Goal: Task Accomplishment & Management: Manage account settings

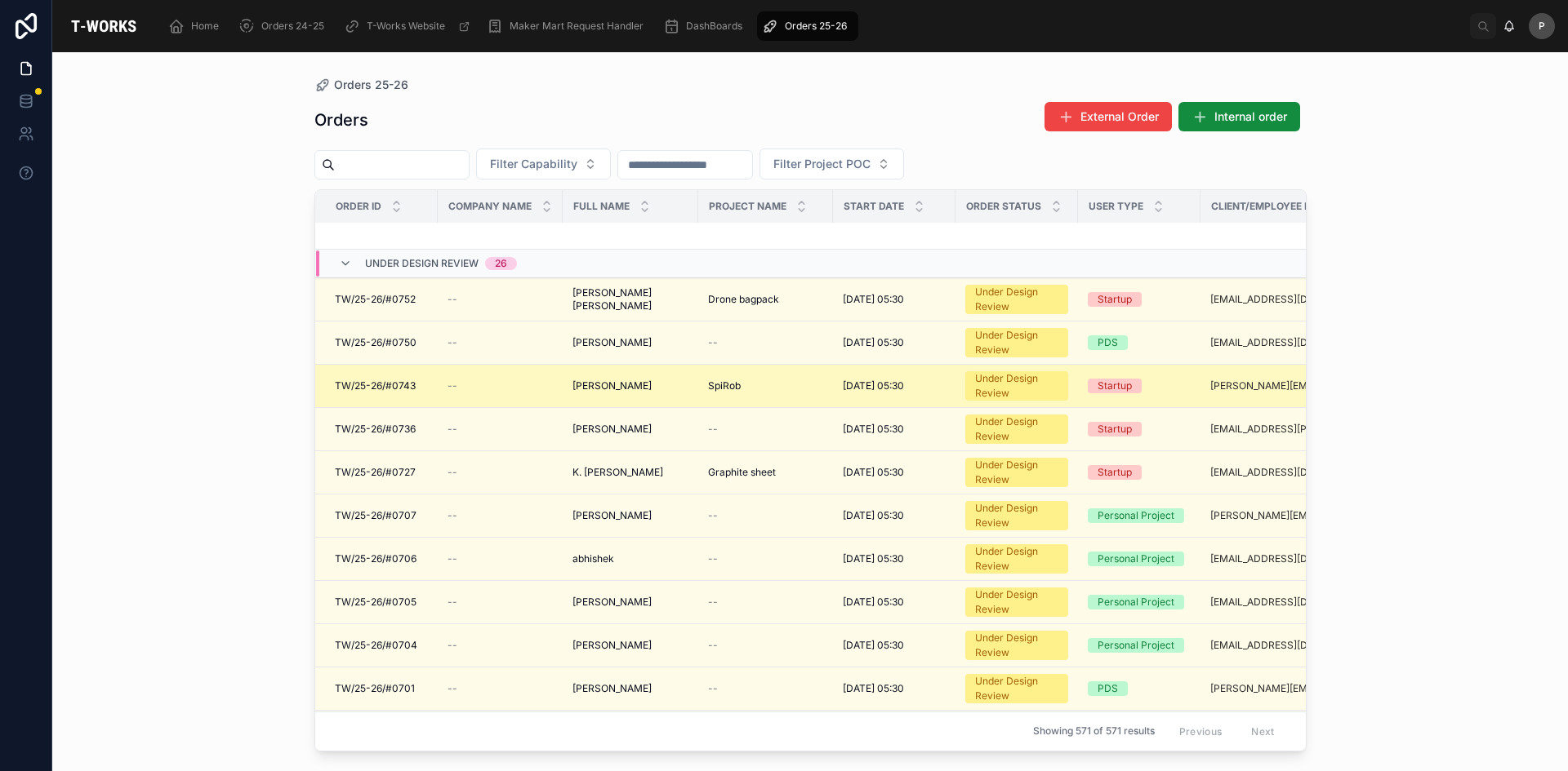
scroll to position [1079, 0]
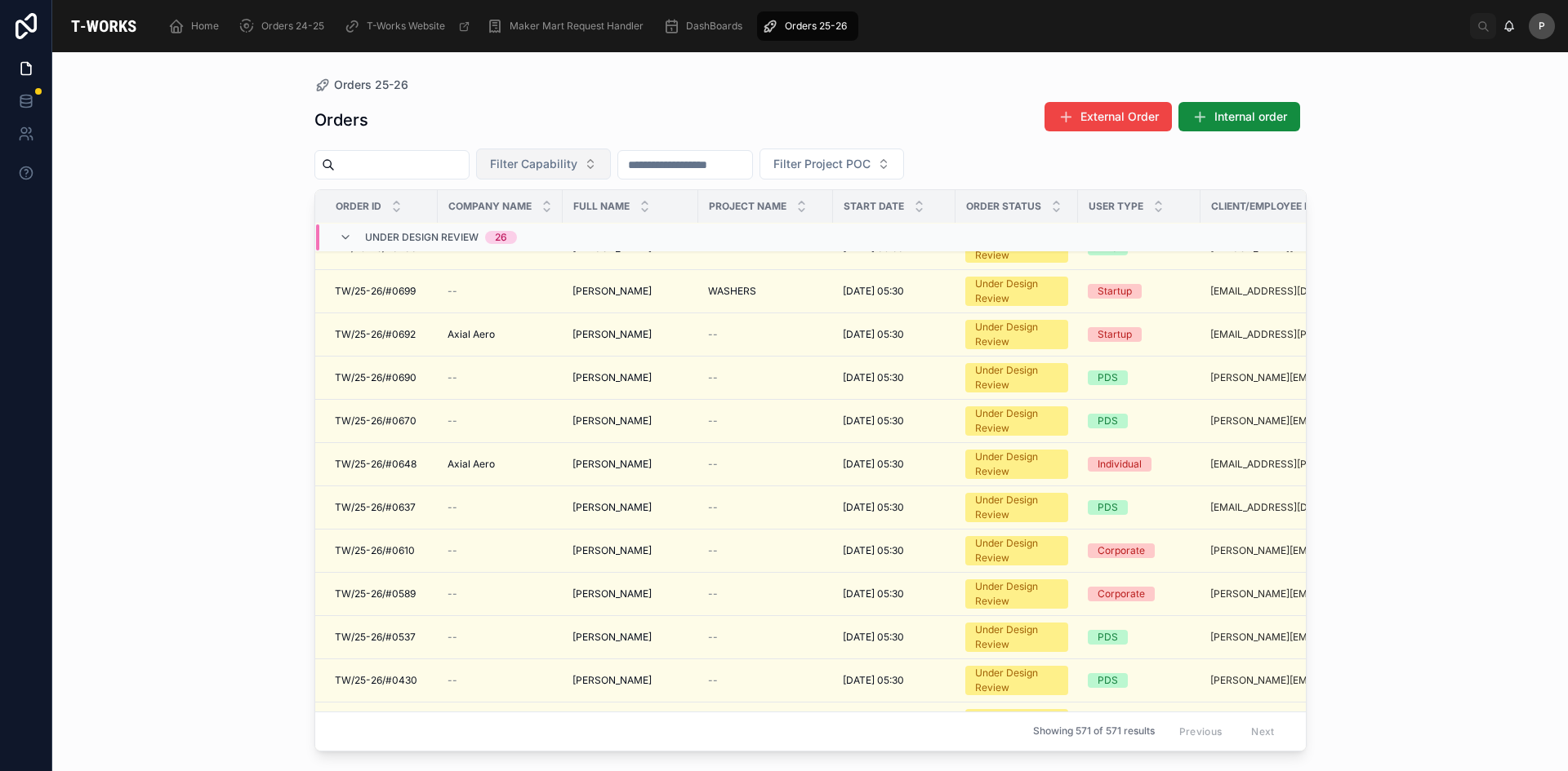
click at [578, 165] on span "Filter Capability" at bounding box center [533, 163] width 87 height 16
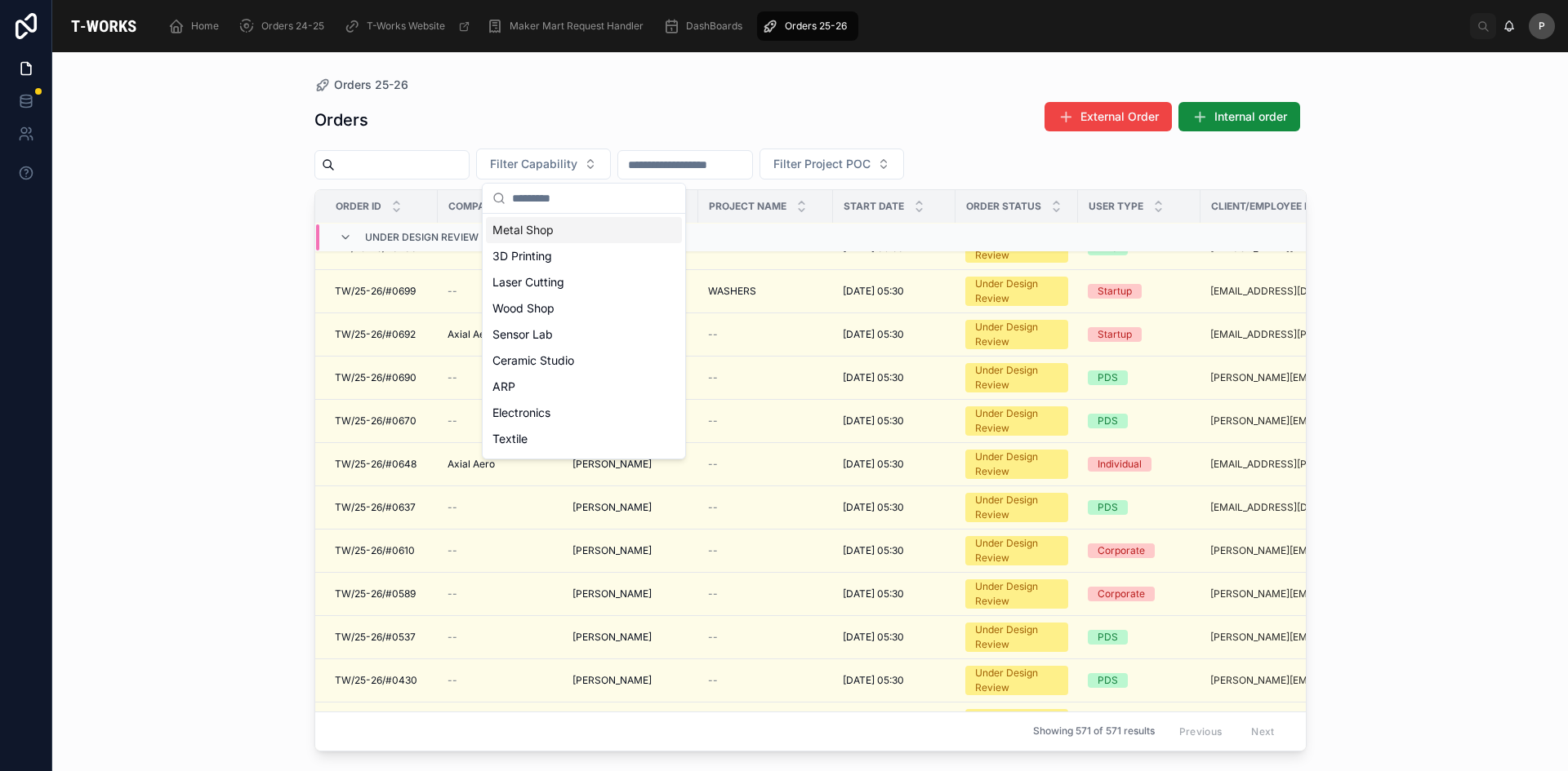
click at [535, 232] on div "Metal Shop" at bounding box center [584, 229] width 196 height 26
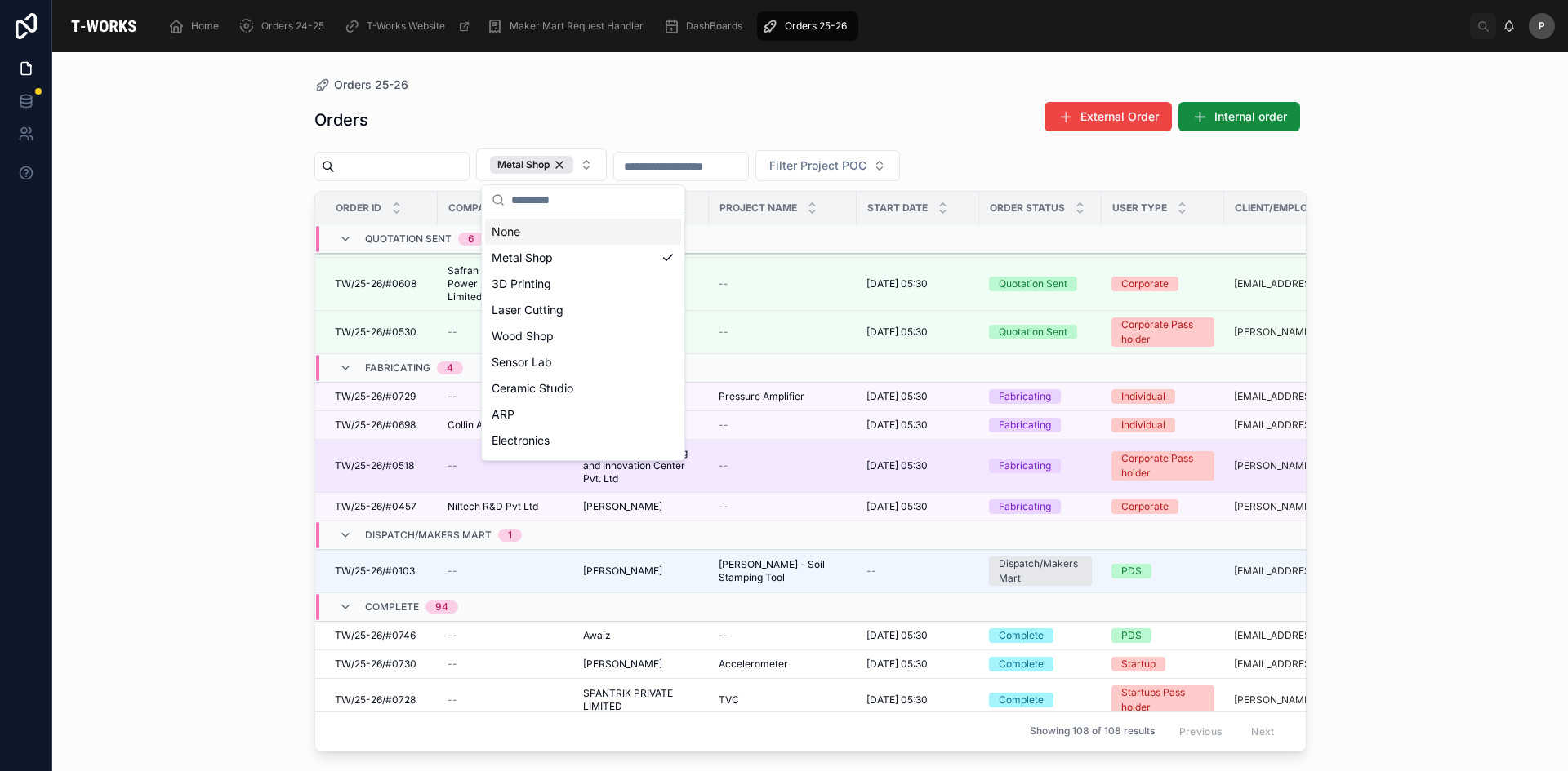
scroll to position [326, 0]
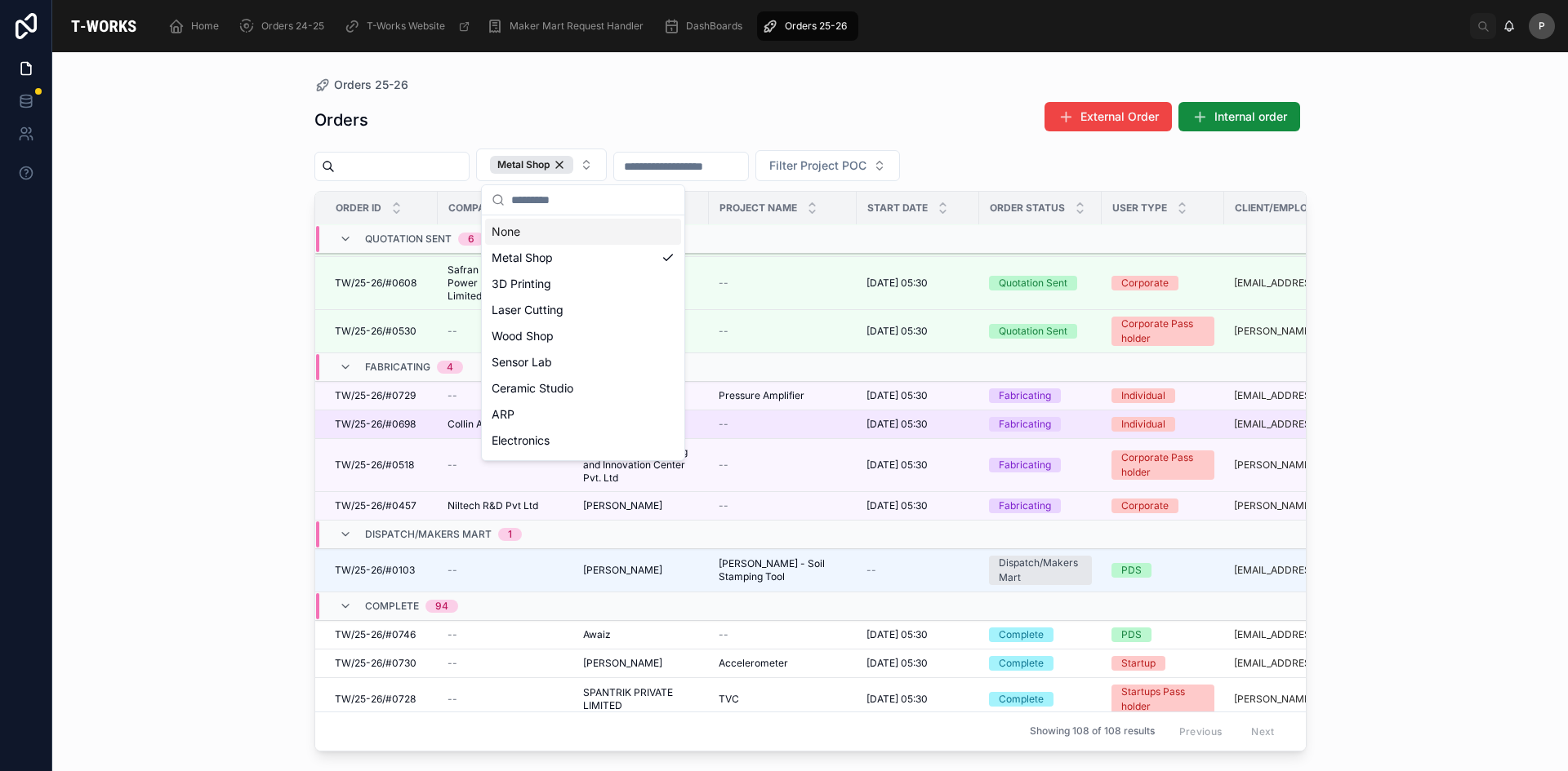
click at [443, 423] on td "Collin Aerospace Collin Aerospace" at bounding box center [505, 425] width 136 height 29
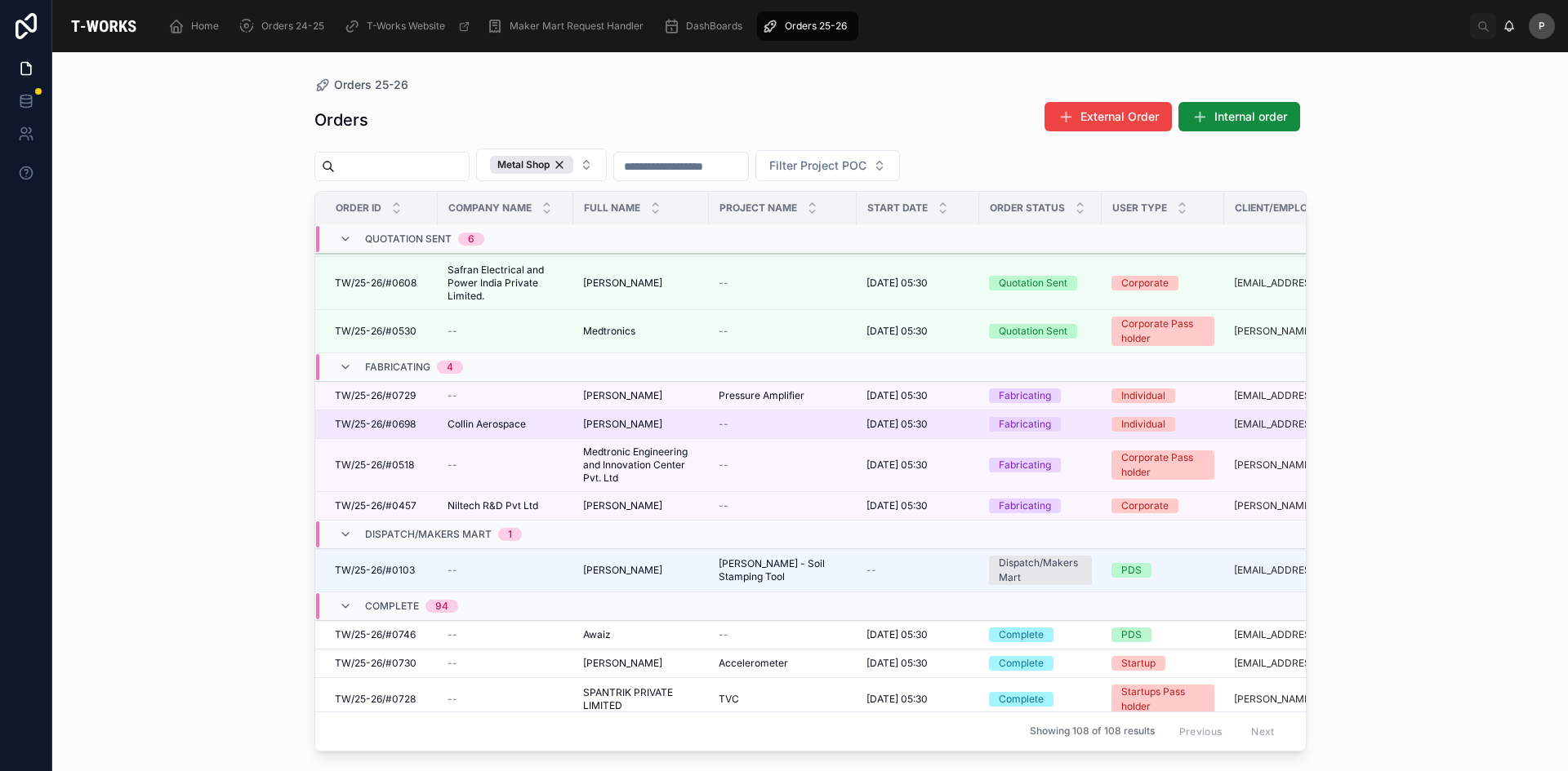
click at [673, 427] on div "[PERSON_NAME] [PERSON_NAME]" at bounding box center [641, 424] width 116 height 13
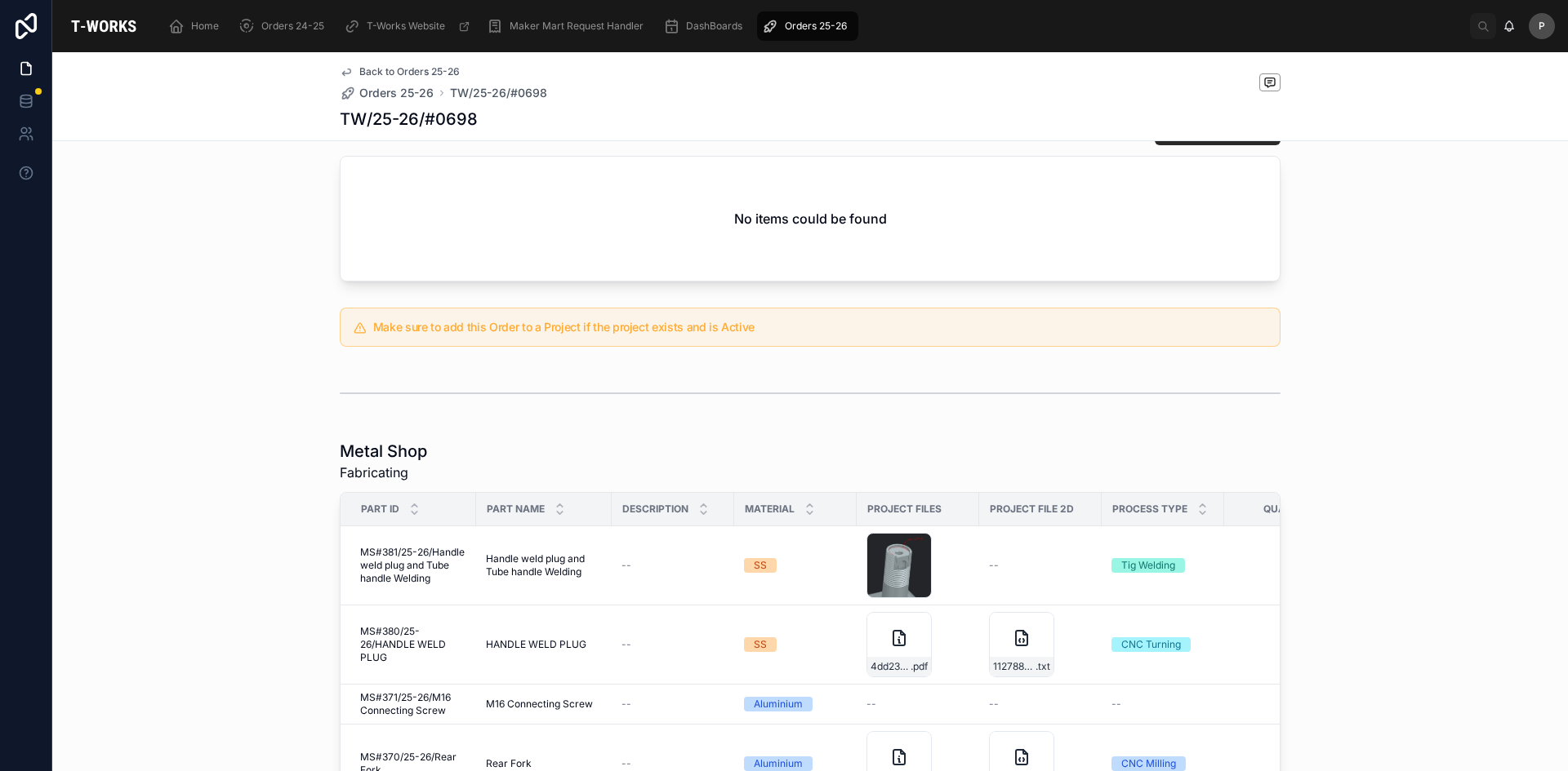
scroll to position [820, 0]
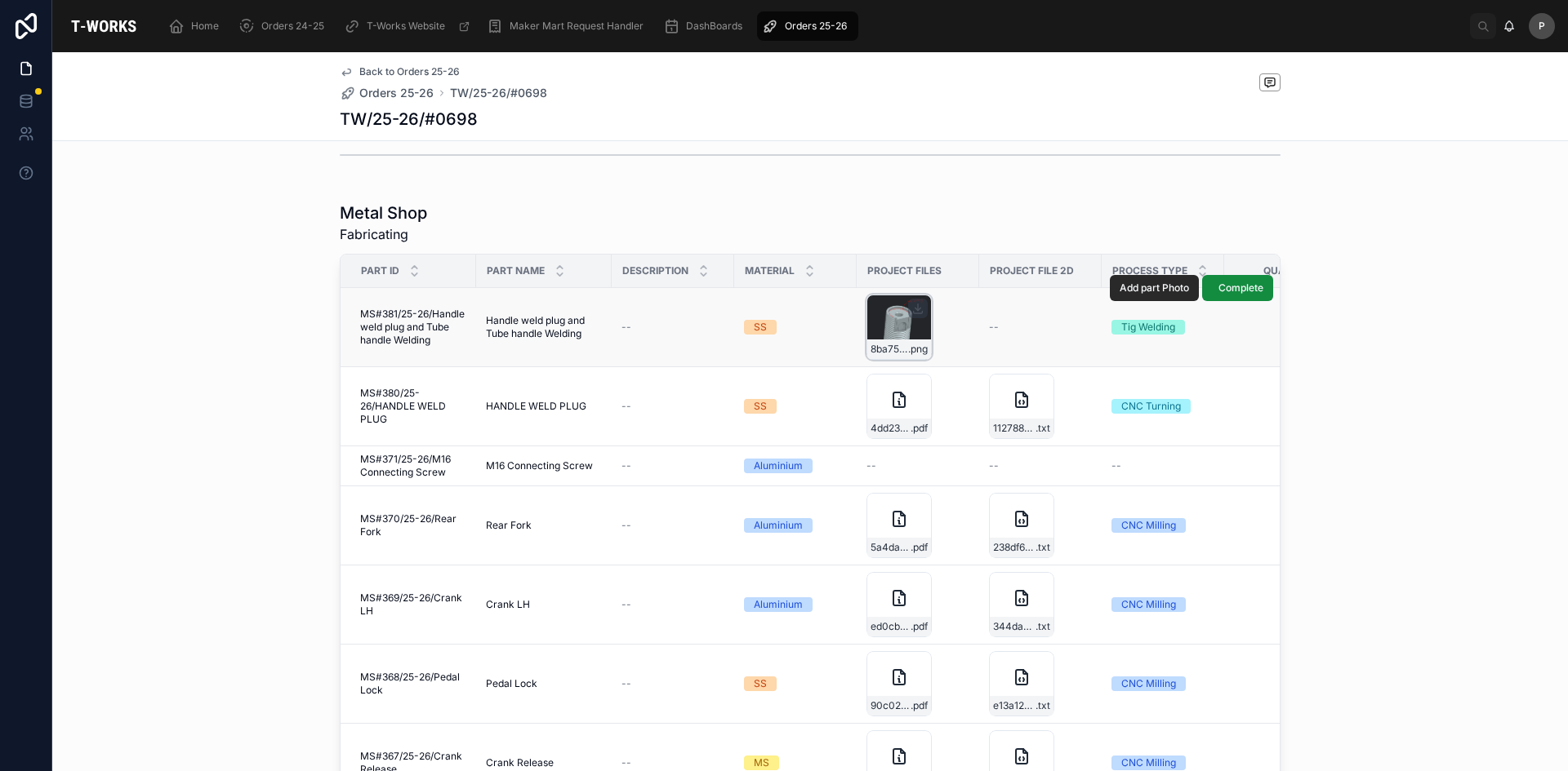
click at [895, 327] on div "8ba755c1-7399-4ffd-8d44-b6520a4e0f84-image .png" at bounding box center [898, 327] width 65 height 65
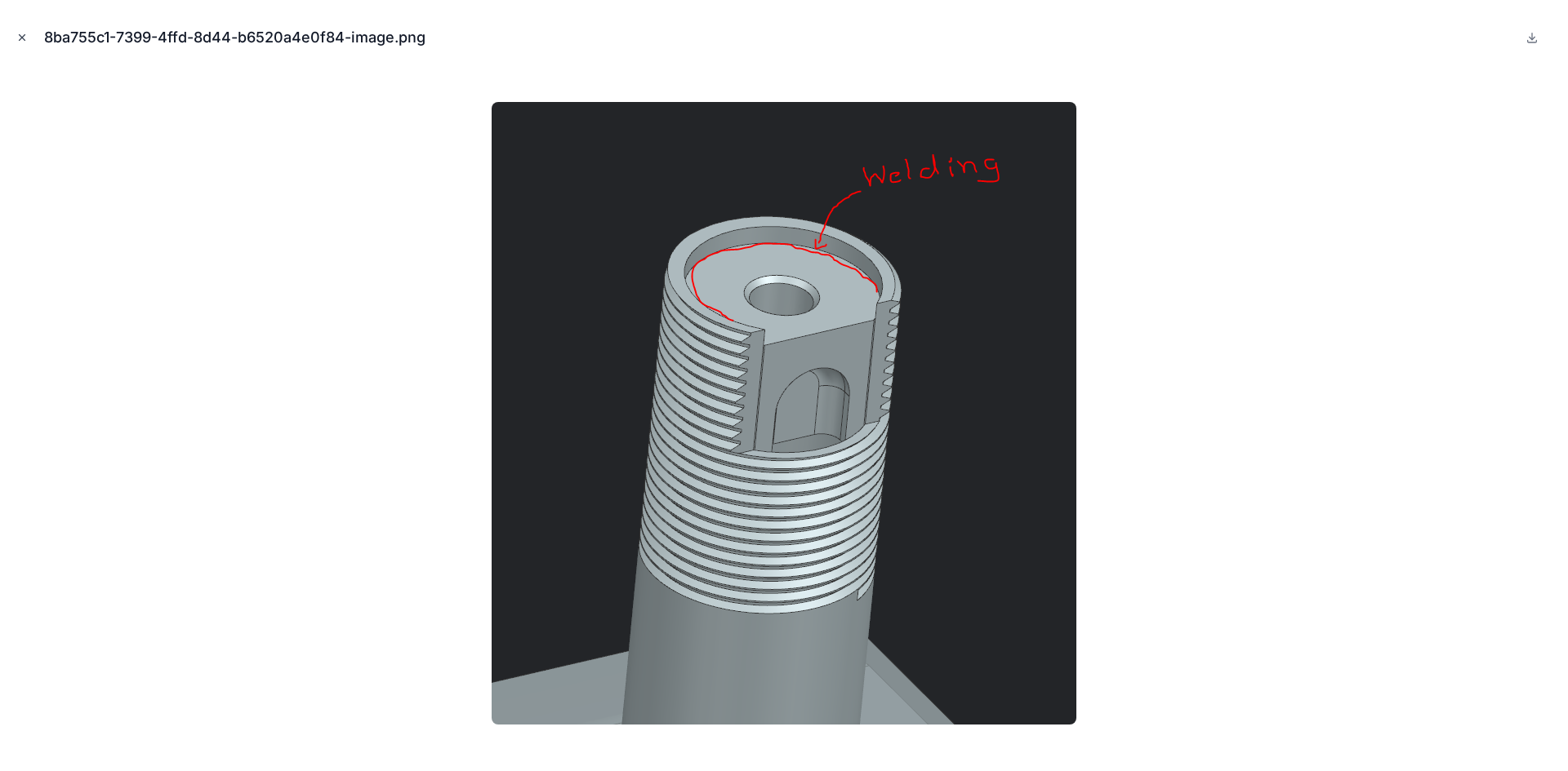
click at [21, 39] on icon "Close modal" at bounding box center [22, 38] width 12 height 12
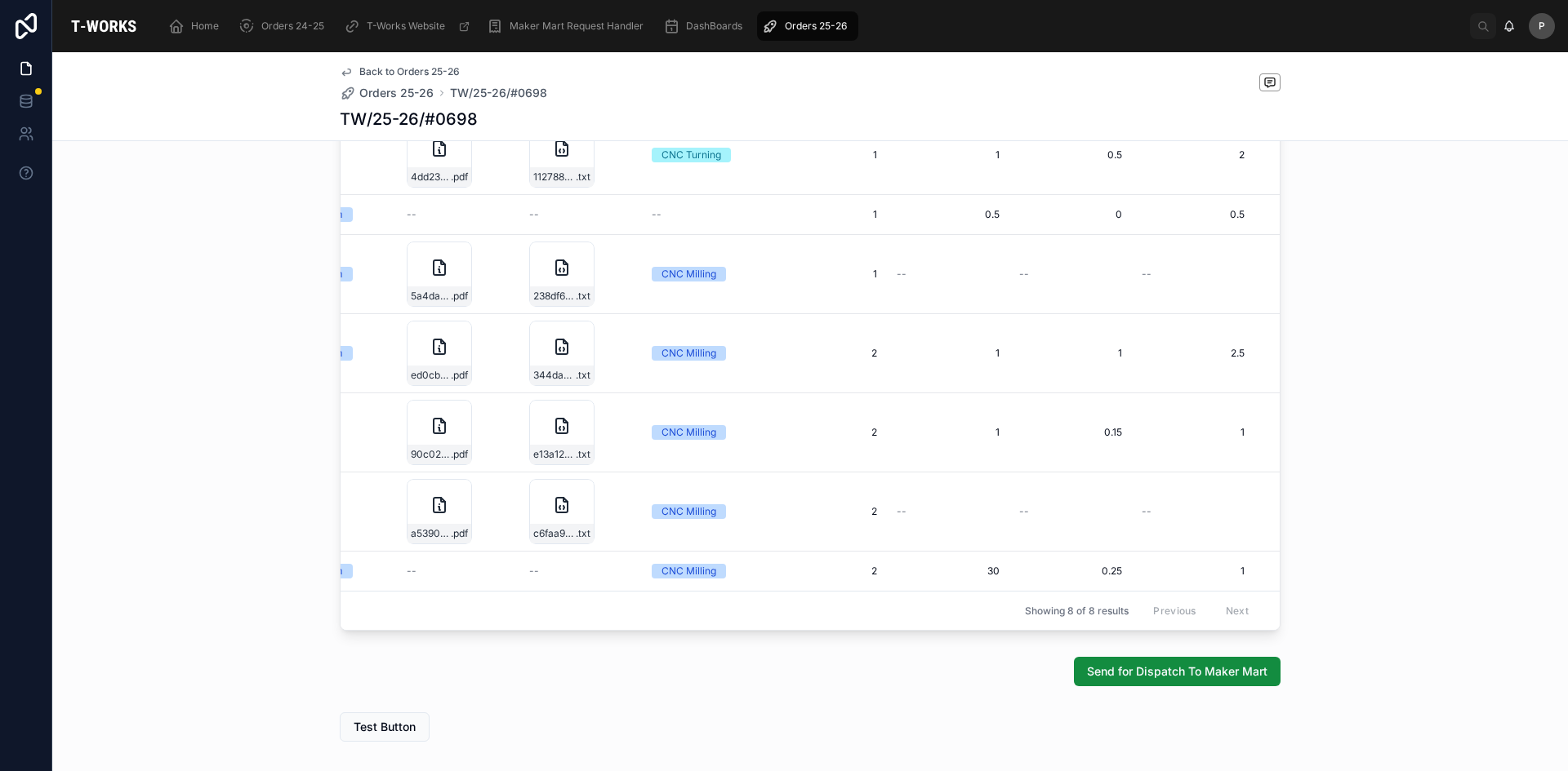
scroll to position [60, 0]
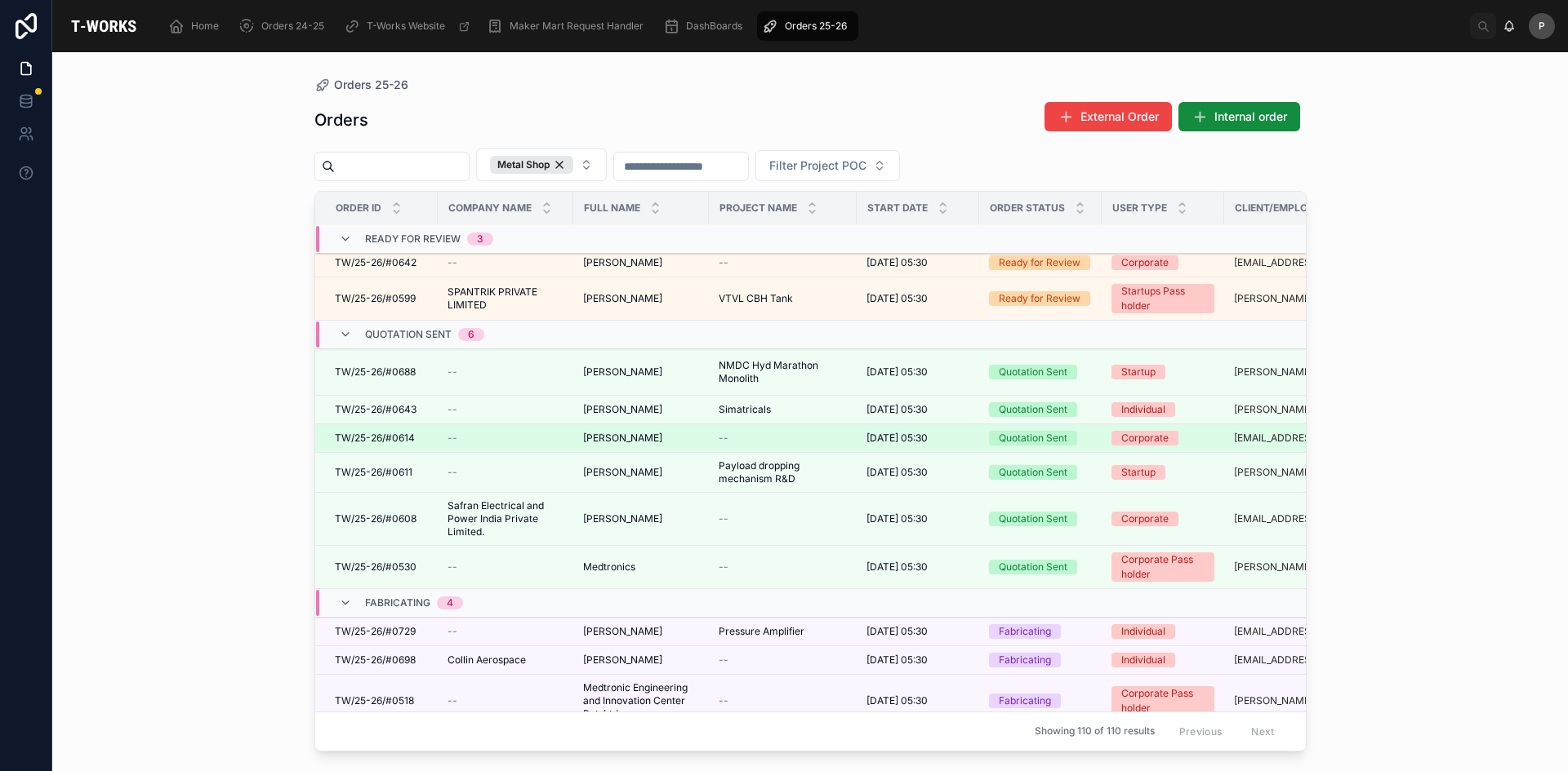
scroll to position [163, 0]
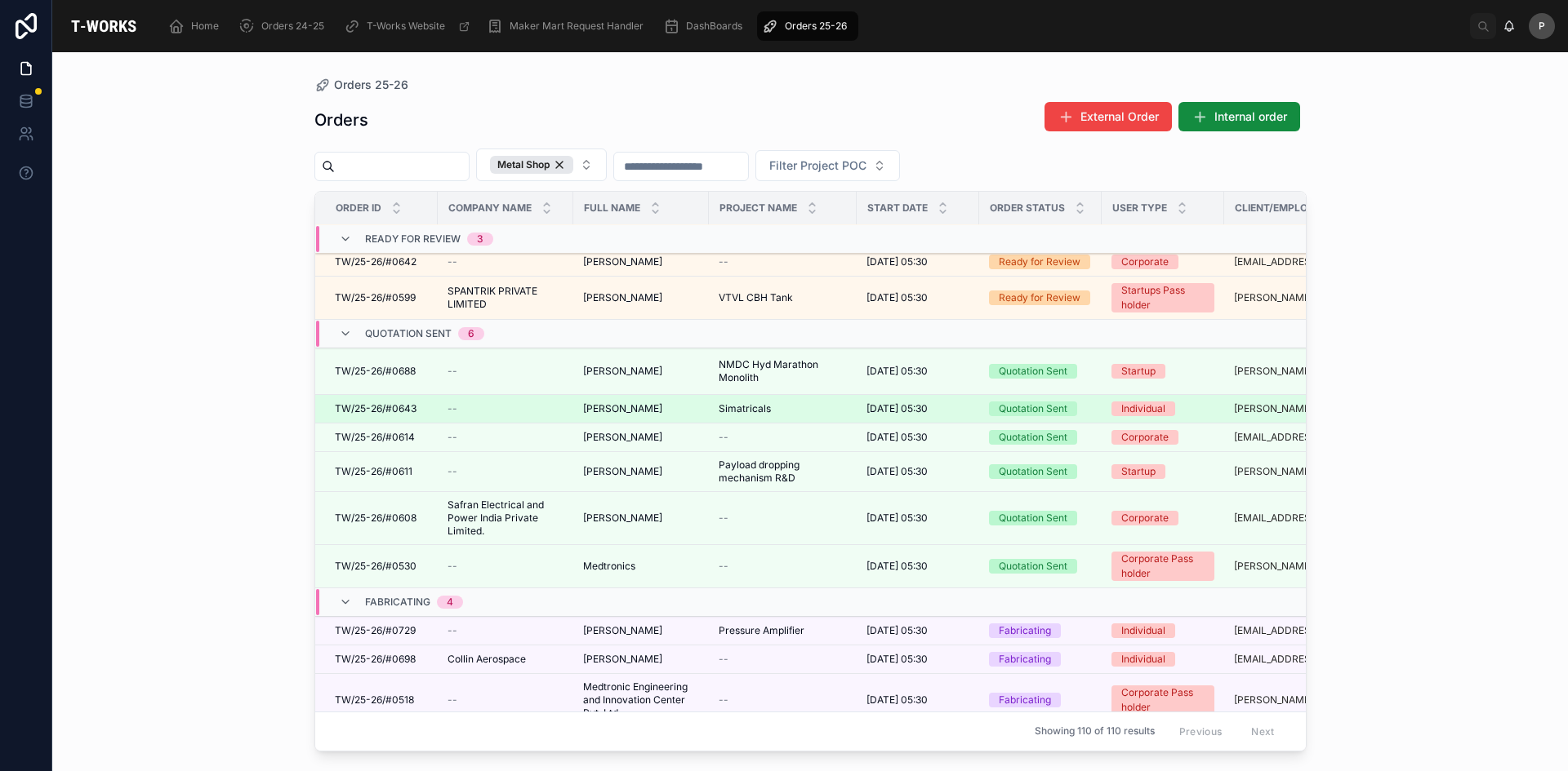
click at [645, 410] on span "[PERSON_NAME]" at bounding box center [622, 408] width 79 height 13
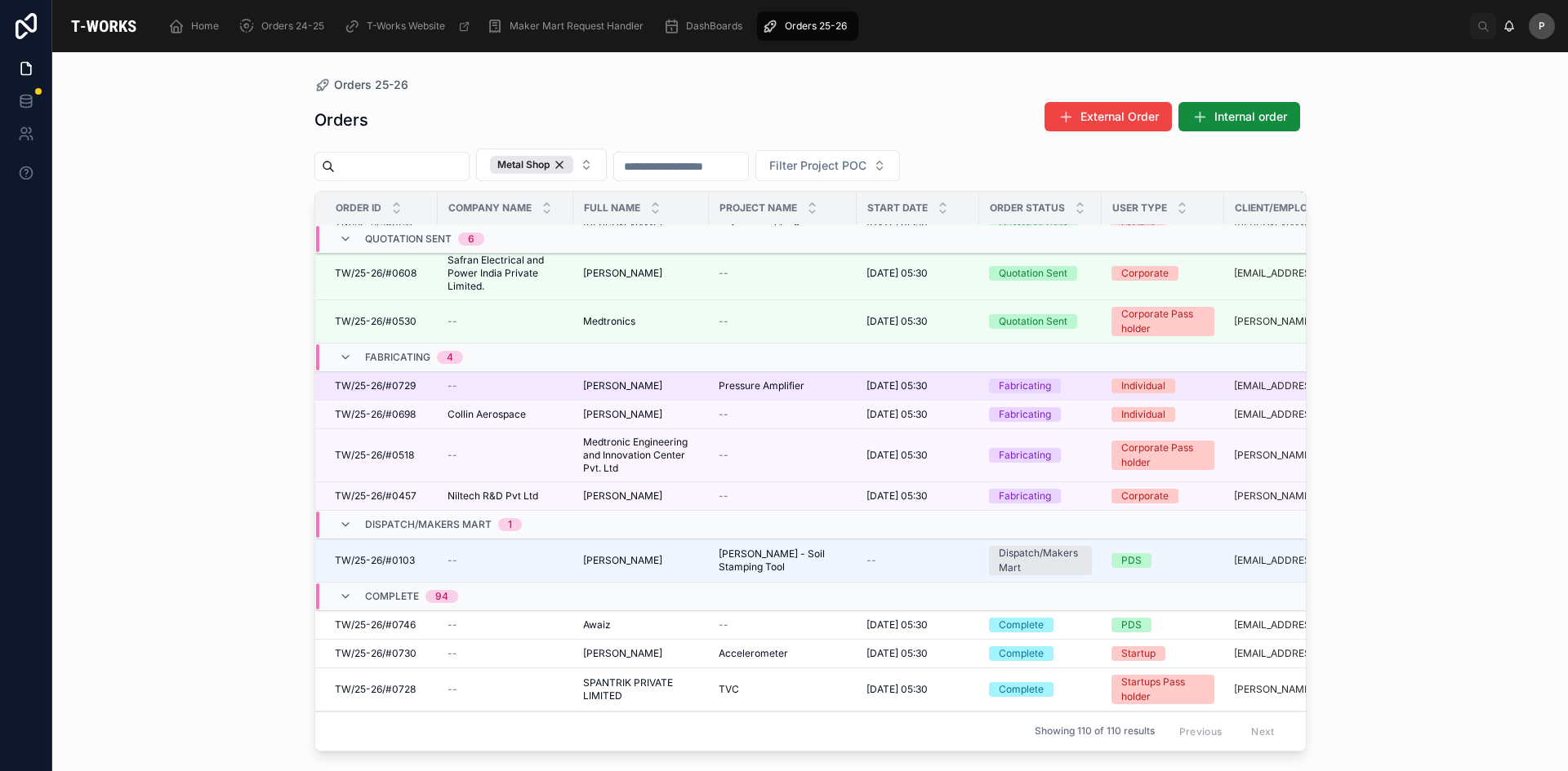
scroll to position [402, 0]
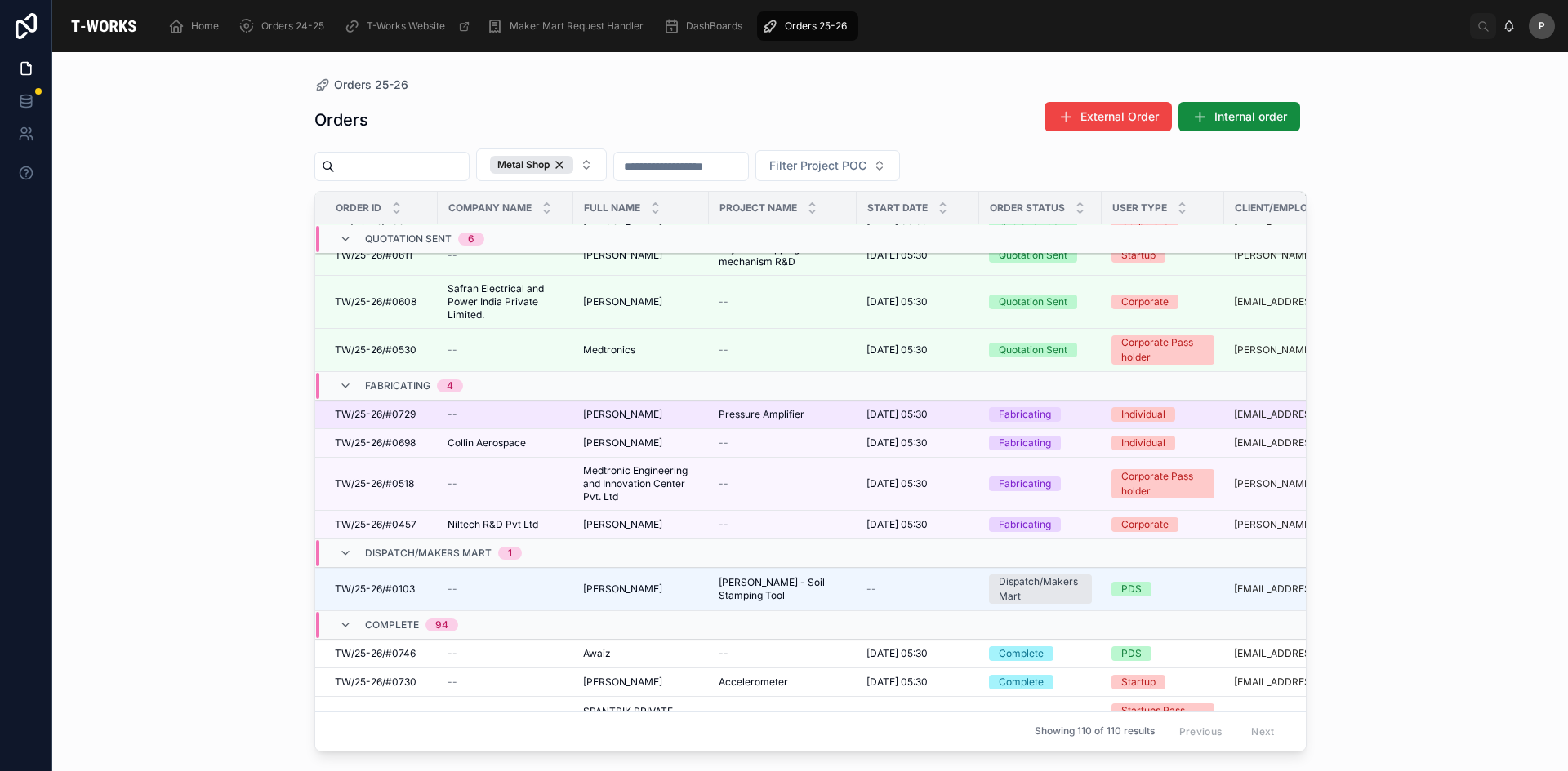
click at [591, 408] on span "[PERSON_NAME]" at bounding box center [622, 414] width 79 height 13
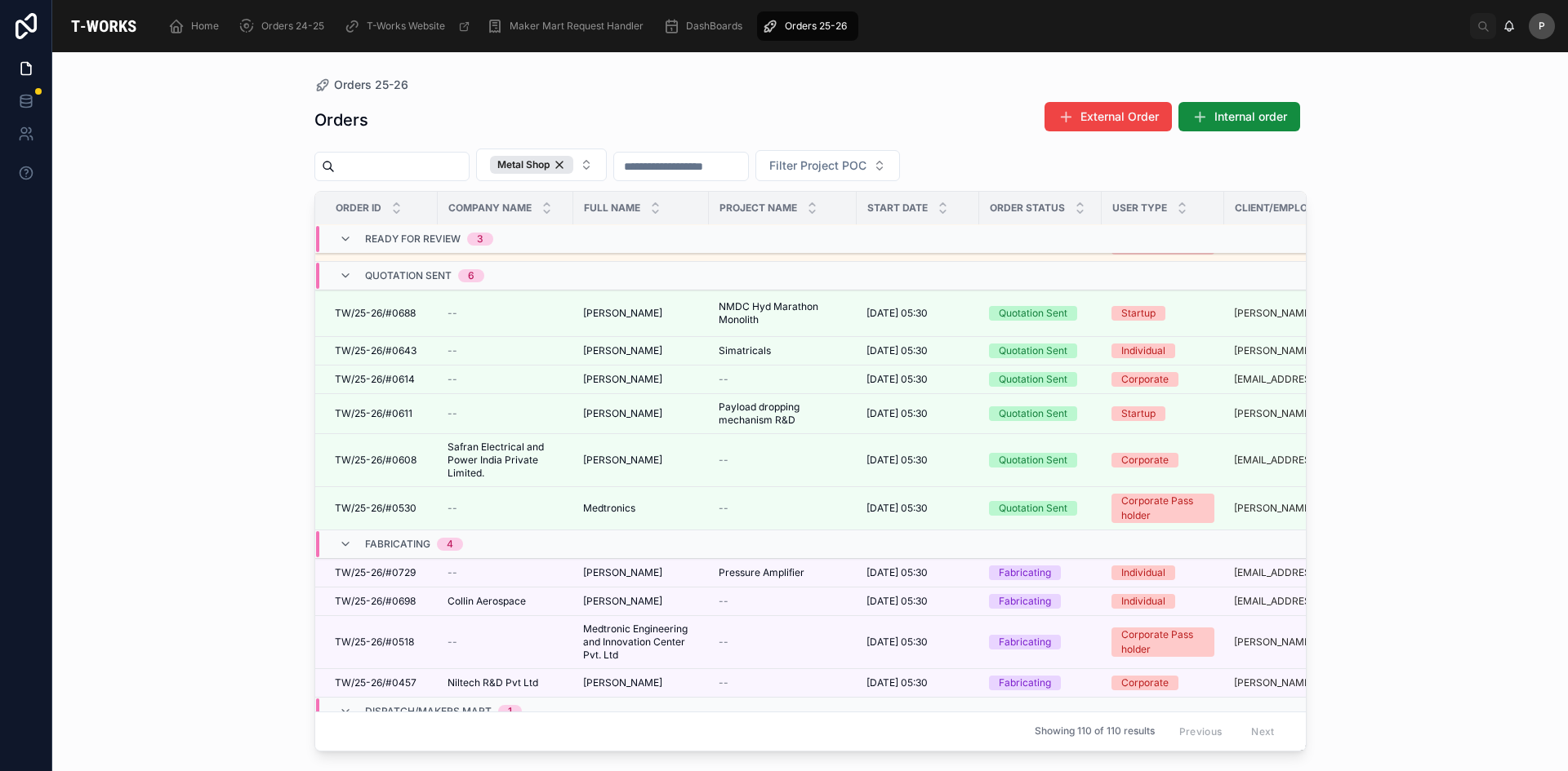
scroll to position [245, 0]
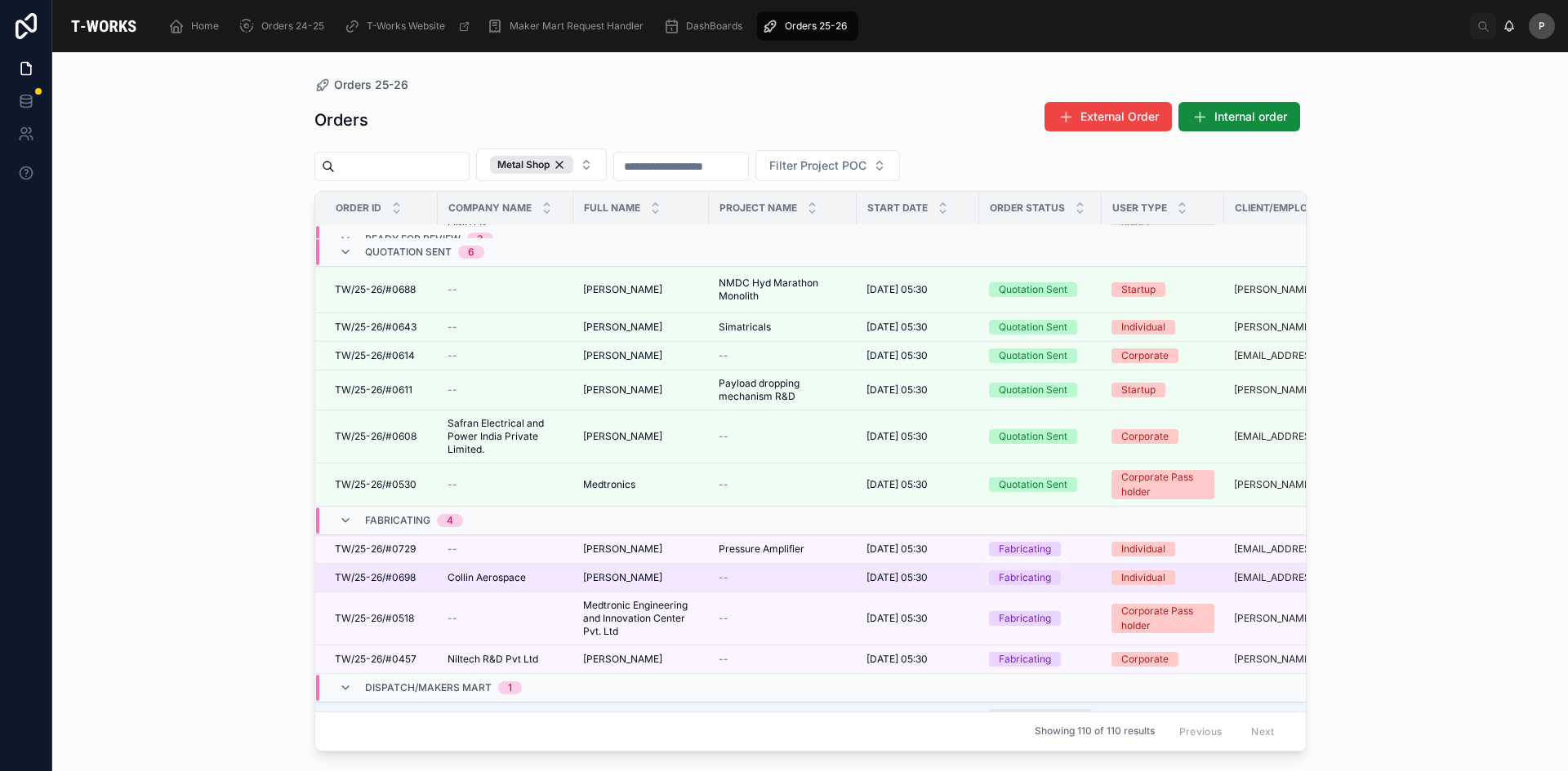
click at [507, 572] on span "Collin Aerospace" at bounding box center [486, 578] width 78 height 13
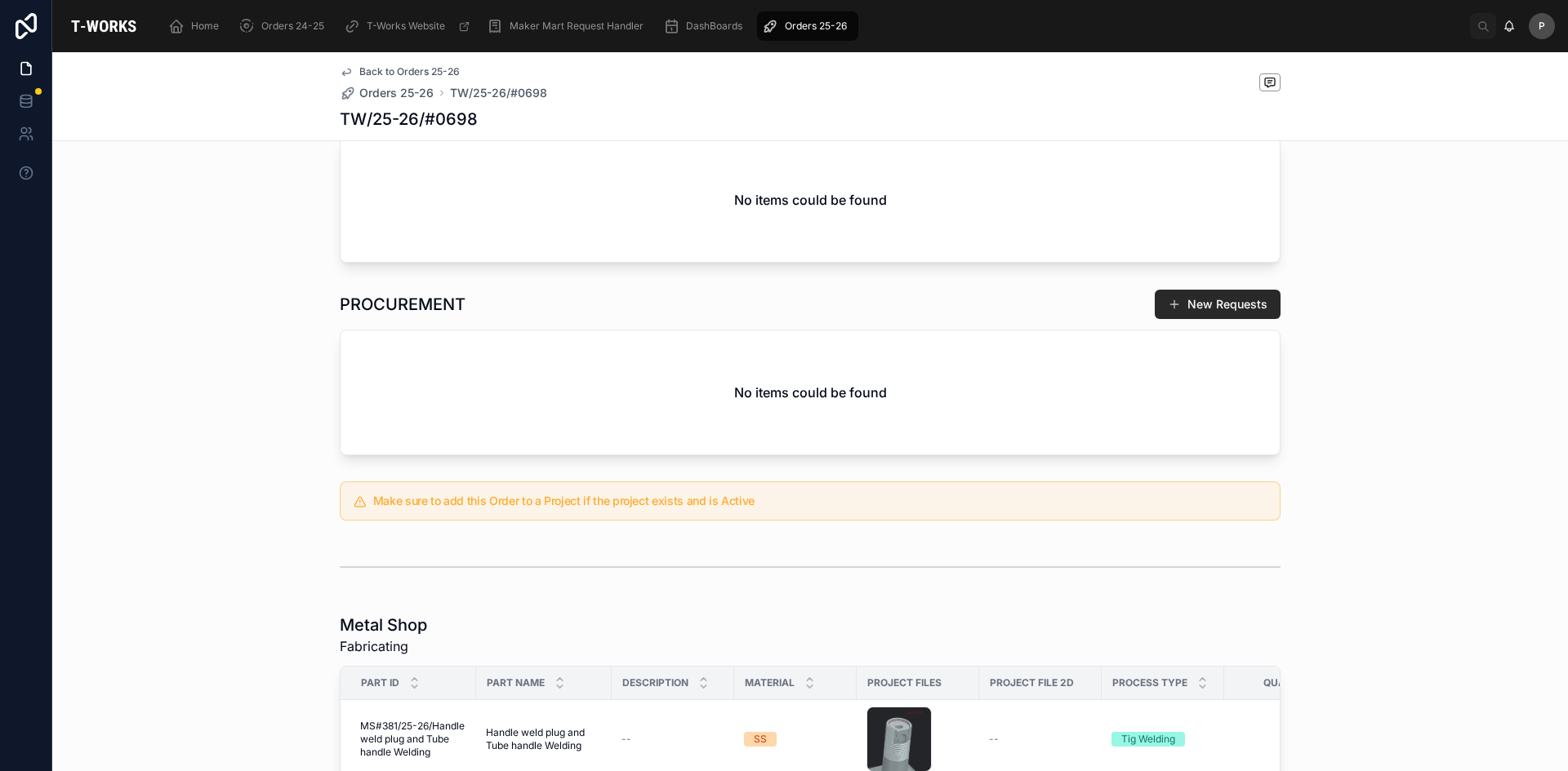
scroll to position [653, 0]
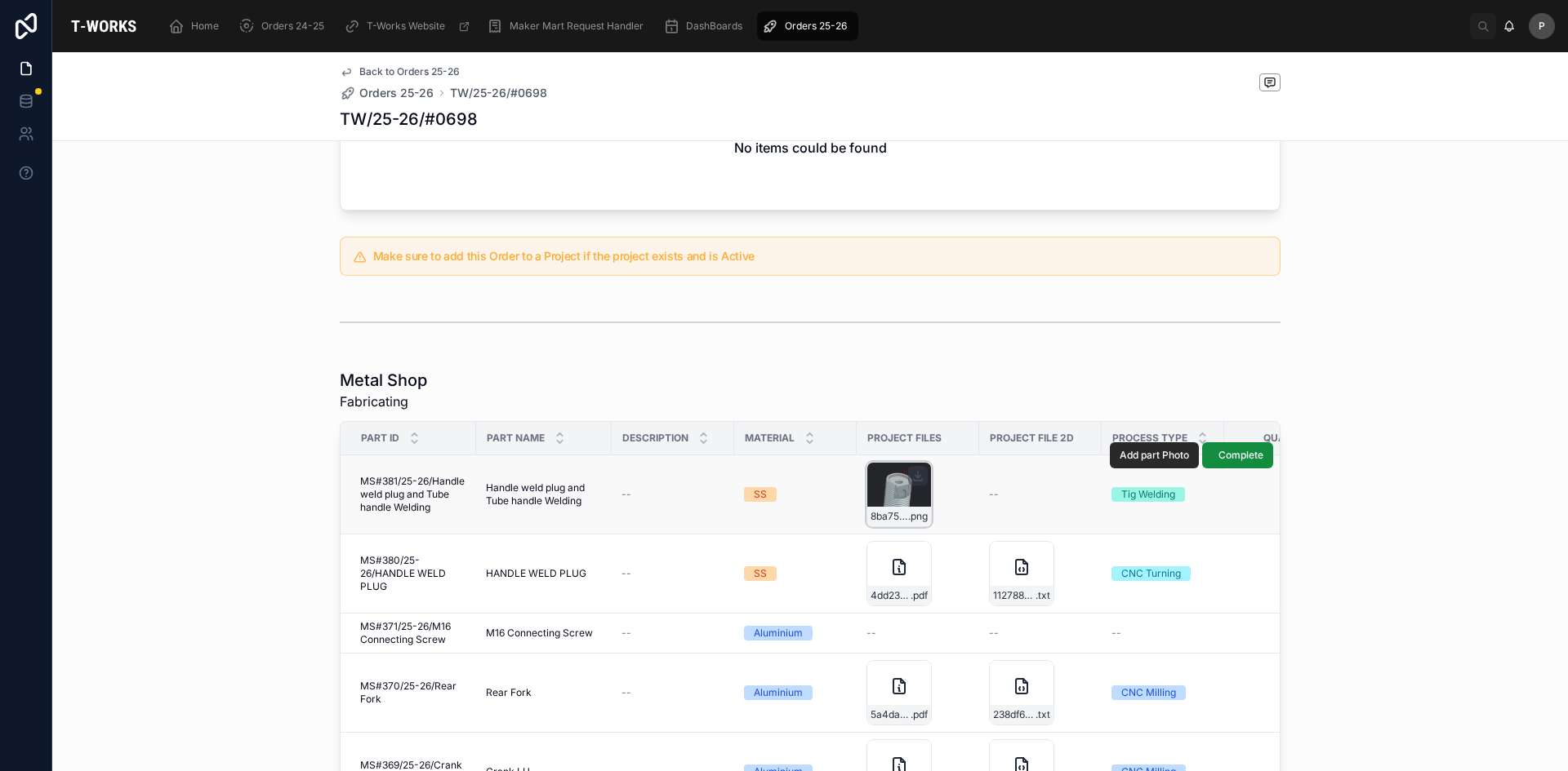
click at [901, 491] on div "8ba755c1-7399-4ffd-8d44-b6520a4e0f84-image .png" at bounding box center [898, 494] width 65 height 65
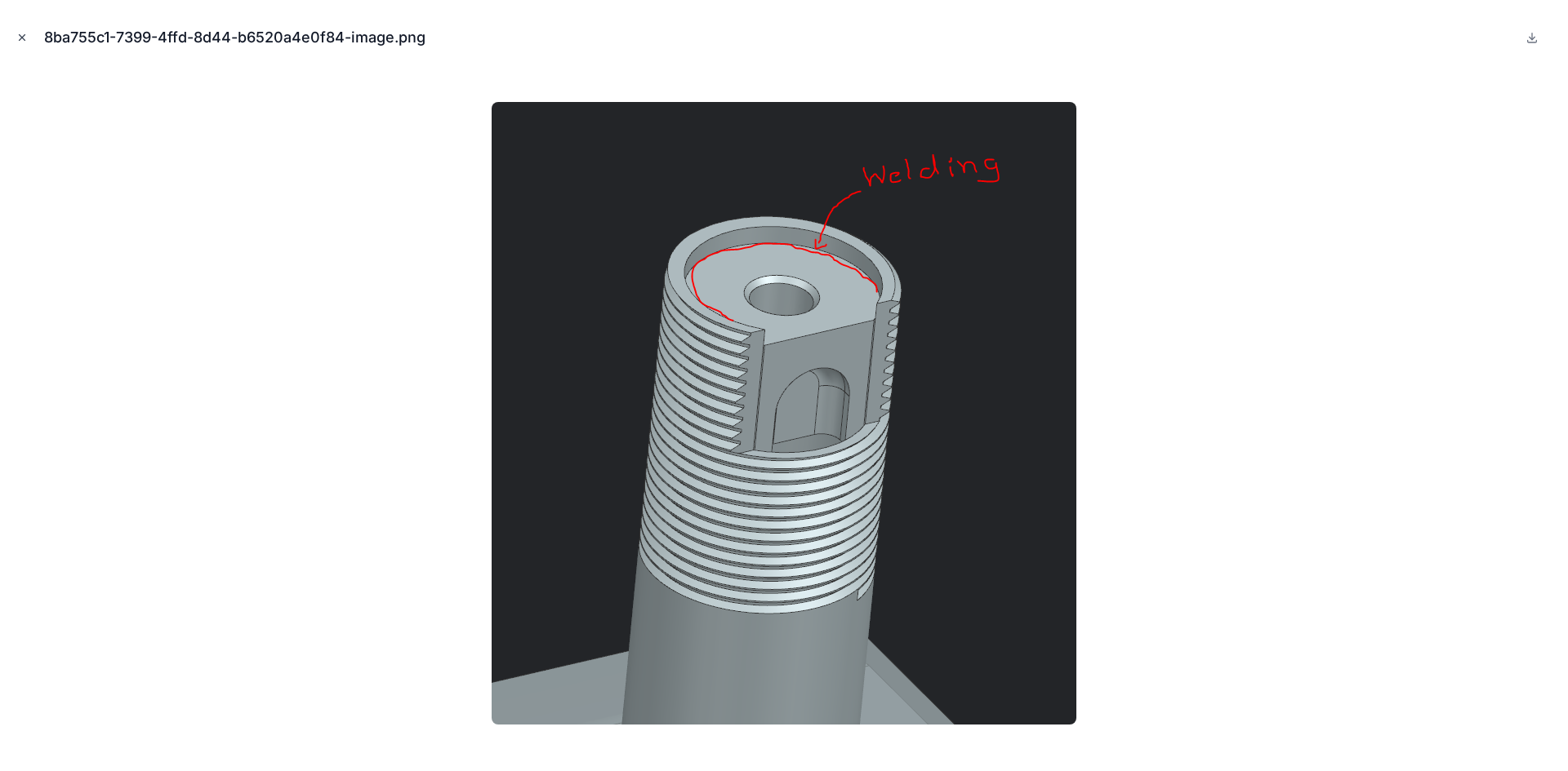
click at [21, 41] on icon "Close modal" at bounding box center [22, 38] width 12 height 12
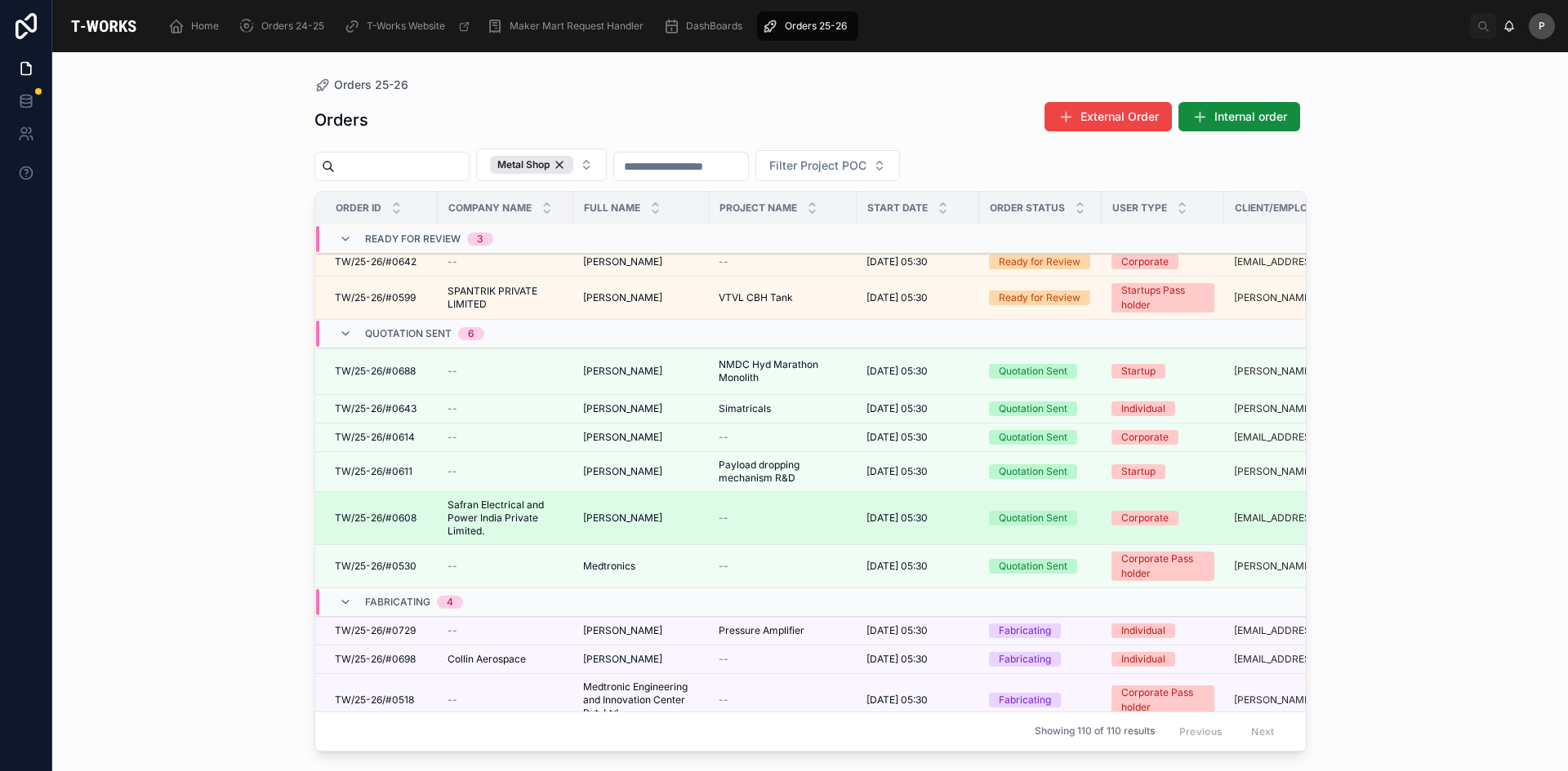
scroll to position [245, 0]
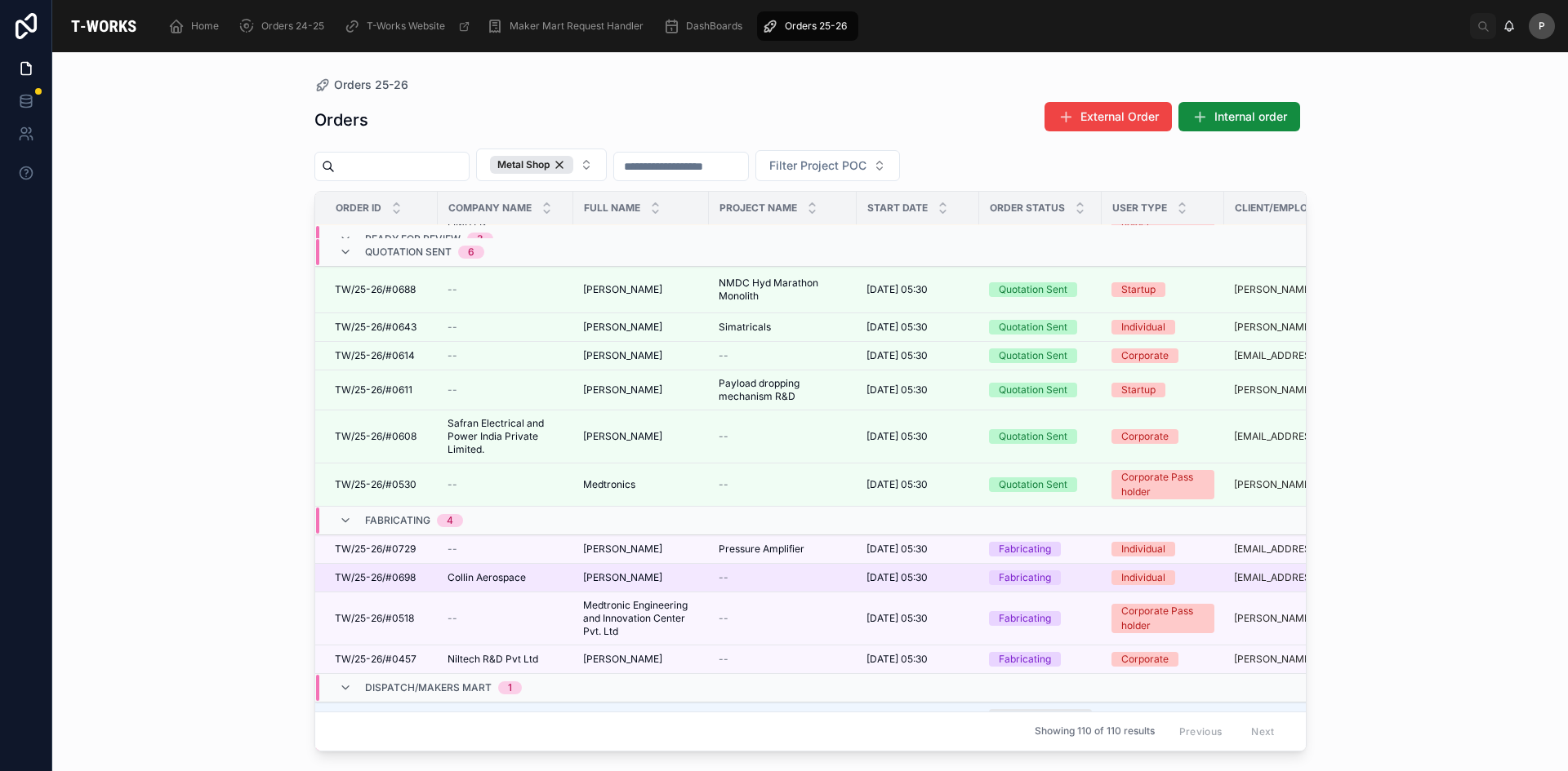
click at [609, 578] on span "[PERSON_NAME]" at bounding box center [622, 578] width 79 height 13
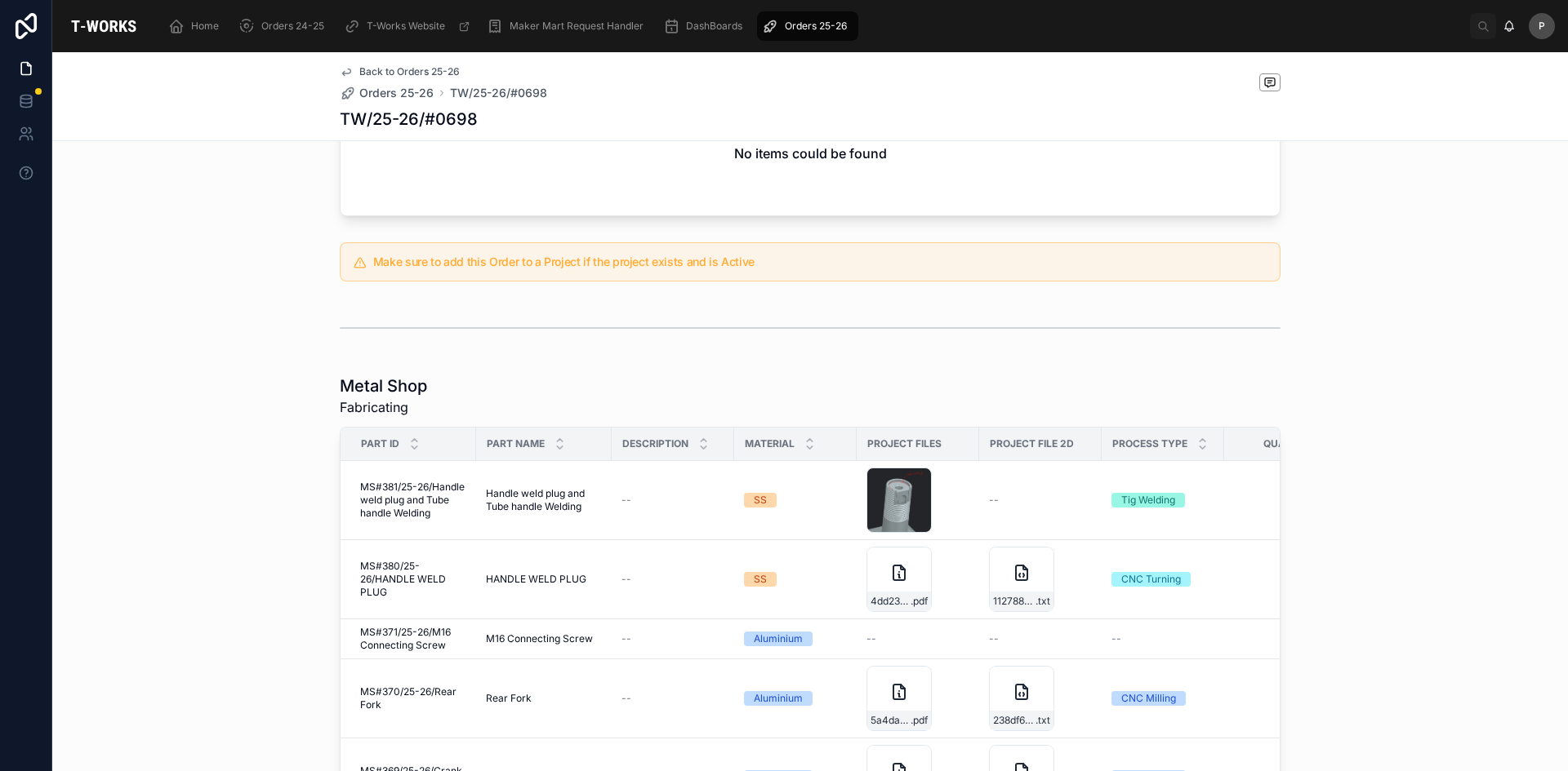
scroll to position [653, 0]
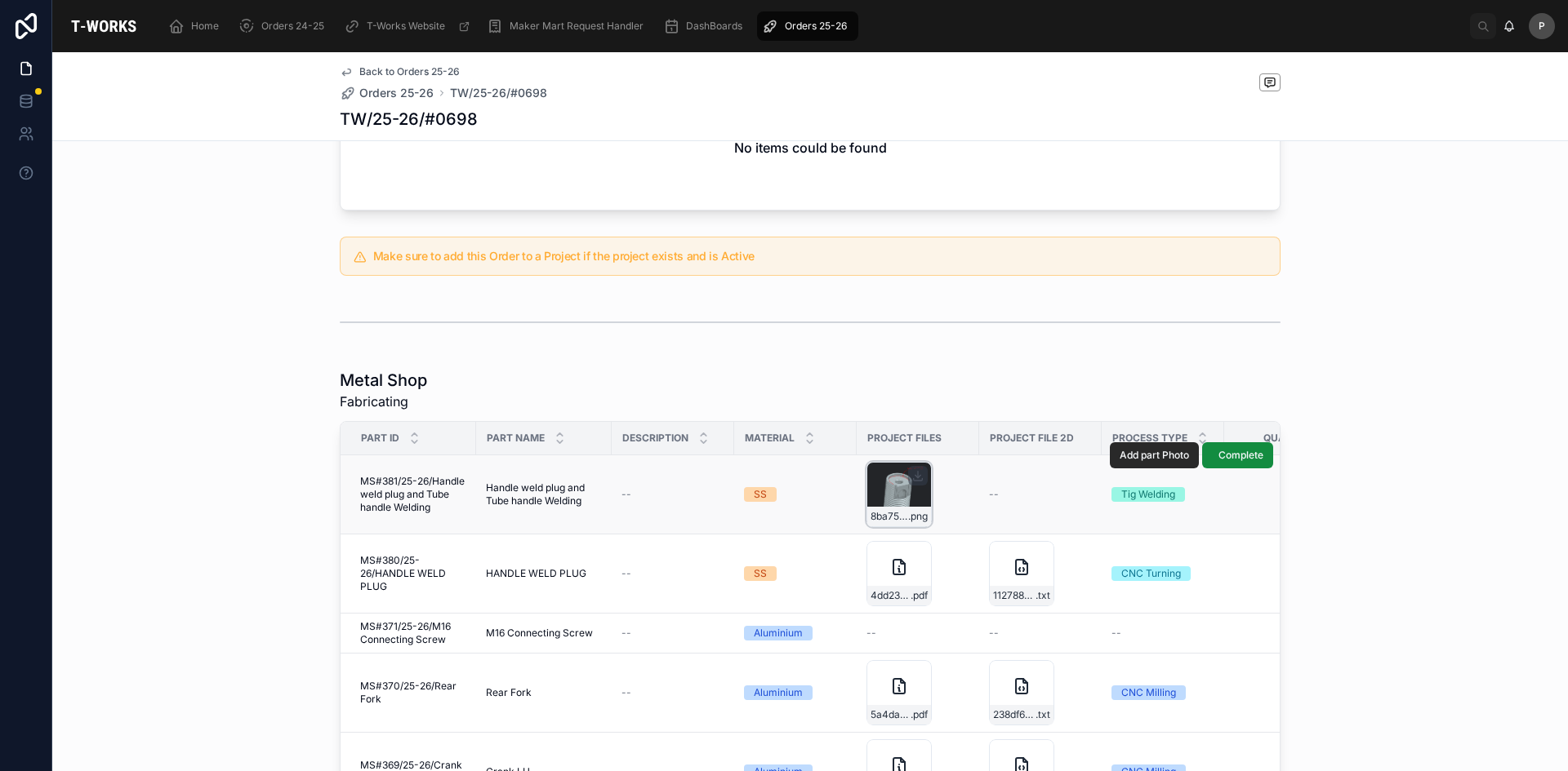
click at [897, 493] on div "8ba755c1-7399-4ffd-8d44-b6520a4e0f84-image .png" at bounding box center [898, 494] width 65 height 65
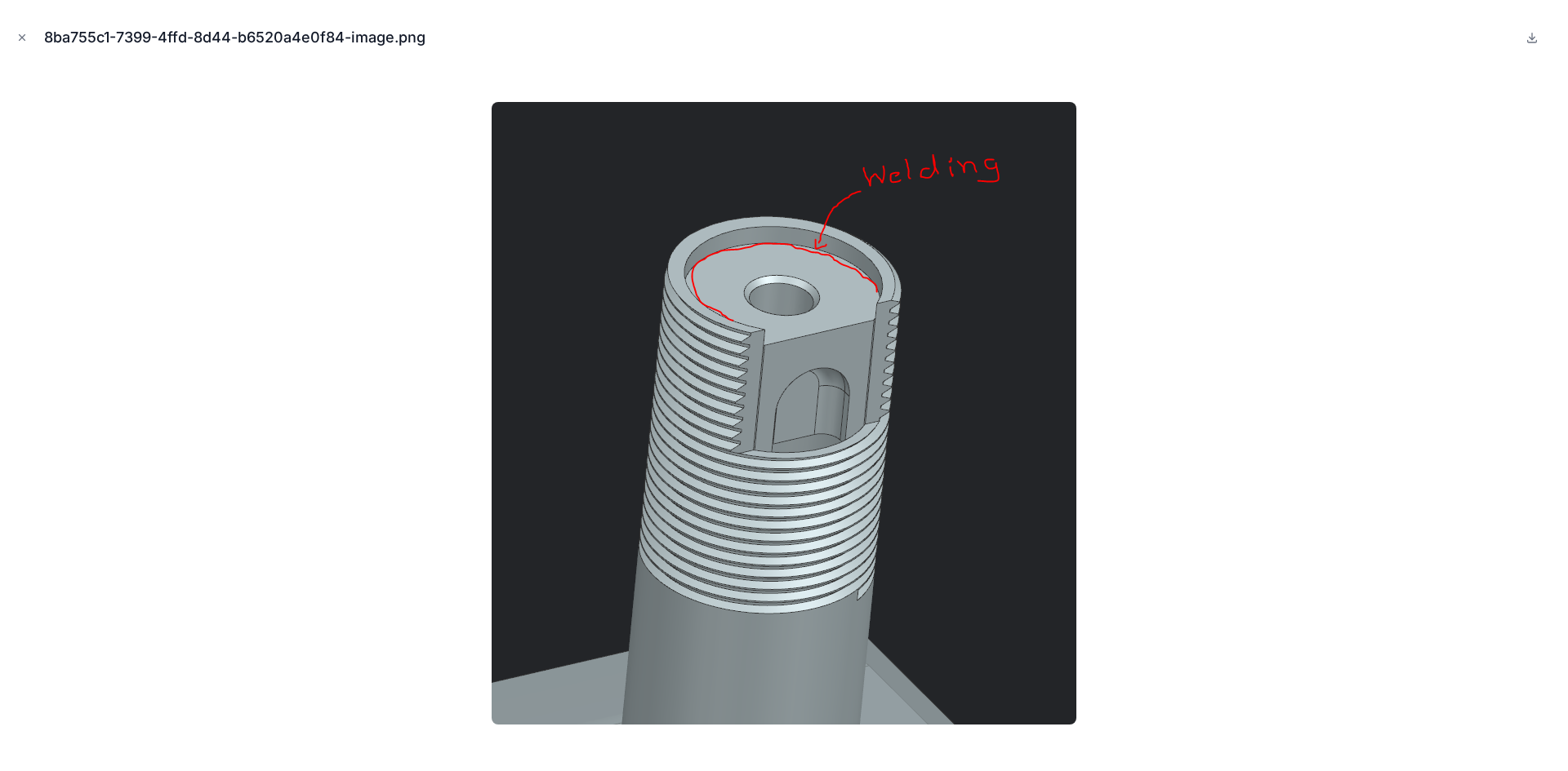
drag, startPoint x: 541, startPoint y: 396, endPoint x: 554, endPoint y: 347, distance: 50.7
click at [554, 347] on img at bounding box center [784, 413] width 585 height 623
drag, startPoint x: 554, startPoint y: 347, endPoint x: 553, endPoint y: 358, distance: 11.0
click at [553, 358] on img at bounding box center [784, 413] width 585 height 623
click at [24, 34] on icon "Close modal" at bounding box center [22, 38] width 12 height 12
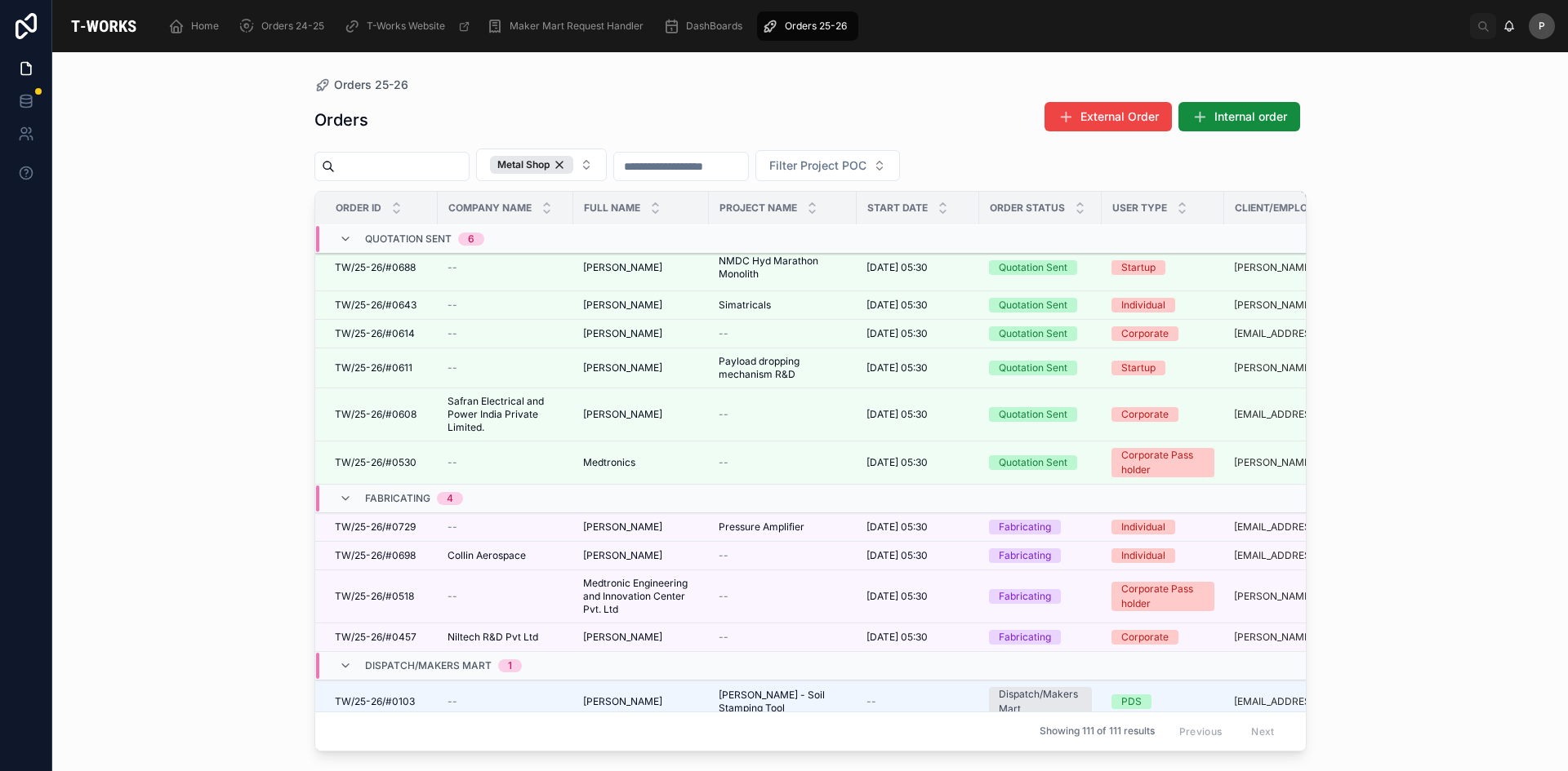
scroll to position [326, 0]
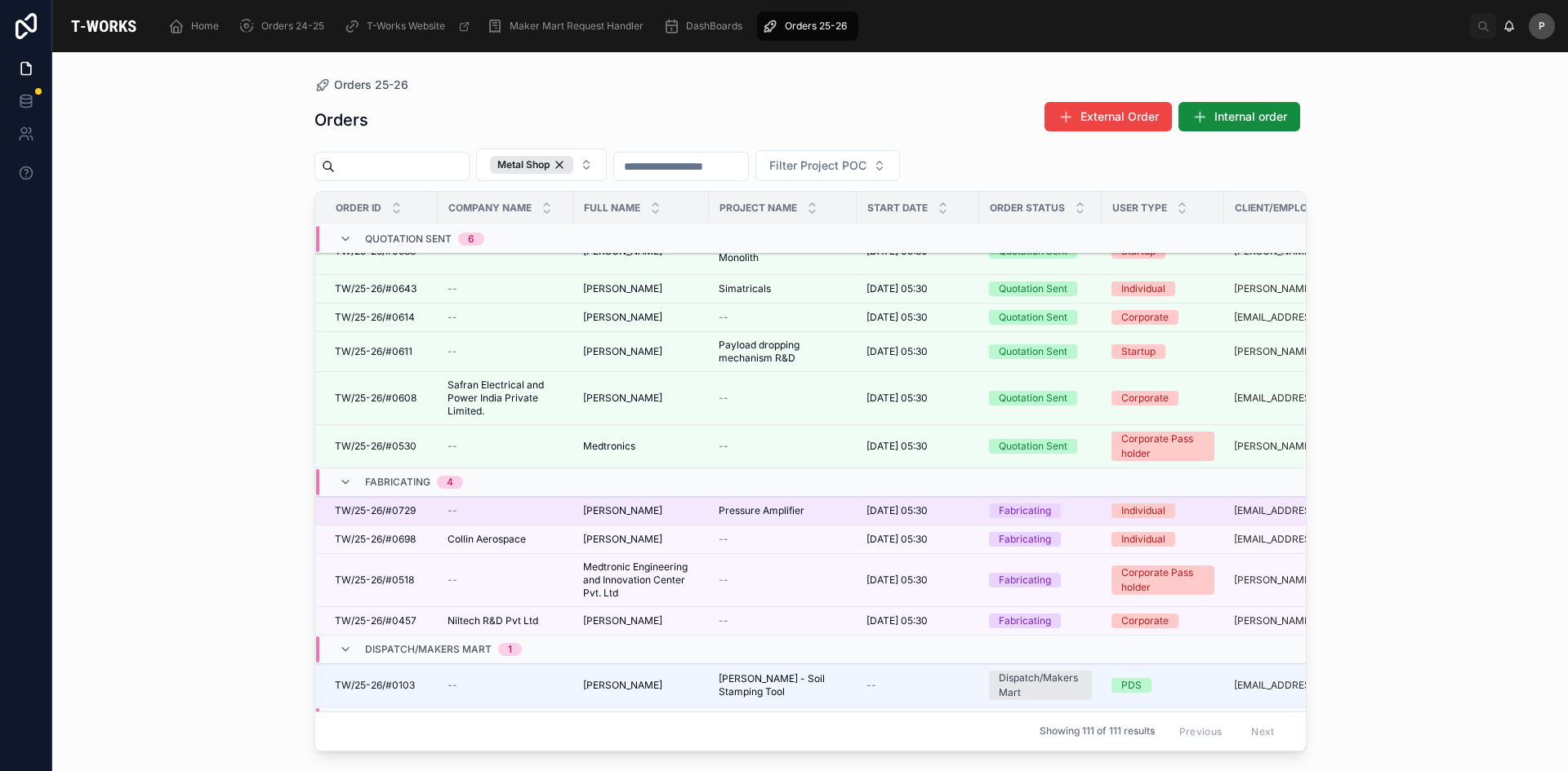
click at [403, 510] on span "TW/25-26/#0729" at bounding box center [376, 510] width 81 height 13
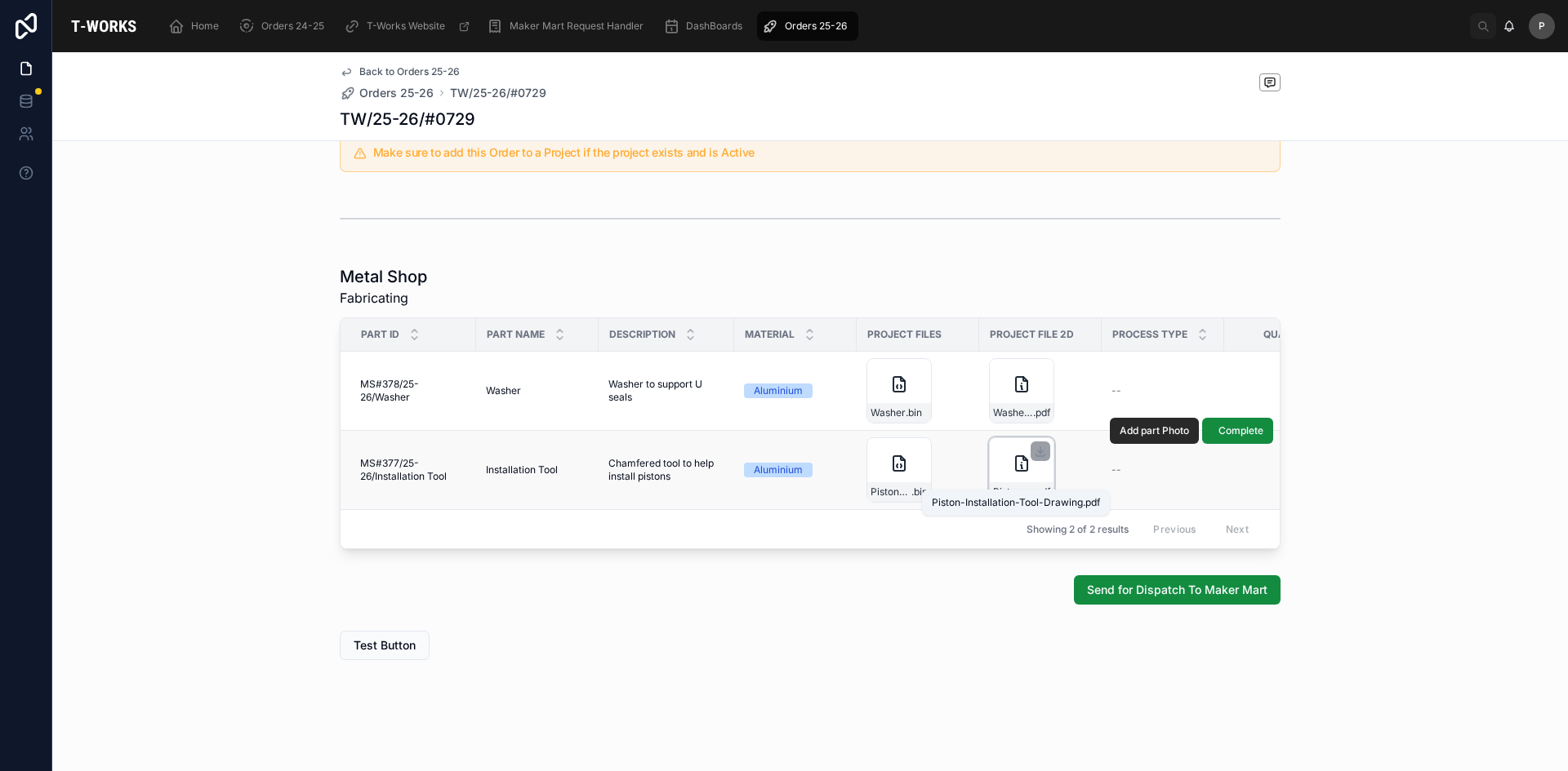
click at [1001, 486] on span "Piston-Installation-Tool-Drawing" at bounding box center [1012, 491] width 40 height 13
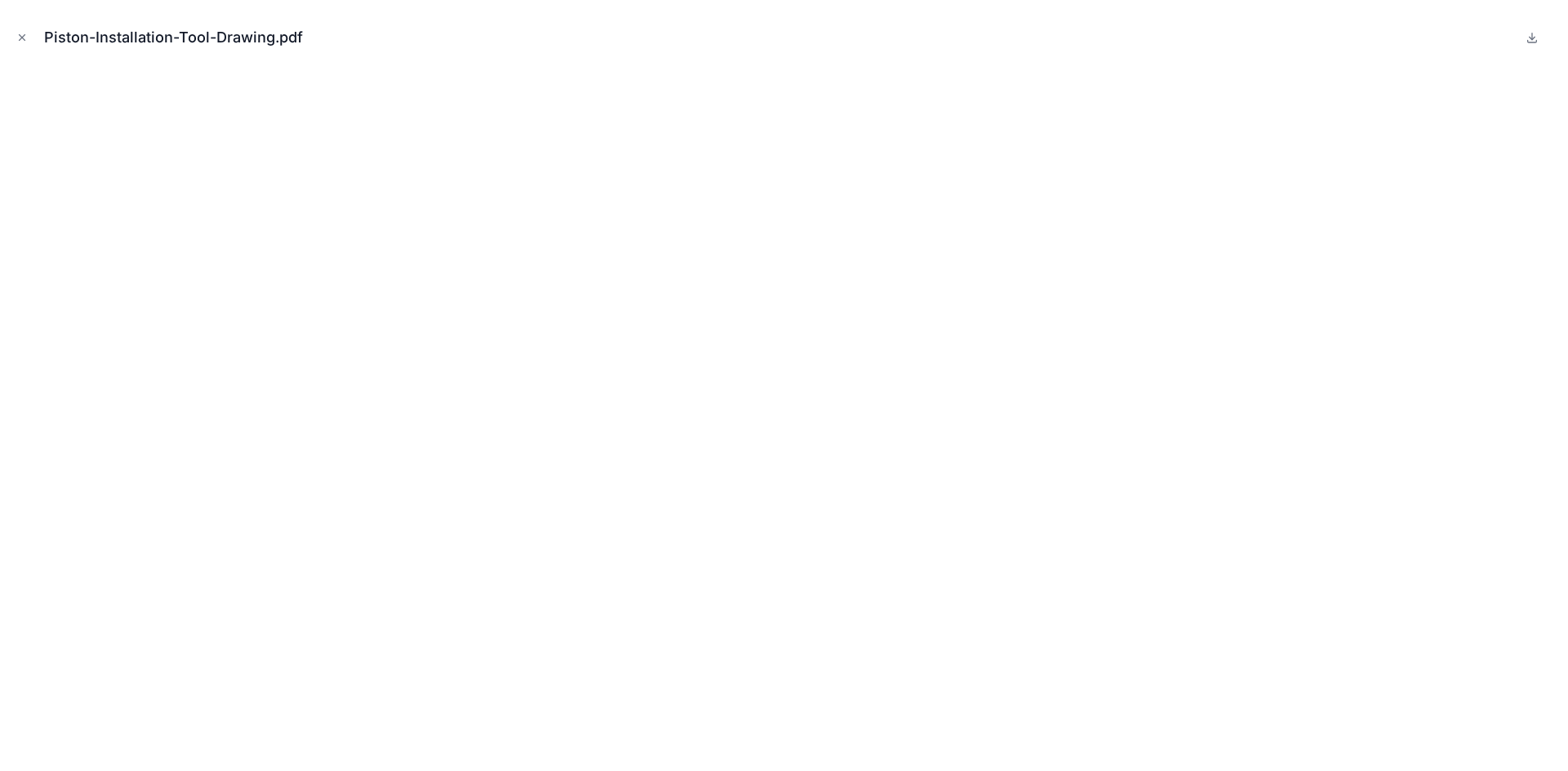
click at [20, 41] on icon "Close modal" at bounding box center [22, 38] width 12 height 12
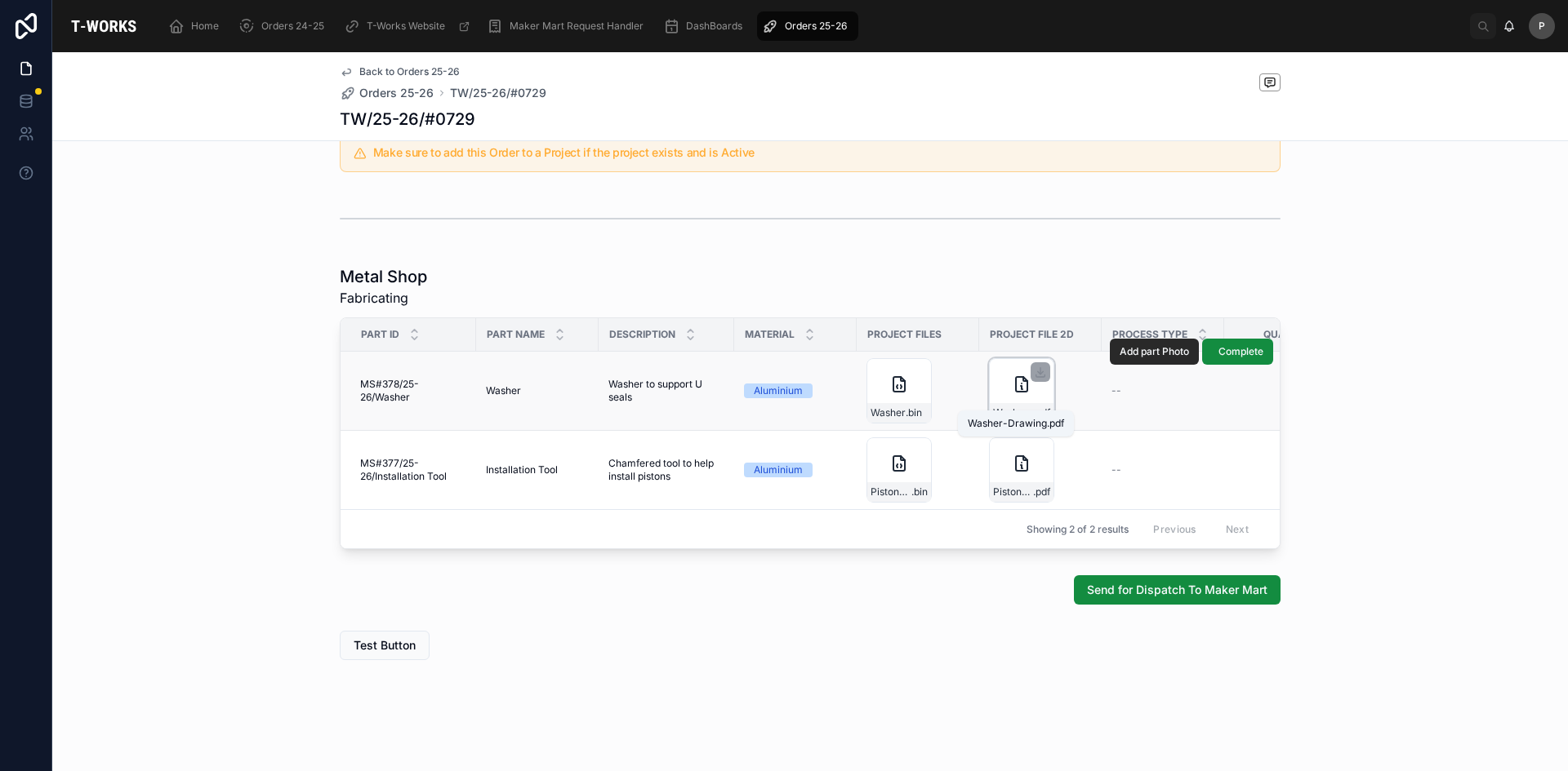
click at [1002, 406] on span "Washer-Drawing" at bounding box center [1012, 412] width 40 height 13
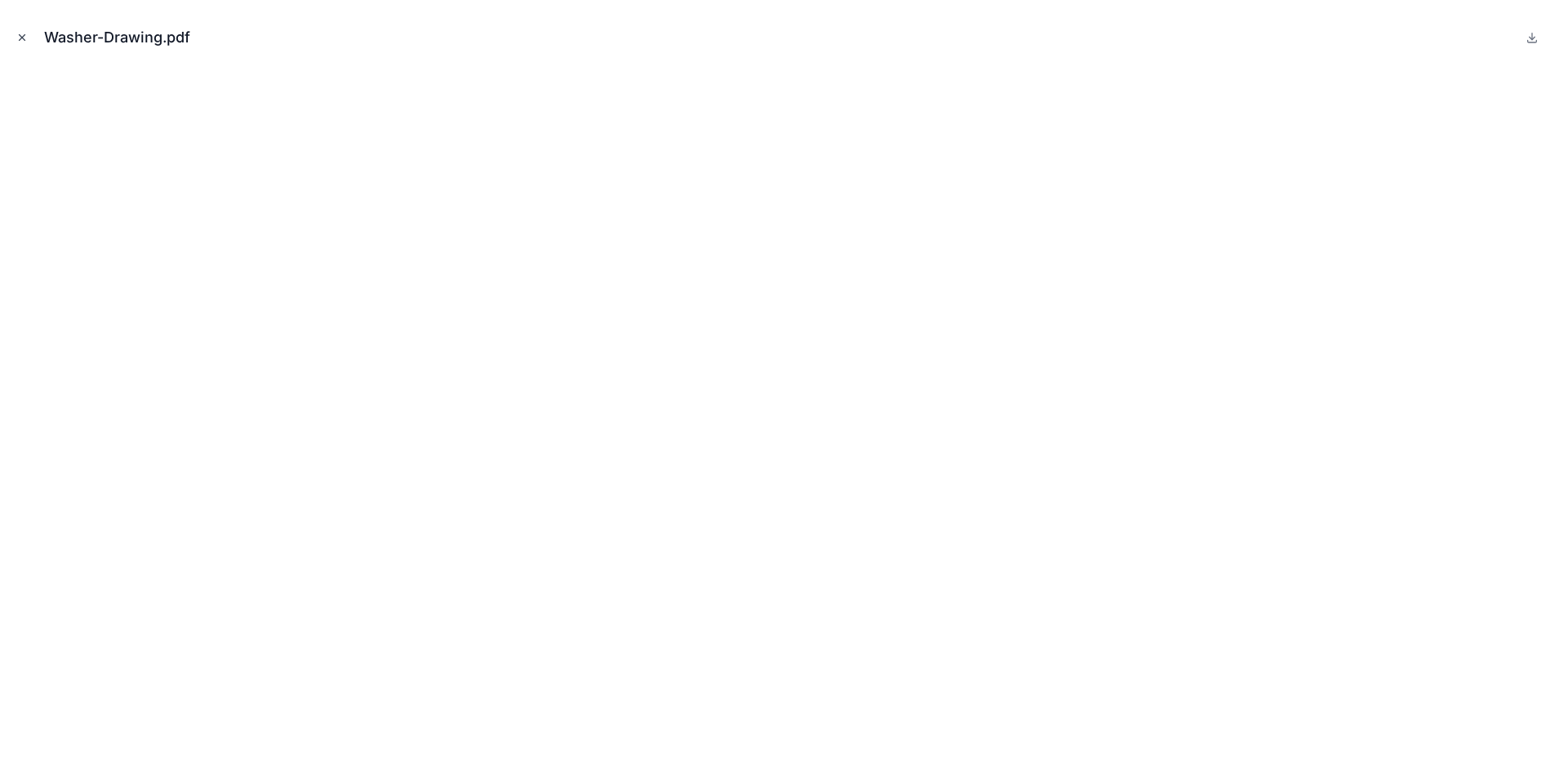
click at [24, 39] on icon "Close modal" at bounding box center [22, 38] width 12 height 12
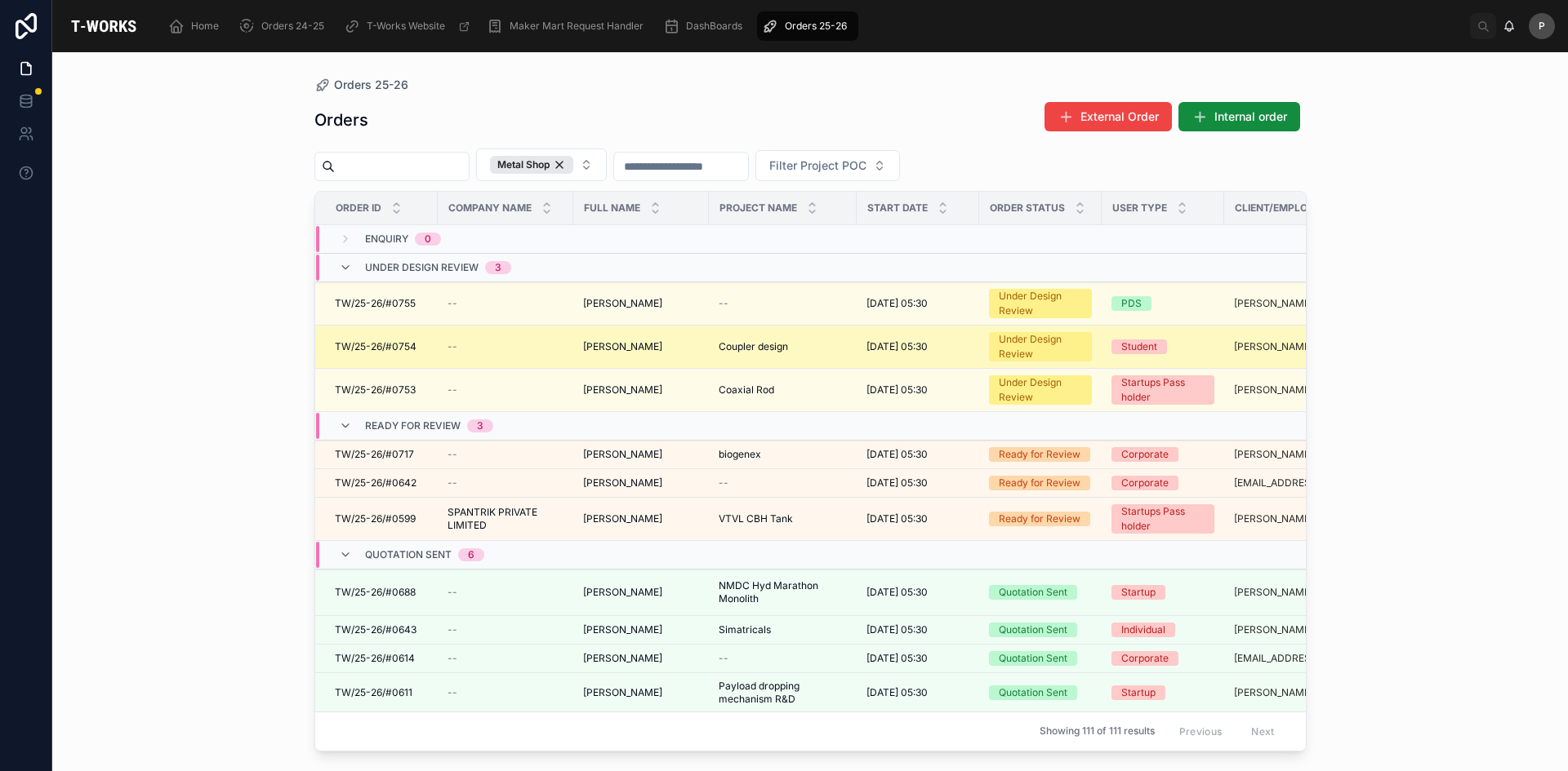
click at [604, 349] on span "[PERSON_NAME]" at bounding box center [622, 346] width 79 height 13
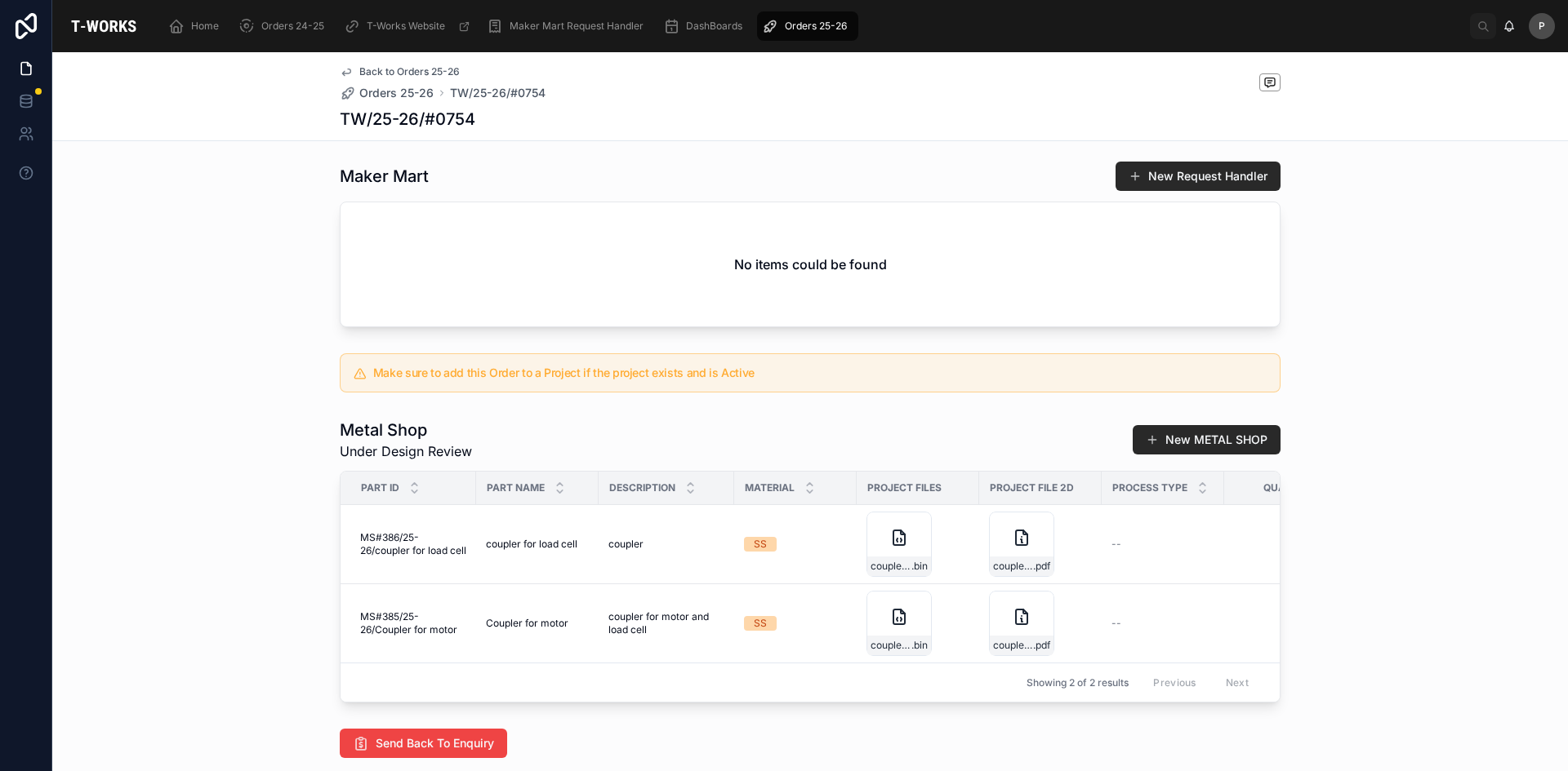
scroll to position [842, 0]
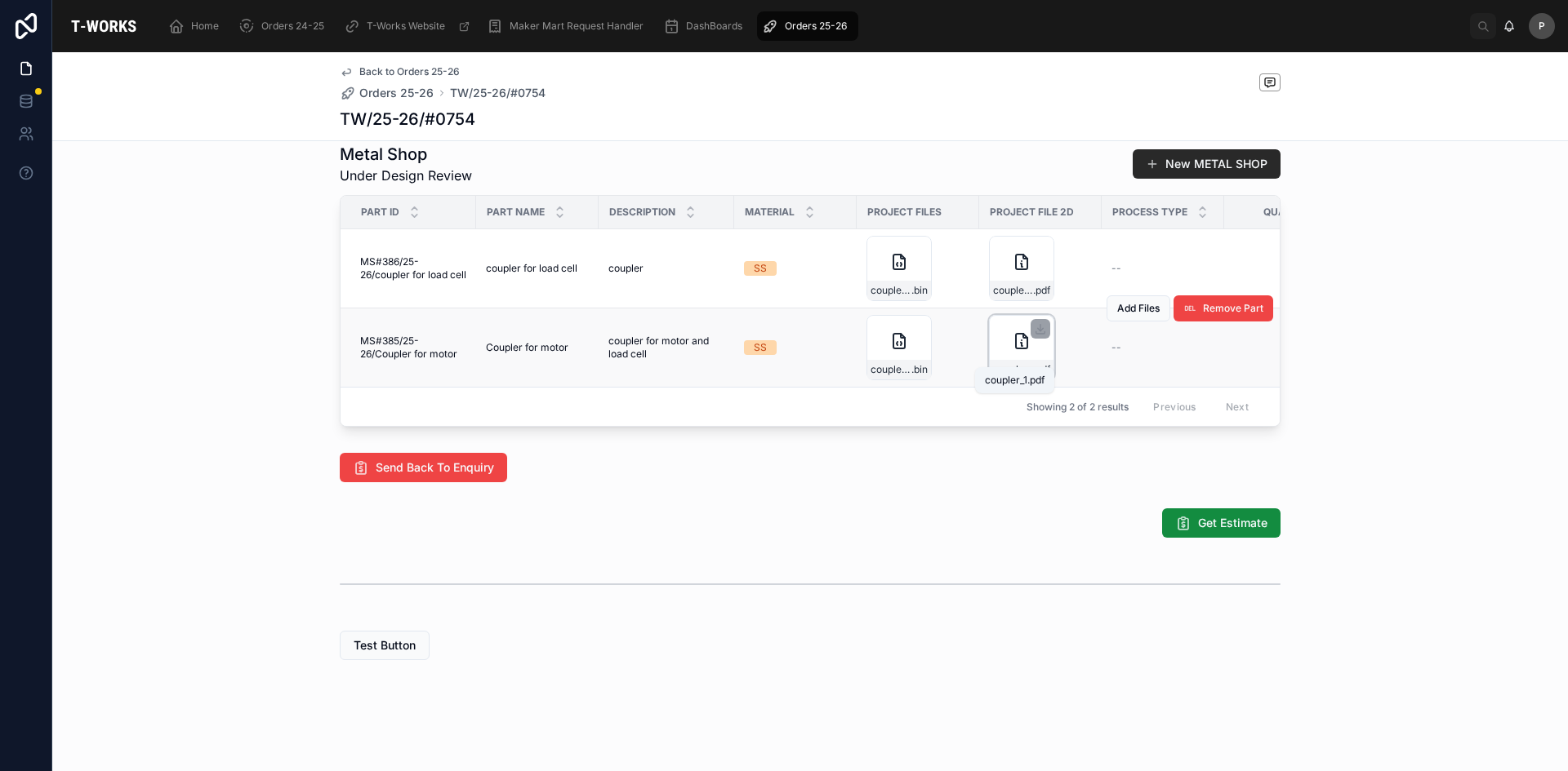
click at [997, 363] on span "coupler_1" at bounding box center [1012, 369] width 40 height 13
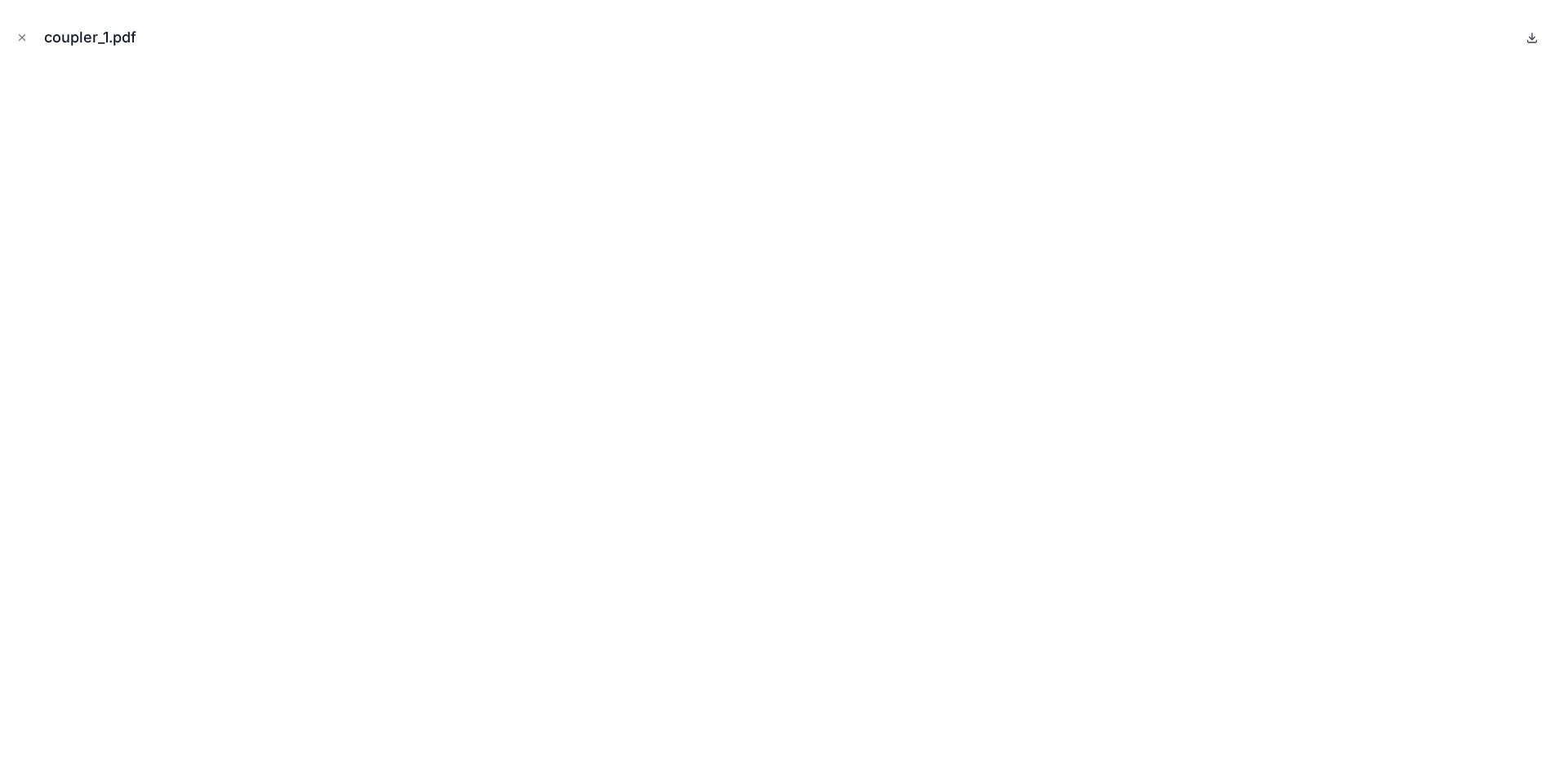
click at [1535, 37] on icon at bounding box center [1531, 37] width 13 height 13
click at [18, 39] on icon "Close modal" at bounding box center [22, 38] width 12 height 12
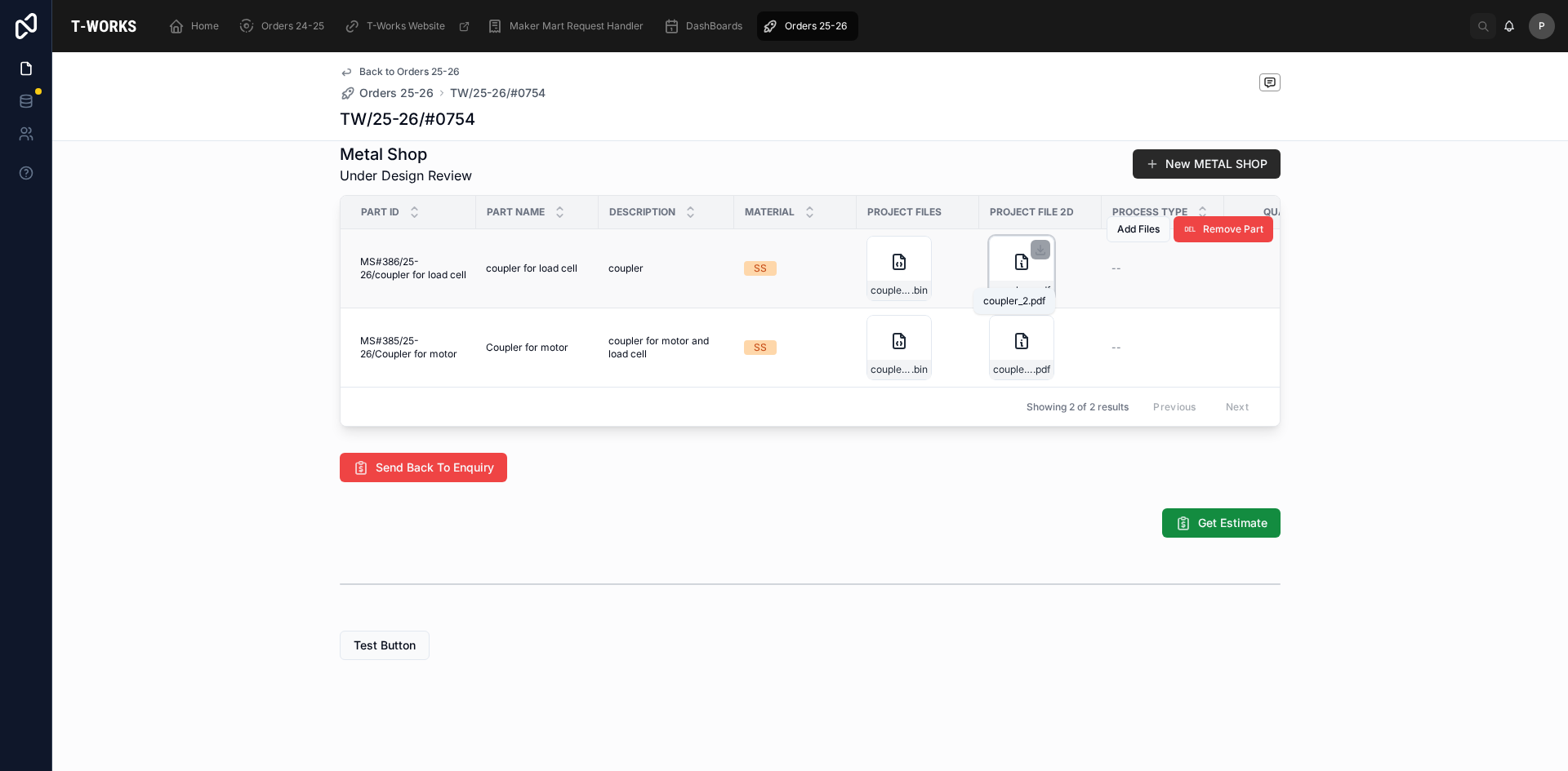
click at [1001, 284] on span "coupler_2" at bounding box center [1012, 290] width 40 height 13
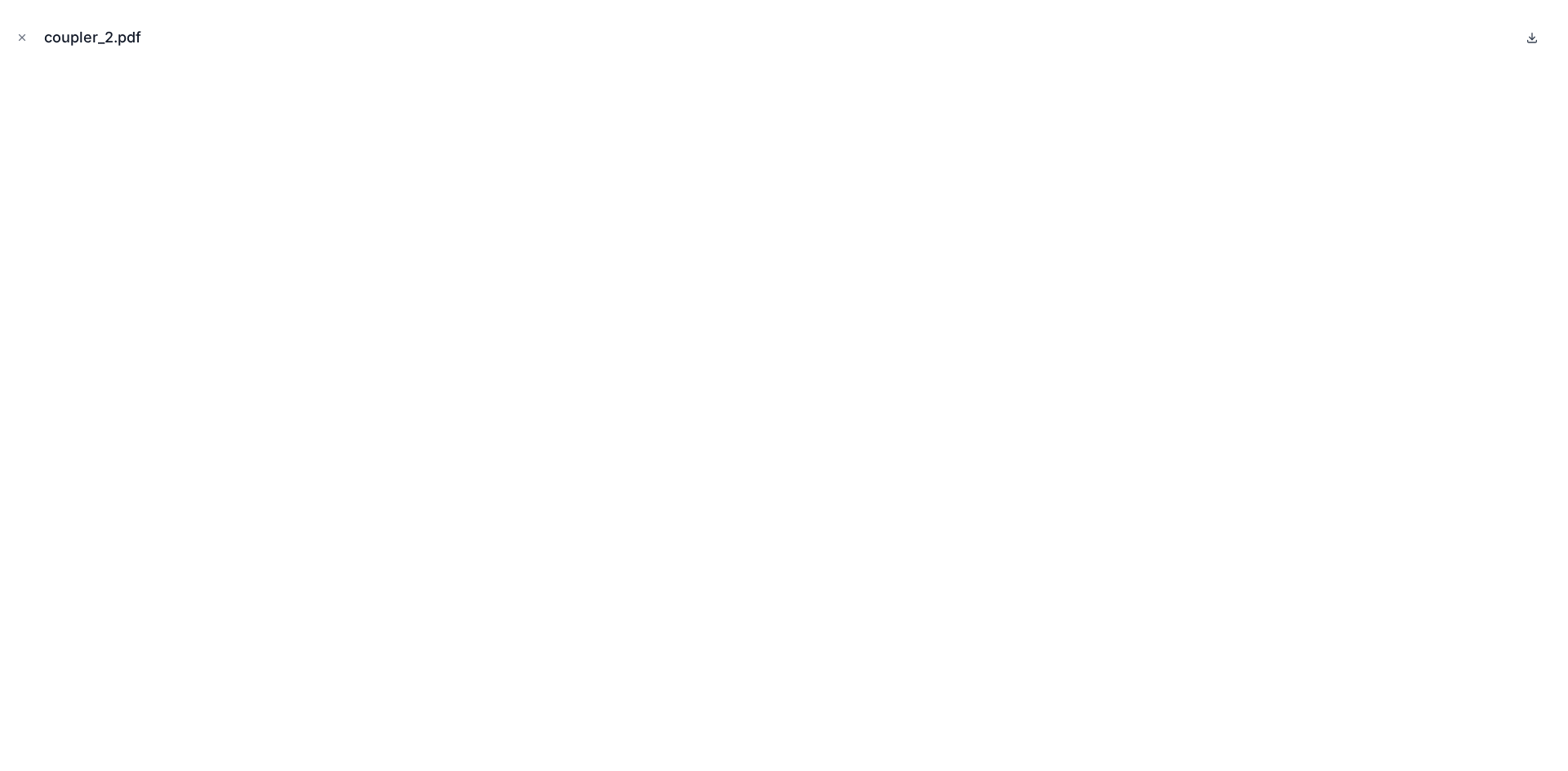
click at [1536, 36] on icon at bounding box center [1531, 37] width 13 height 13
click at [25, 37] on icon "Close modal" at bounding box center [22, 38] width 12 height 12
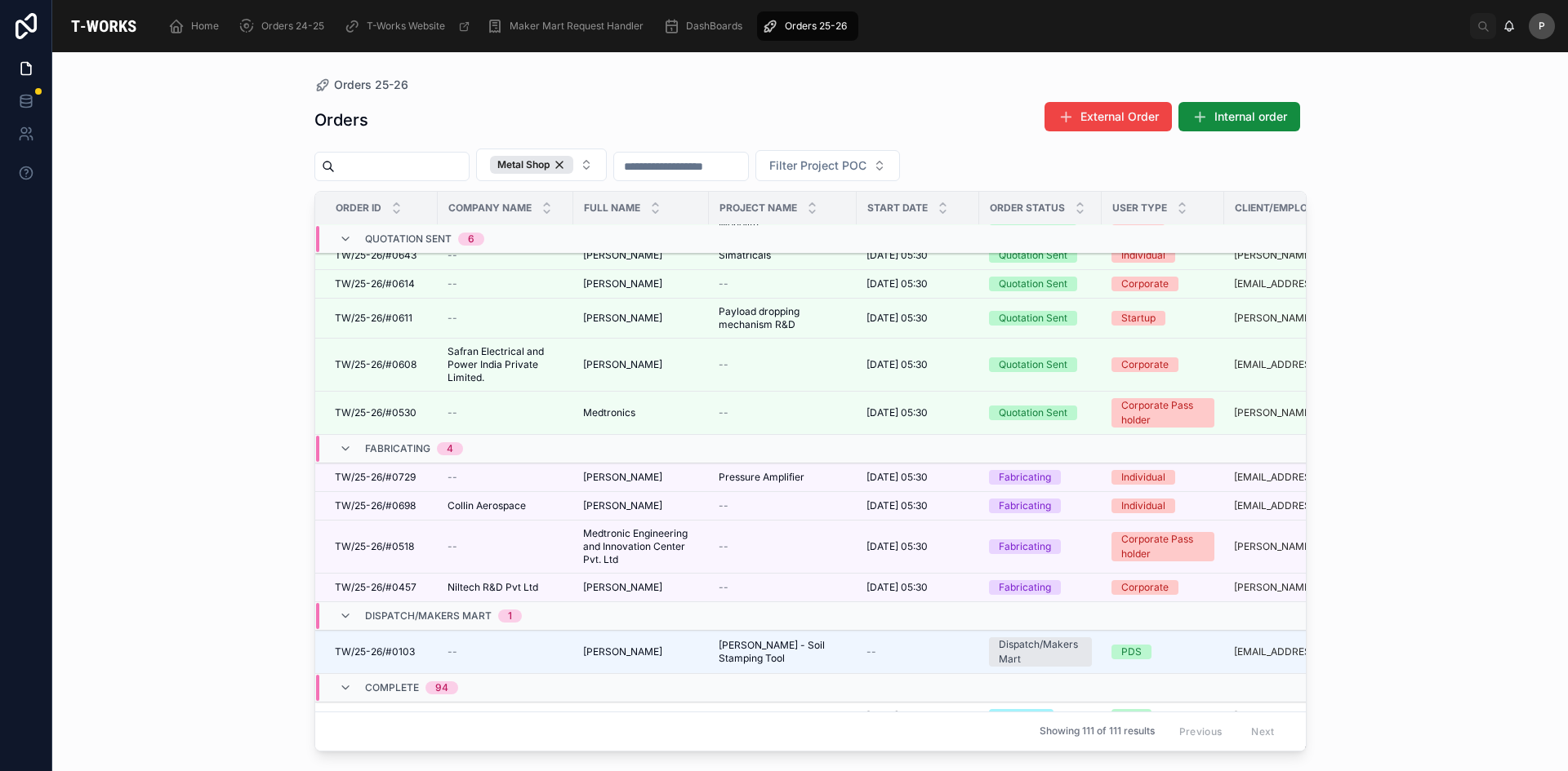
scroll to position [507, 0]
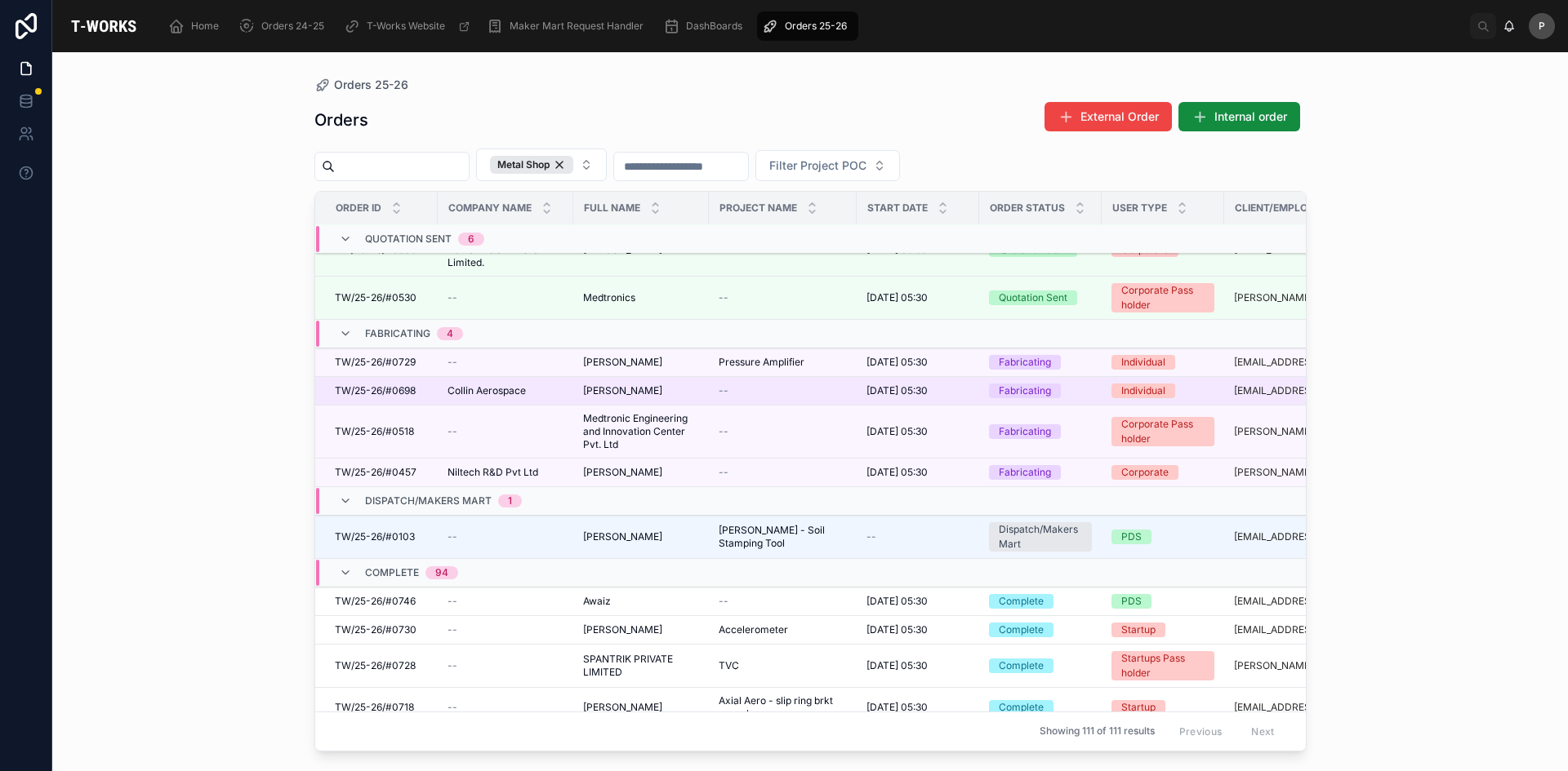
click at [602, 381] on td "[PERSON_NAME] [PERSON_NAME]" at bounding box center [641, 392] width 136 height 29
click at [618, 390] on span "[PERSON_NAME]" at bounding box center [622, 390] width 79 height 13
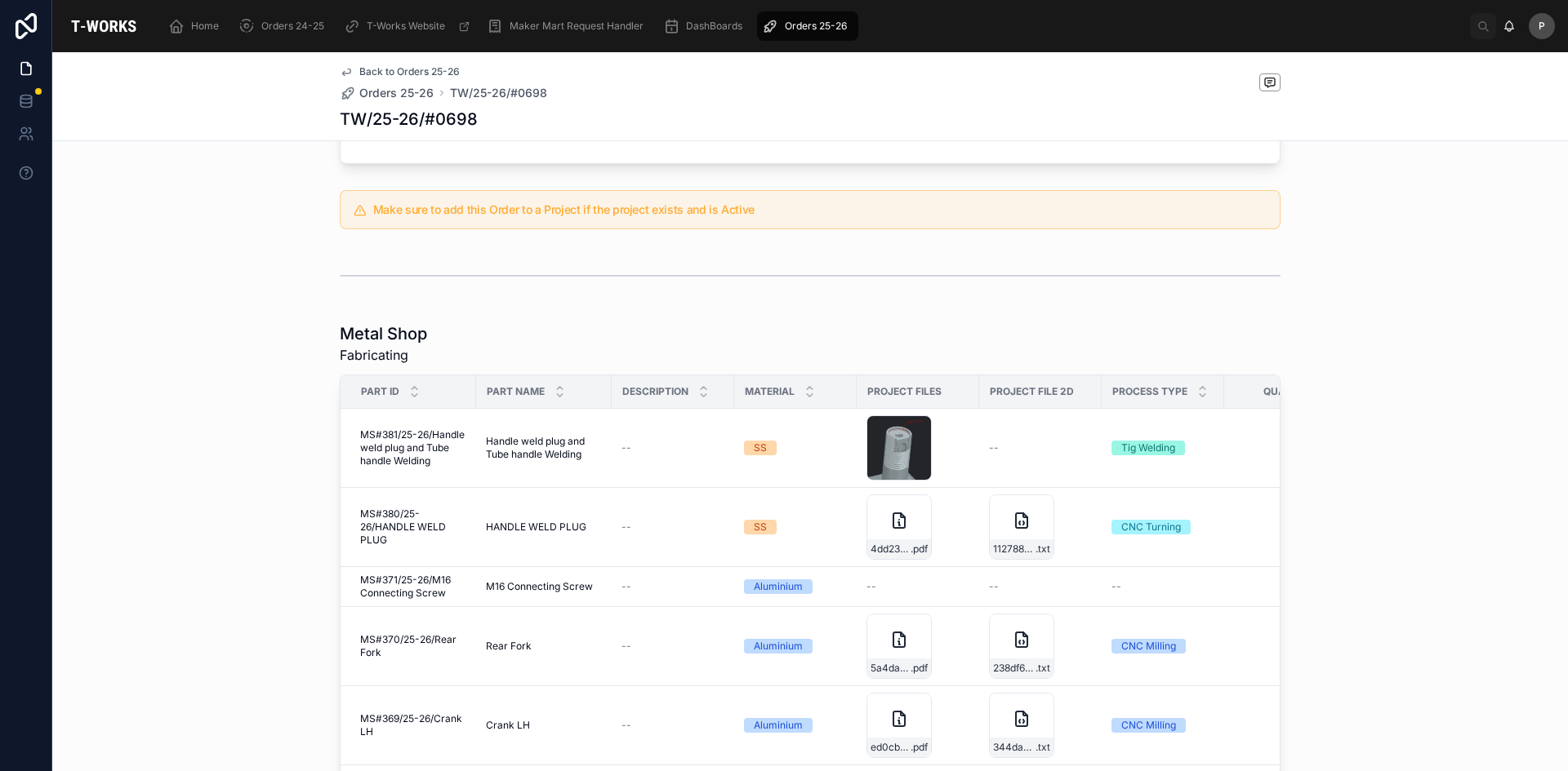
scroll to position [898, 0]
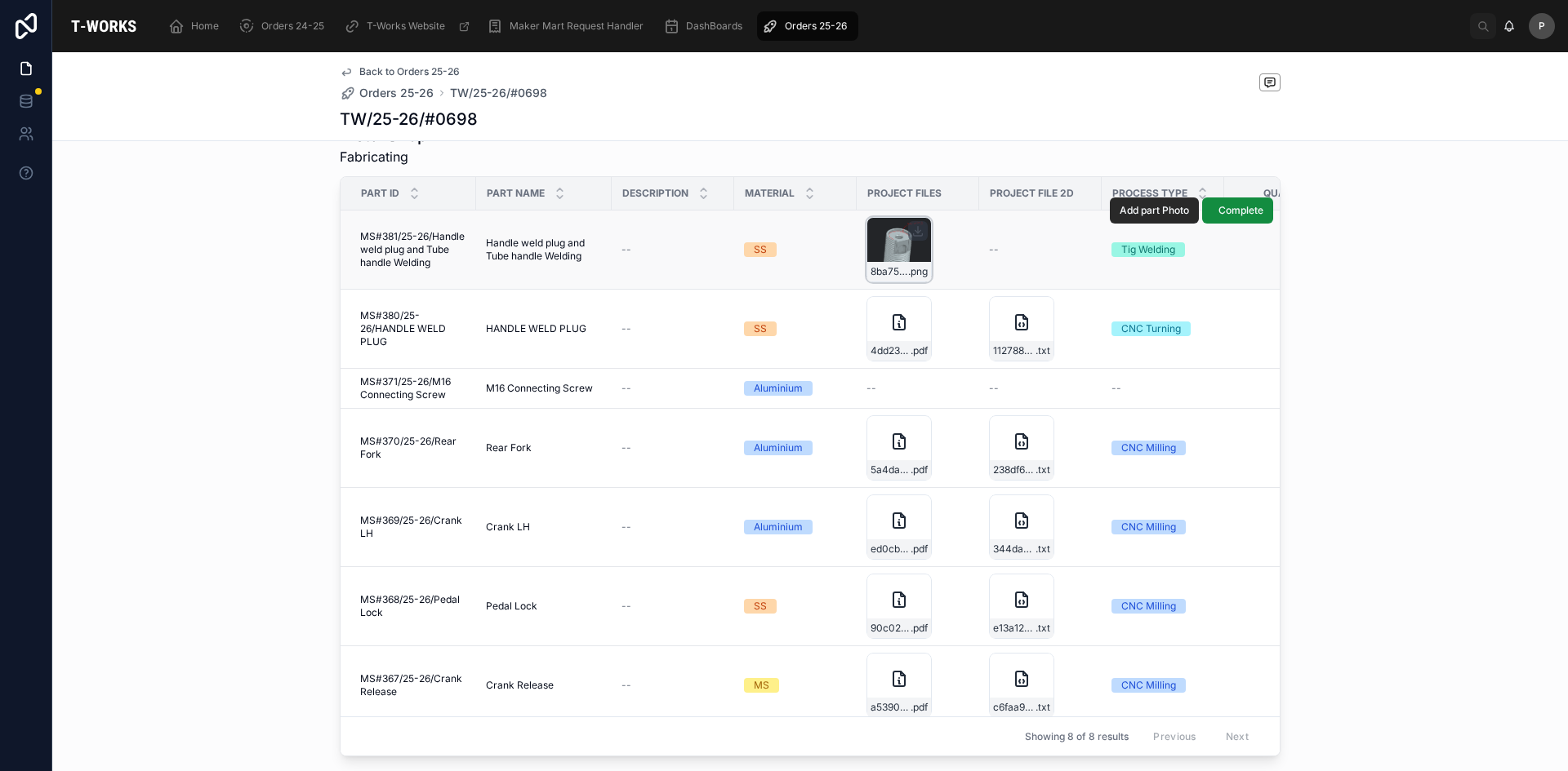
click at [891, 245] on div "8ba755c1-7399-4ffd-8d44-b6520a4e0f84-image .png" at bounding box center [898, 249] width 65 height 65
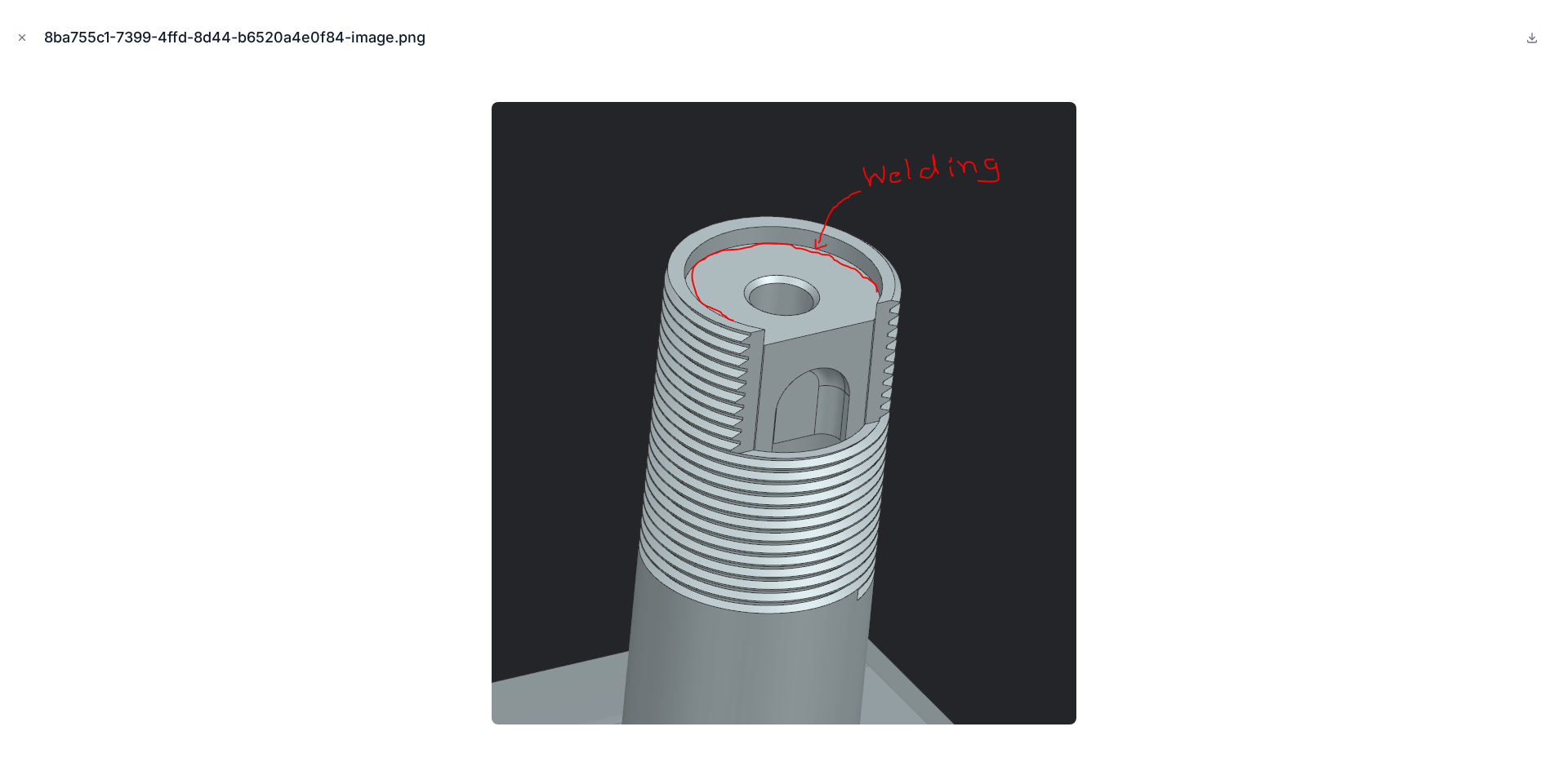
scroll to position [60, 0]
click at [22, 34] on icon "Close modal" at bounding box center [22, 38] width 12 height 12
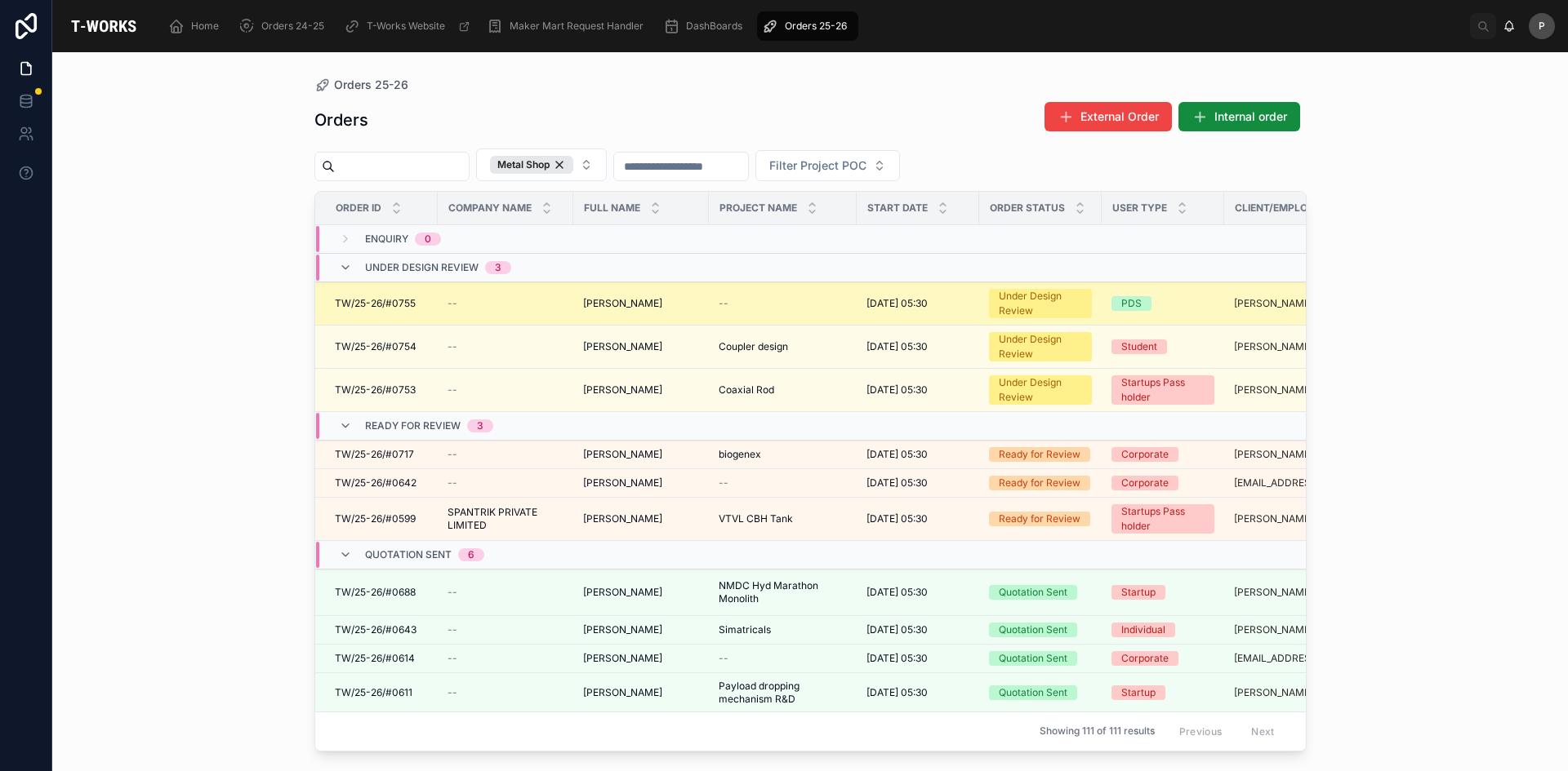
click at [637, 316] on td "[PERSON_NAME] [PERSON_NAME]" at bounding box center [641, 304] width 136 height 44
click at [628, 308] on span "[PERSON_NAME]" at bounding box center [622, 303] width 79 height 13
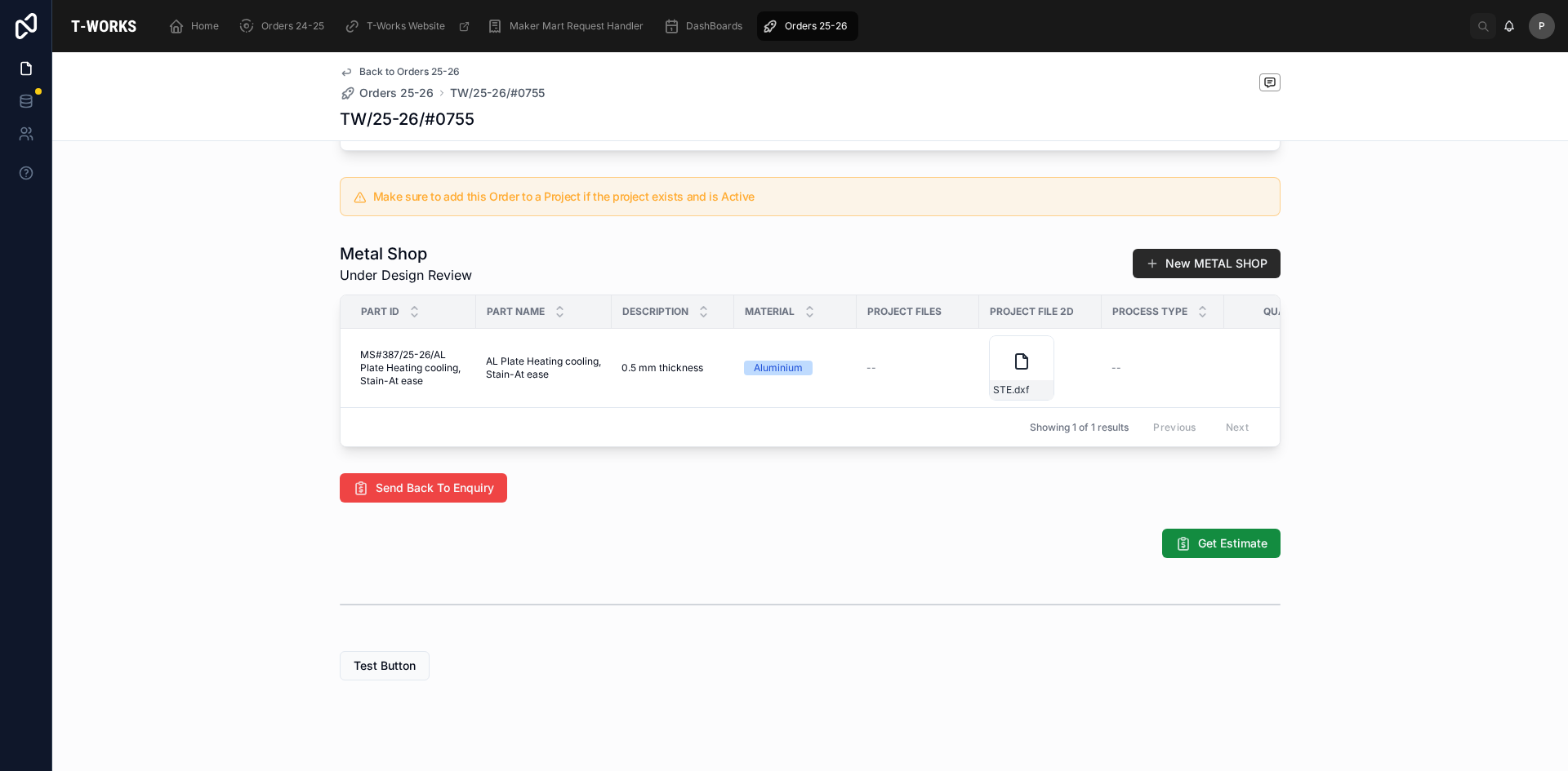
scroll to position [572, 0]
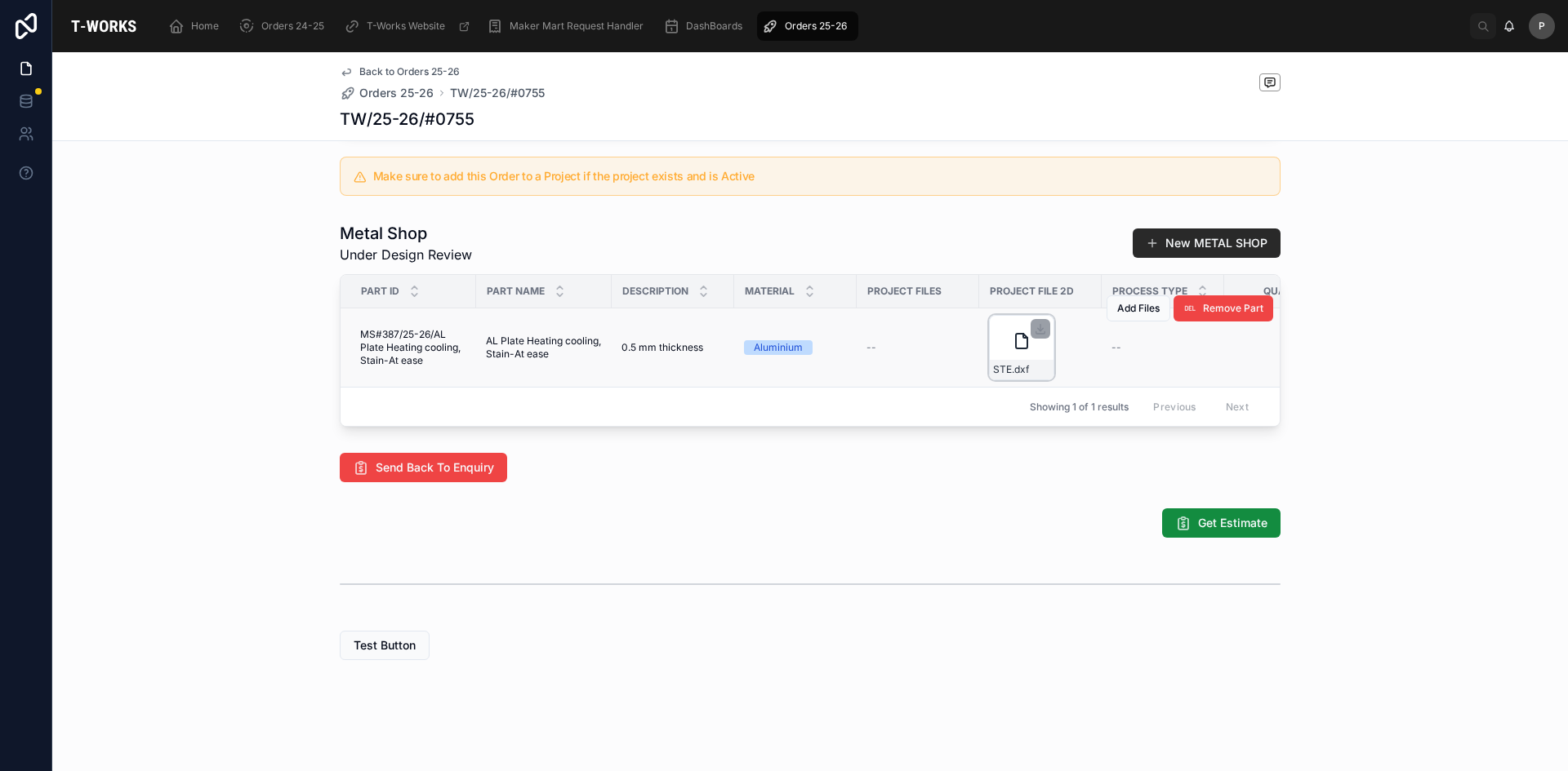
click at [1007, 361] on div "STE .dxf" at bounding box center [1021, 347] width 65 height 65
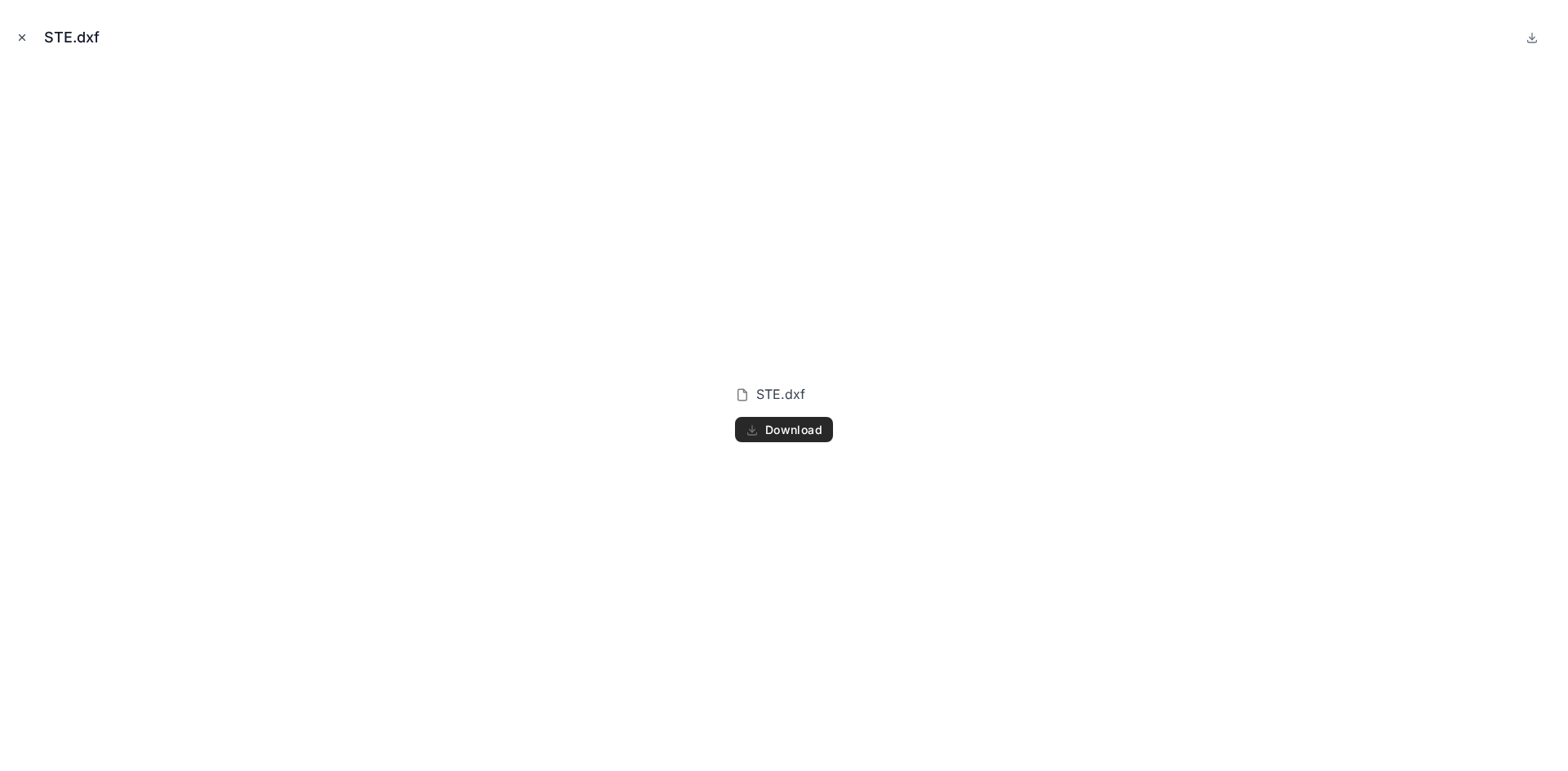
click at [18, 39] on icon "Close modal" at bounding box center [22, 38] width 12 height 12
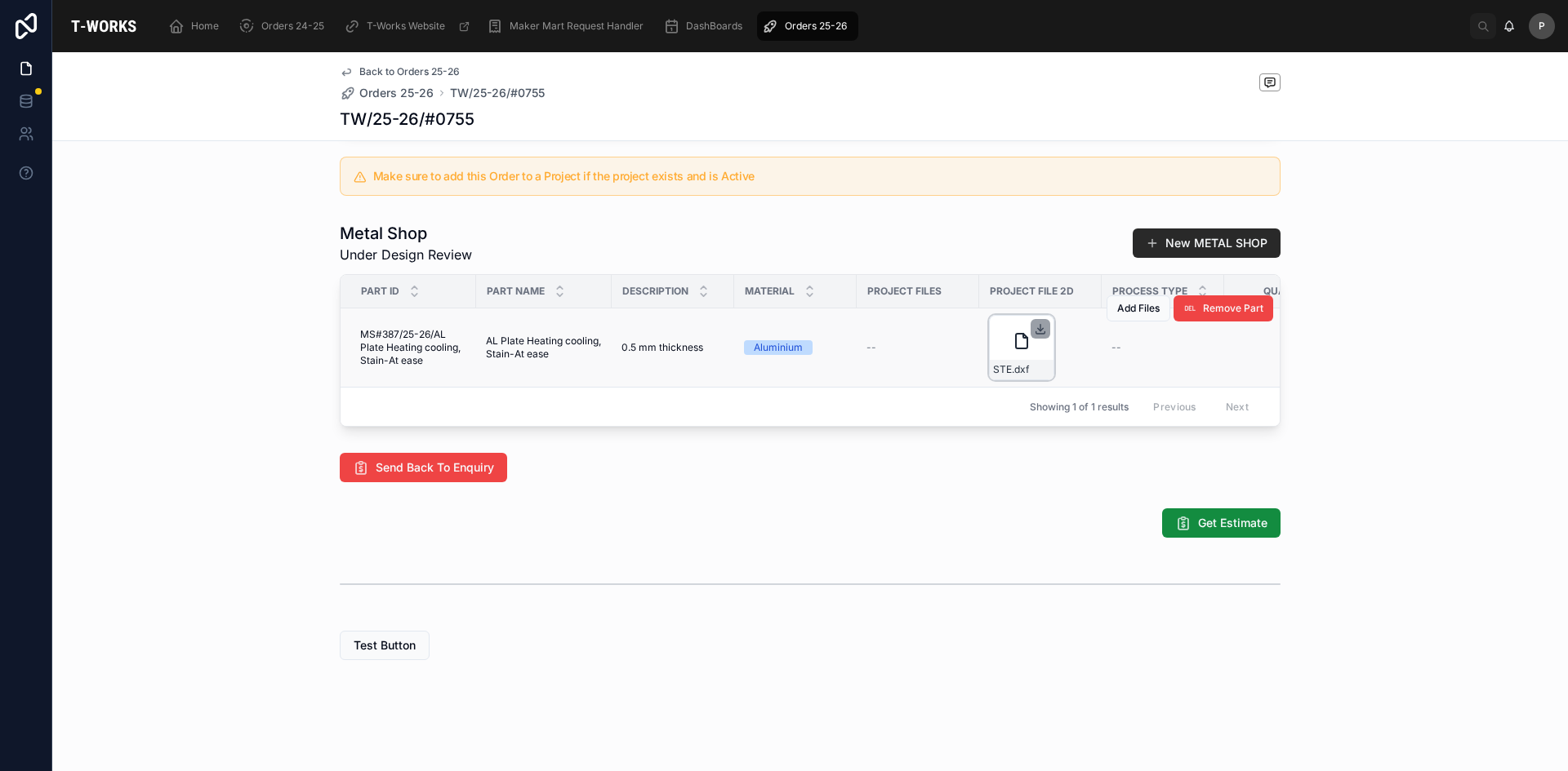
click at [1034, 336] on icon at bounding box center [1040, 328] width 13 height 13
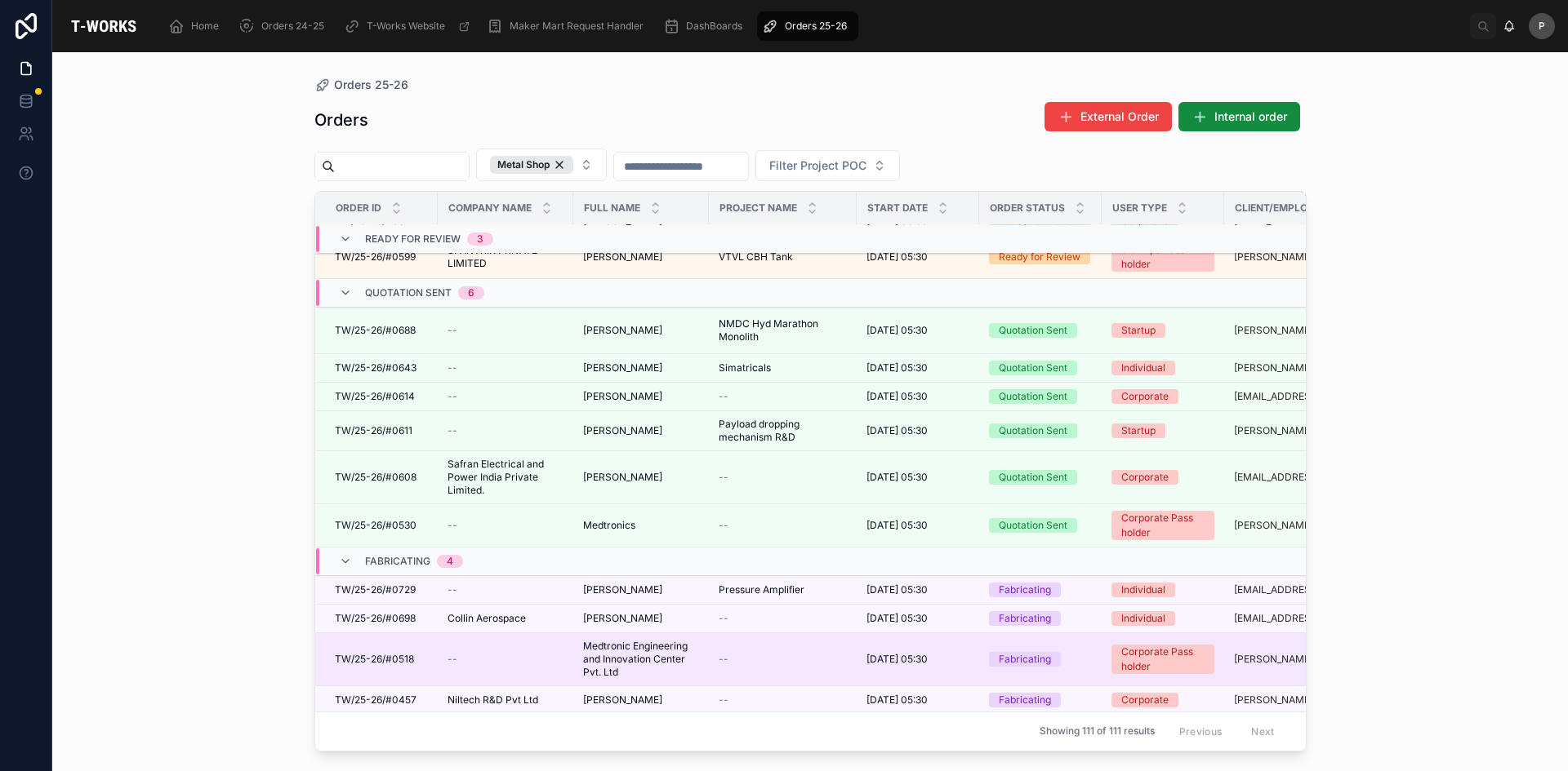
scroll to position [326, 0]
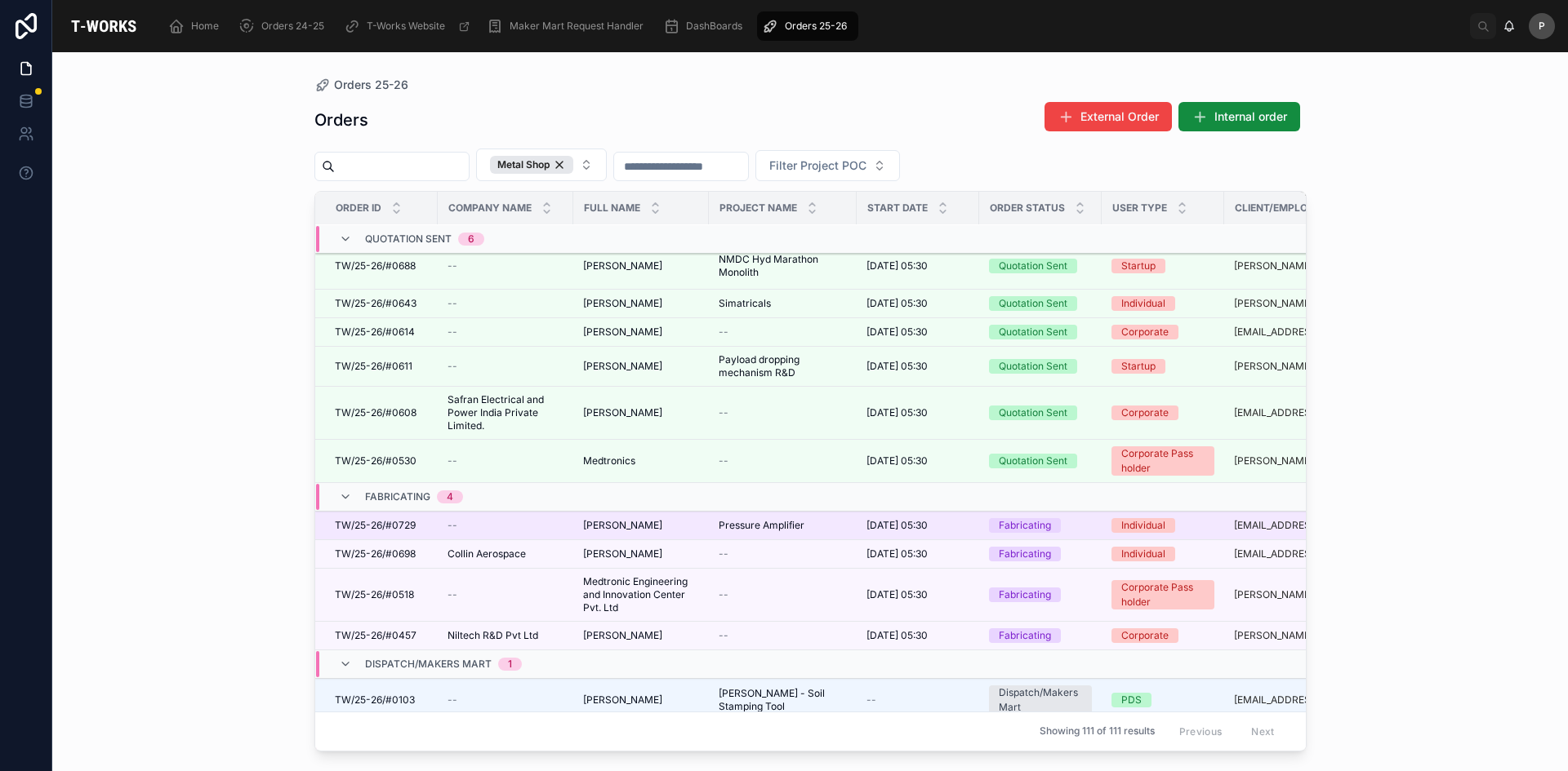
click at [617, 528] on span "[PERSON_NAME]" at bounding box center [622, 525] width 79 height 13
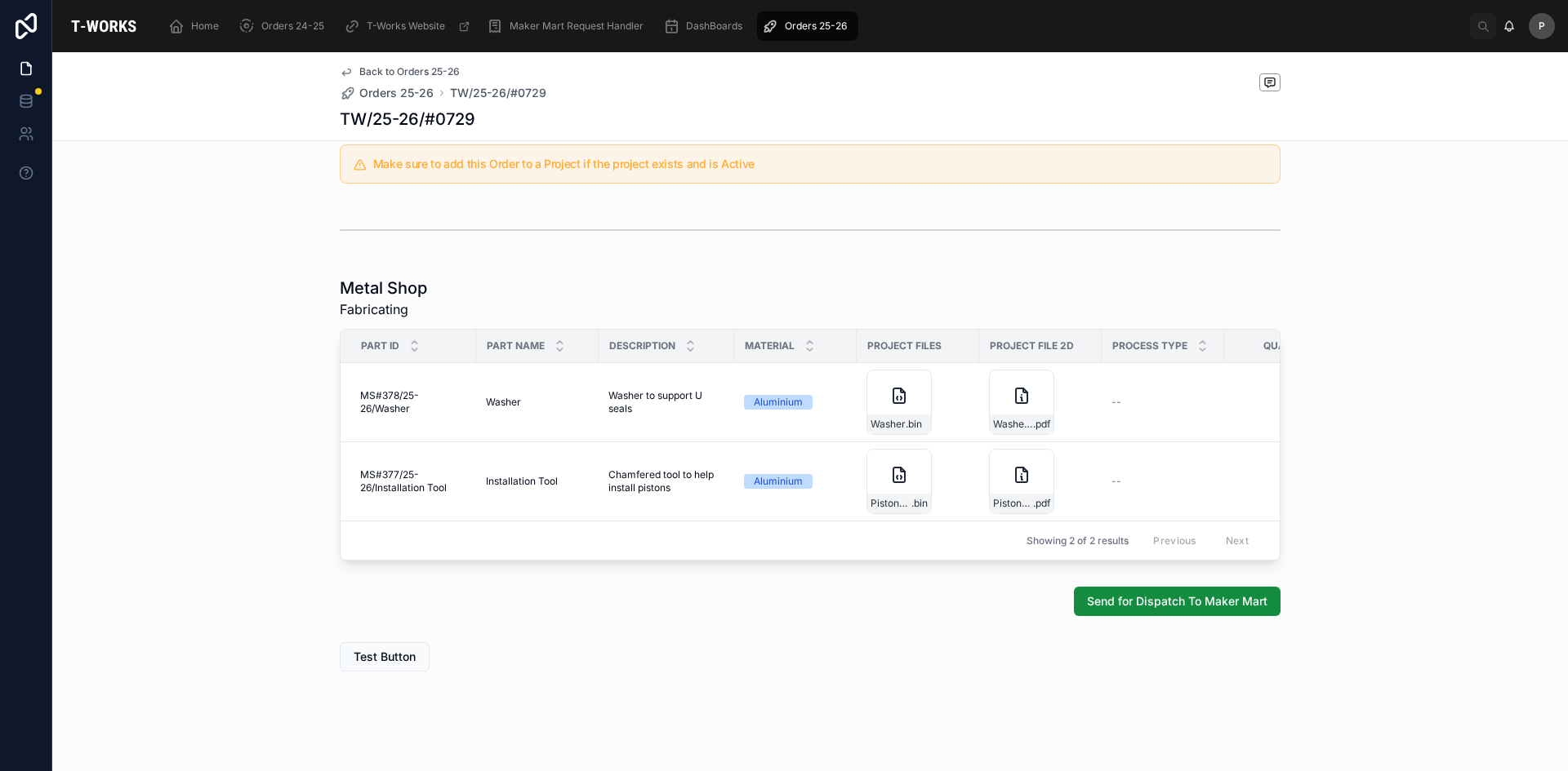
scroll to position [769, 0]
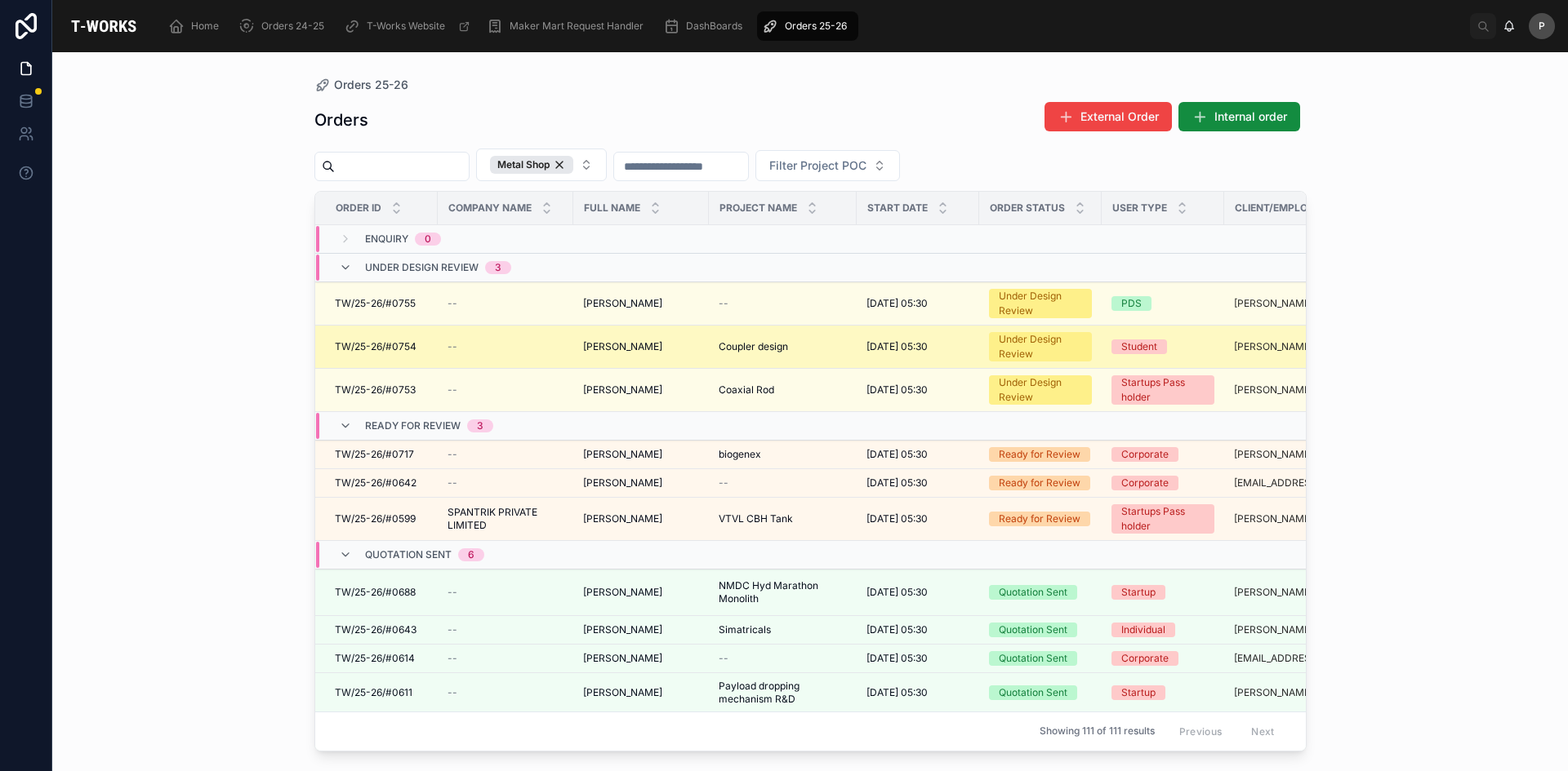
click at [647, 352] on span "[PERSON_NAME]" at bounding box center [622, 346] width 79 height 13
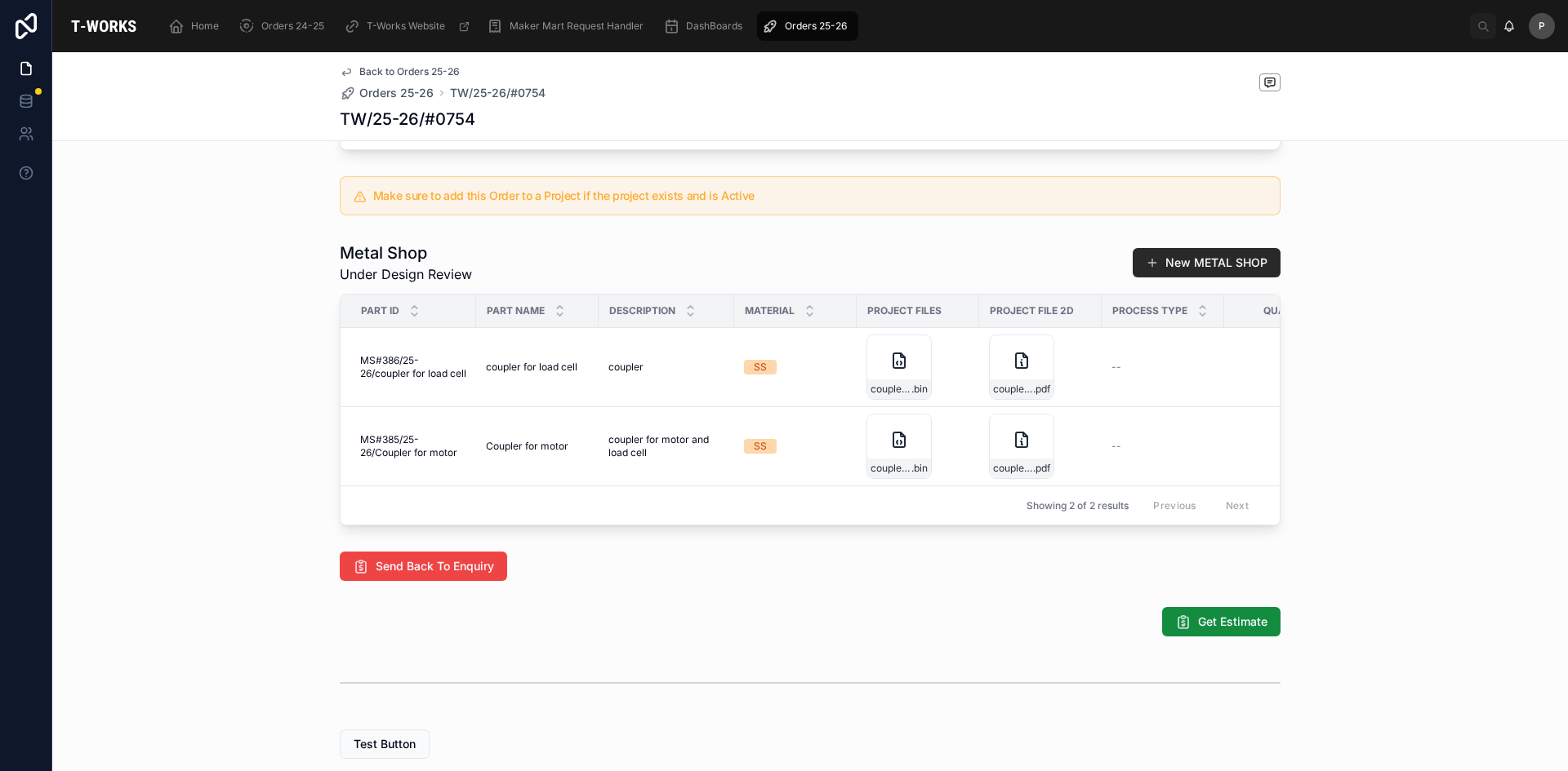
scroll to position [734, 0]
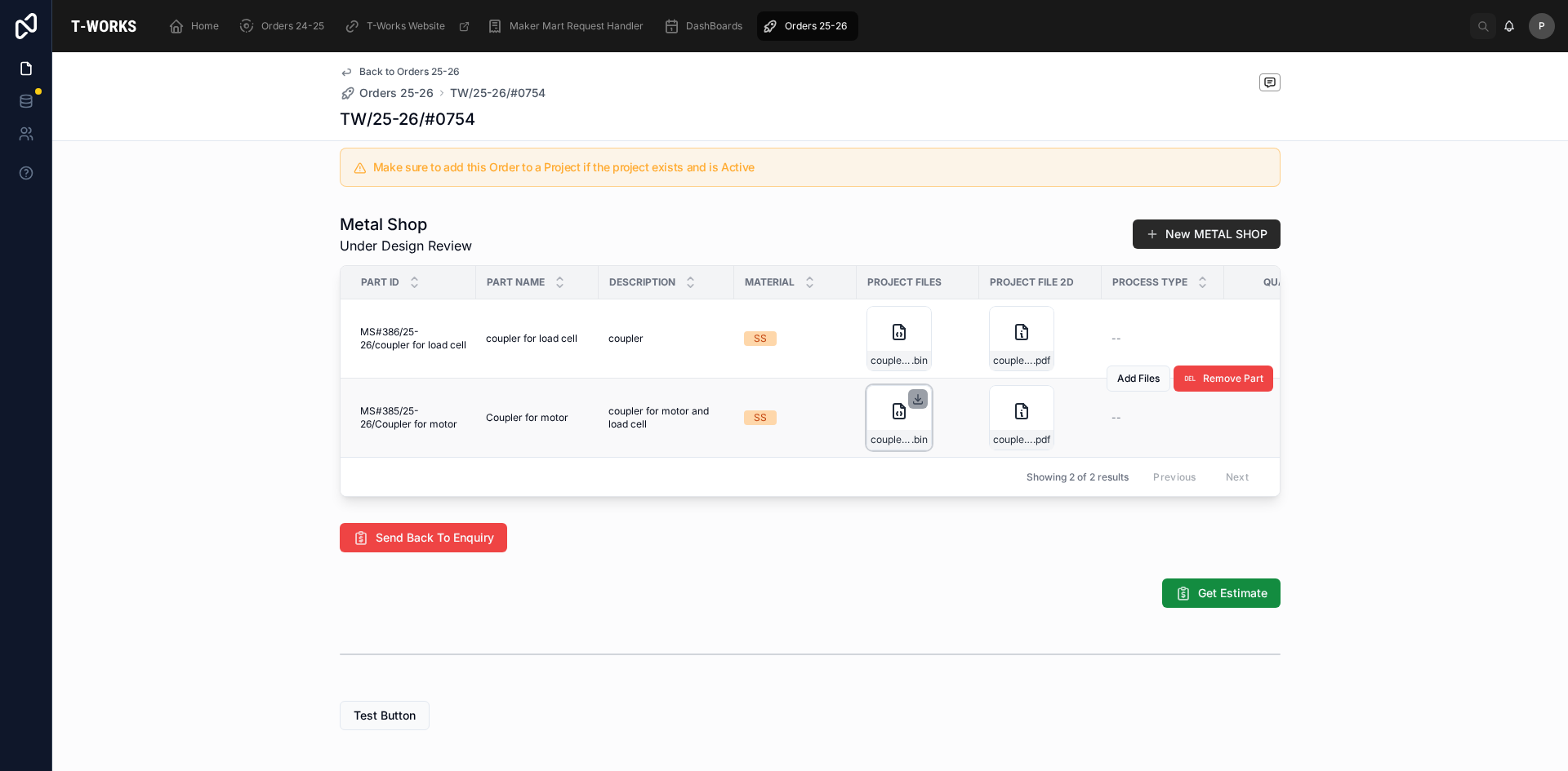
click at [914, 404] on icon at bounding box center [918, 402] width 9 height 3
click at [916, 321] on icon at bounding box center [919, 320] width 6 height 3
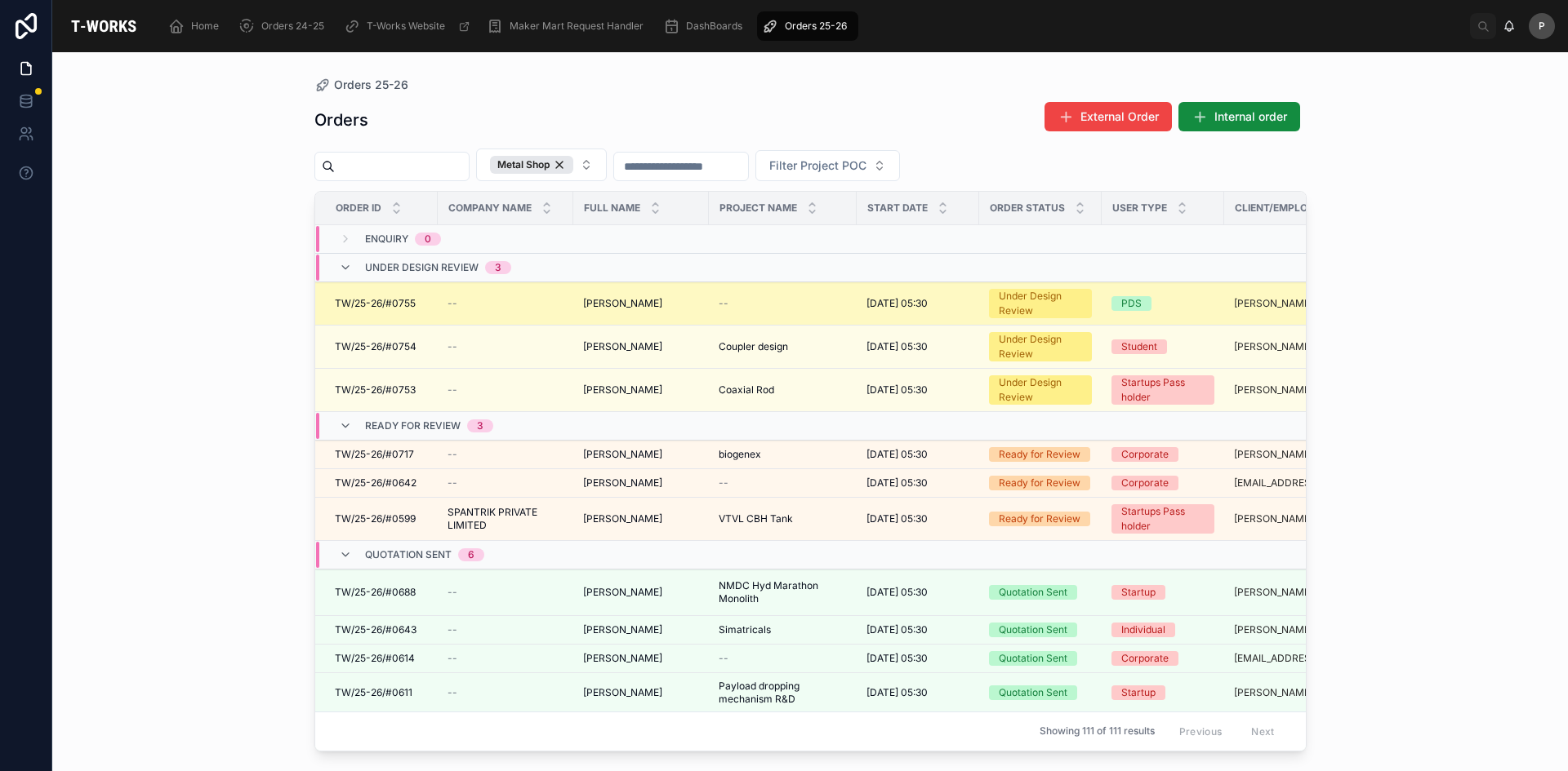
click at [630, 307] on span "[PERSON_NAME]" at bounding box center [622, 303] width 79 height 13
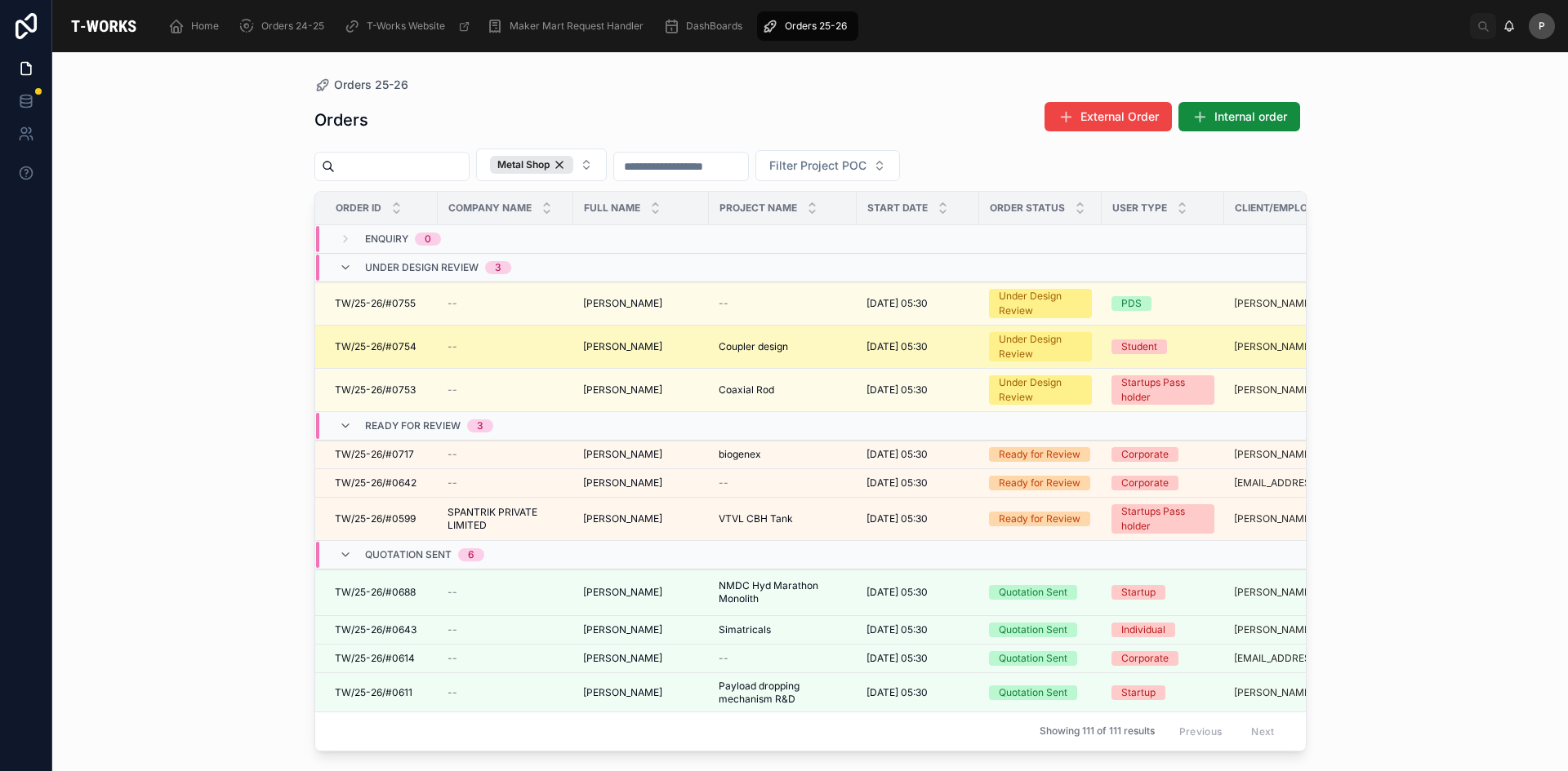
click at [618, 349] on span "[PERSON_NAME]" at bounding box center [622, 346] width 79 height 13
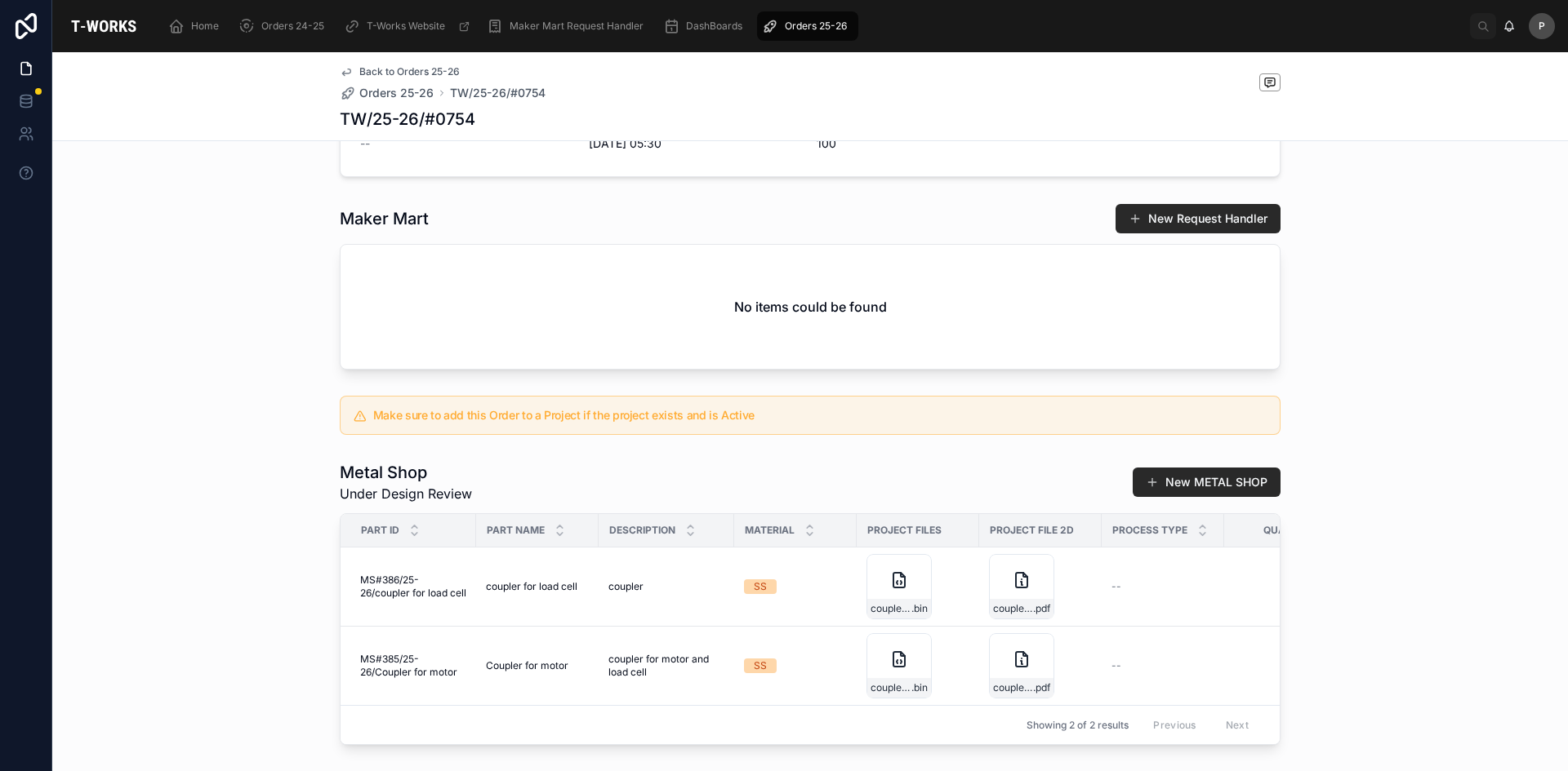
scroll to position [489, 0]
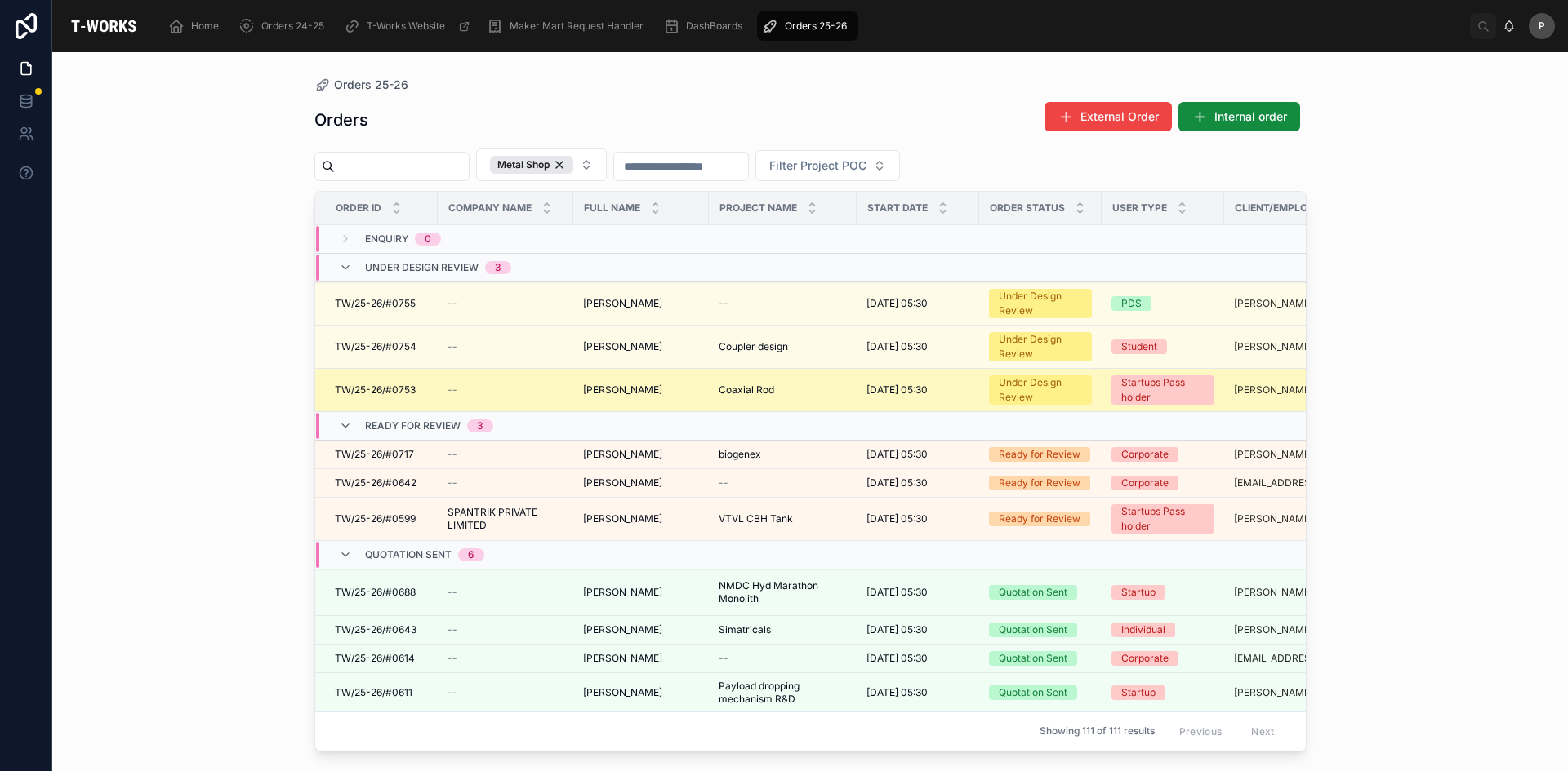
click at [615, 391] on span "[PERSON_NAME]" at bounding box center [622, 390] width 79 height 13
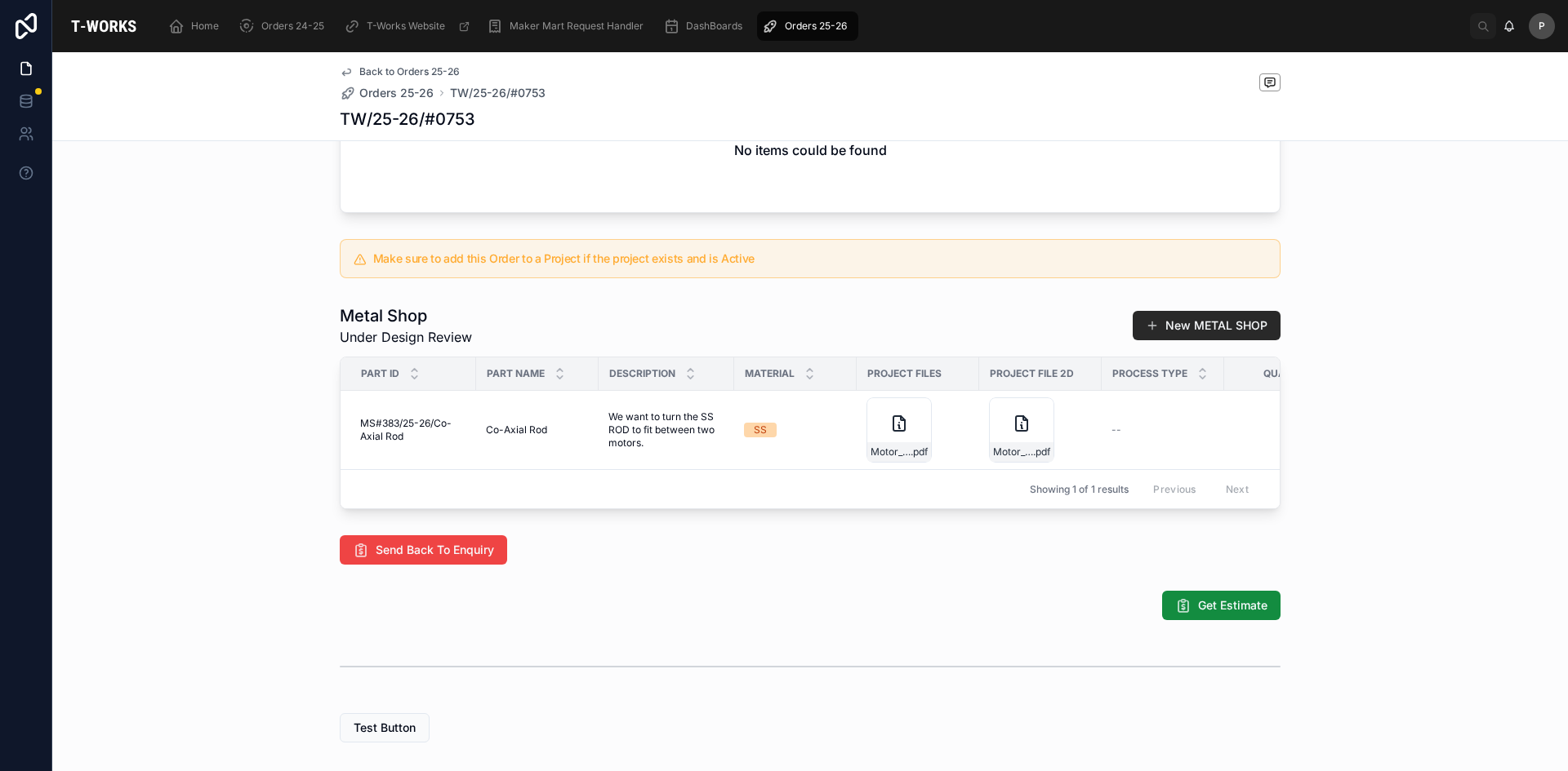
scroll to position [776, 0]
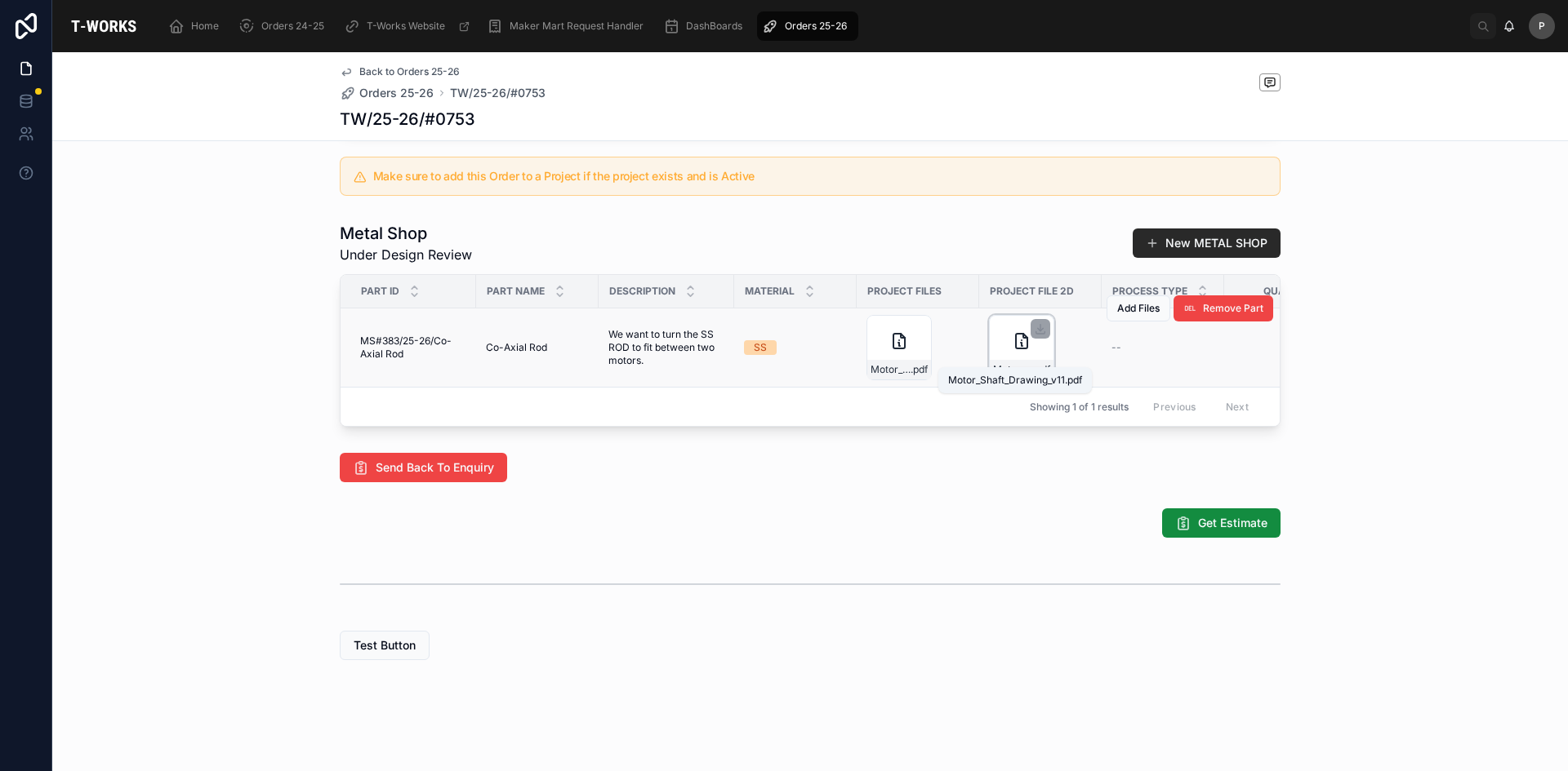
click at [1002, 363] on span "Motor_Shaft_Drawing_v11" at bounding box center [1012, 369] width 40 height 13
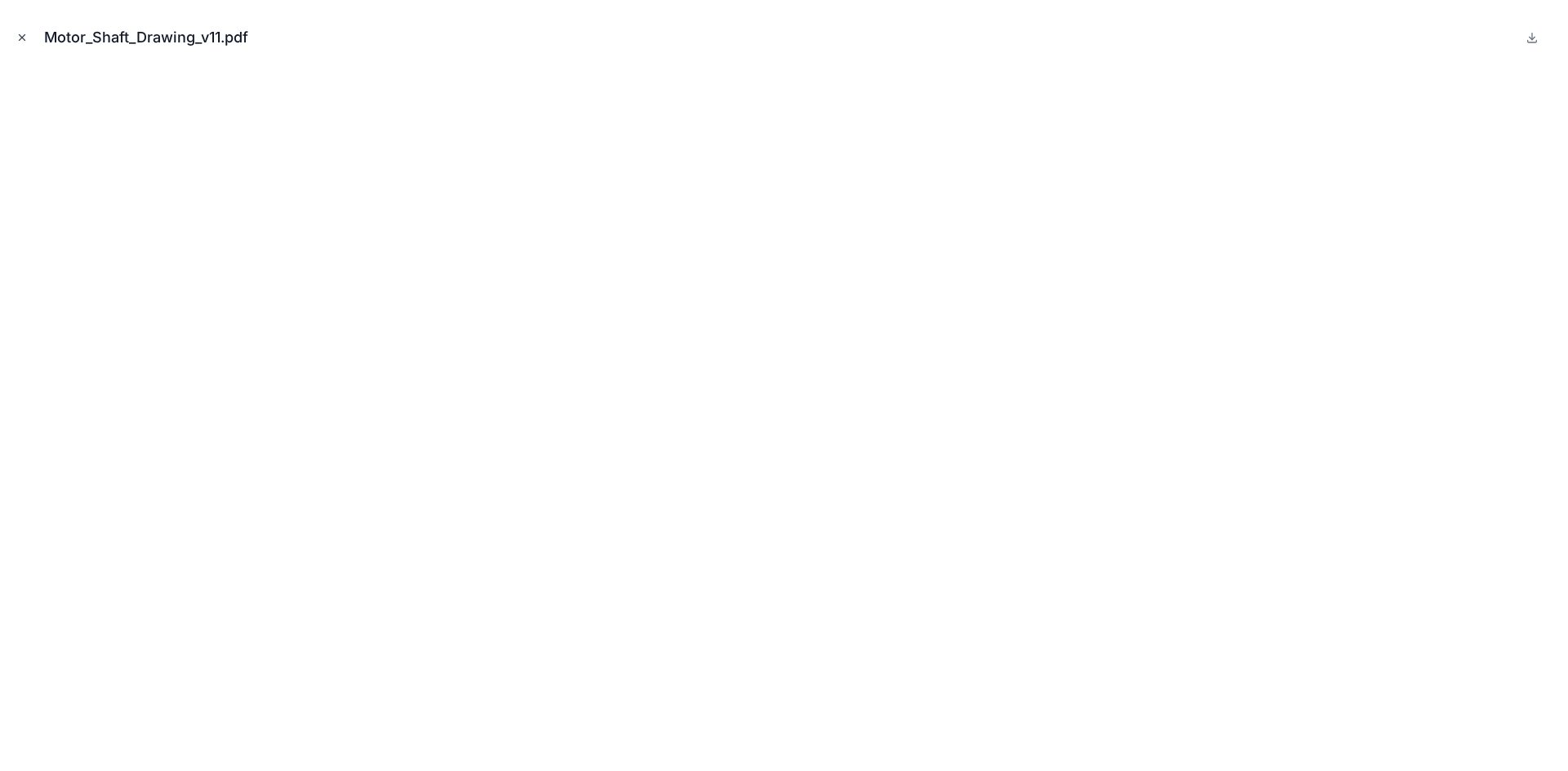
click at [23, 44] on button "Close modal" at bounding box center [21, 38] width 18 height 18
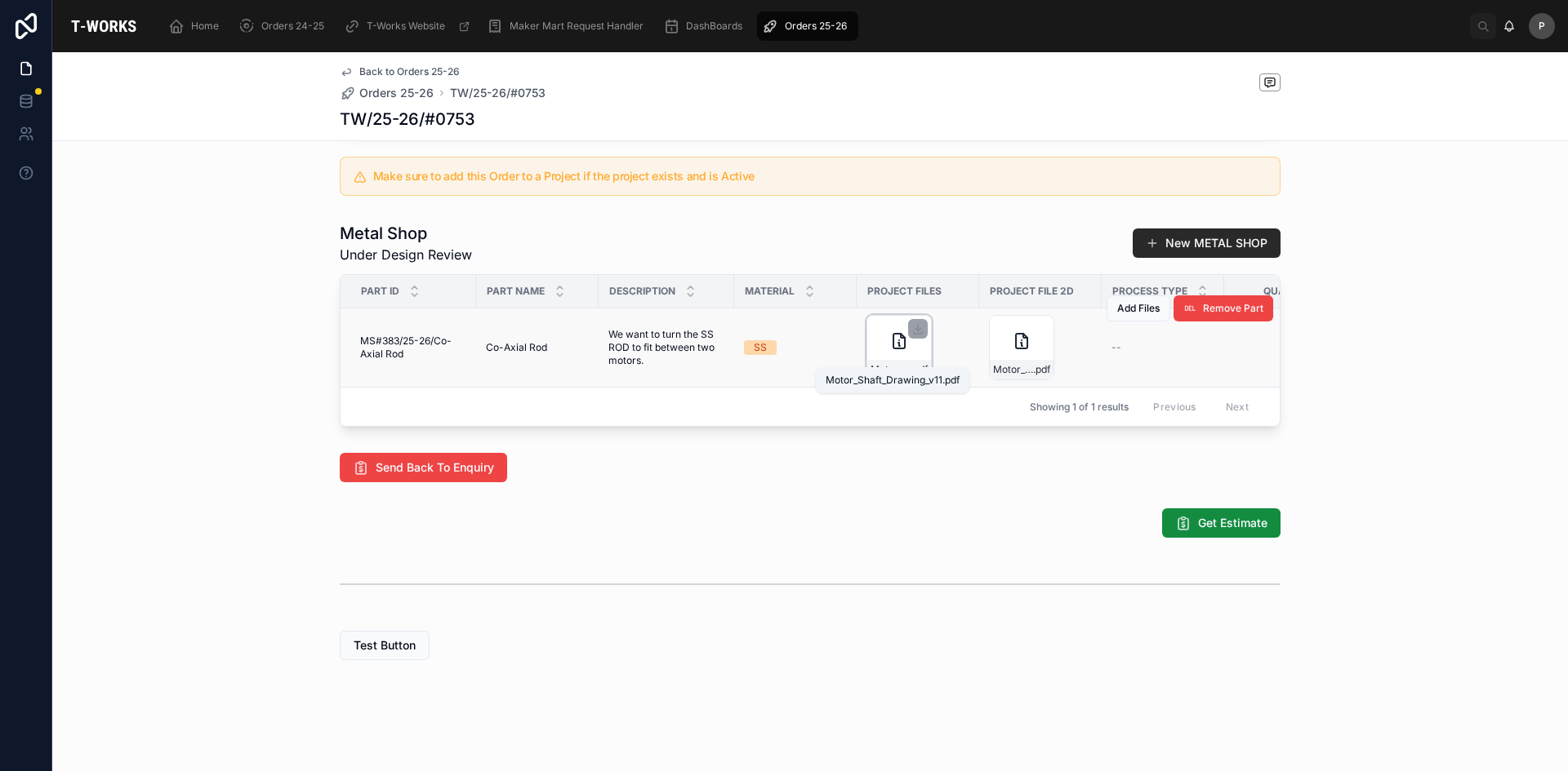
click at [911, 363] on span ".pdf" at bounding box center [920, 369] width 17 height 13
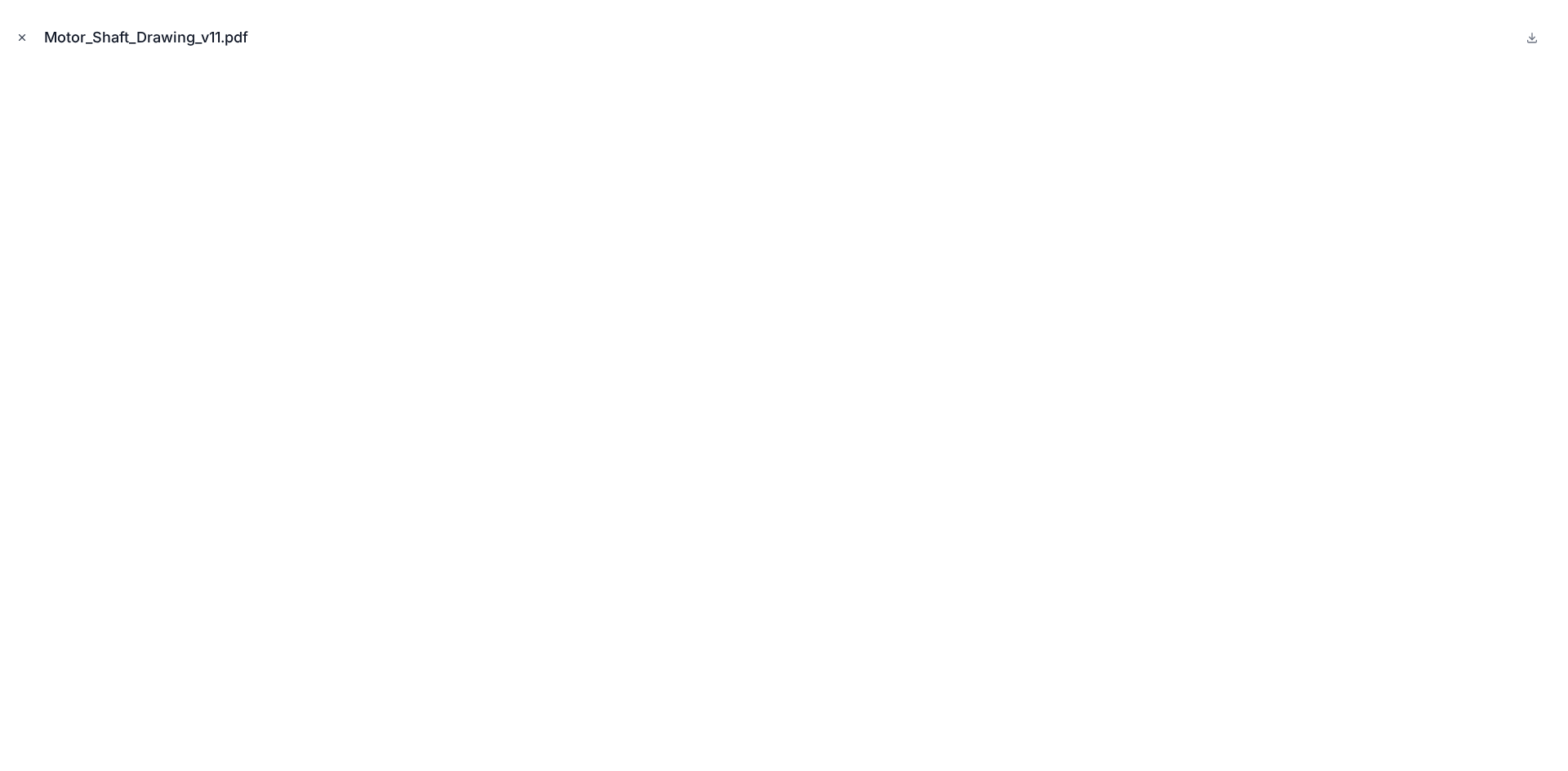
click at [25, 44] on button "Close modal" at bounding box center [21, 38] width 18 height 18
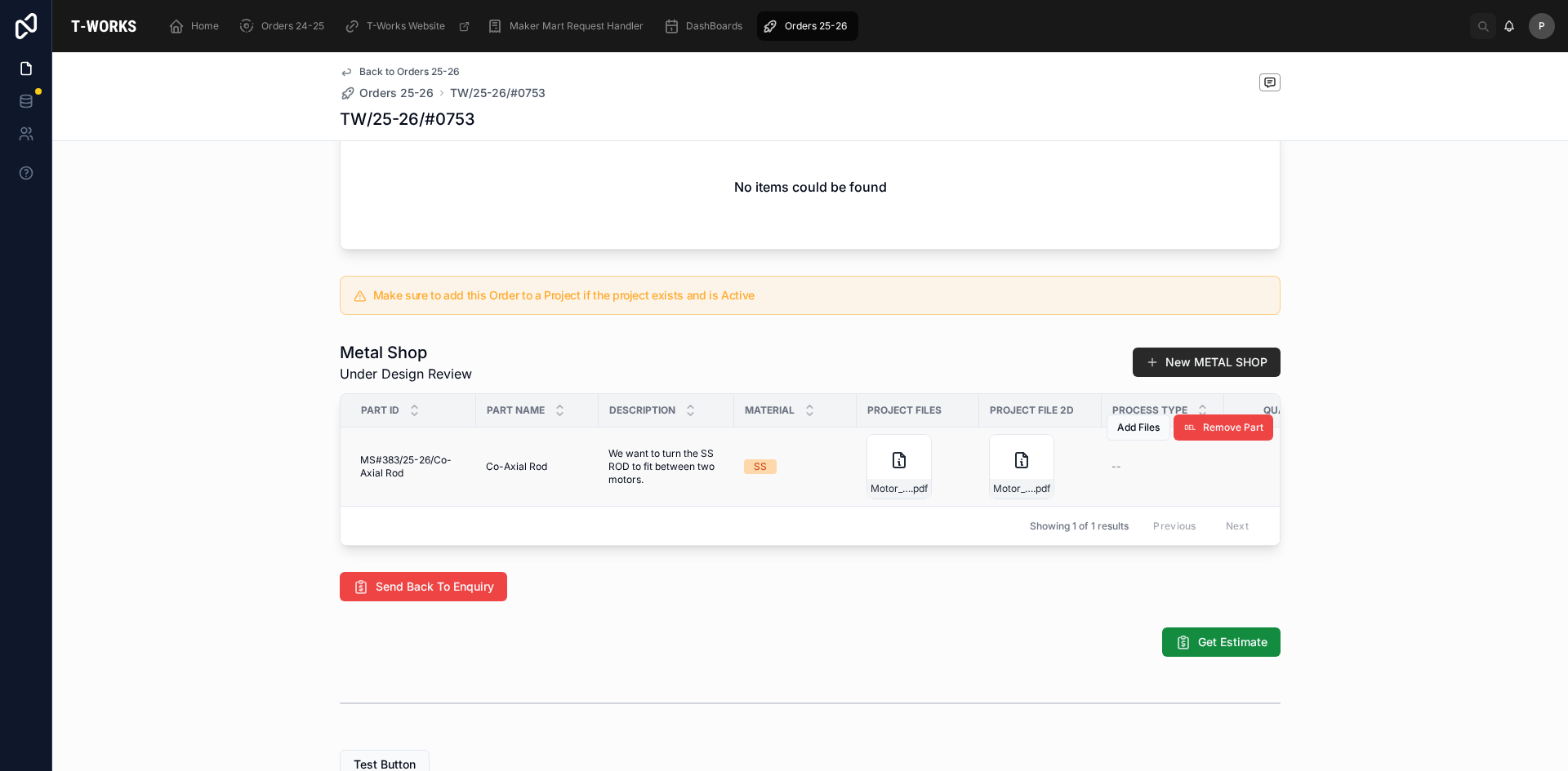
scroll to position [368, 0]
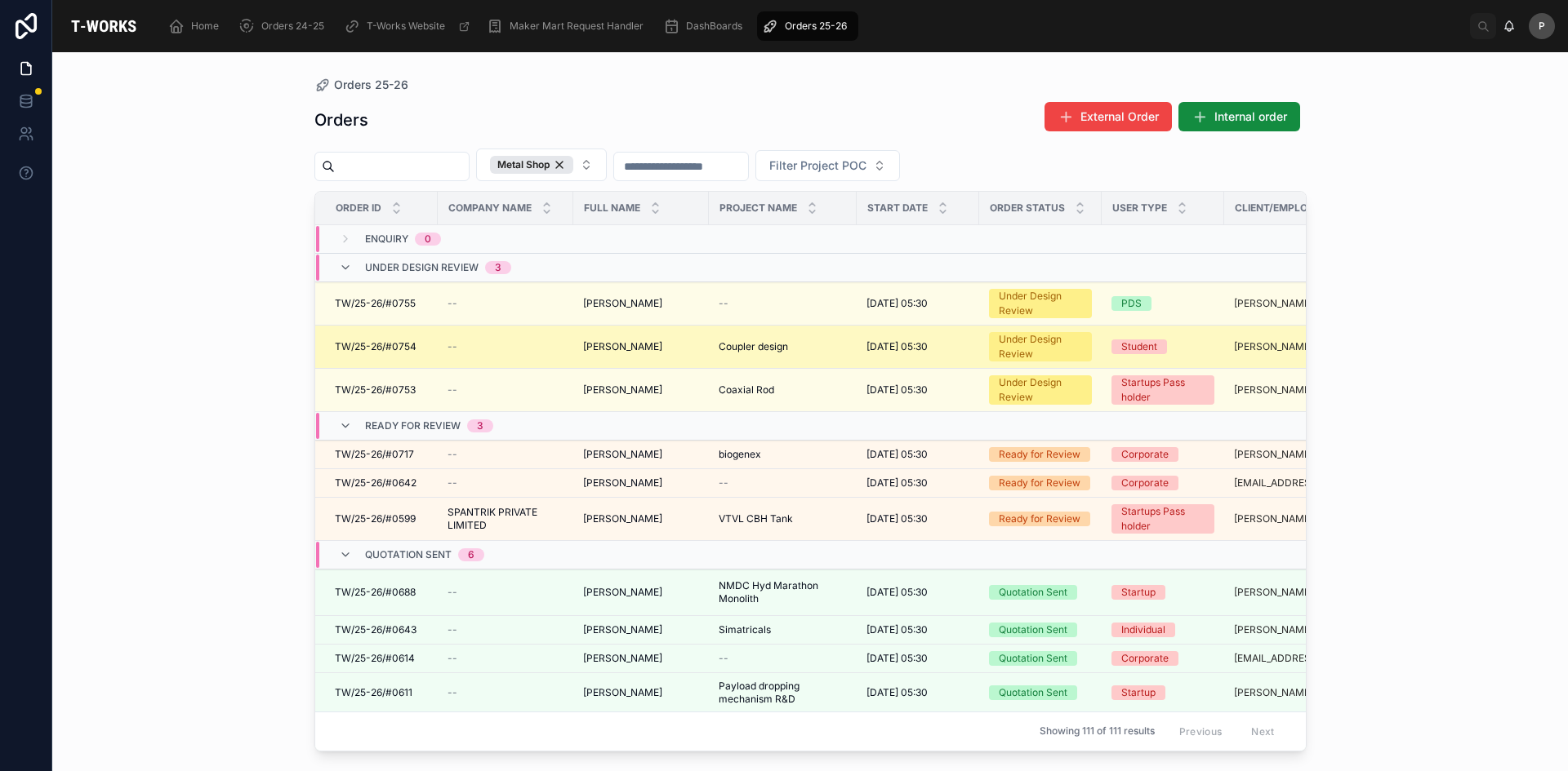
click at [640, 350] on span "[PERSON_NAME]" at bounding box center [622, 346] width 79 height 13
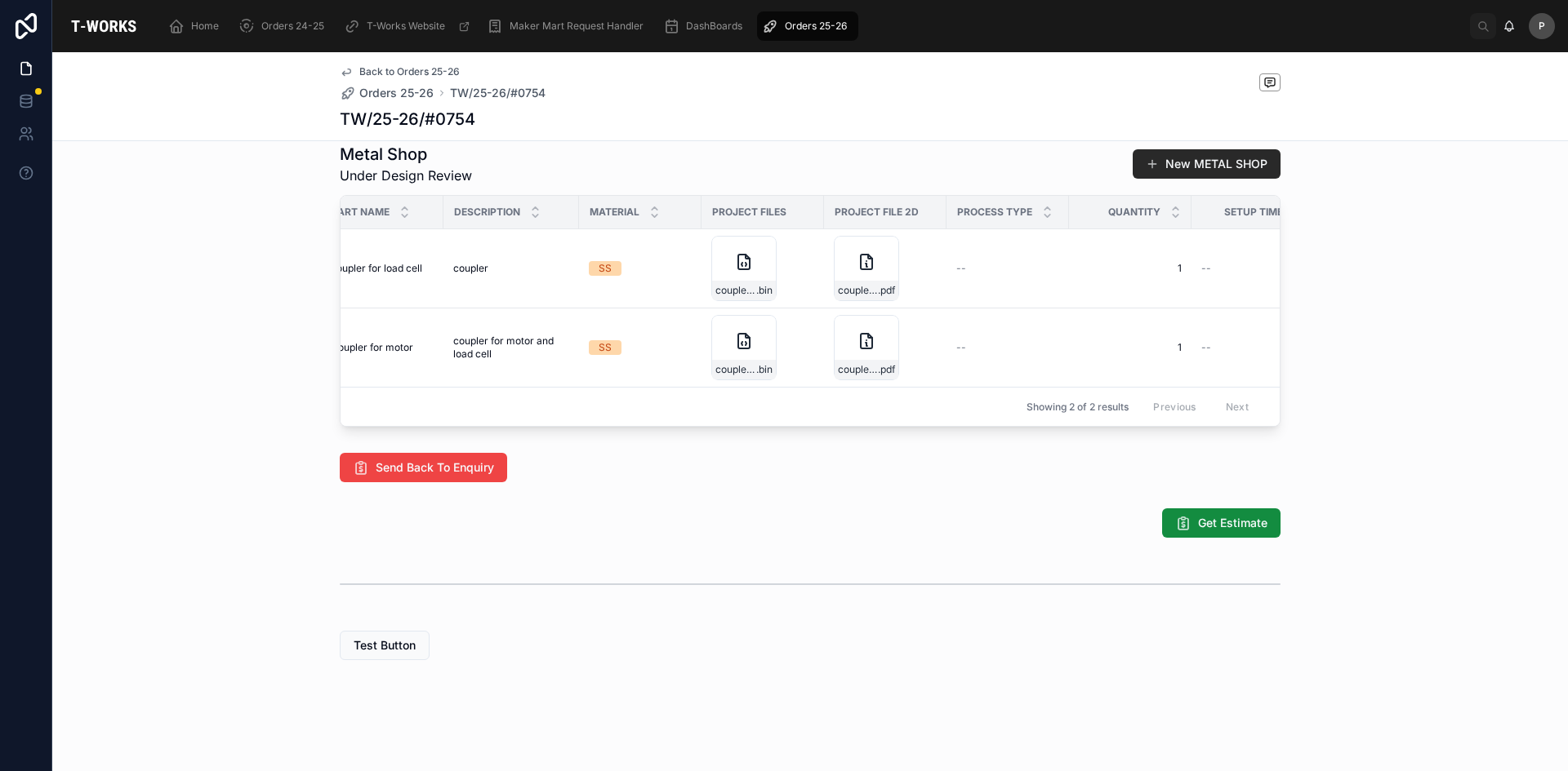
scroll to position [0, 148]
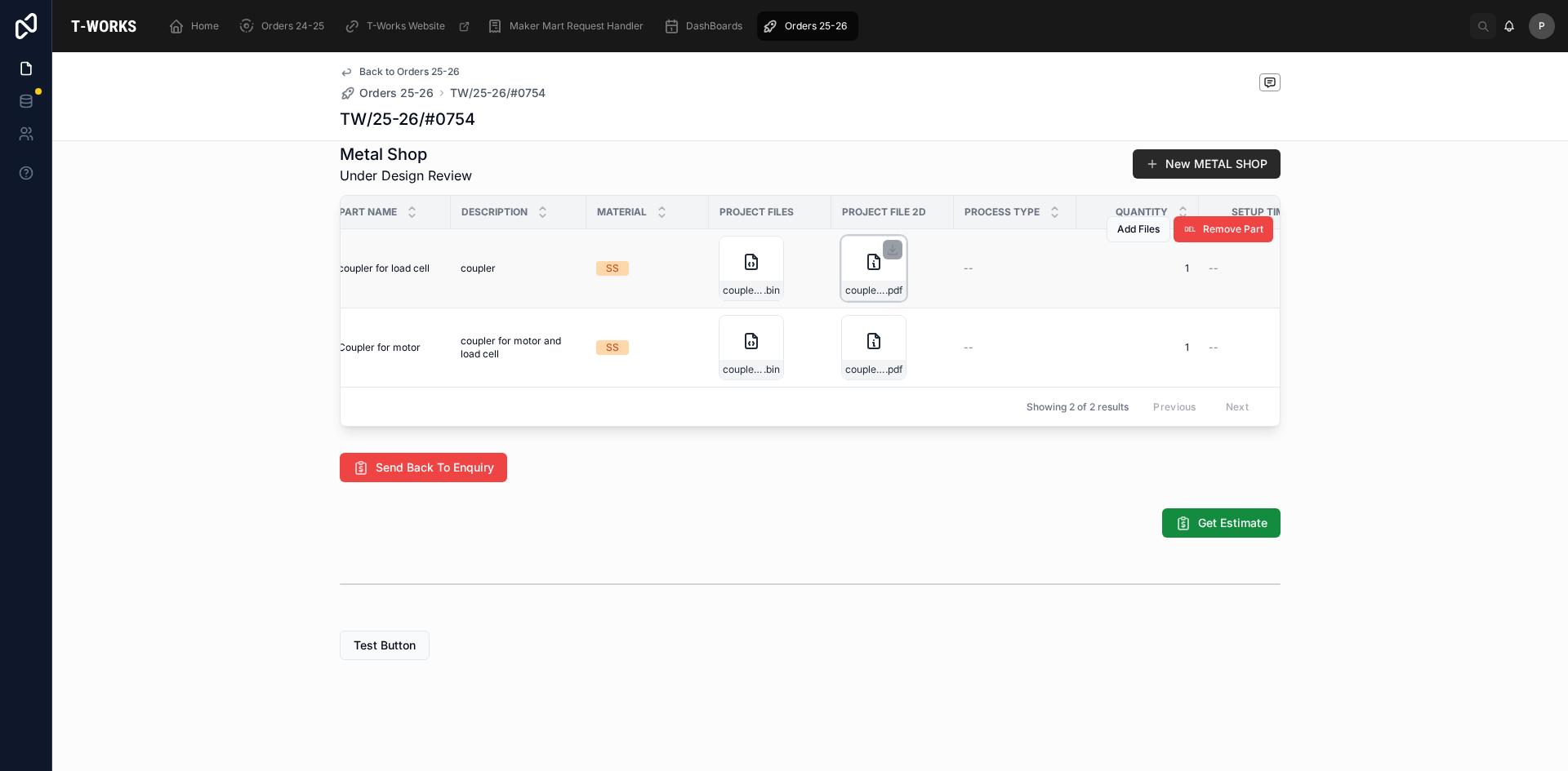
click at [864, 300] on div "coupler_2 .pdf" at bounding box center [874, 290] width 64 height 19
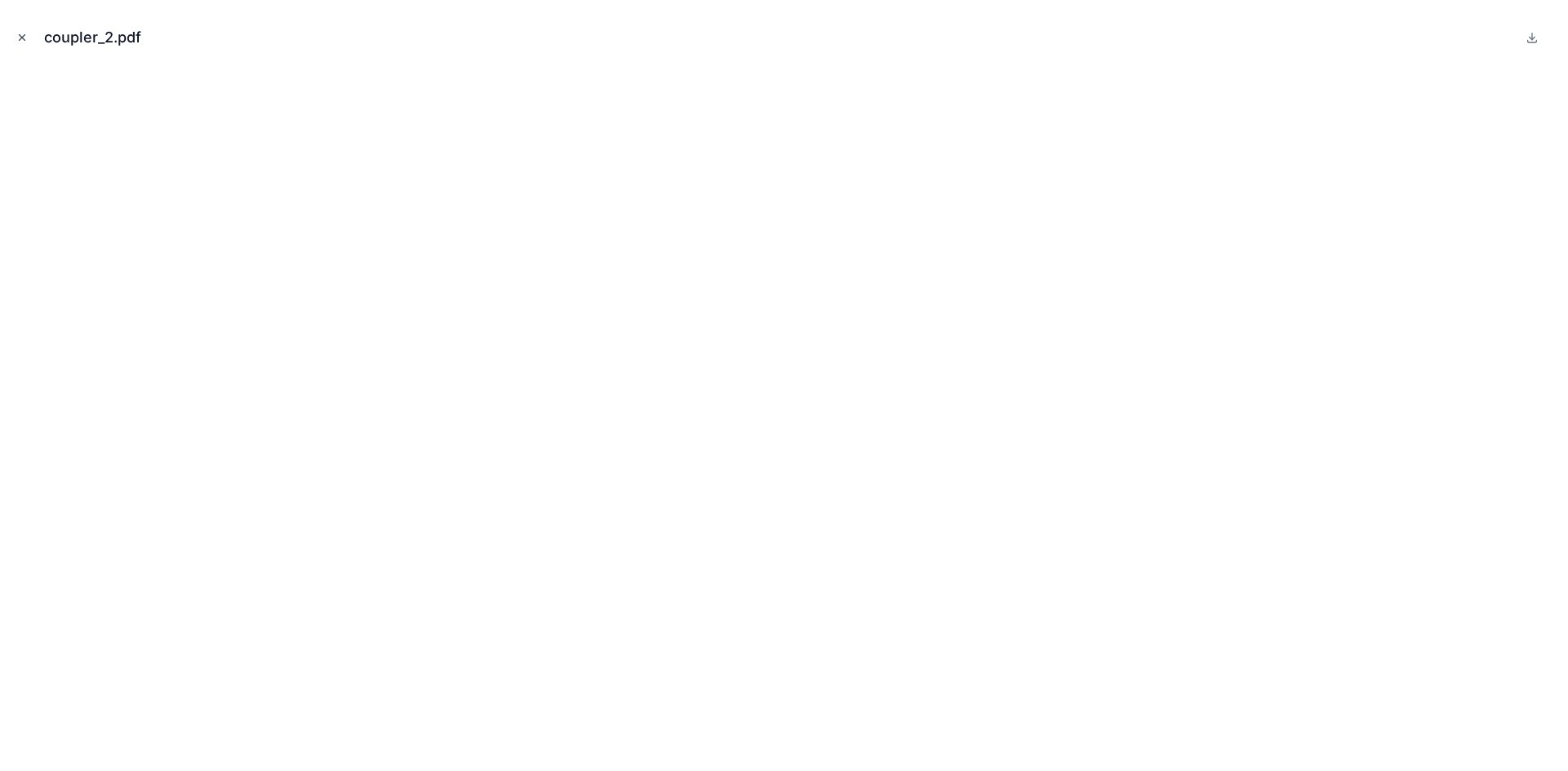
click at [25, 34] on icon "Close modal" at bounding box center [22, 38] width 12 height 12
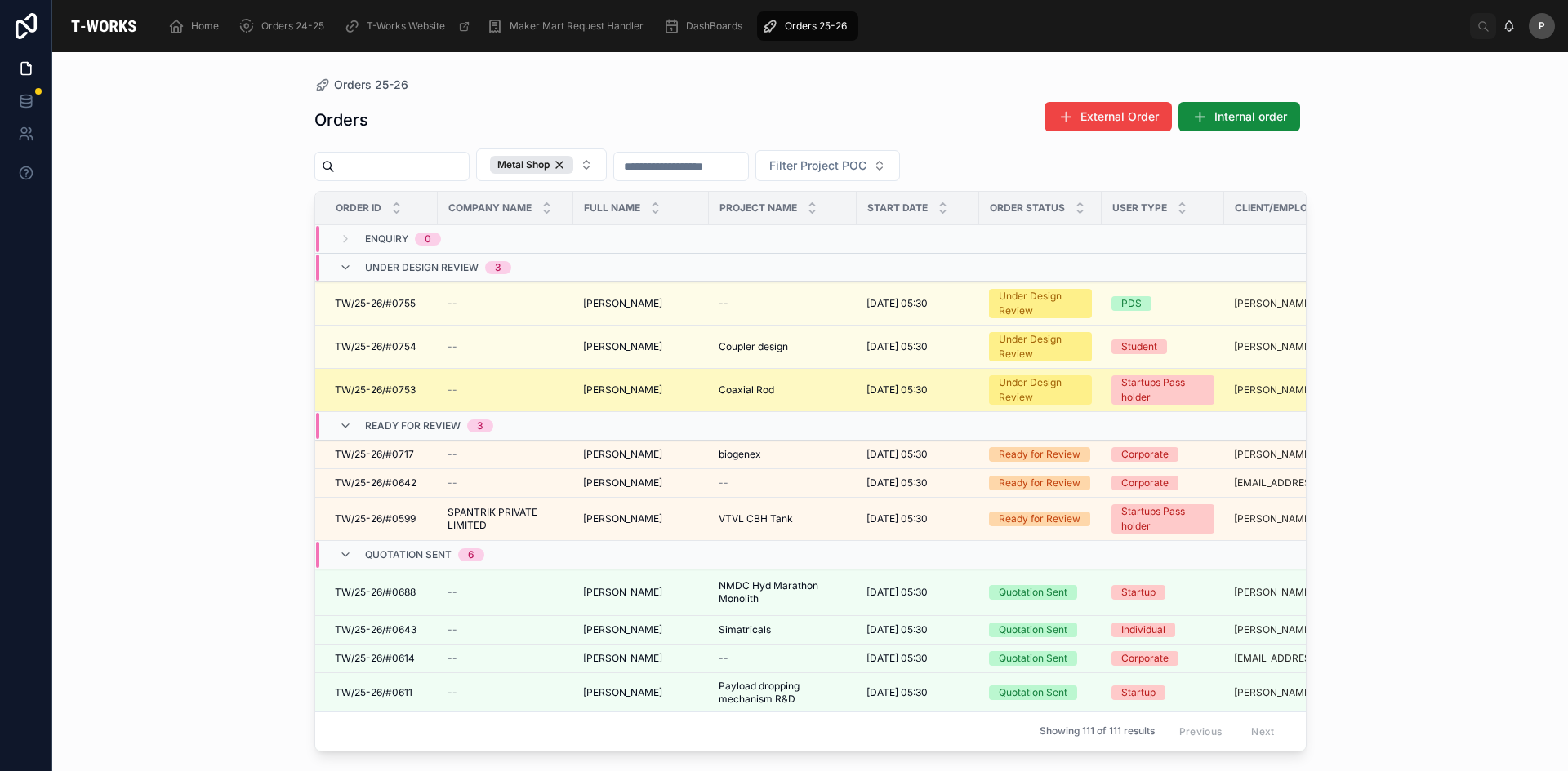
click at [610, 395] on span "[PERSON_NAME]" at bounding box center [622, 390] width 79 height 13
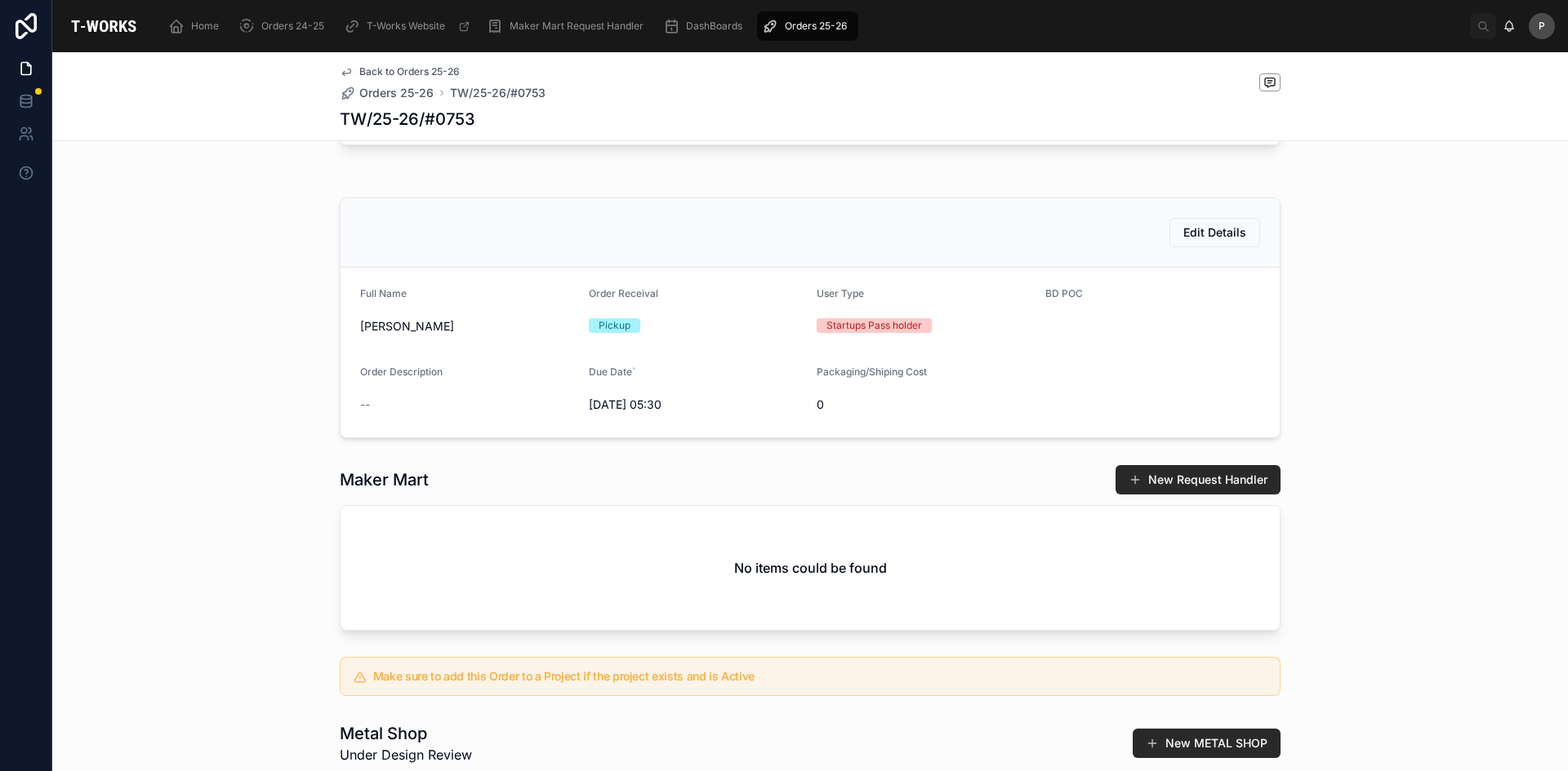
scroll to position [489, 0]
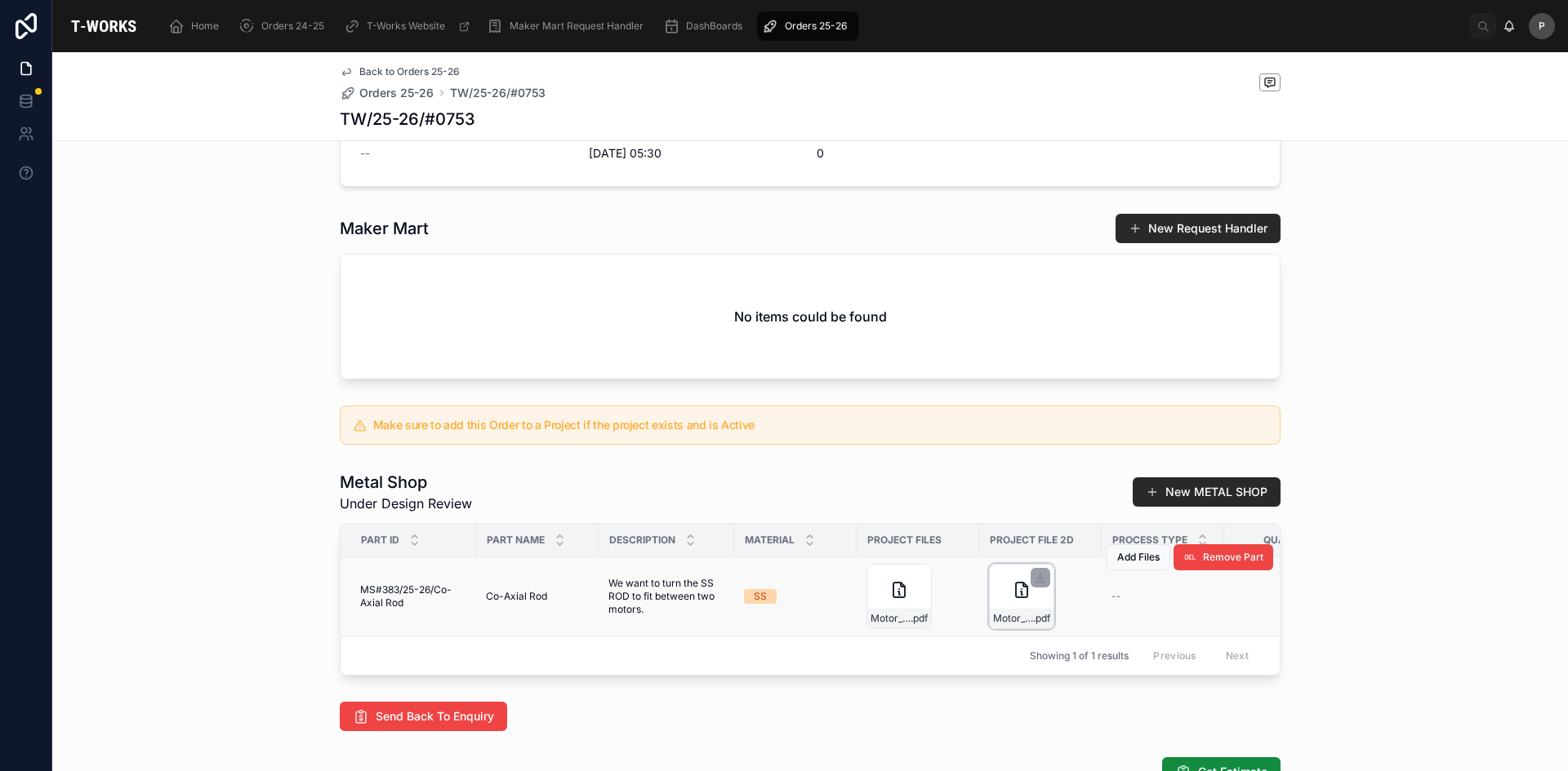
click at [1016, 630] on div "Motor_Shaft_Drawing_v11 .pdf" at bounding box center [1021, 596] width 65 height 65
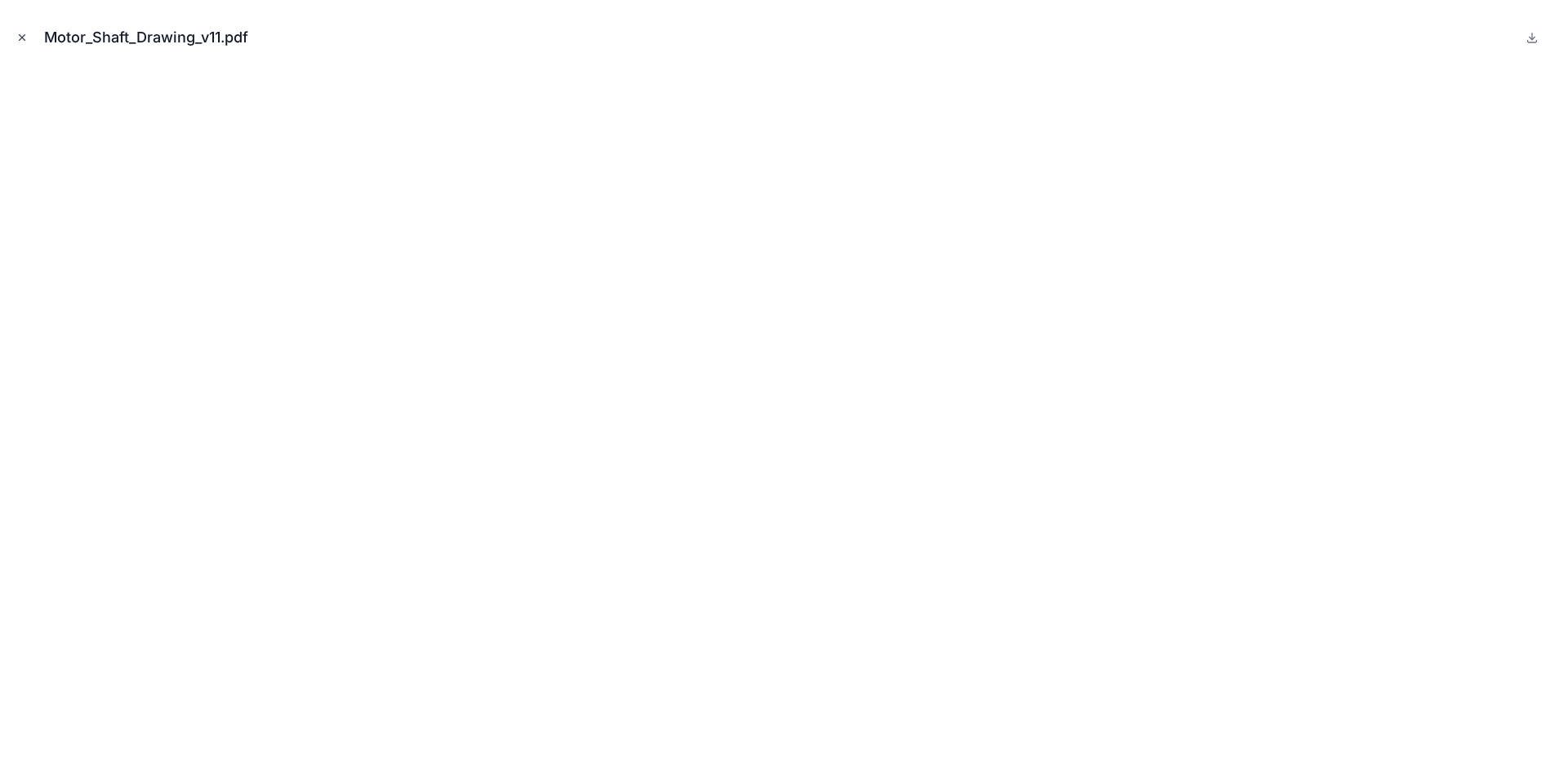
click at [24, 40] on icon "Close modal" at bounding box center [22, 38] width 6 height 6
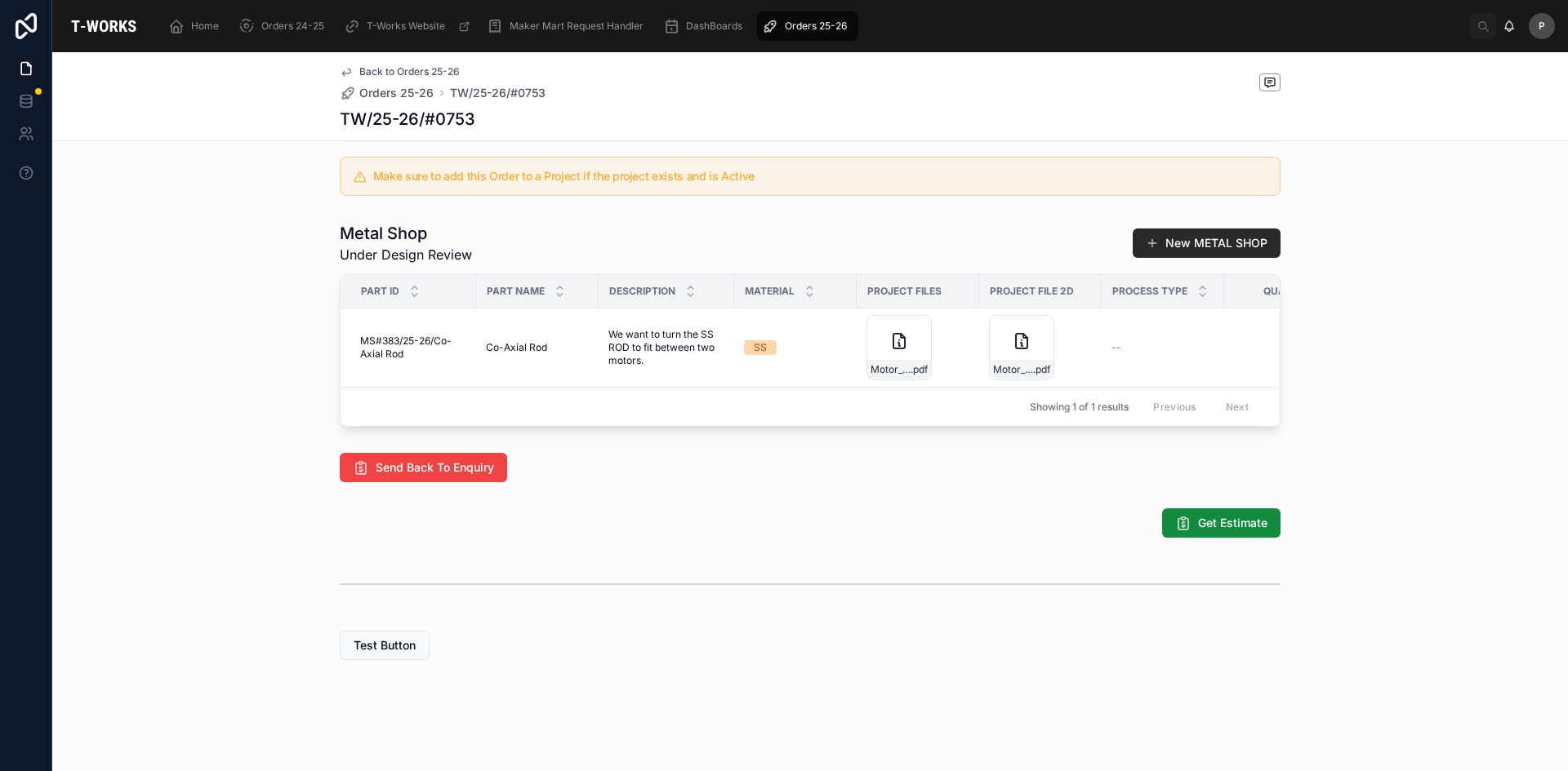
scroll to position [776, 0]
click at [1208, 519] on span "Get Estimate" at bounding box center [1233, 522] width 70 height 16
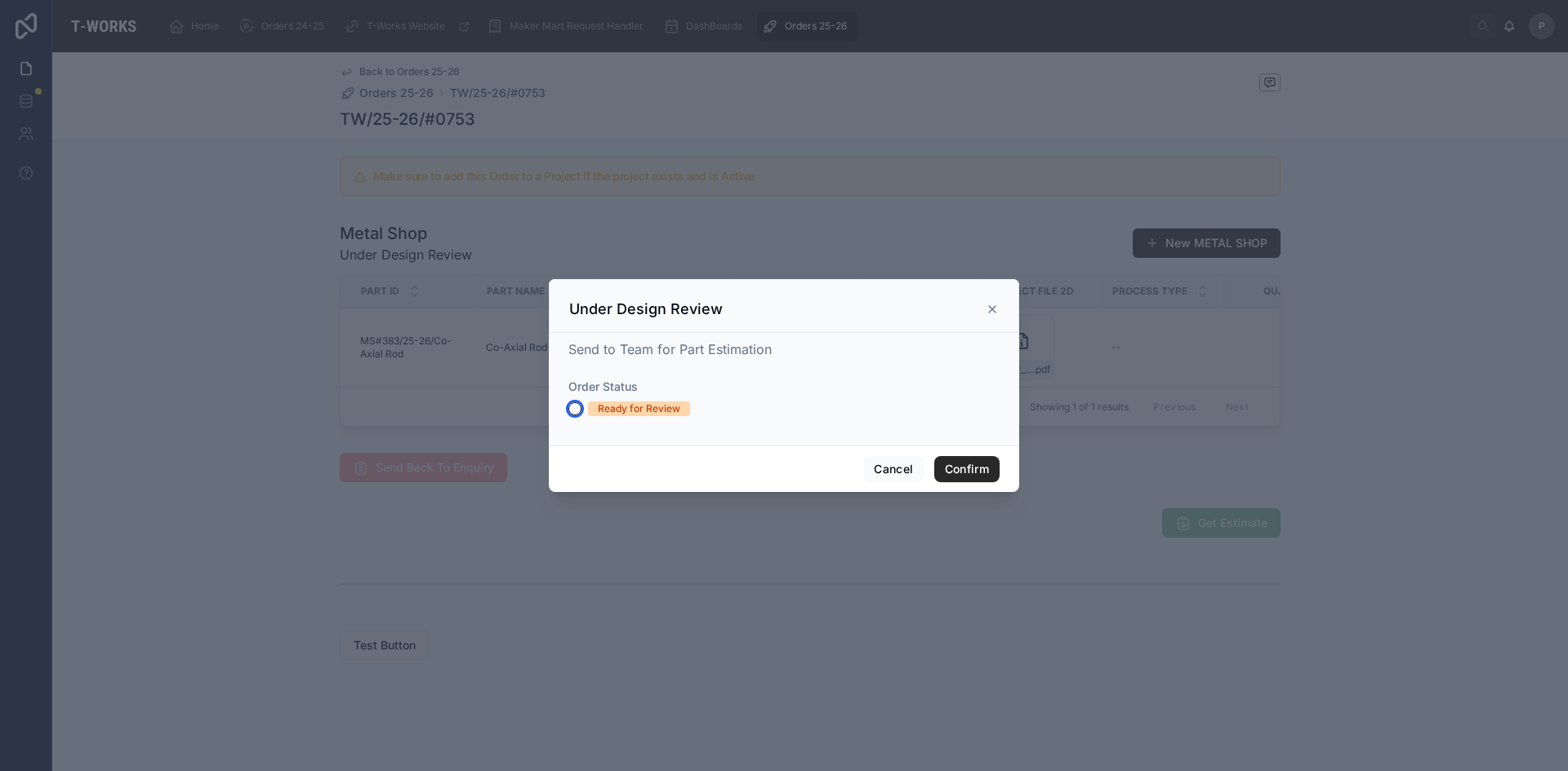
drag, startPoint x: 572, startPoint y: 411, endPoint x: 769, endPoint y: 470, distance: 205.6
click at [575, 411] on button "Ready for Review" at bounding box center [574, 408] width 13 height 13
click at [975, 465] on button "Confirm" at bounding box center [966, 469] width 65 height 26
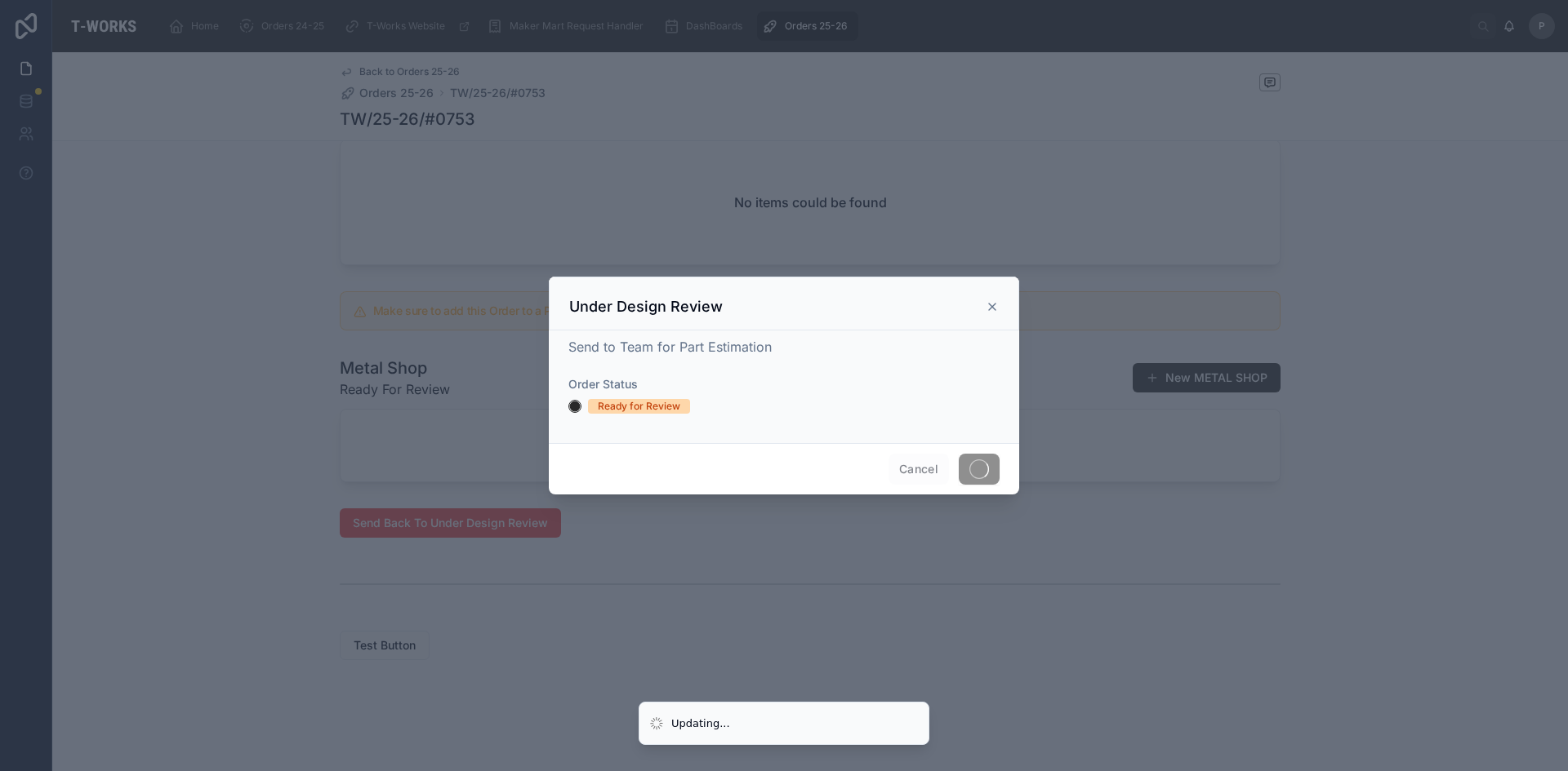
scroll to position [720, 0]
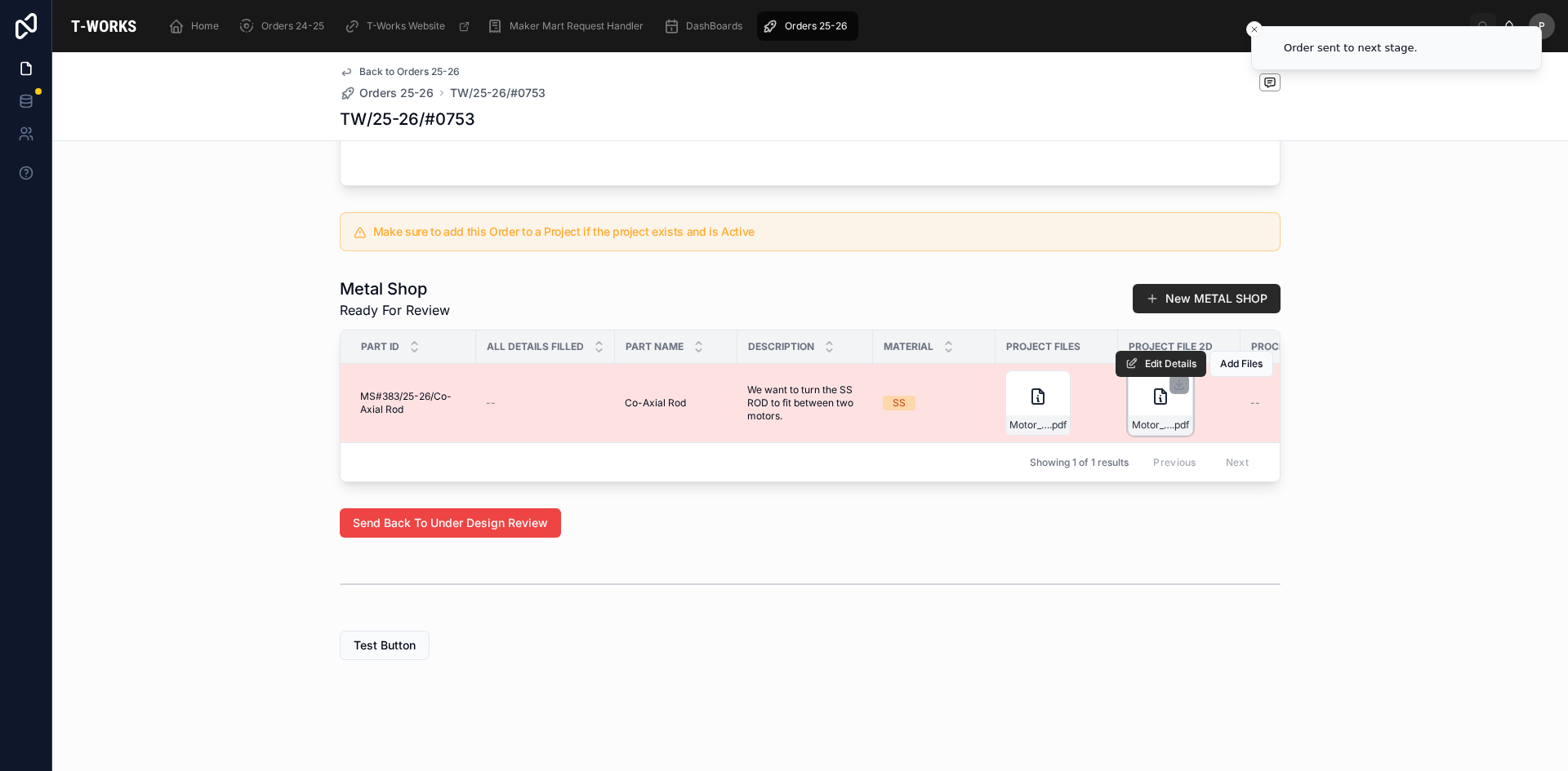
click at [1153, 399] on div "Motor_Shaft_Drawing_v11 .pdf" at bounding box center [1160, 402] width 65 height 65
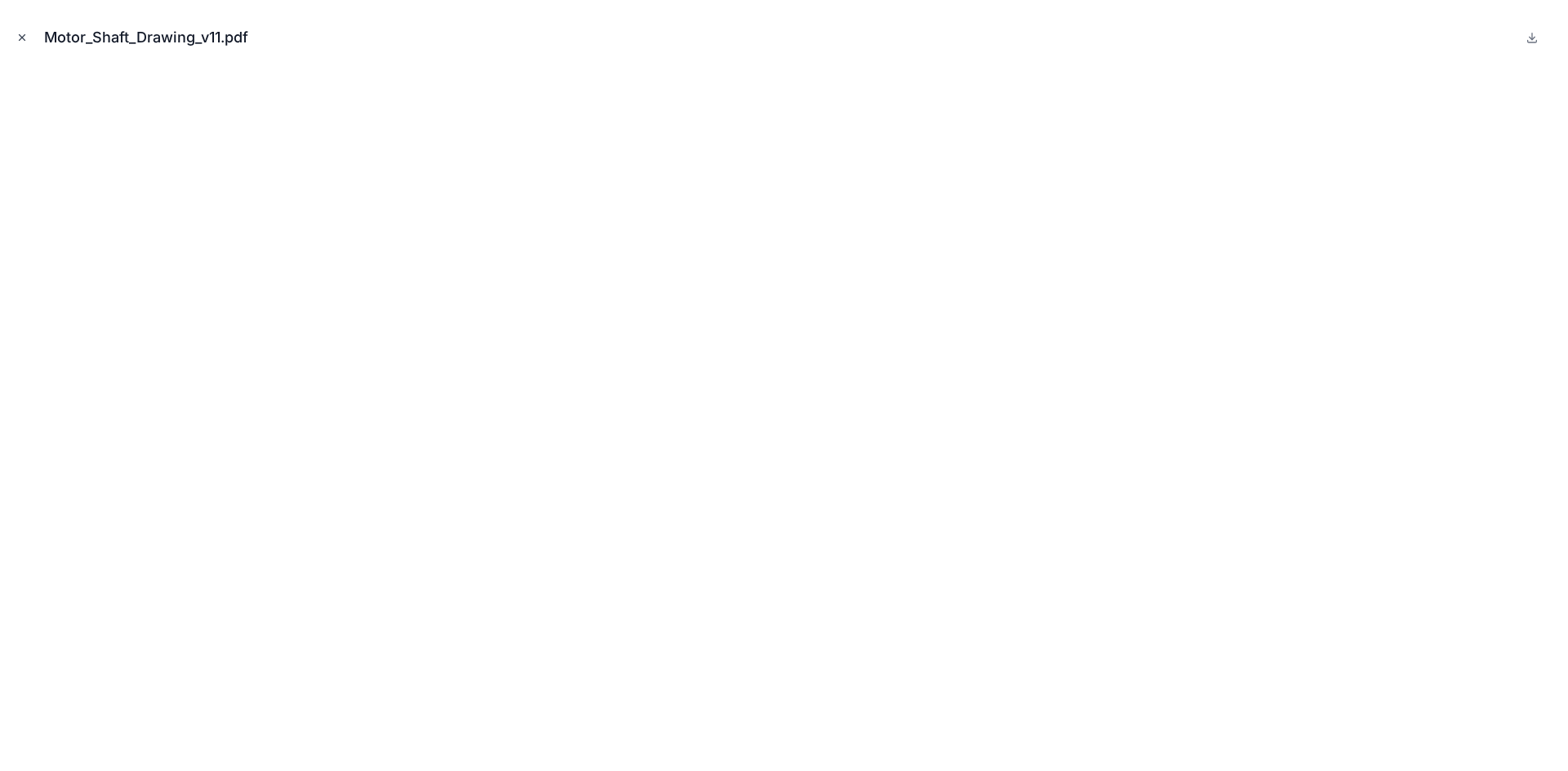
click at [21, 36] on icon "Close modal" at bounding box center [22, 38] width 12 height 12
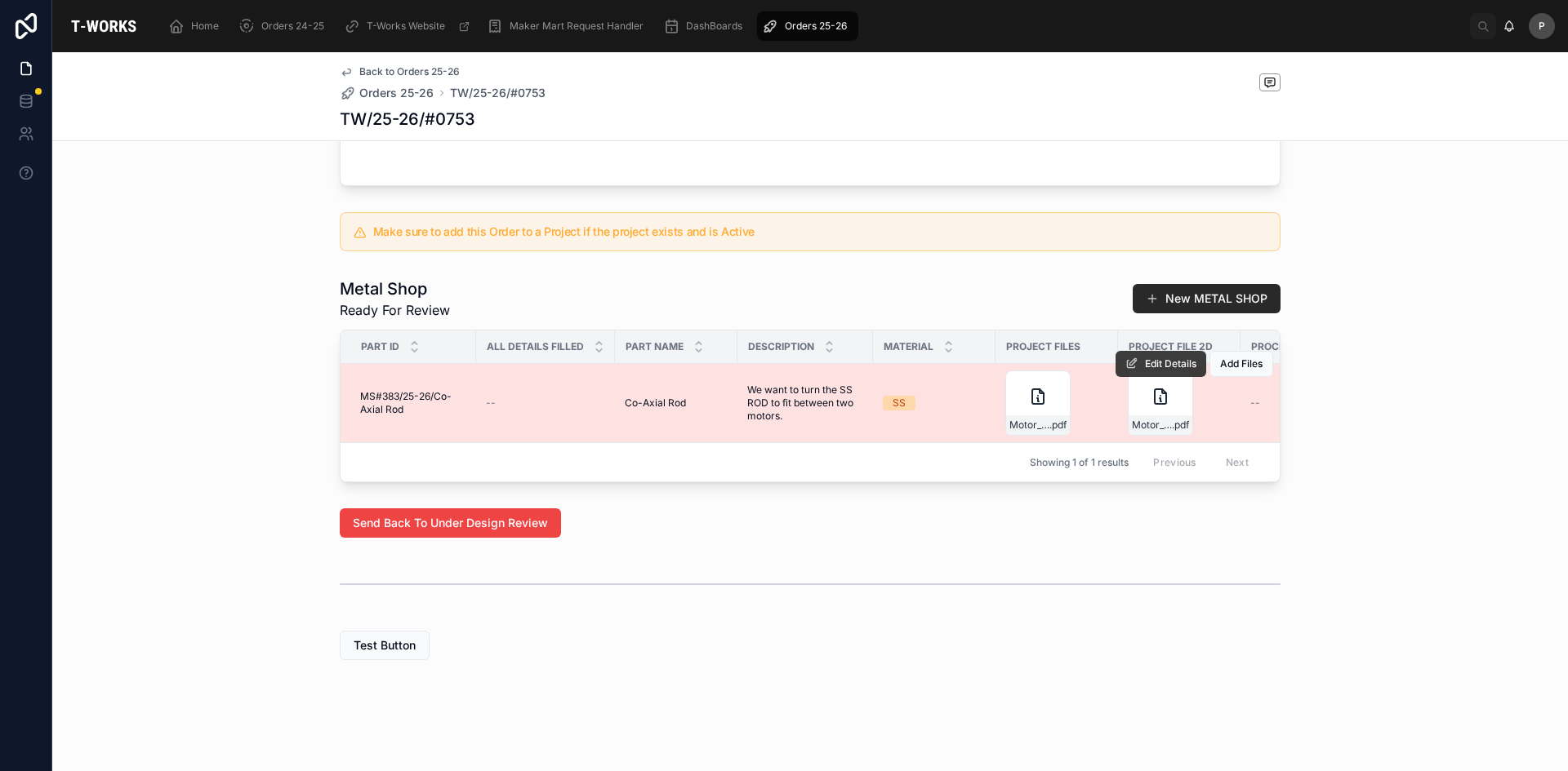
click at [1152, 358] on span "Edit Details" at bounding box center [1170, 364] width 51 height 13
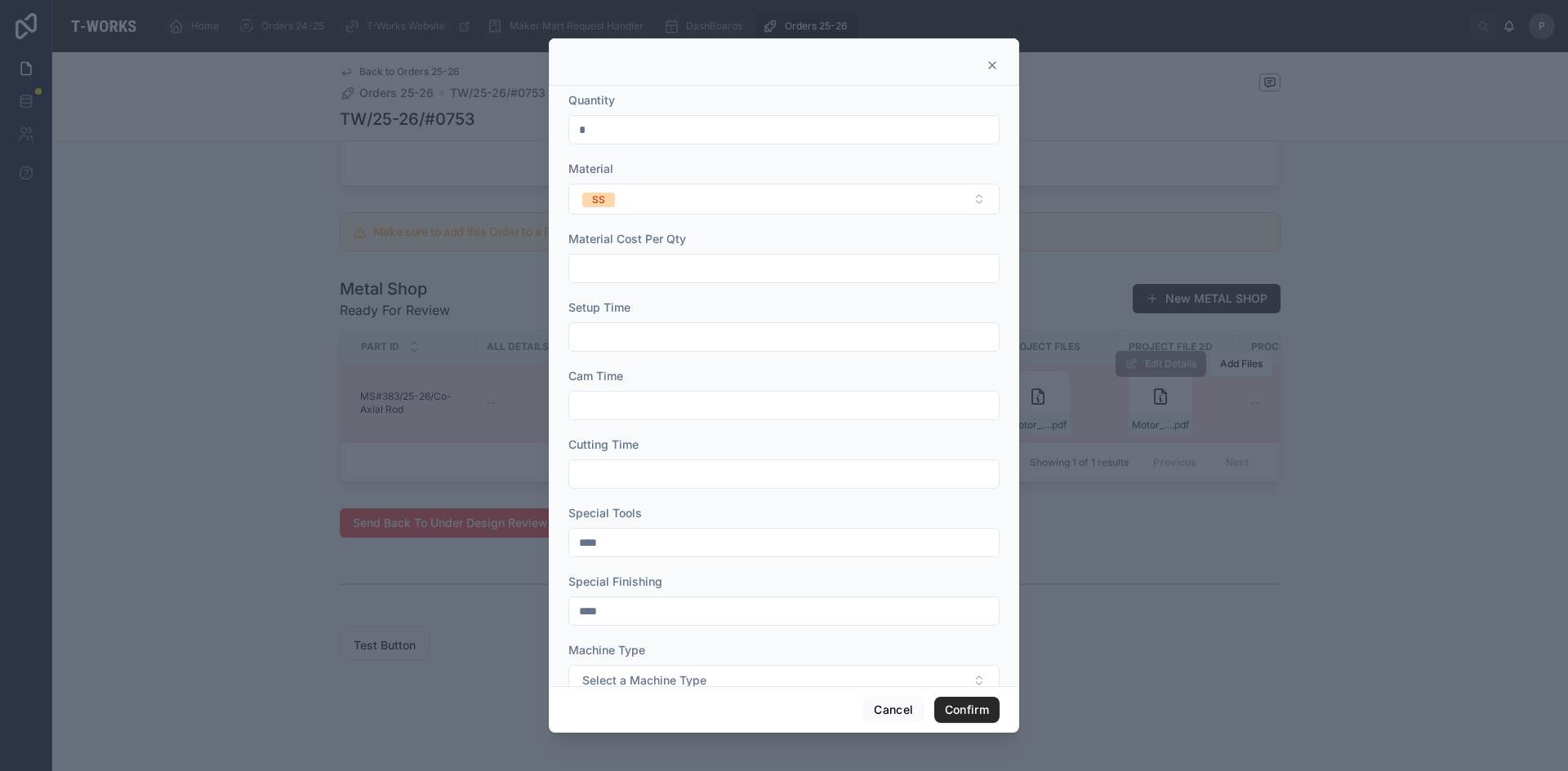
click at [603, 346] on input "text" at bounding box center [784, 338] width 430 height 23
type input "***"
click at [612, 405] on input "text" at bounding box center [784, 406] width 430 height 23
type input "****"
click at [610, 474] on input "text" at bounding box center [784, 474] width 430 height 23
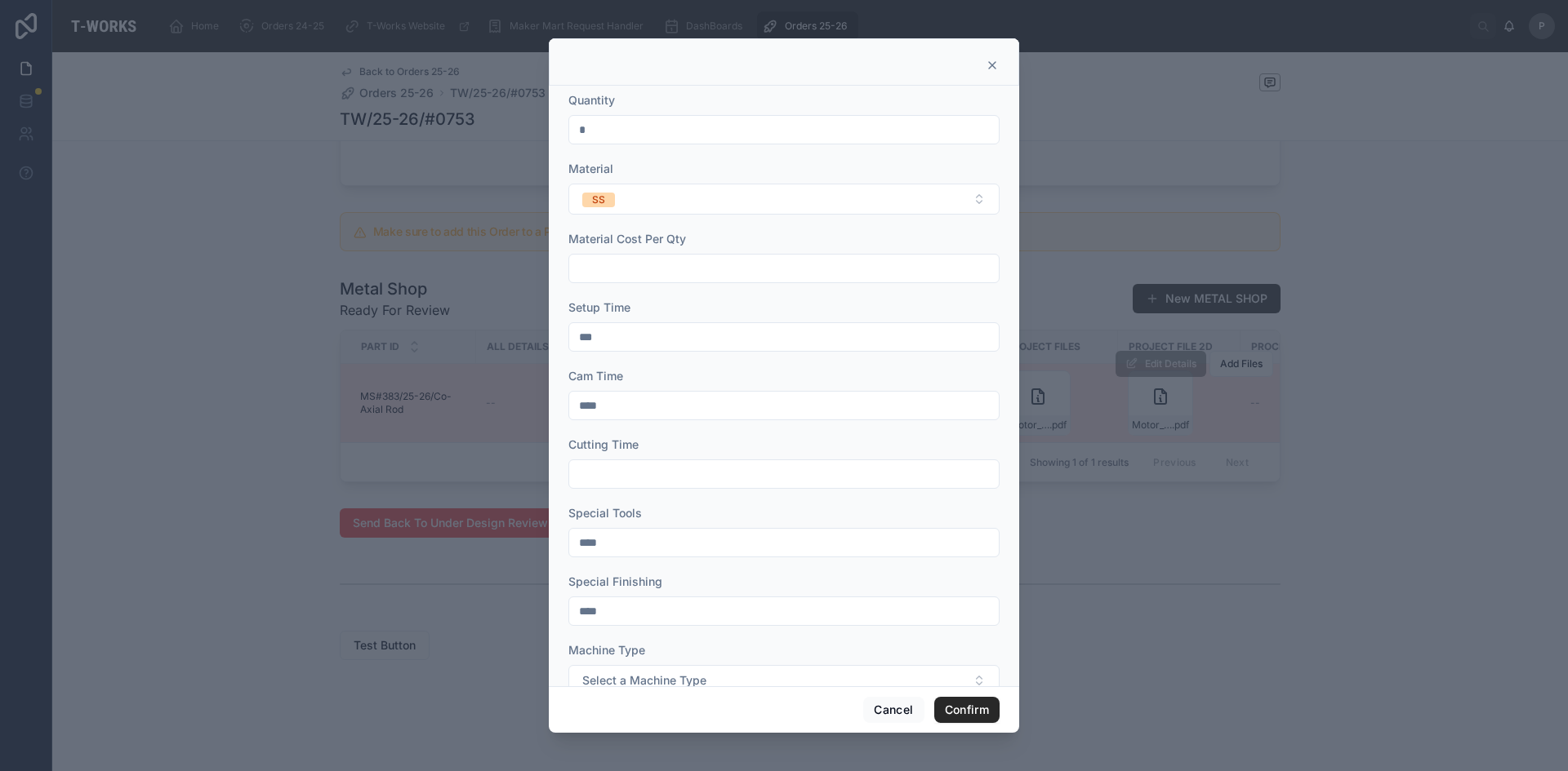
type input "****"
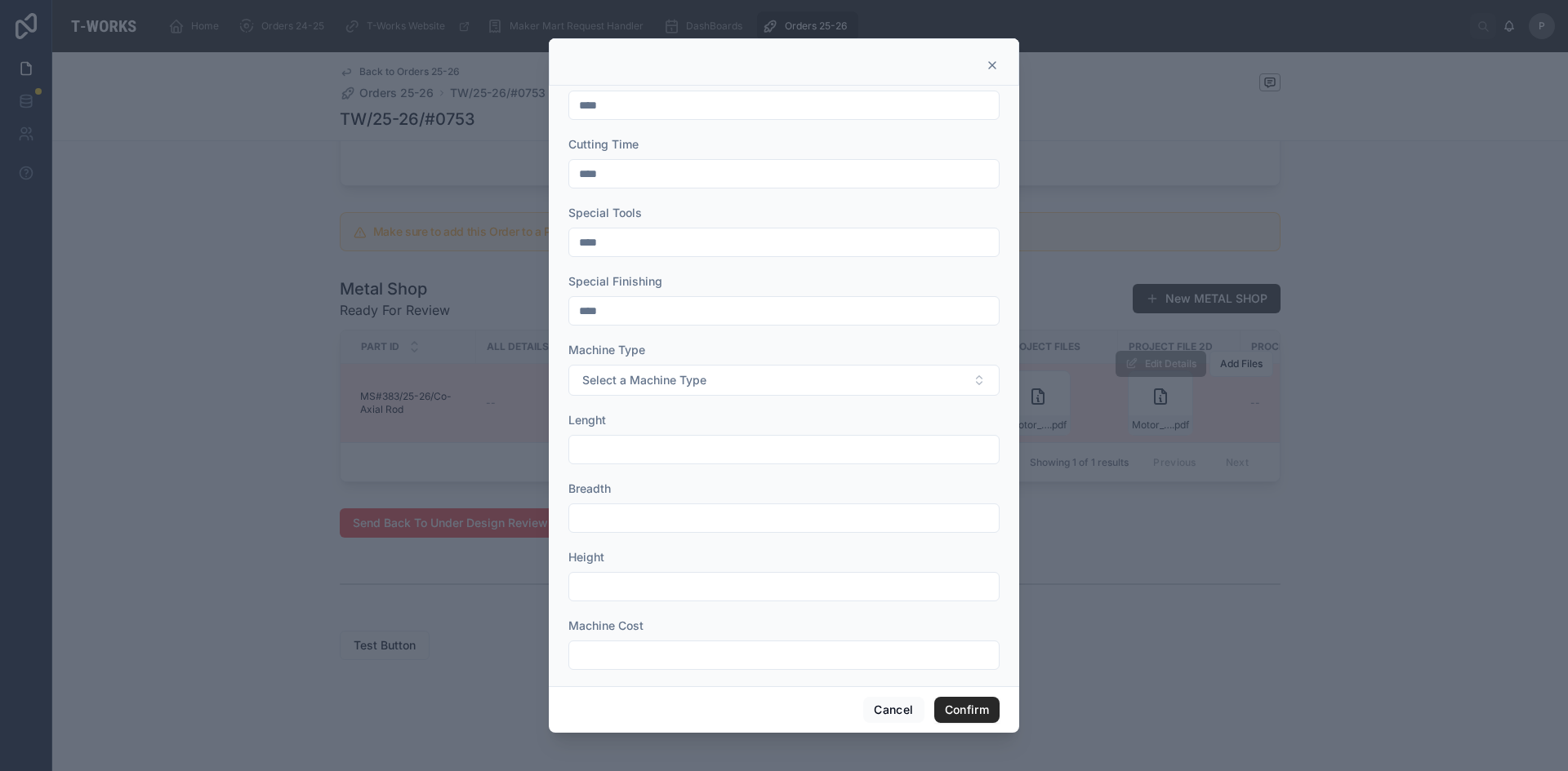
scroll to position [326, 0]
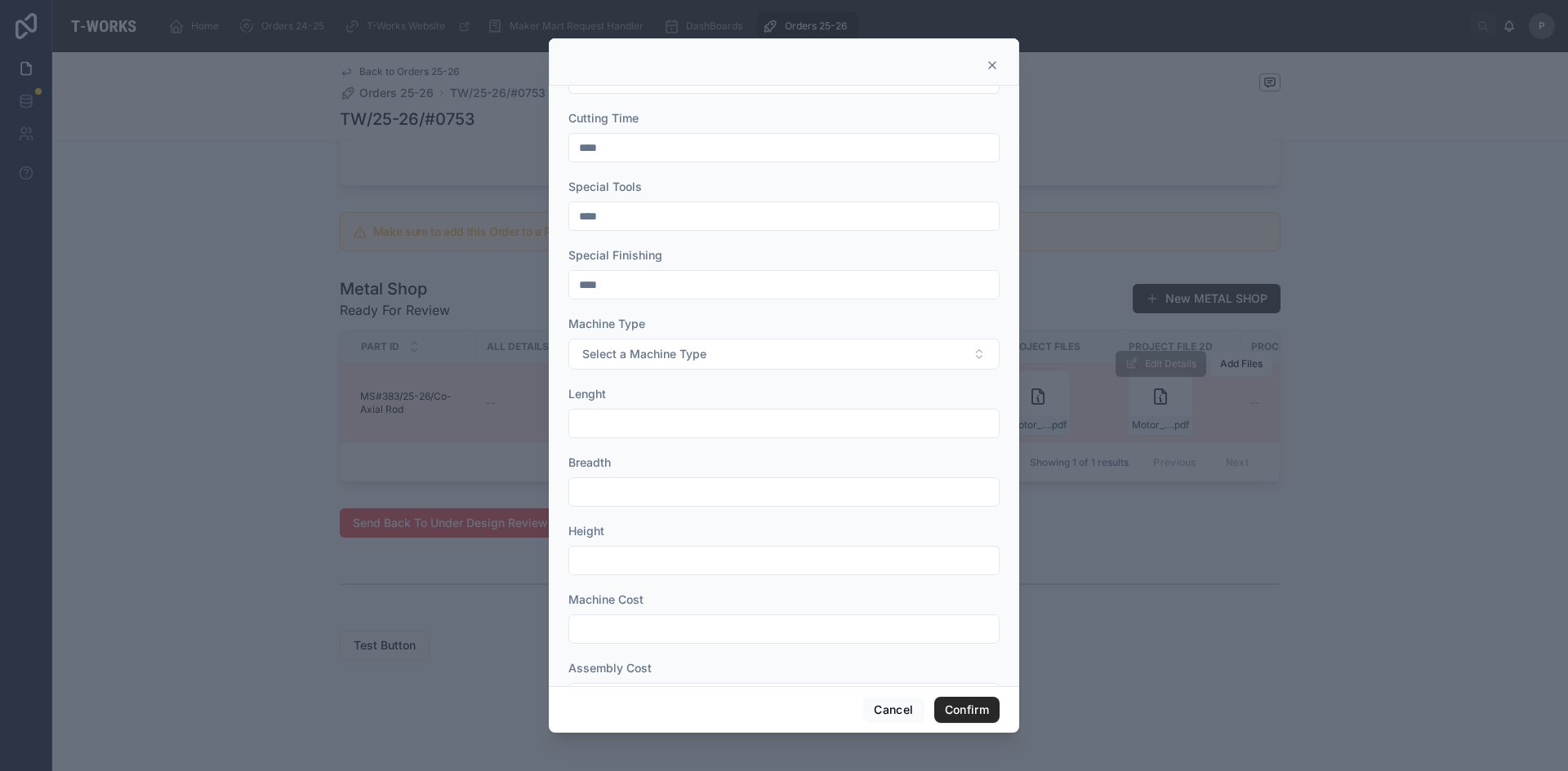
click at [607, 427] on input "text" at bounding box center [784, 424] width 430 height 23
type input "***"
click at [604, 562] on input "text" at bounding box center [784, 561] width 430 height 23
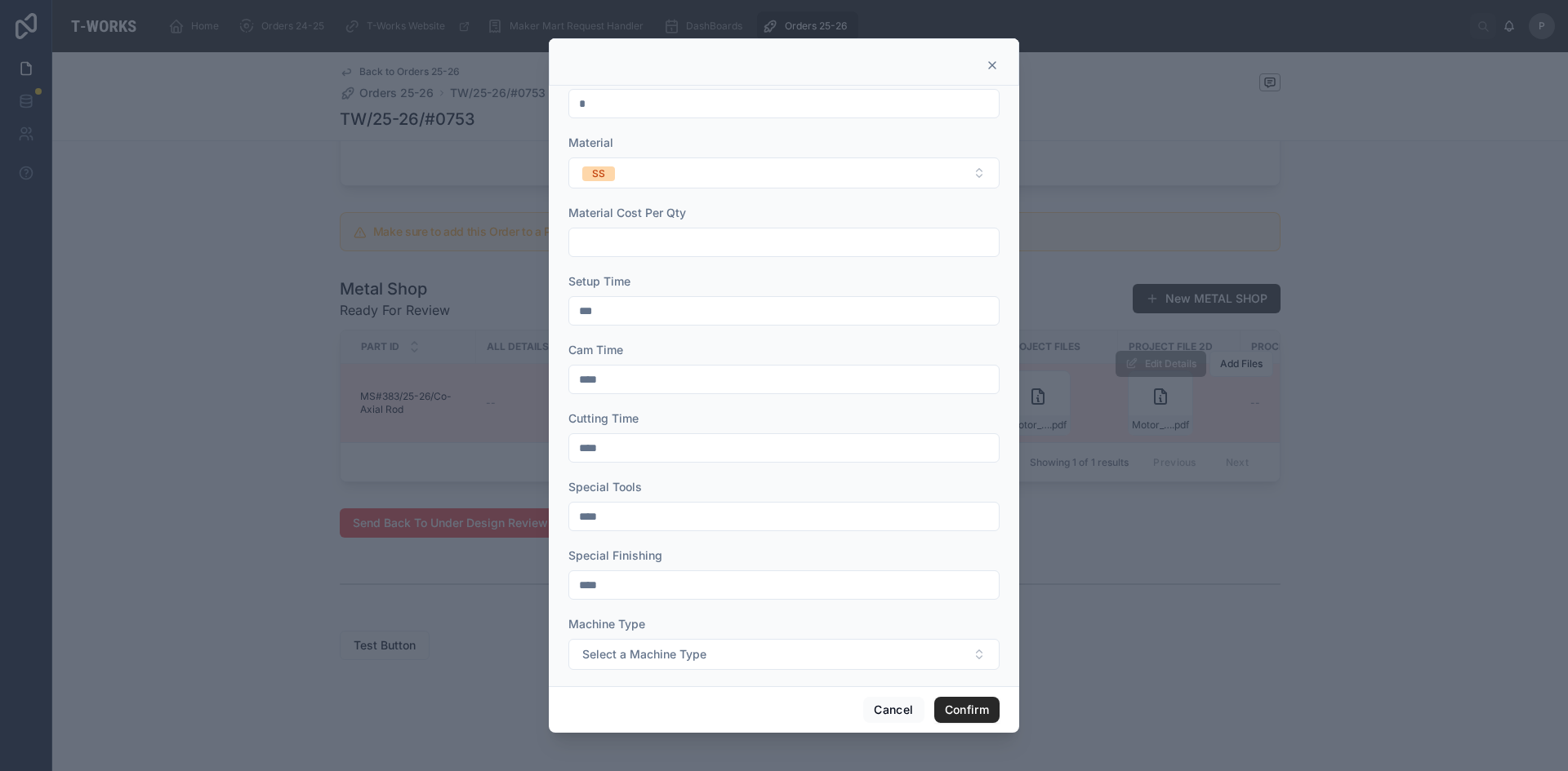
scroll to position [0, 0]
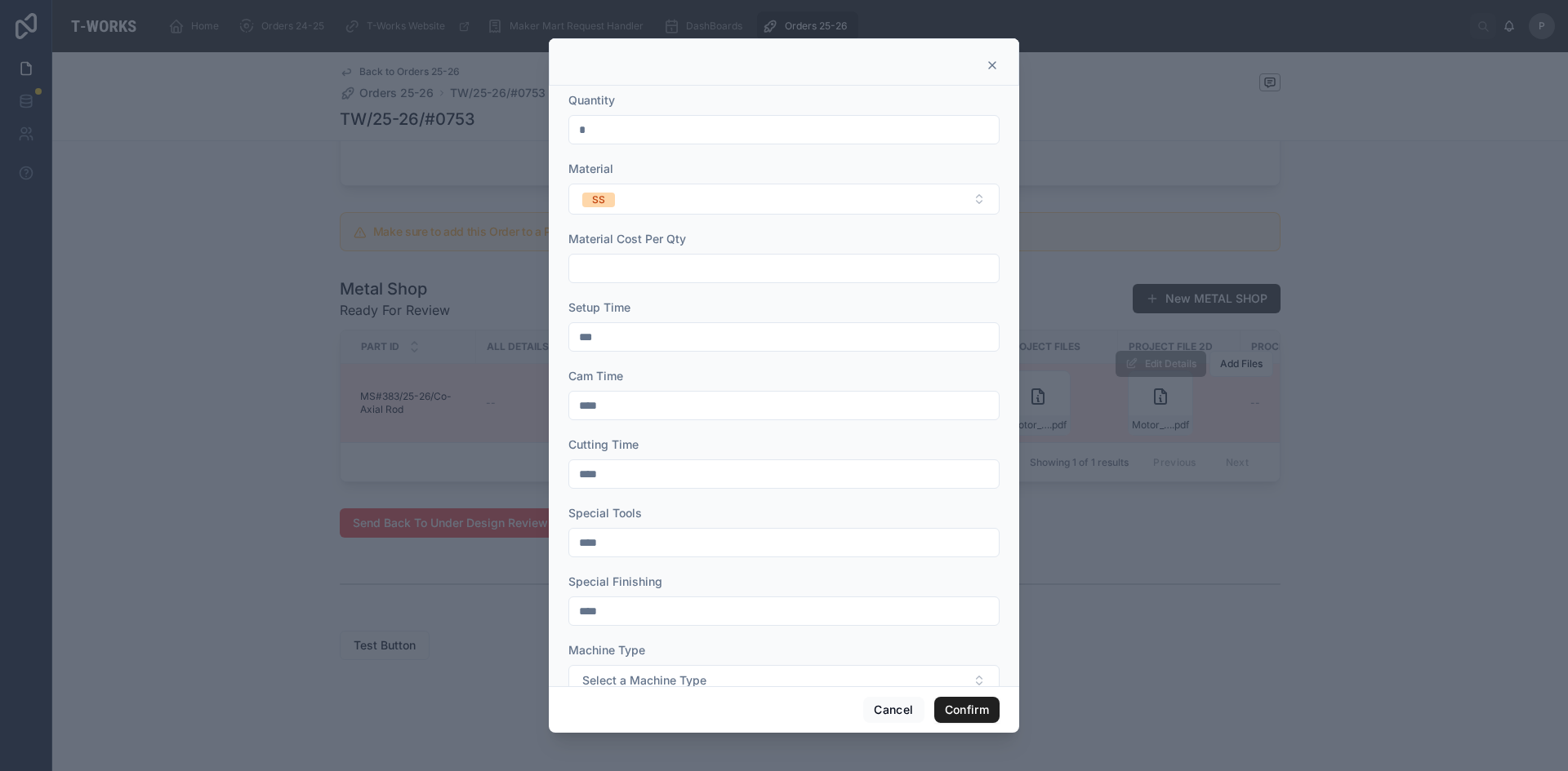
type input "**"
click at [961, 708] on button "Confirm" at bounding box center [966, 710] width 65 height 26
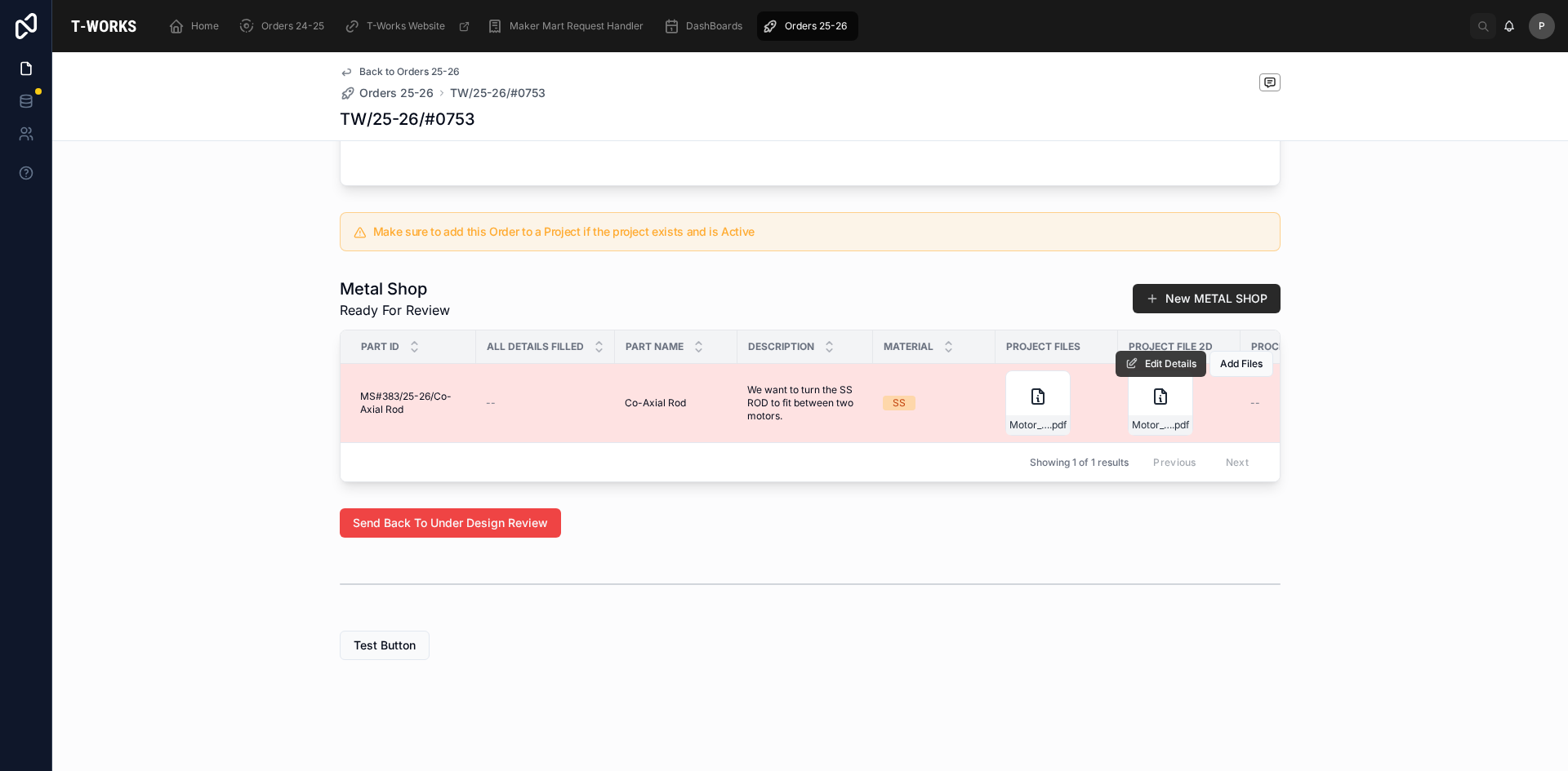
click at [1163, 358] on span "Edit Details" at bounding box center [1170, 364] width 51 height 13
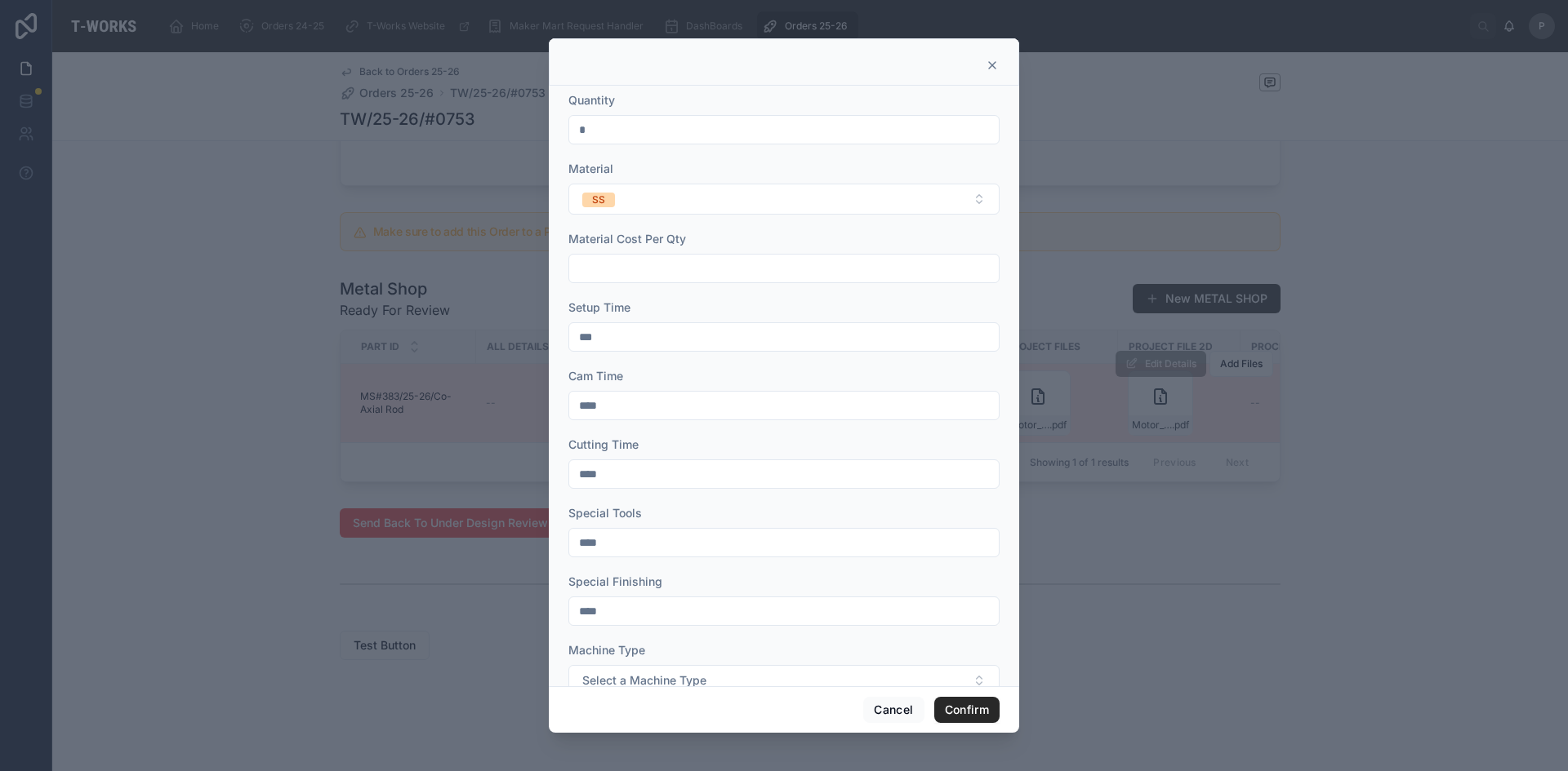
click at [603, 346] on input "***" at bounding box center [784, 338] width 430 height 23
type input "***"
click at [964, 714] on button "Confirm" at bounding box center [966, 710] width 65 height 26
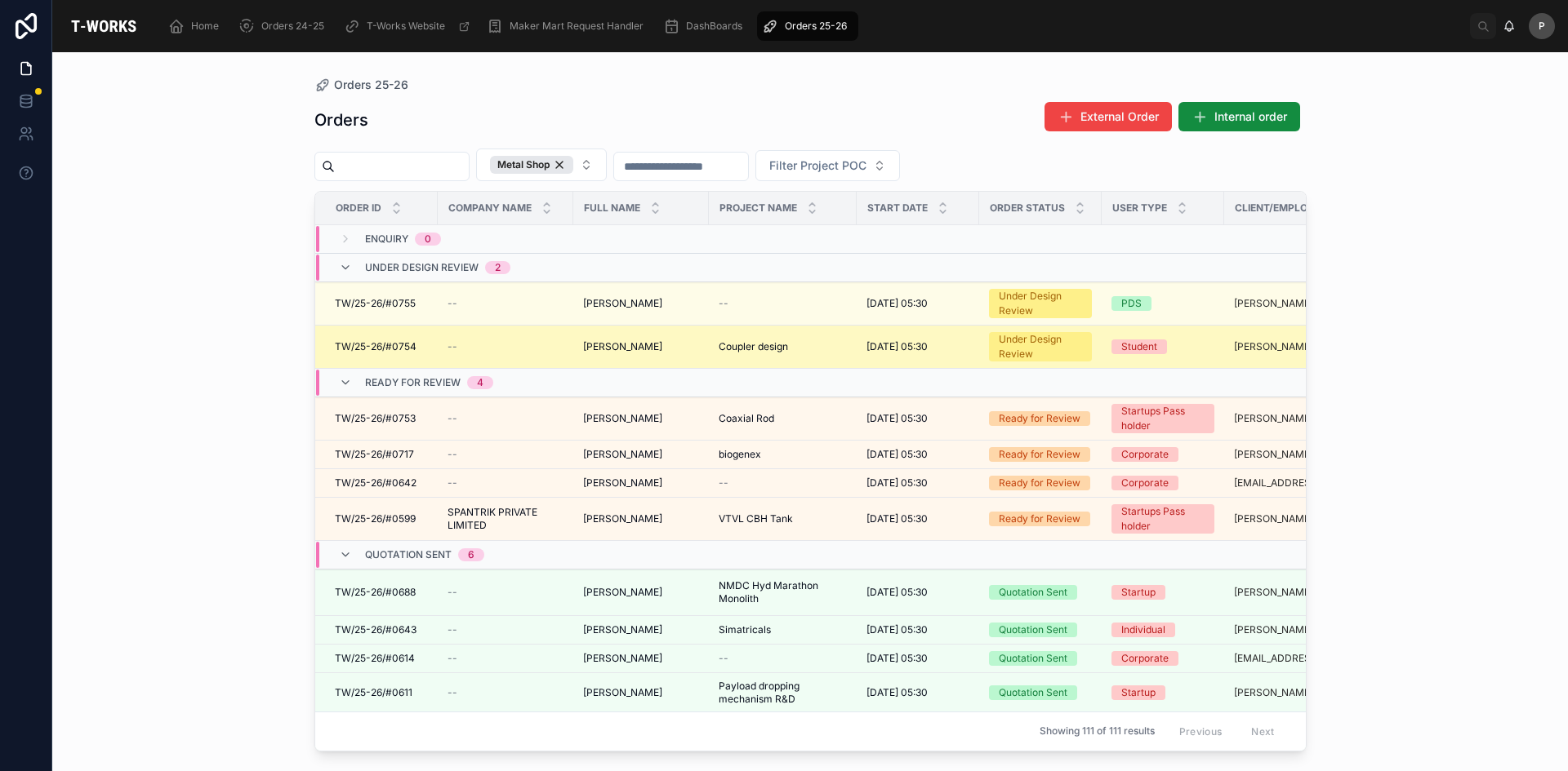
click at [662, 347] on span "[PERSON_NAME]" at bounding box center [622, 346] width 79 height 13
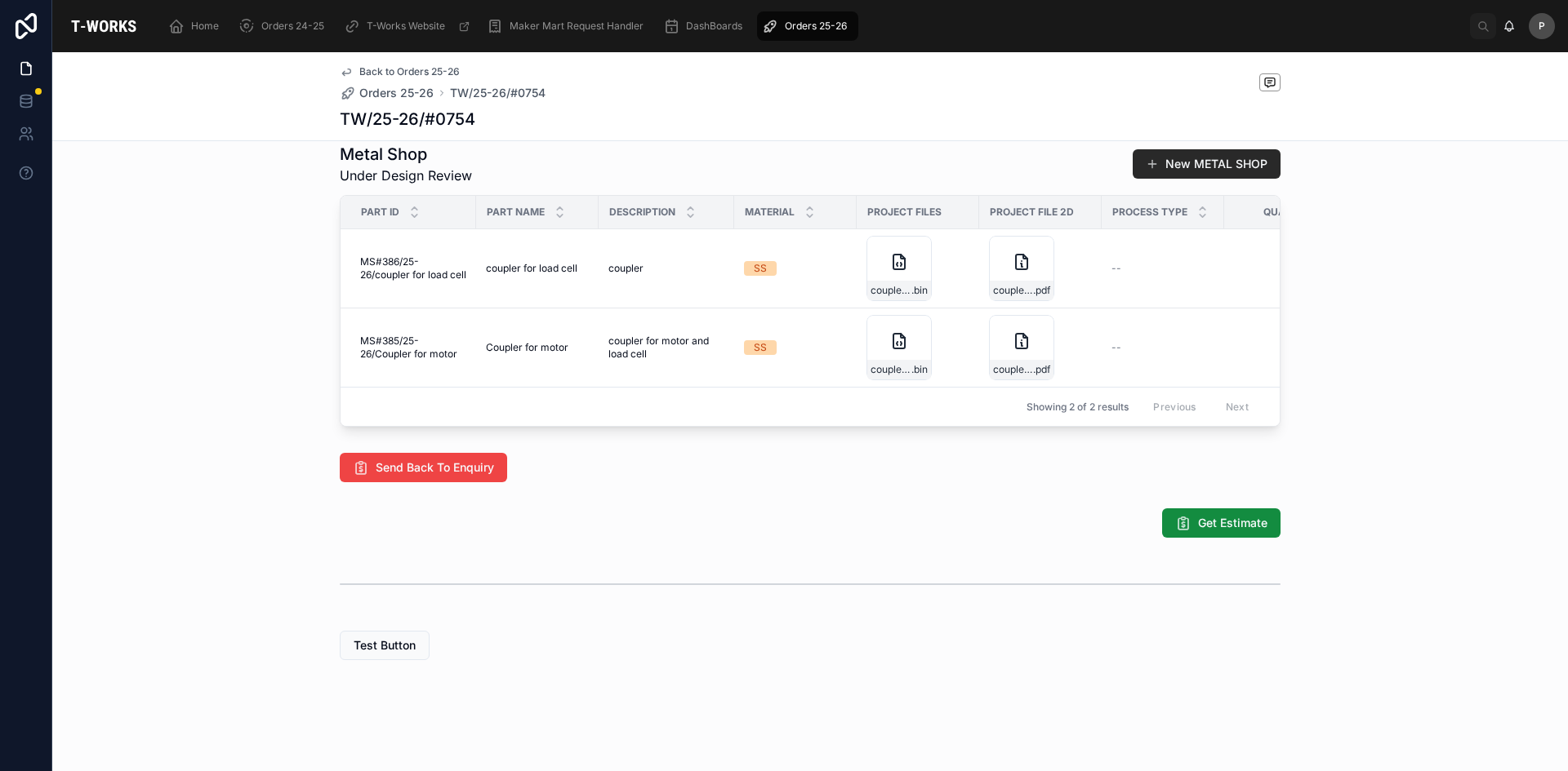
scroll to position [816, 0]
click at [993, 297] on span "coupler_2" at bounding box center [1012, 290] width 40 height 13
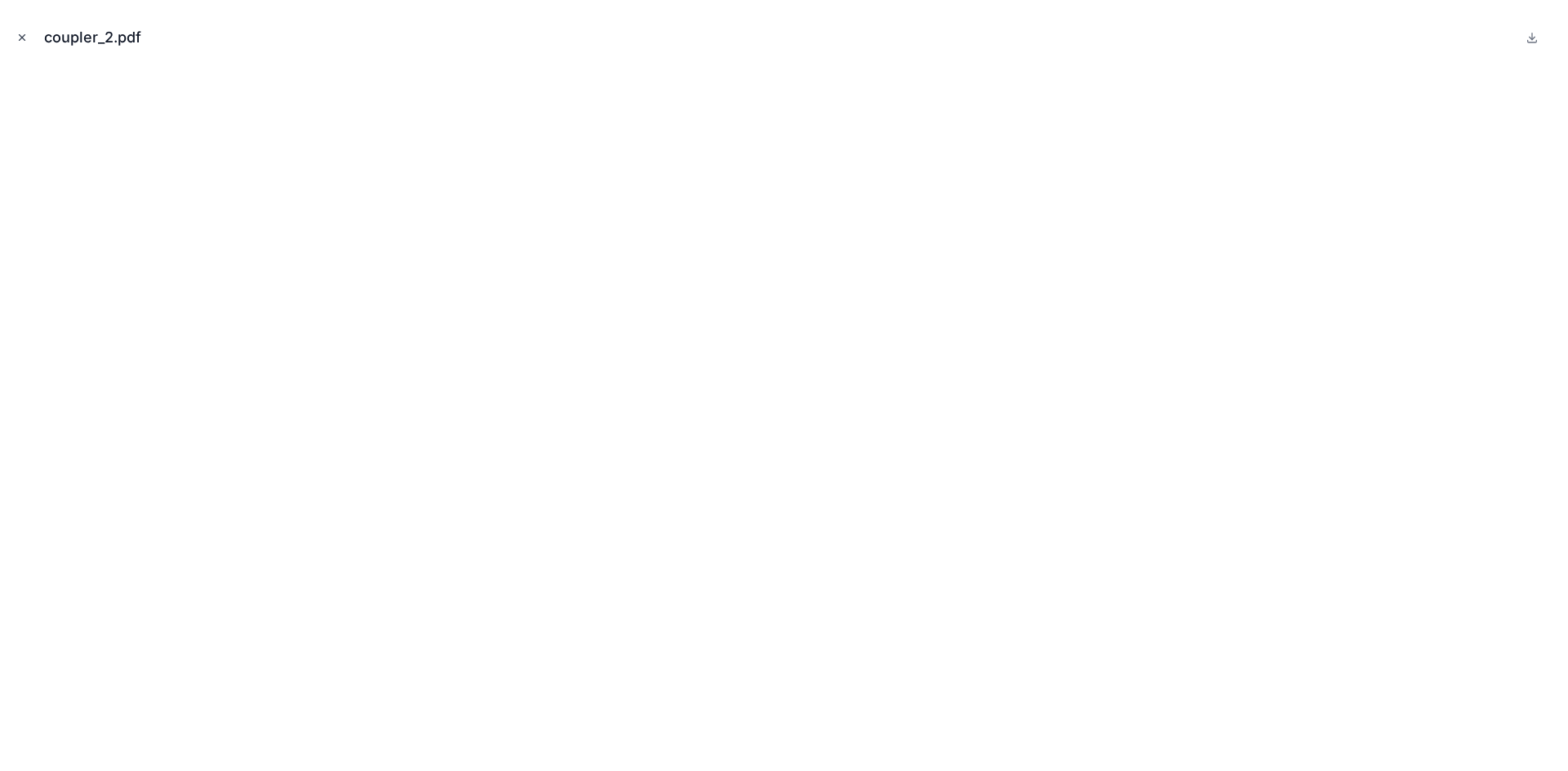
click at [23, 33] on icon "Close modal" at bounding box center [22, 38] width 12 height 12
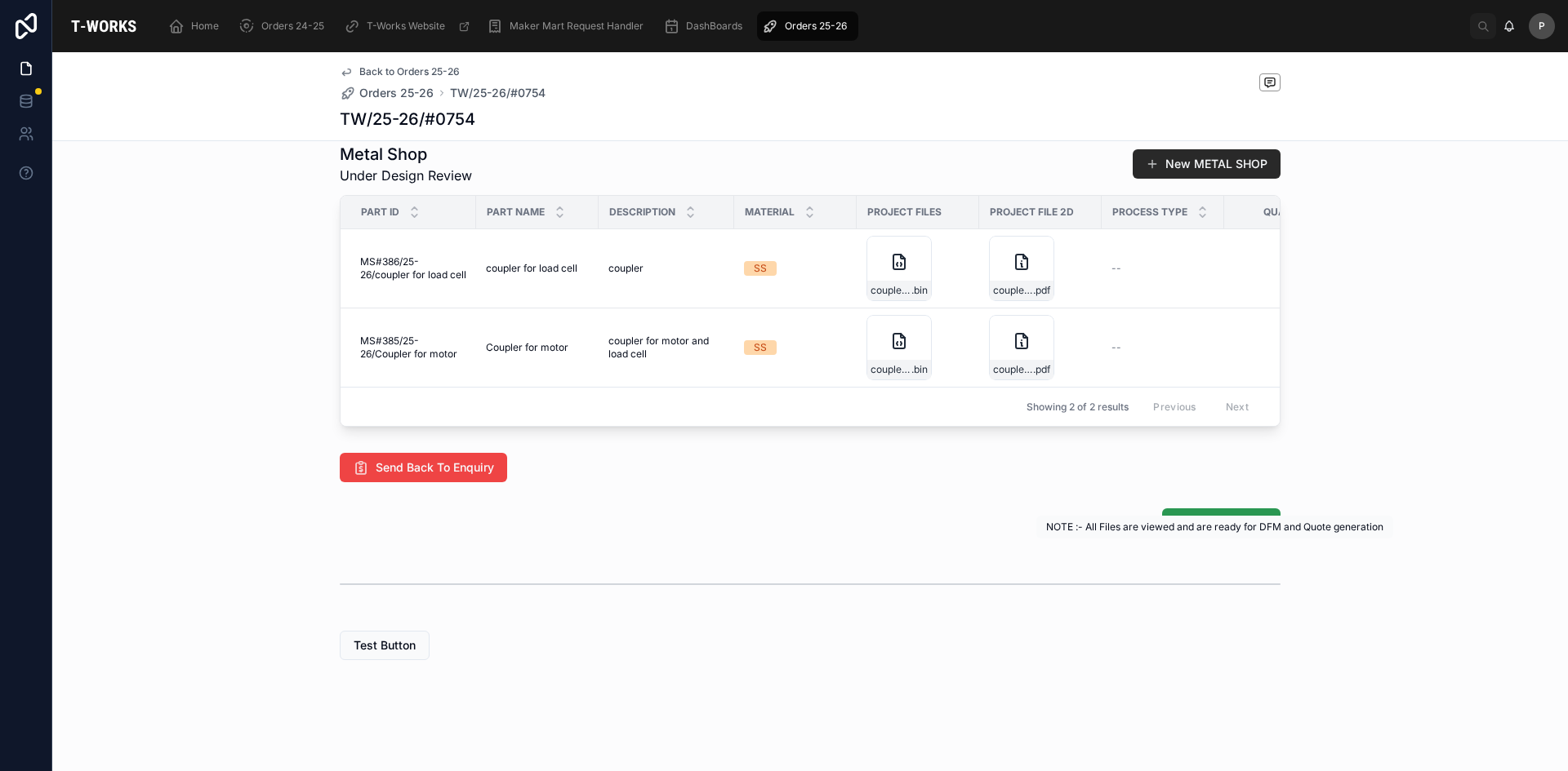
click at [1210, 531] on span "Get Estimate" at bounding box center [1233, 522] width 70 height 16
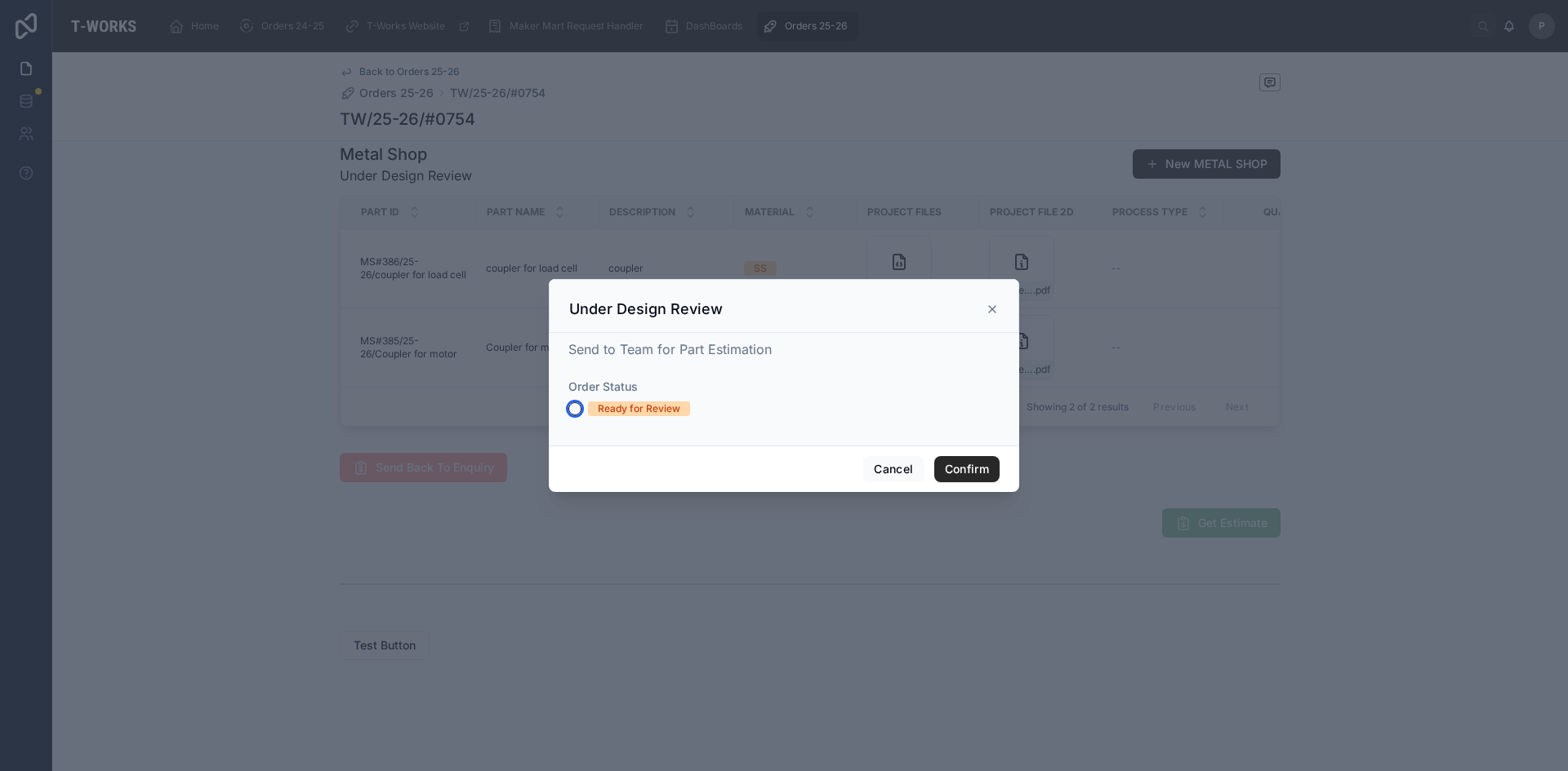
click at [572, 410] on button "Ready for Review" at bounding box center [574, 408] width 13 height 13
click at [948, 468] on button "Confirm" at bounding box center [966, 469] width 65 height 26
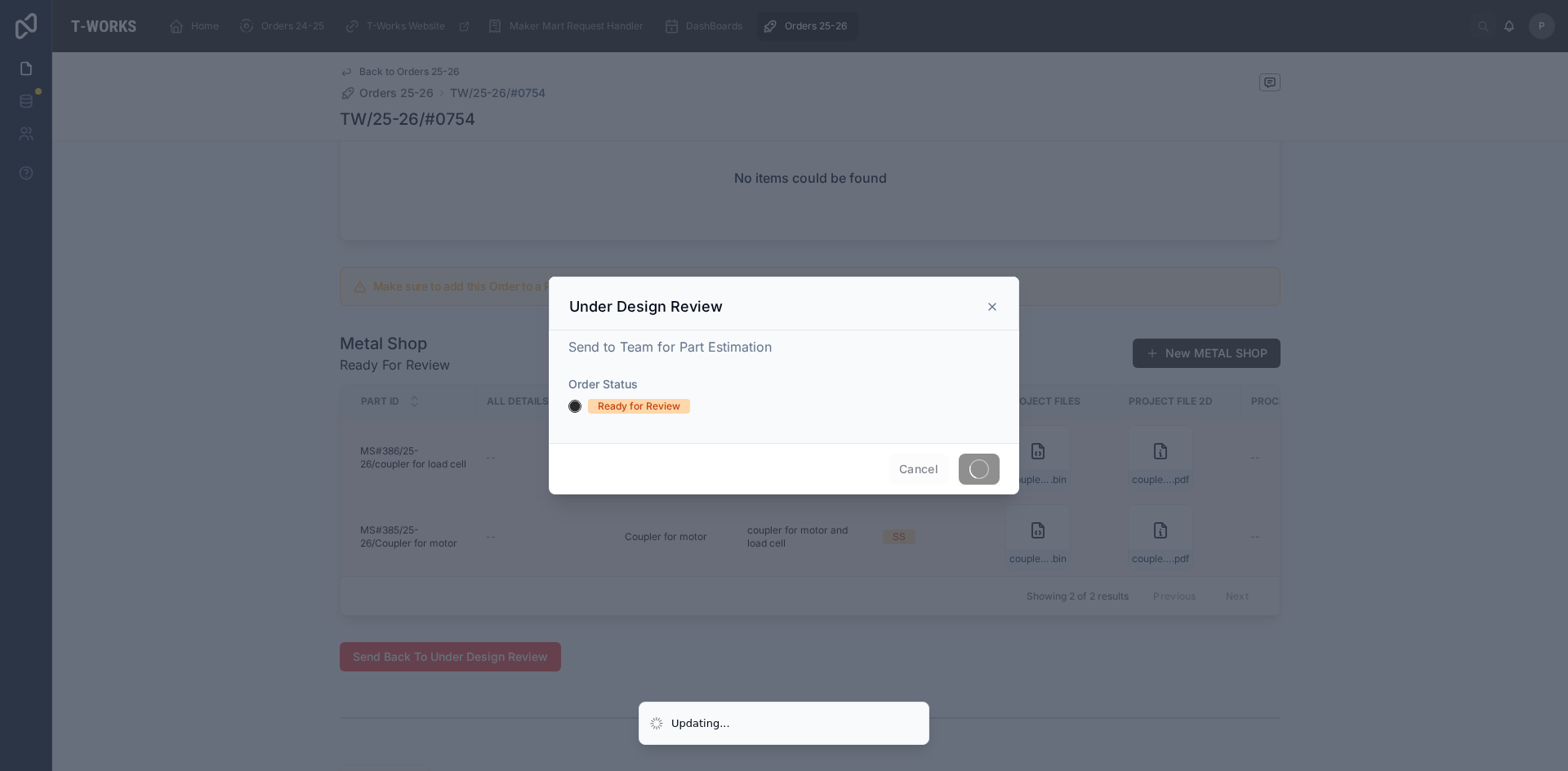
scroll to position [786, 0]
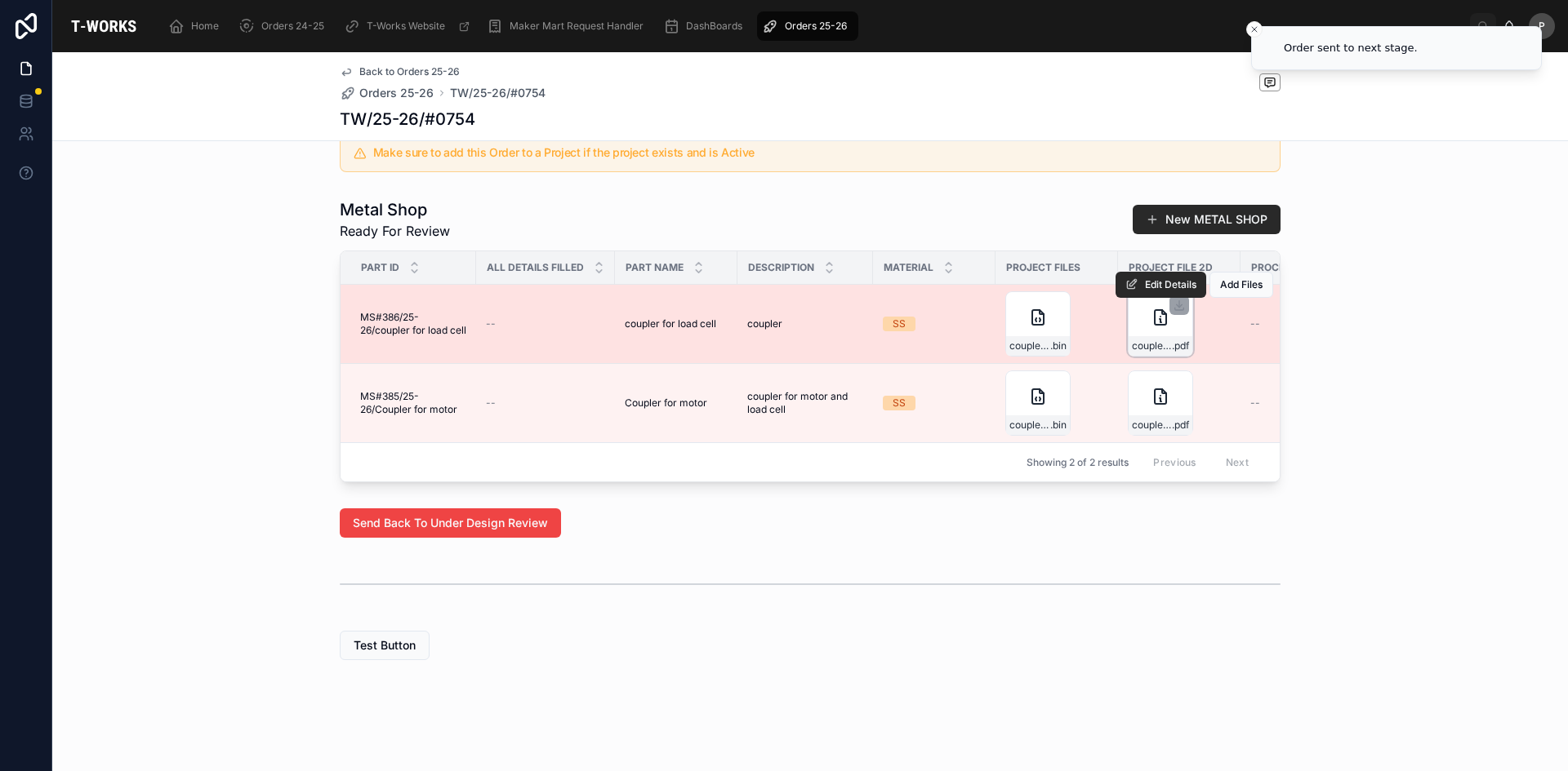
click at [1165, 341] on div "coupler_2 .pdf" at bounding box center [1161, 346] width 64 height 19
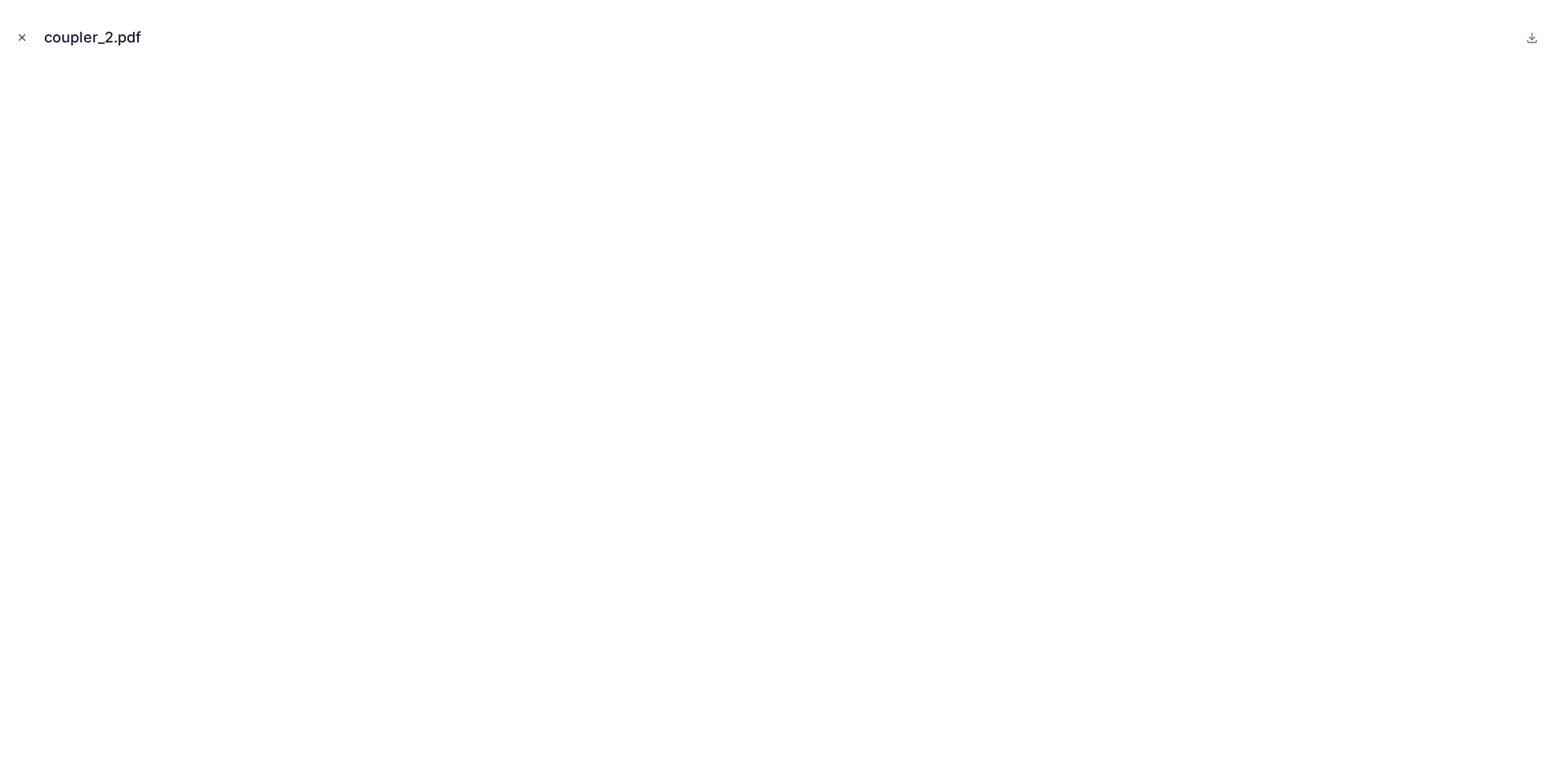
click at [20, 37] on icon "Close modal" at bounding box center [22, 38] width 12 height 12
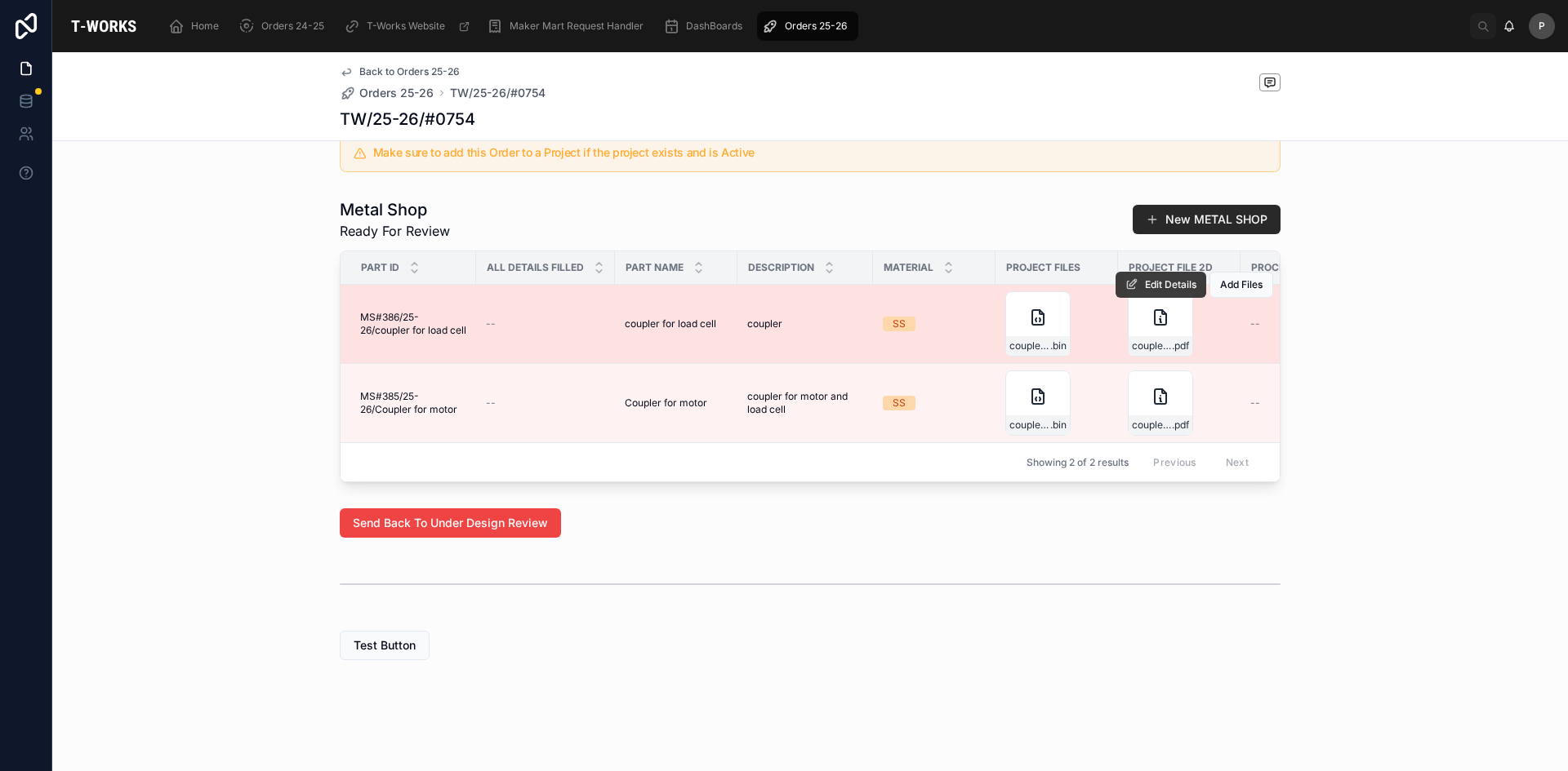
click at [1145, 279] on span "Edit Details" at bounding box center [1170, 284] width 51 height 13
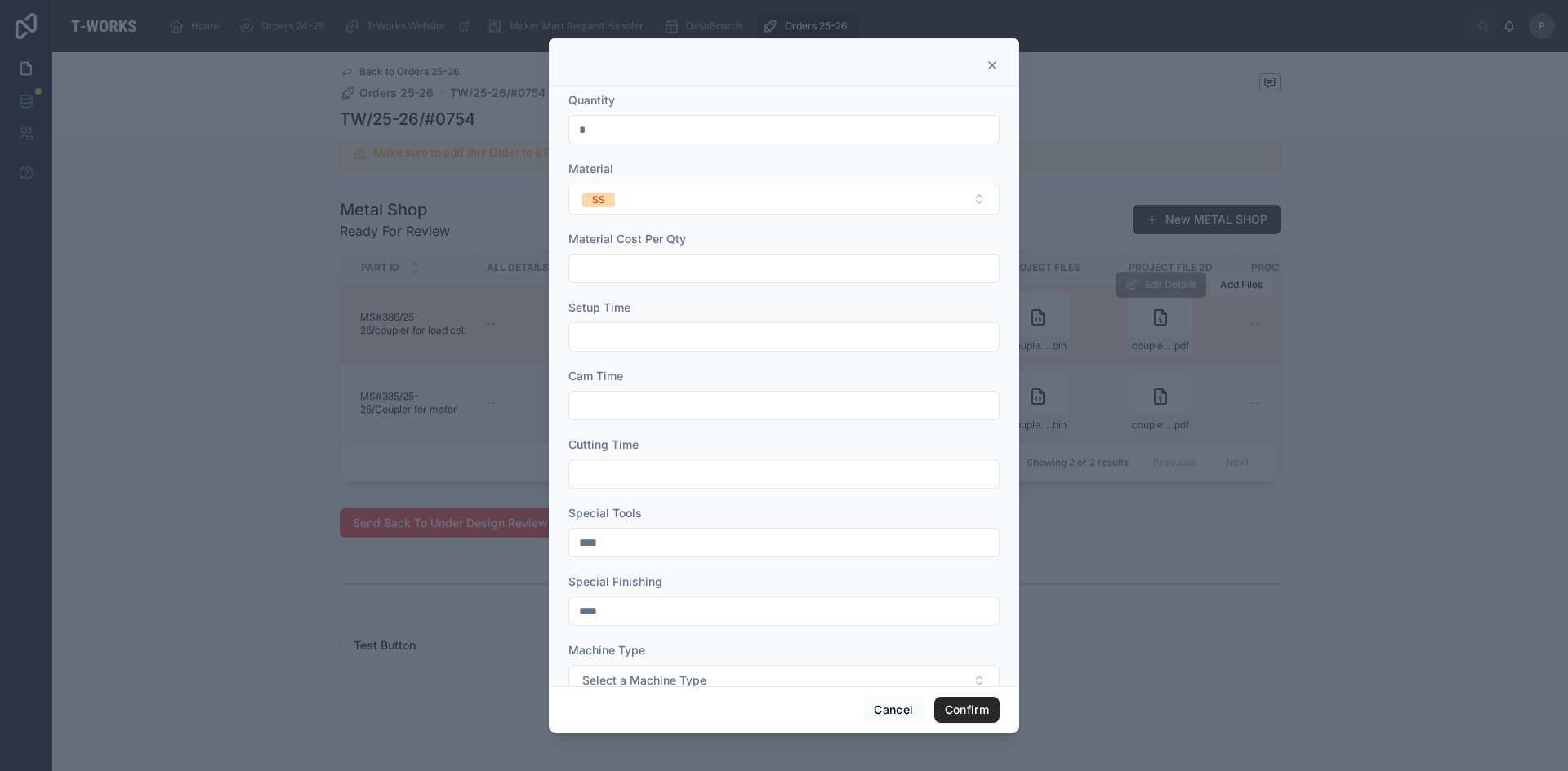
click at [613, 337] on input "text" at bounding box center [784, 338] width 430 height 23
type input "***"
click at [604, 404] on input "text" at bounding box center [784, 406] width 430 height 23
type input "****"
click at [615, 481] on input "text" at bounding box center [784, 474] width 430 height 23
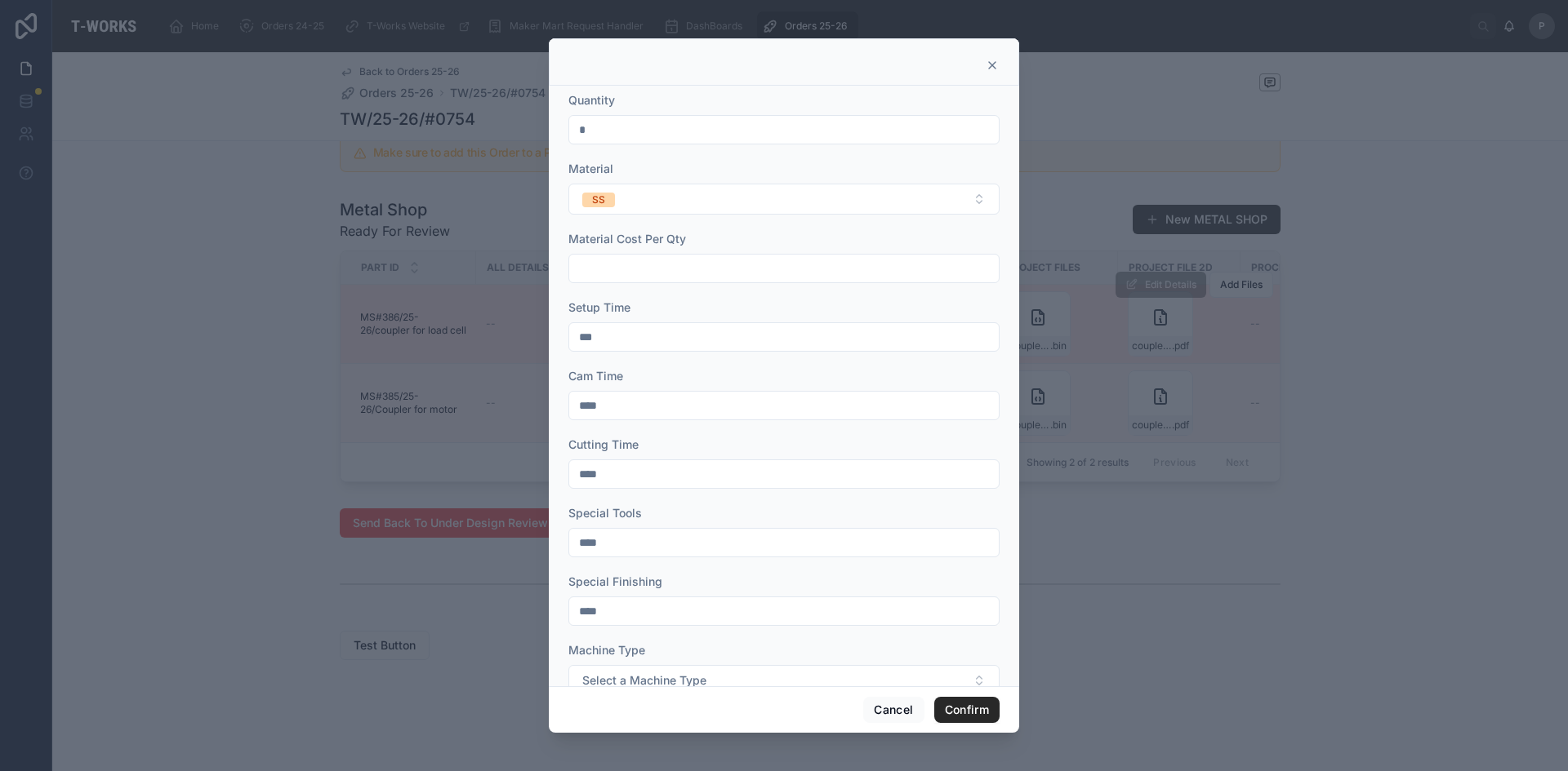
click at [615, 478] on input "****" at bounding box center [784, 474] width 430 height 23
type input "****"
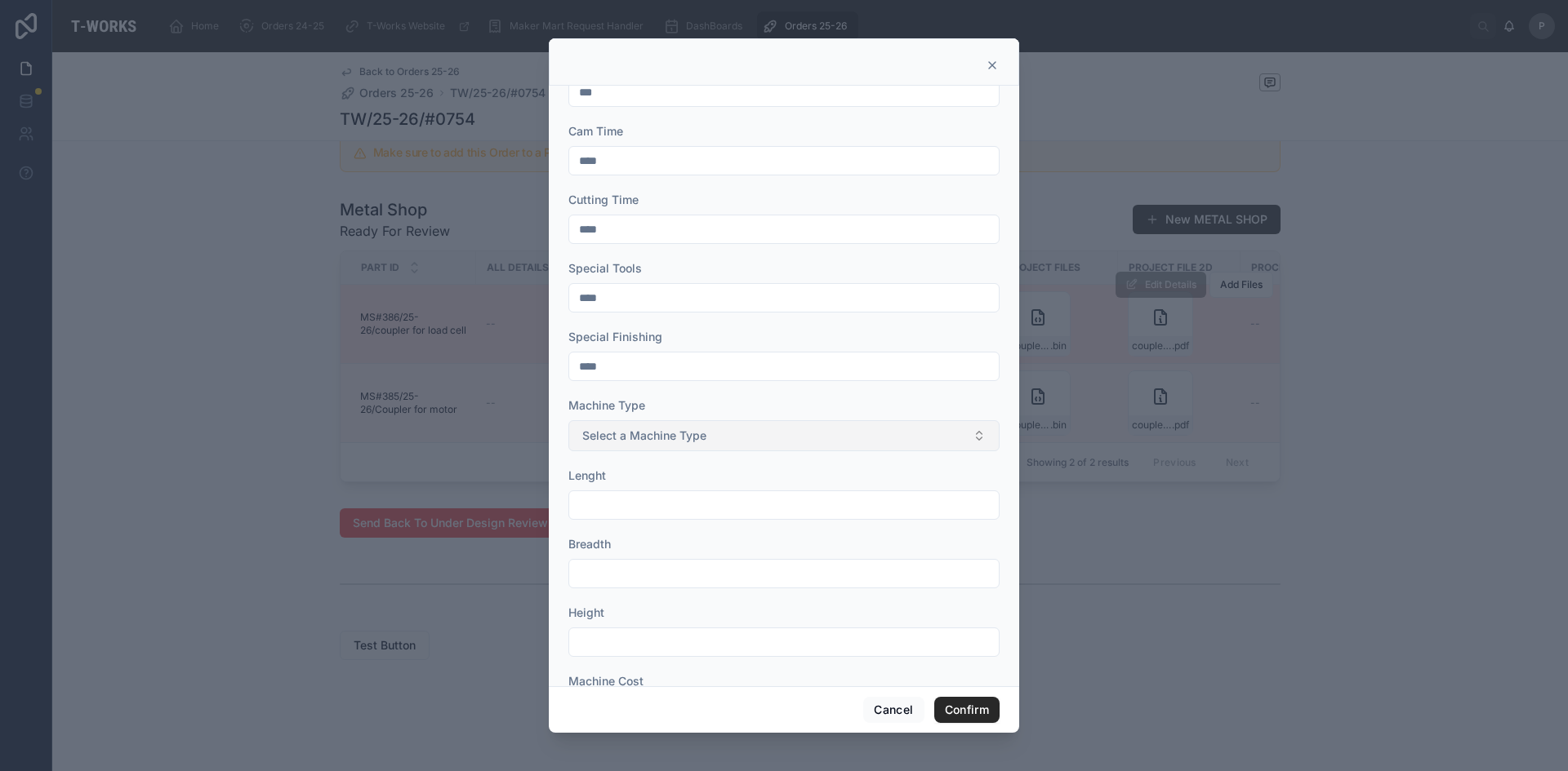
type input "****"
click at [663, 442] on span "Select a Machine Type" at bounding box center [645, 435] width 124 height 16
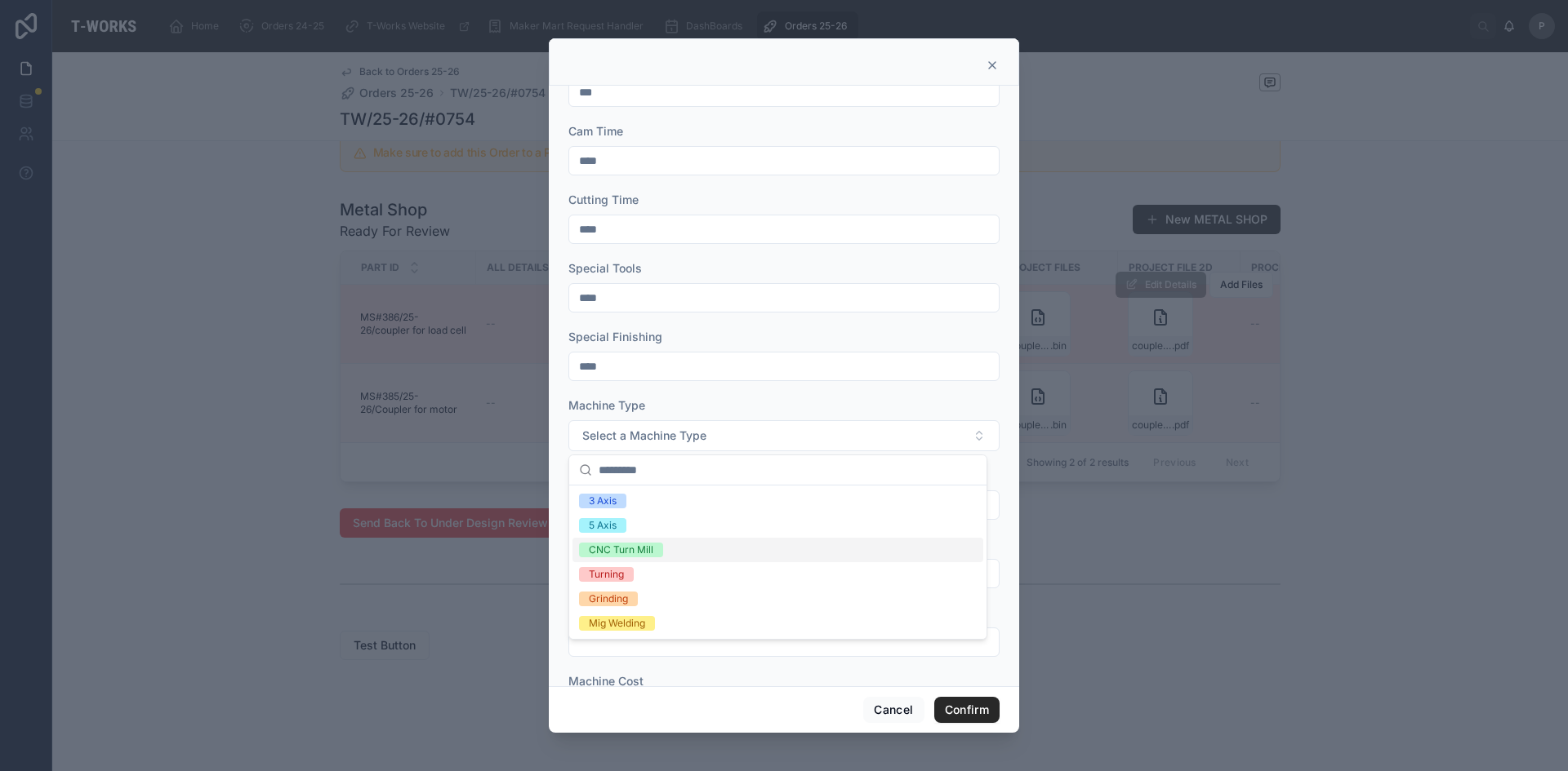
click at [626, 553] on div "CNC Turn Mill" at bounding box center [620, 549] width 65 height 15
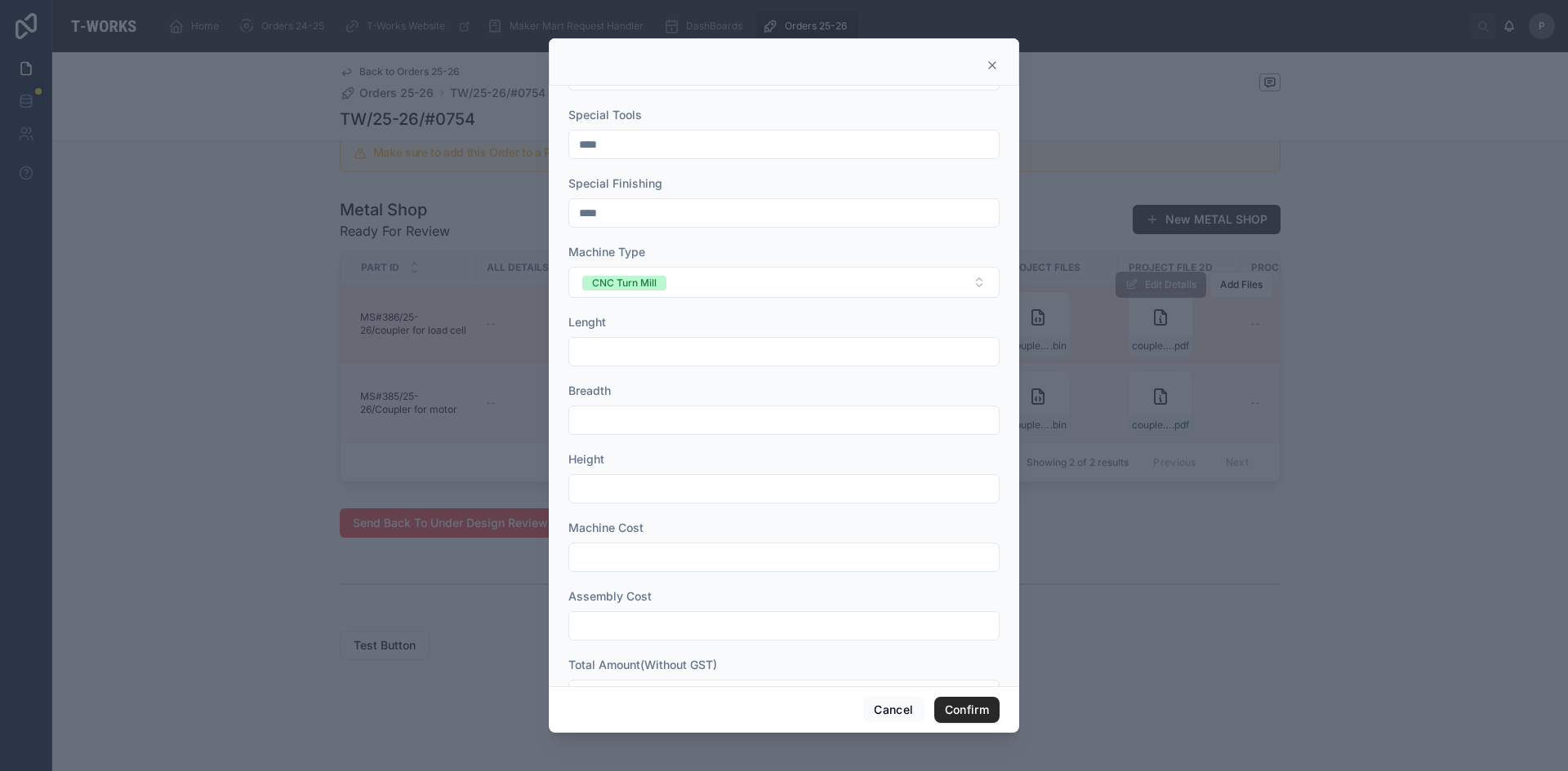
scroll to position [408, 0]
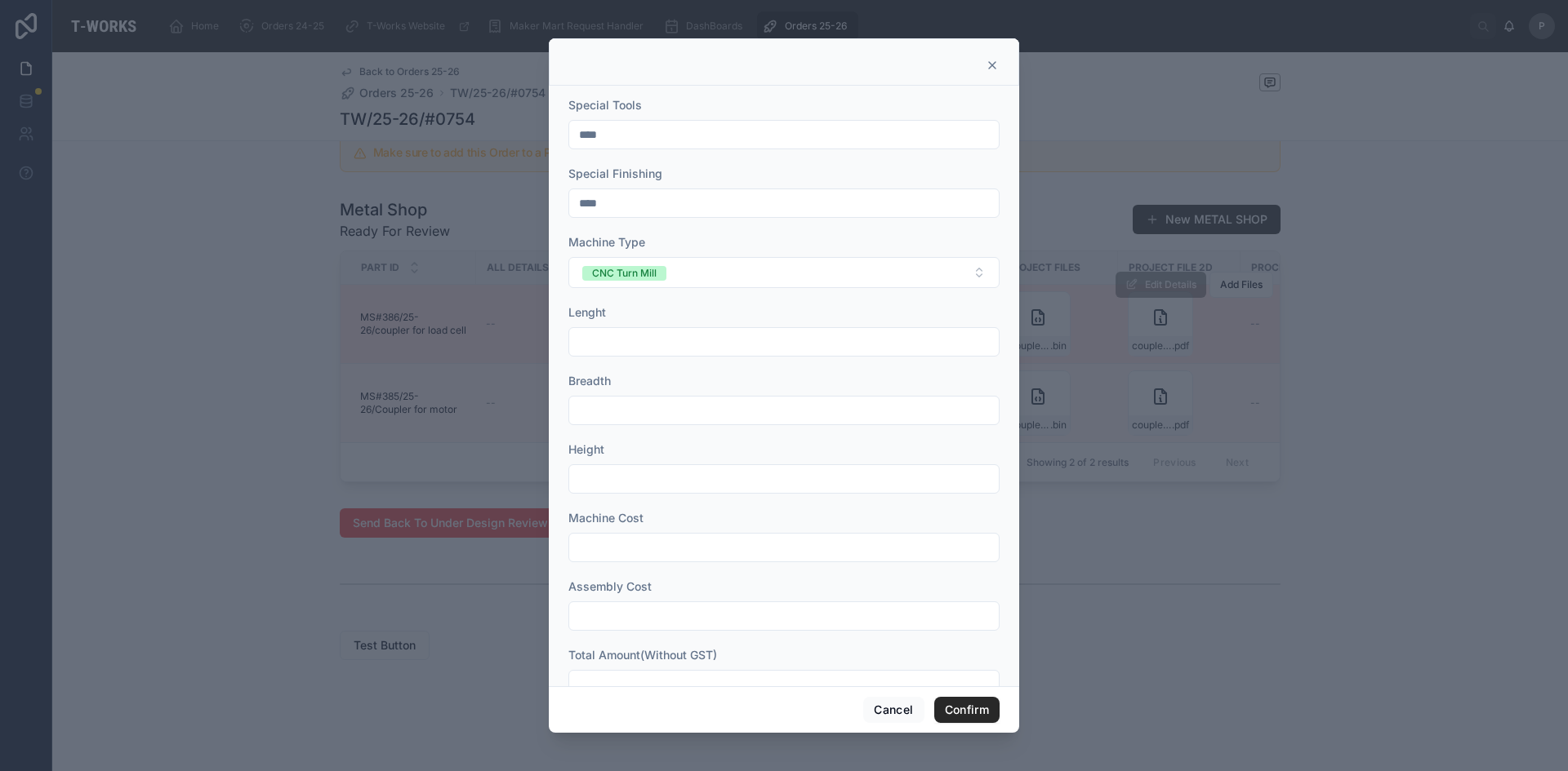
click at [612, 338] on input "text" at bounding box center [784, 342] width 430 height 23
type input "***"
click at [593, 480] on input "text" at bounding box center [784, 479] width 430 height 23
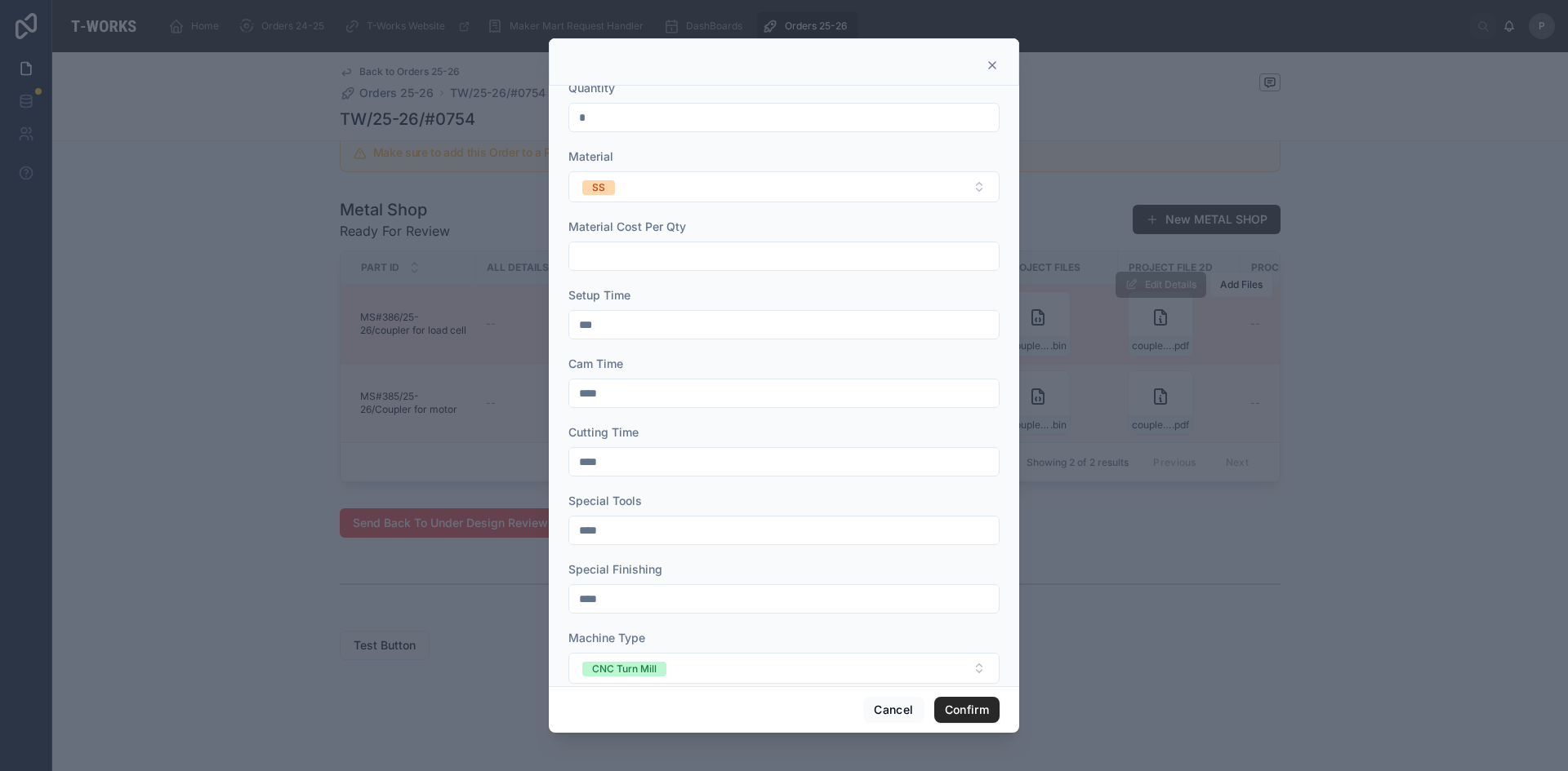
scroll to position [0, 0]
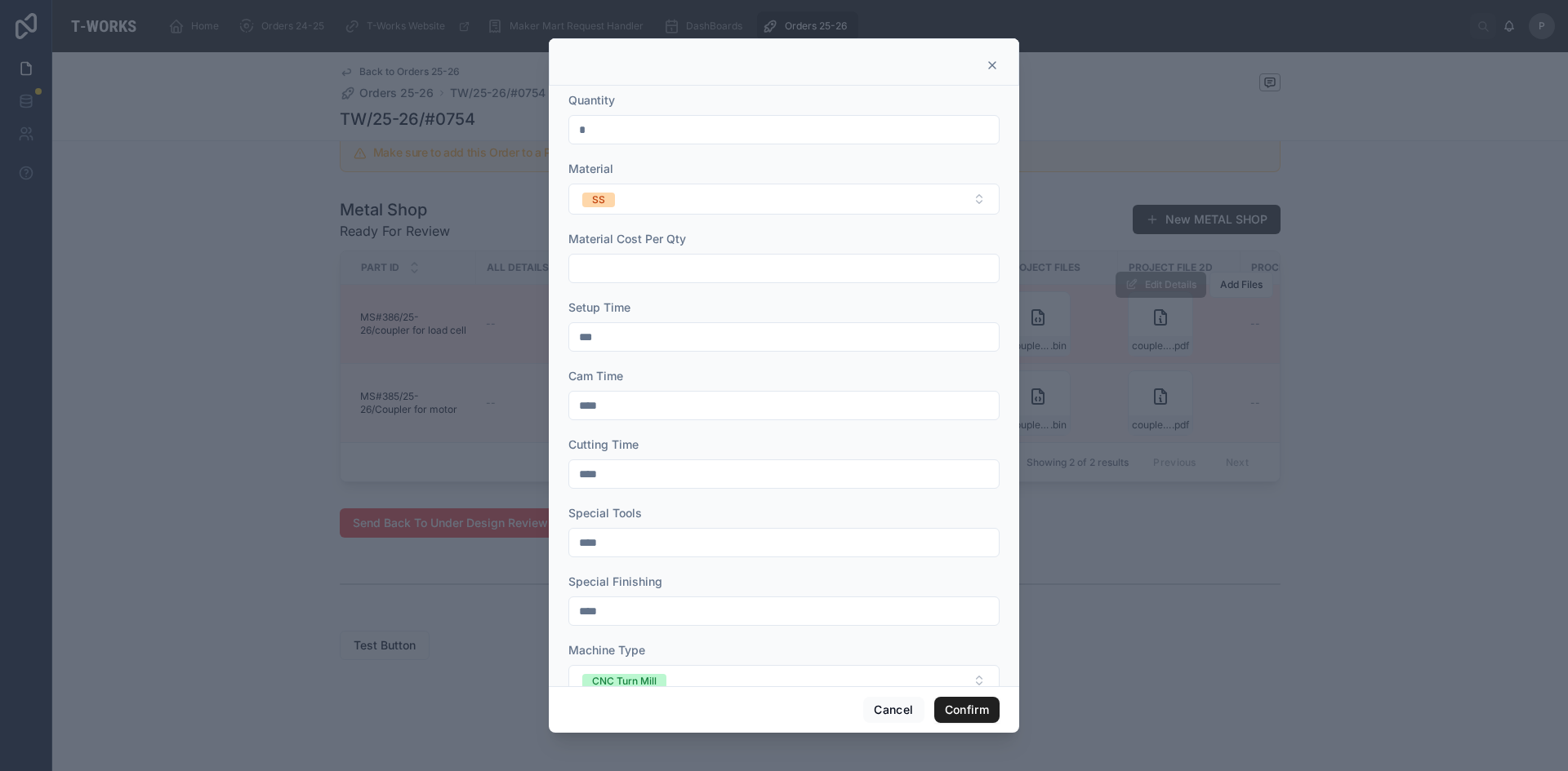
type input "**"
click at [973, 713] on button "Confirm" at bounding box center [966, 710] width 65 height 26
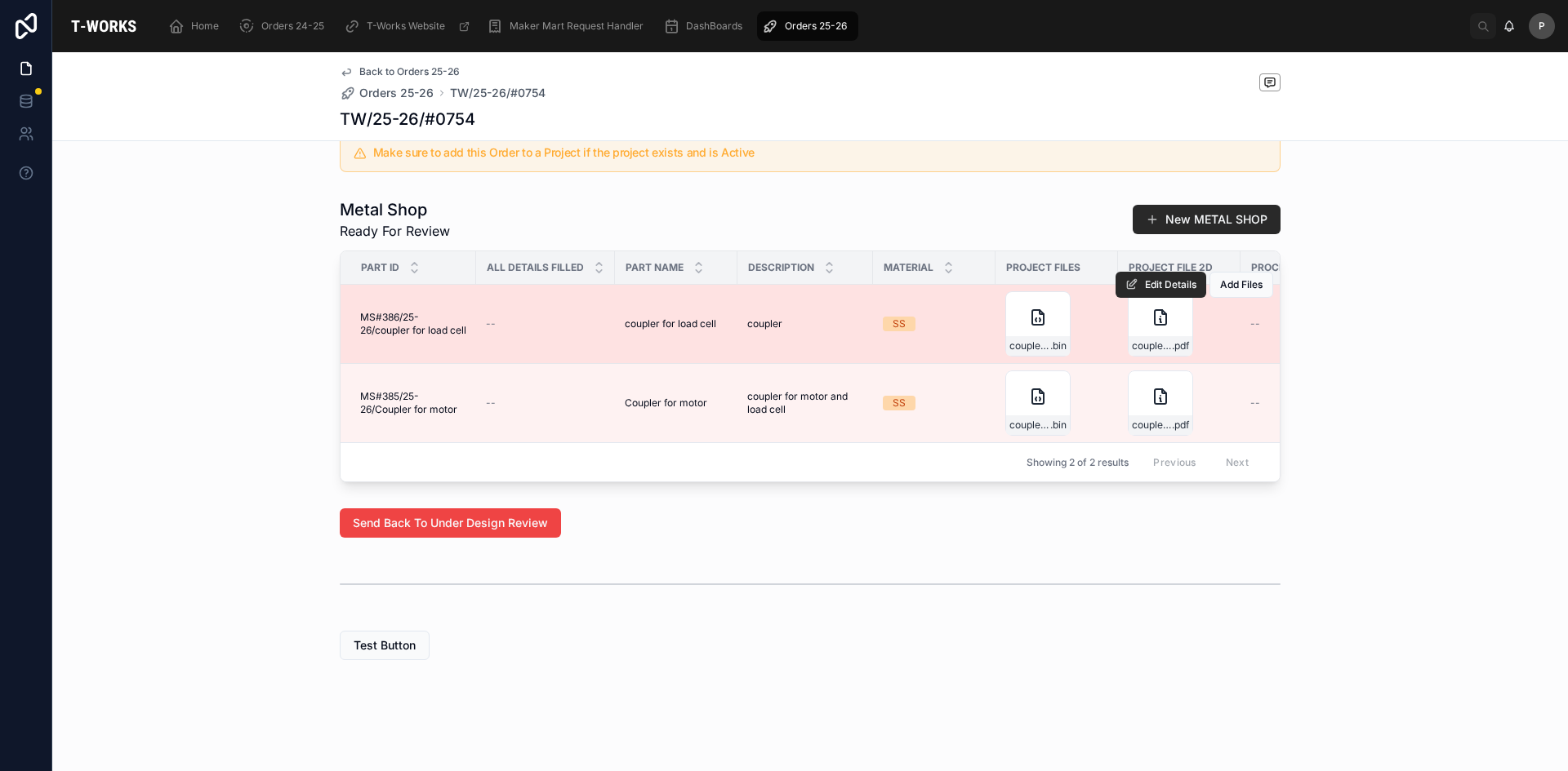
click at [1155, 310] on div "Edit Details Add Files" at bounding box center [1194, 284] width 158 height 78
click at [1150, 340] on span "coupler_2" at bounding box center [1151, 345] width 40 height 13
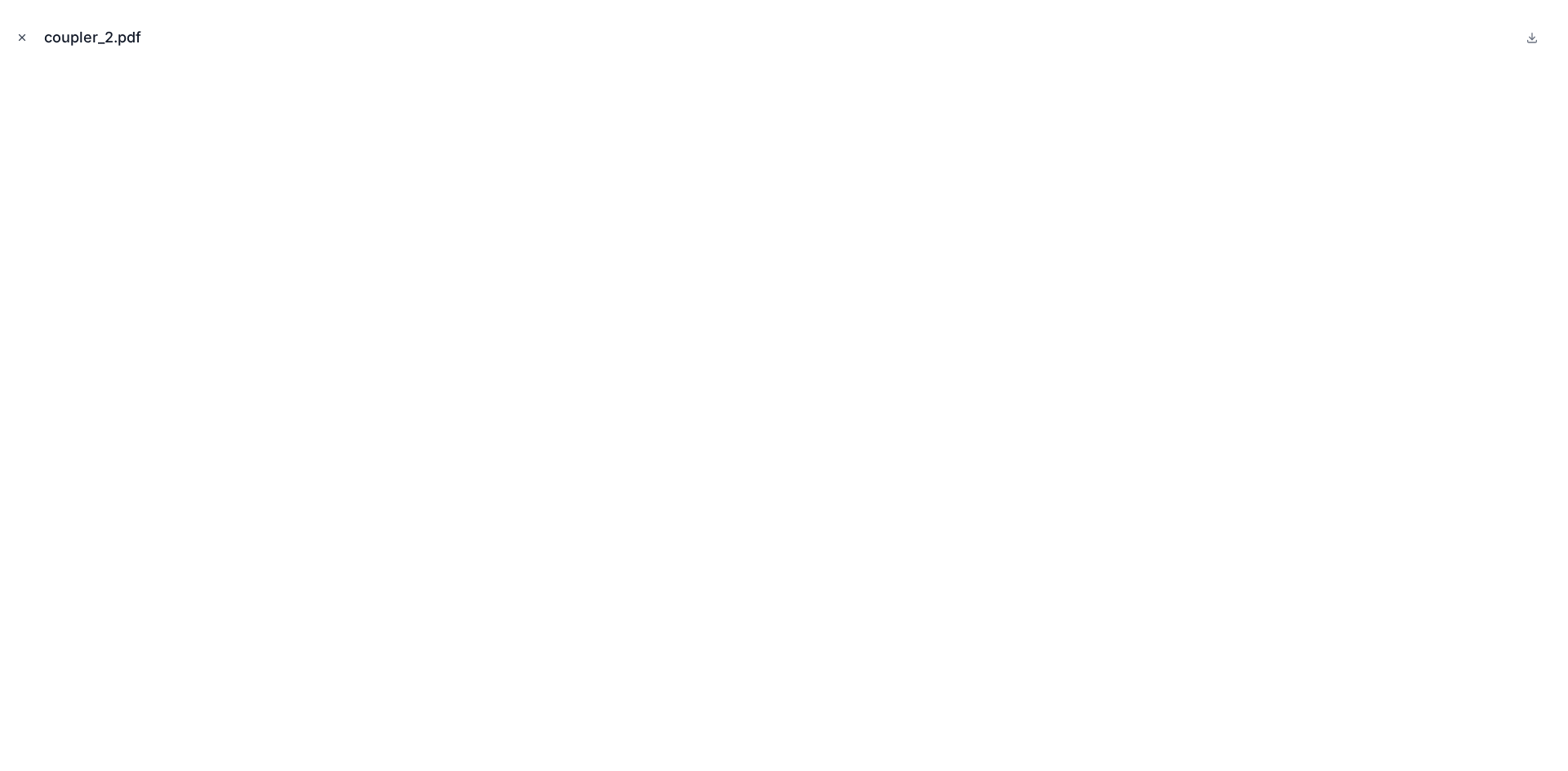
click at [21, 34] on icon "Close modal" at bounding box center [22, 38] width 12 height 12
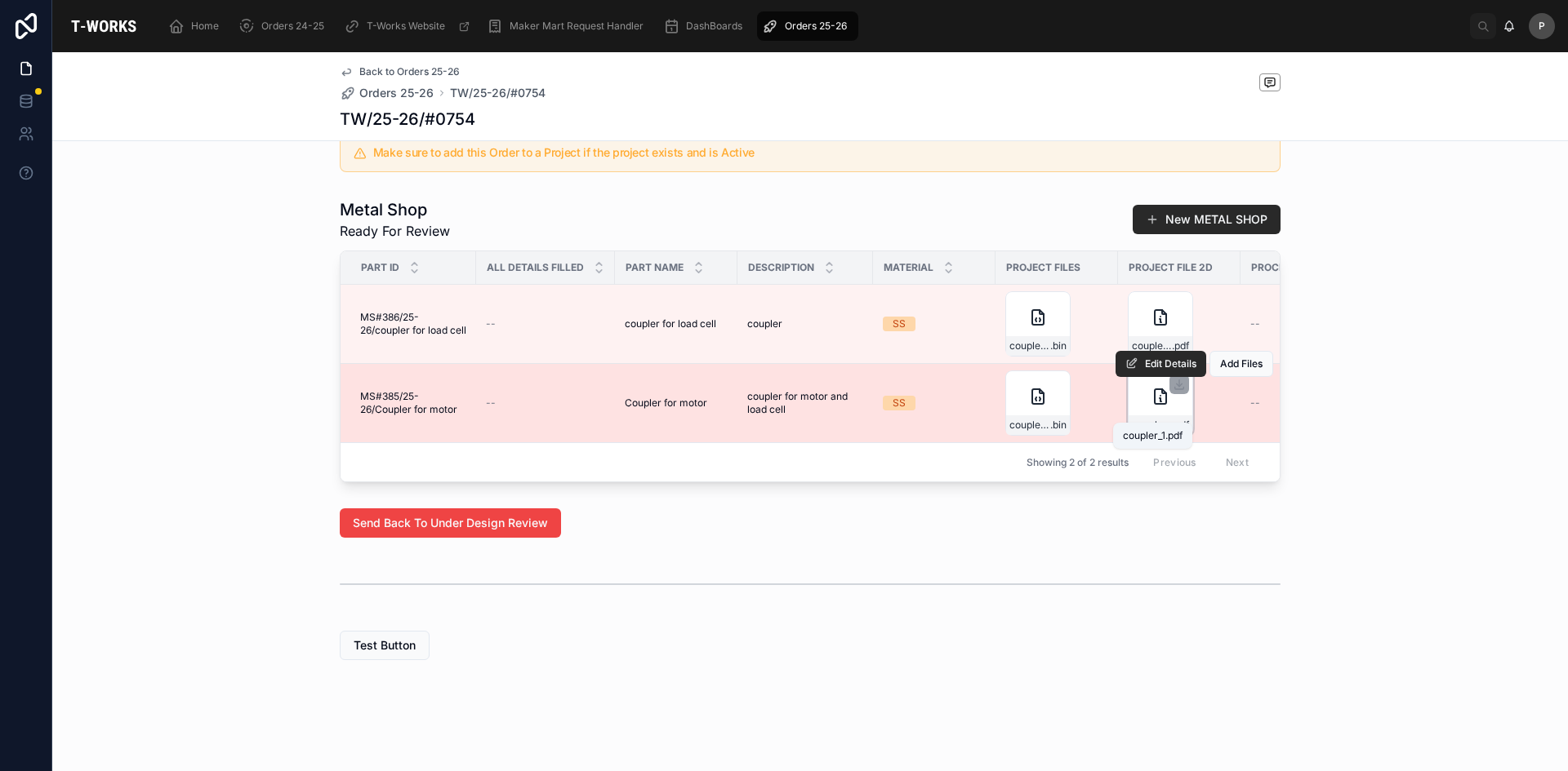
click at [1152, 419] on span "coupler_1" at bounding box center [1151, 425] width 40 height 13
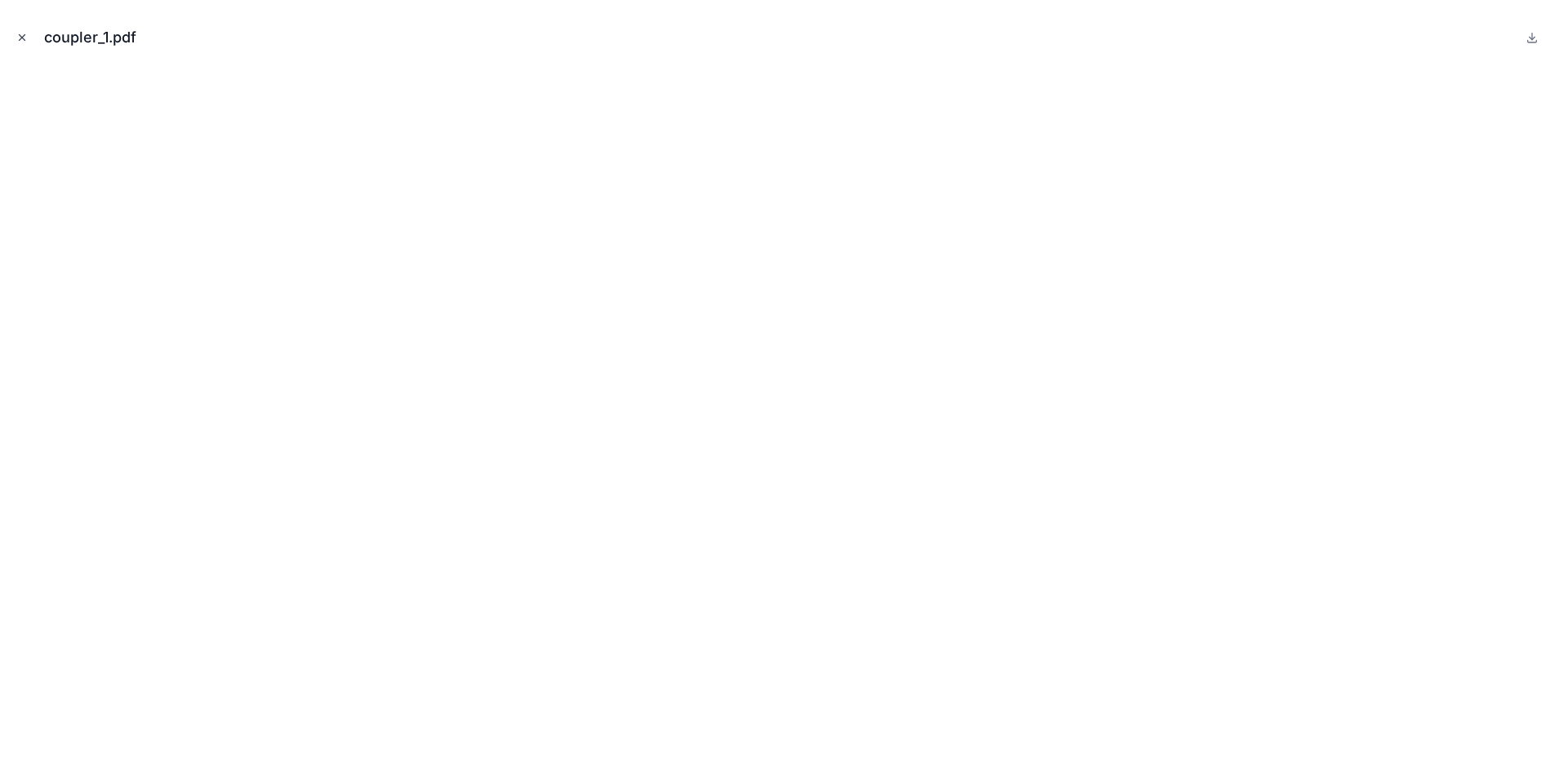
click at [25, 39] on icon "Close modal" at bounding box center [22, 38] width 12 height 12
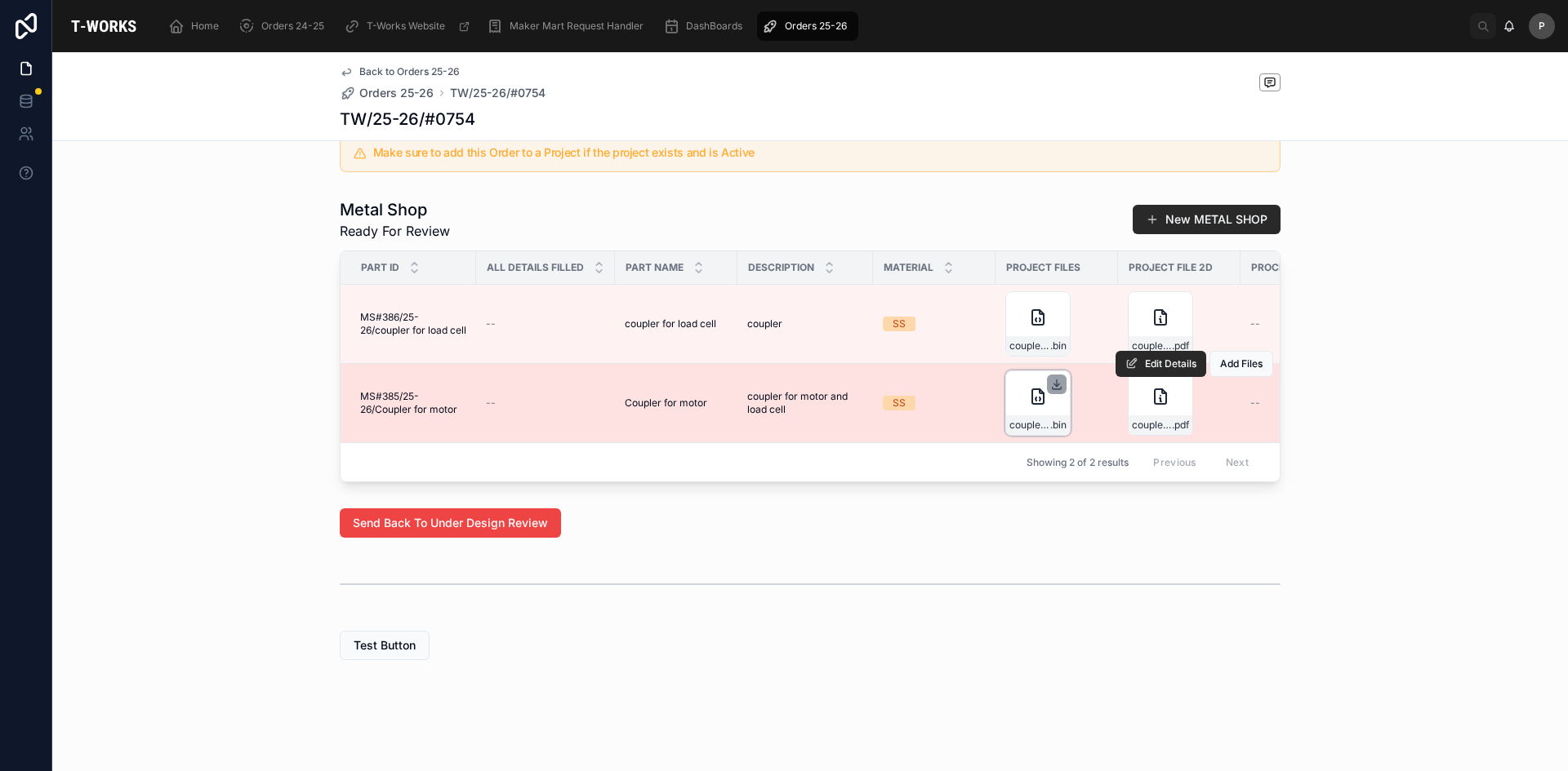
click at [1050, 378] on icon at bounding box center [1056, 384] width 13 height 13
click at [1152, 419] on span "coupler_1" at bounding box center [1151, 425] width 40 height 13
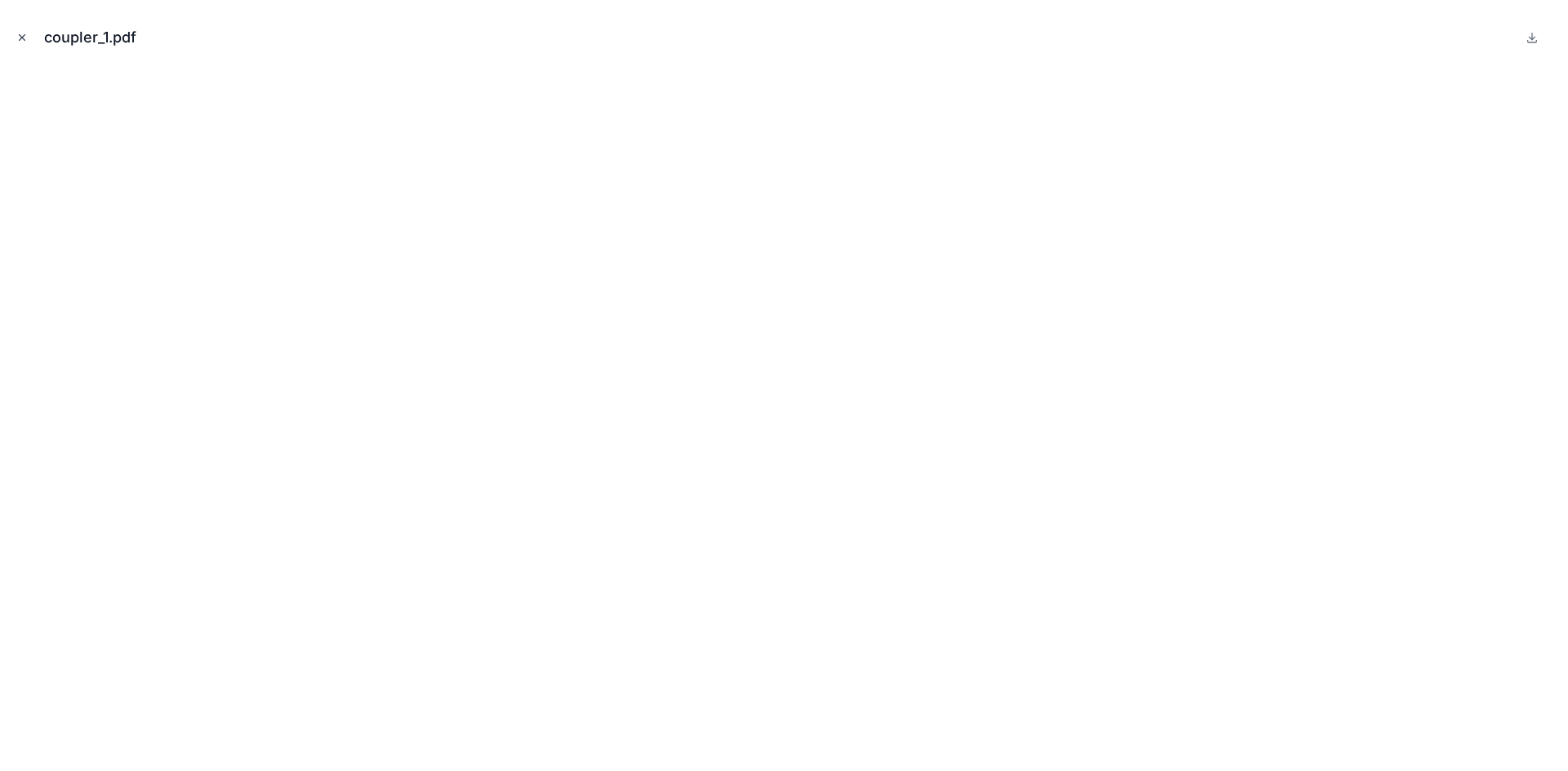
click at [23, 36] on icon "Close modal" at bounding box center [22, 38] width 12 height 12
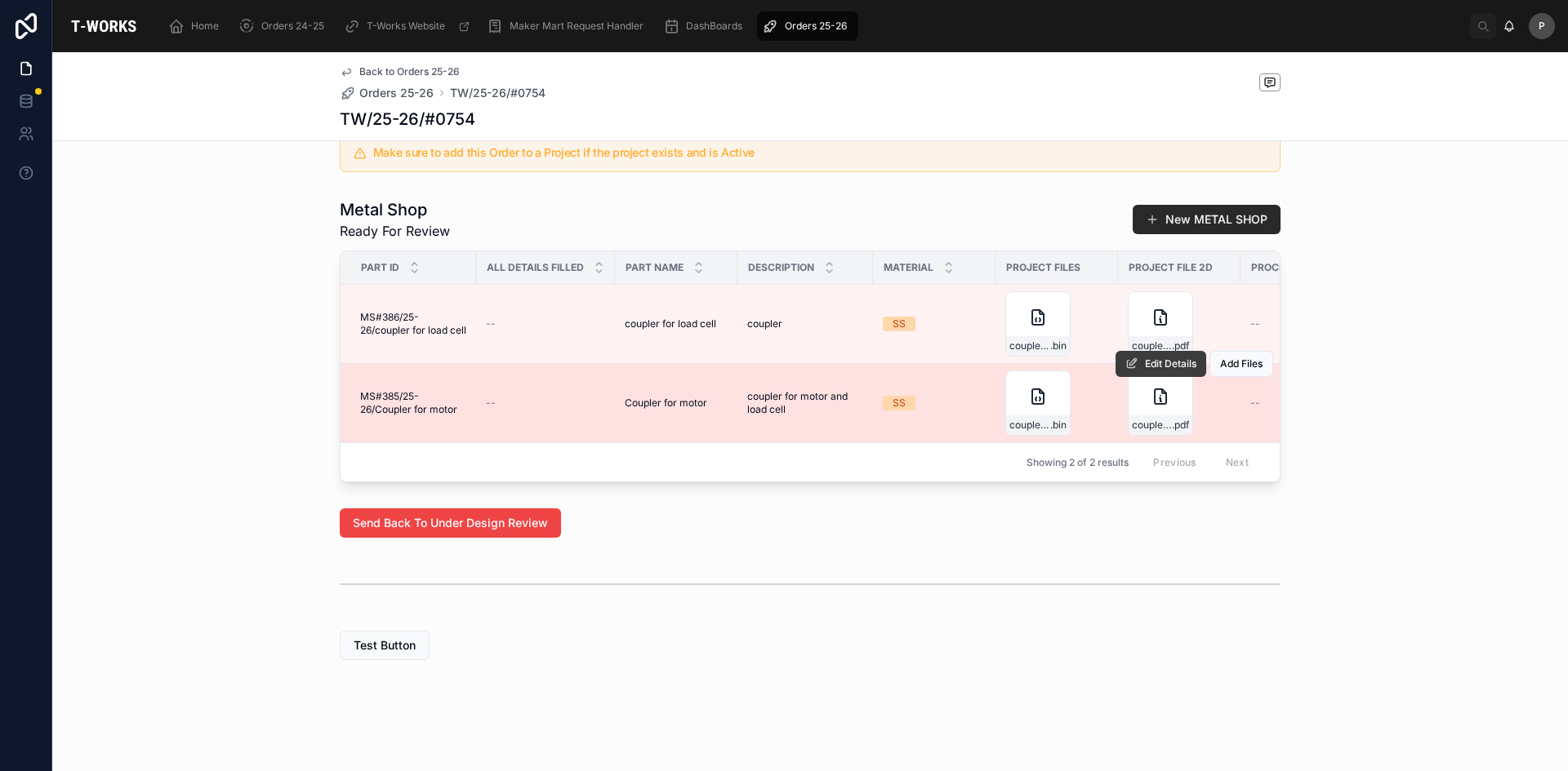
click at [1145, 358] on span "Edit Details" at bounding box center [1170, 364] width 51 height 13
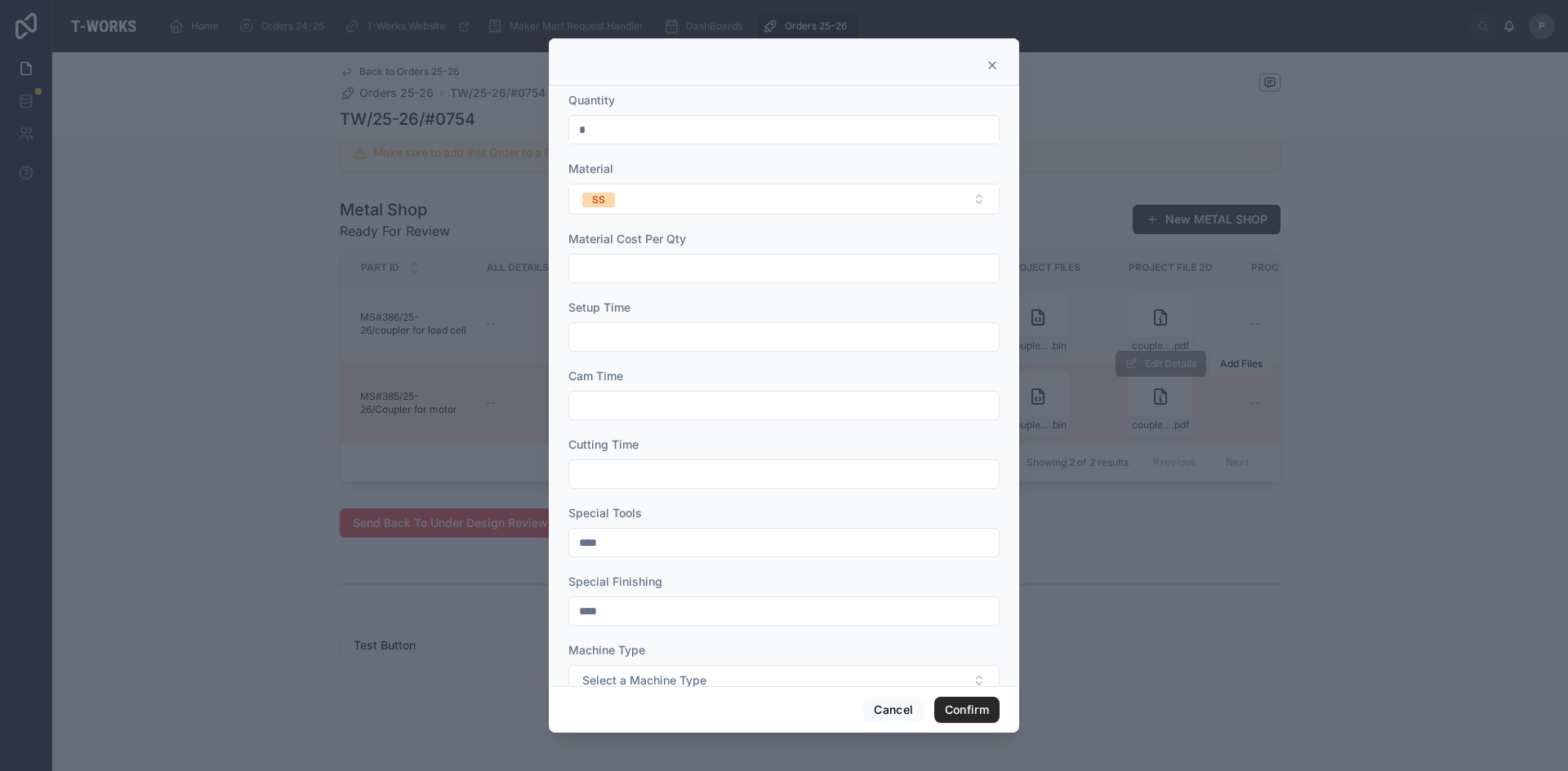
click at [613, 342] on input "text" at bounding box center [784, 338] width 430 height 23
type input "***"
click at [632, 404] on input "text" at bounding box center [784, 406] width 430 height 23
type input "****"
click at [613, 477] on input "text" at bounding box center [784, 474] width 430 height 23
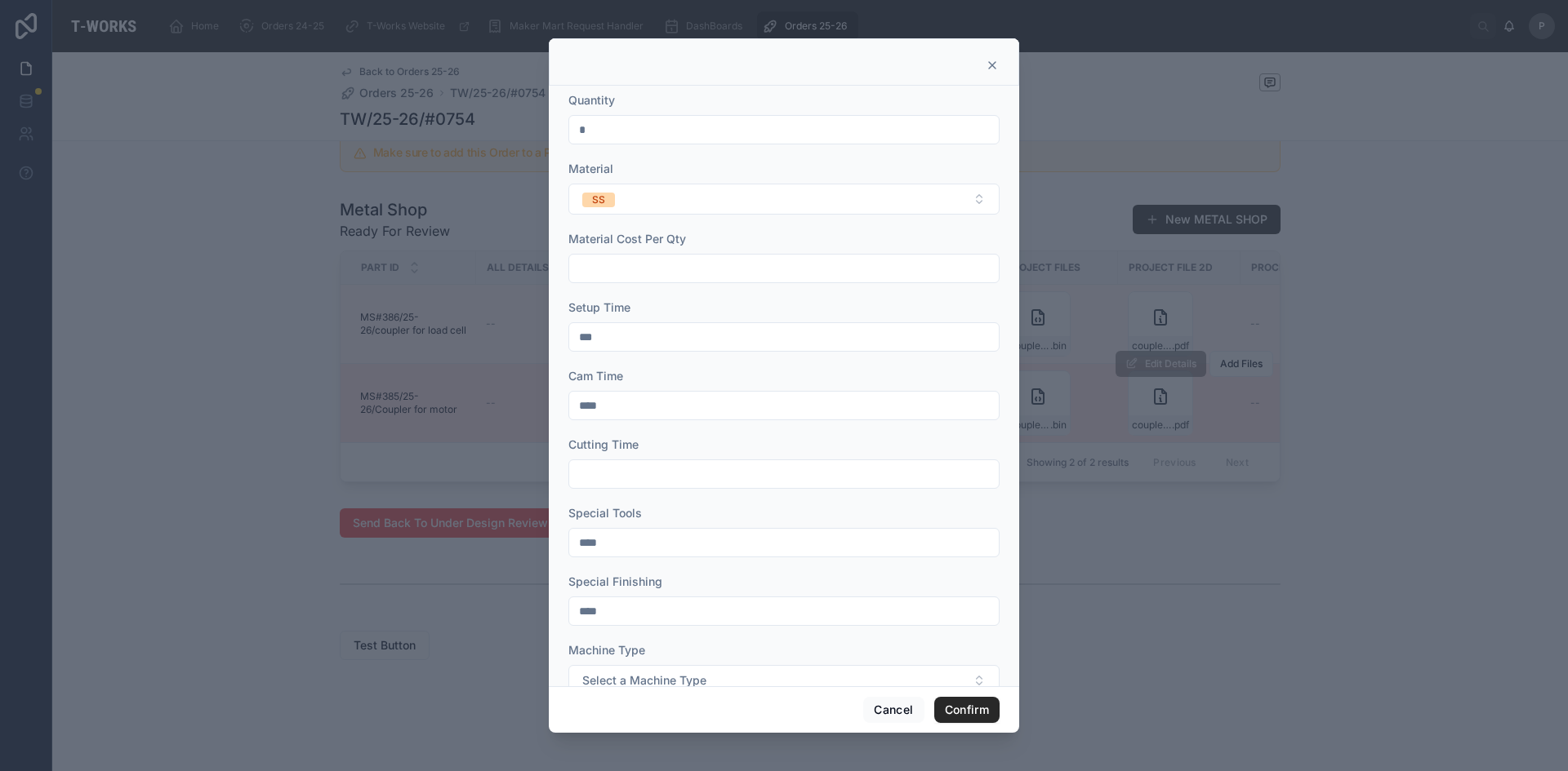
type input "****"
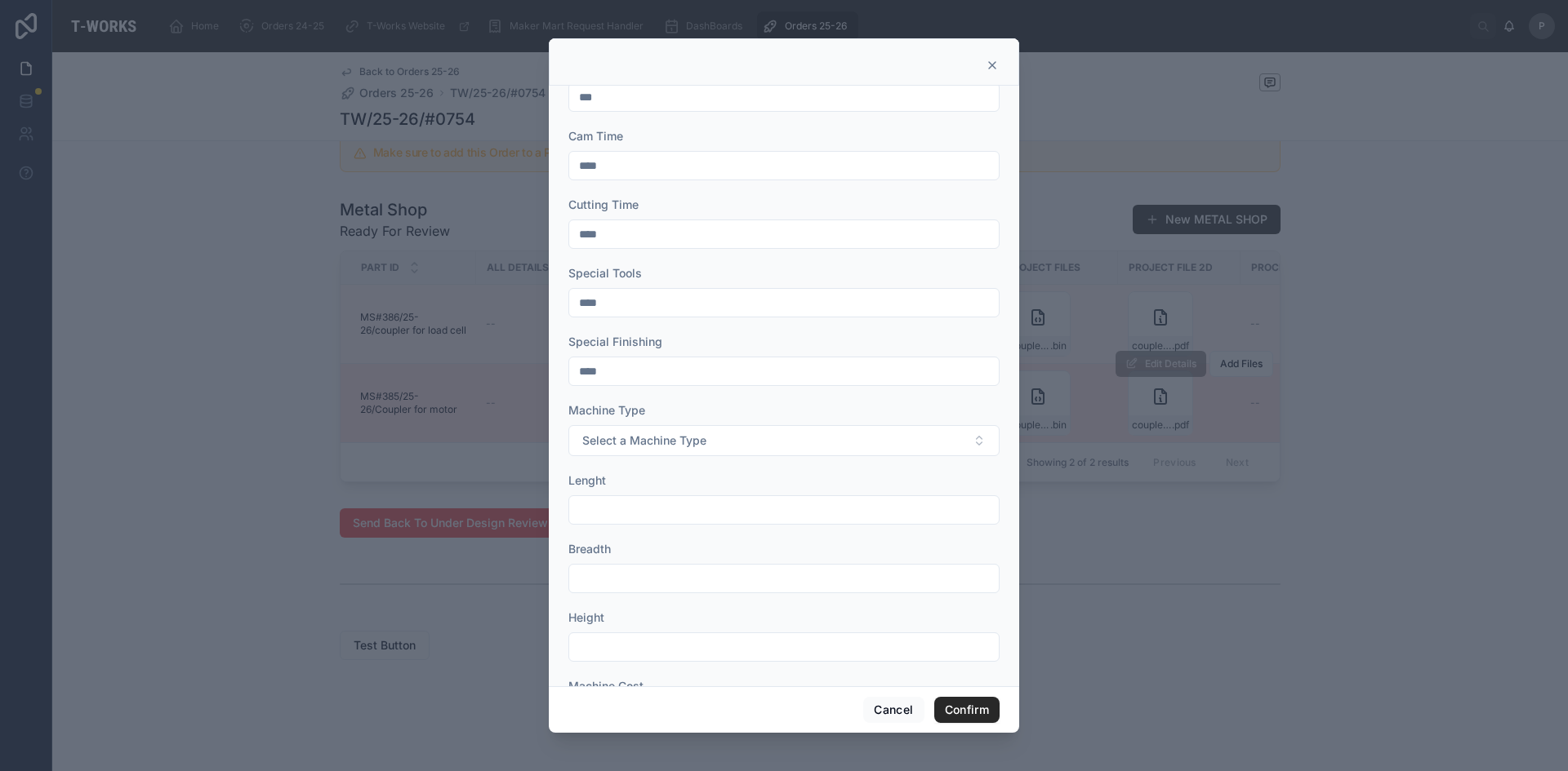
scroll to position [245, 0]
click at [624, 434] on span "Select a Machine Type" at bounding box center [645, 435] width 124 height 16
click at [627, 553] on div "CNC Turn Mill" at bounding box center [620, 549] width 65 height 15
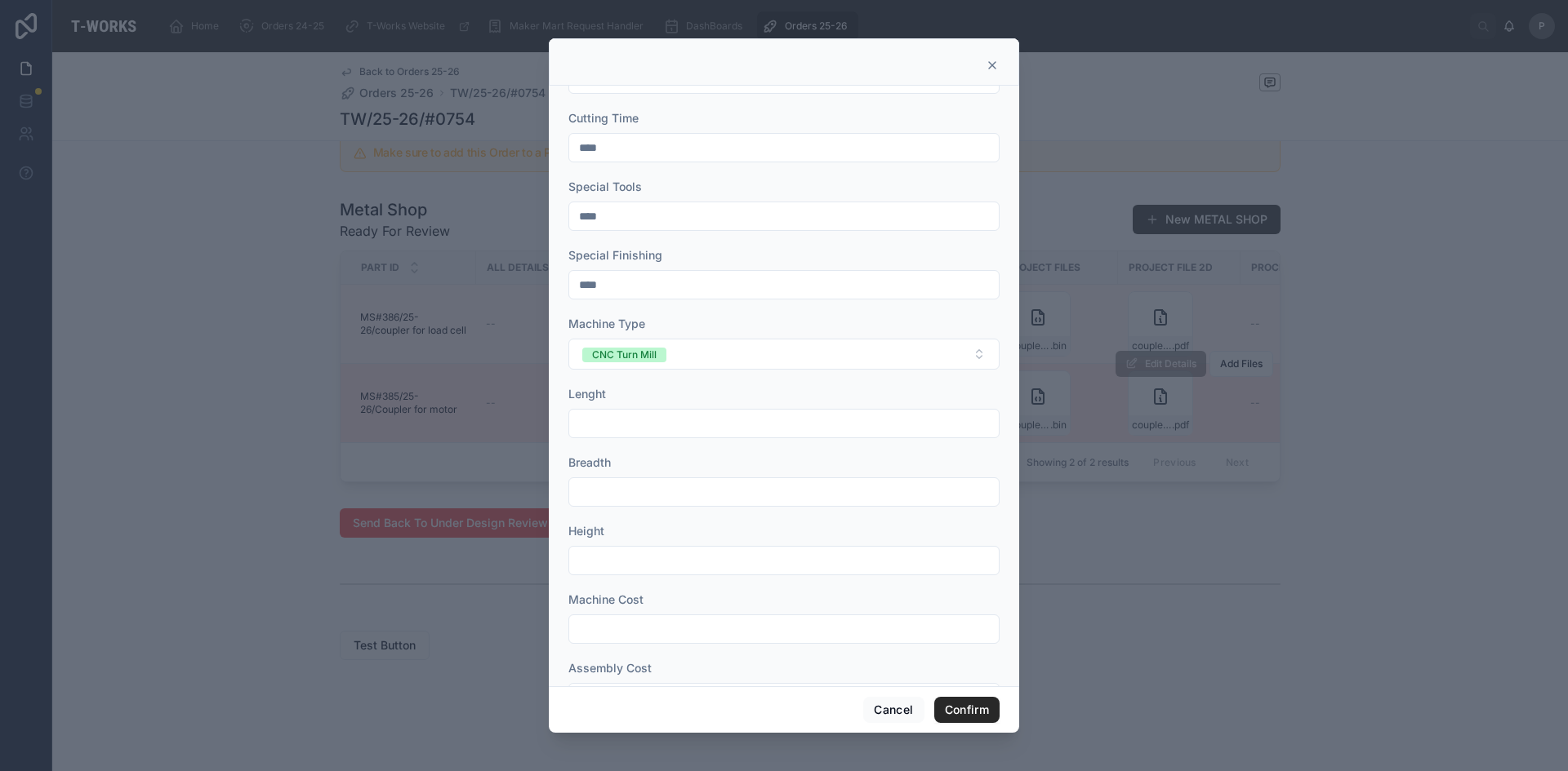
click at [609, 426] on input "text" at bounding box center [784, 424] width 430 height 23
type input "***"
click at [608, 563] on input "text" at bounding box center [784, 561] width 430 height 23
type input "**"
click at [958, 712] on button "Confirm" at bounding box center [966, 710] width 65 height 26
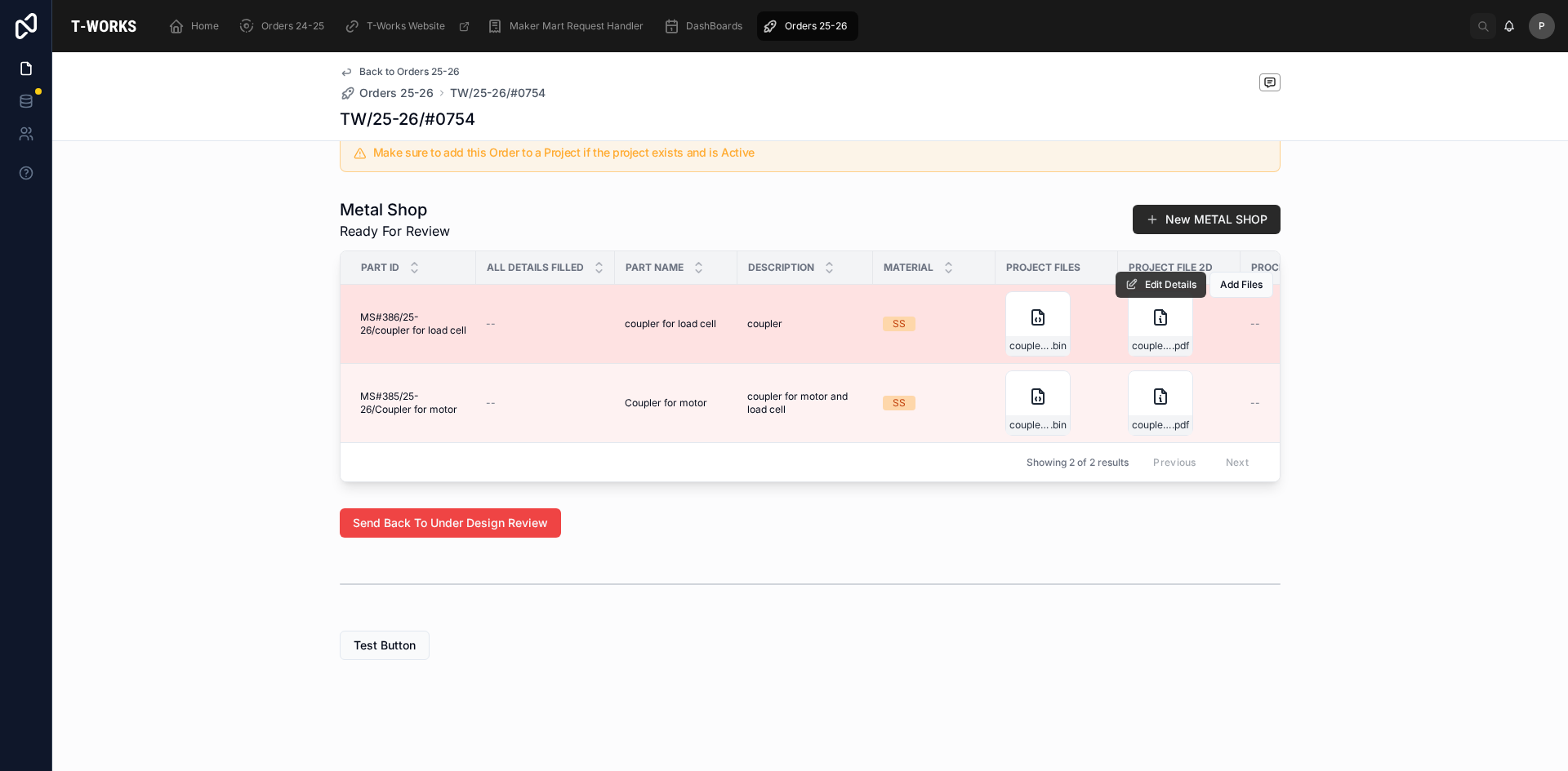
click at [1162, 279] on span "Edit Details" at bounding box center [1170, 284] width 51 height 13
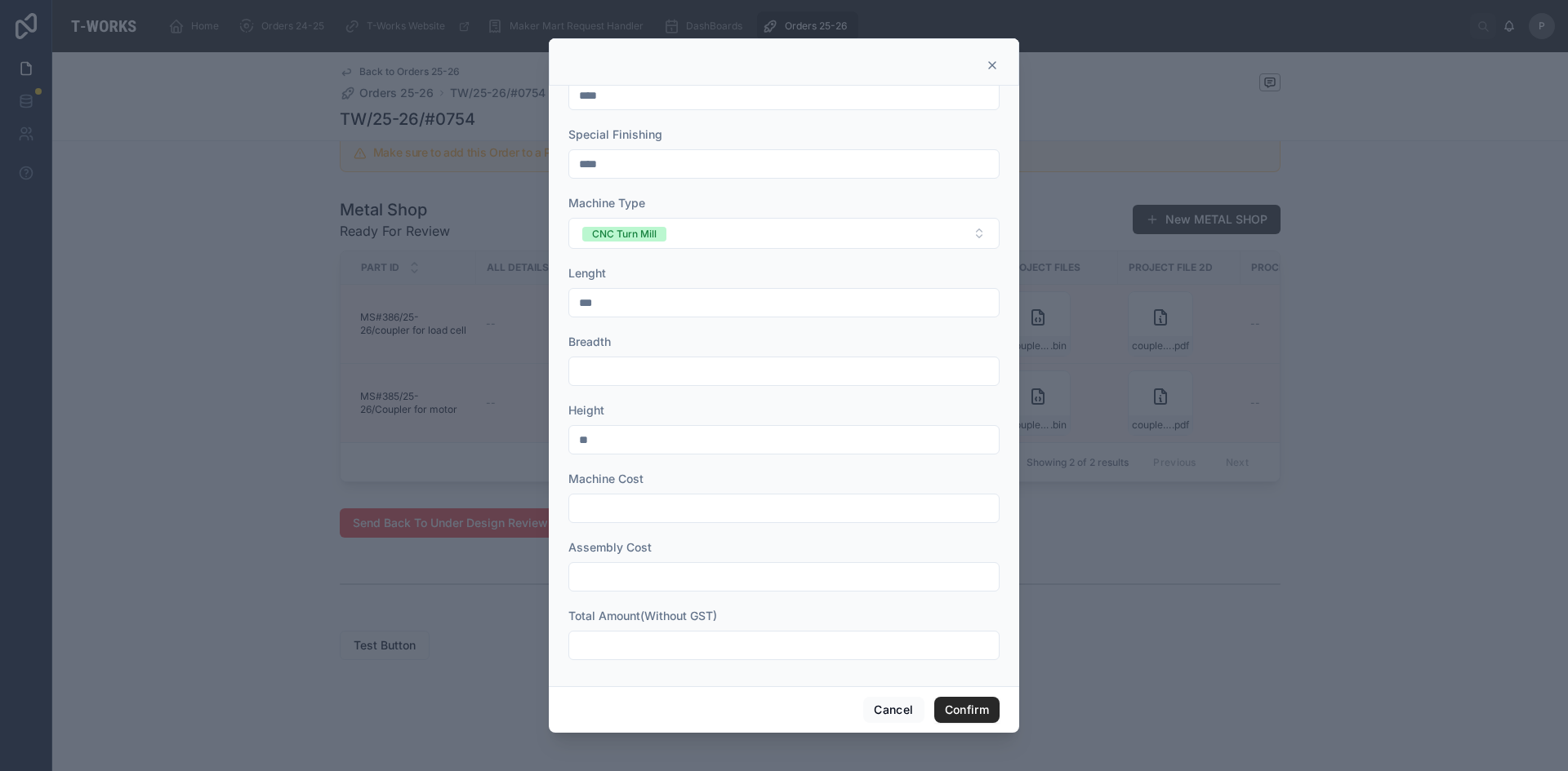
scroll to position [451, 0]
click at [605, 445] on input "**" at bounding box center [784, 437] width 430 height 23
type input "**"
click at [959, 716] on button "Confirm" at bounding box center [966, 710] width 65 height 26
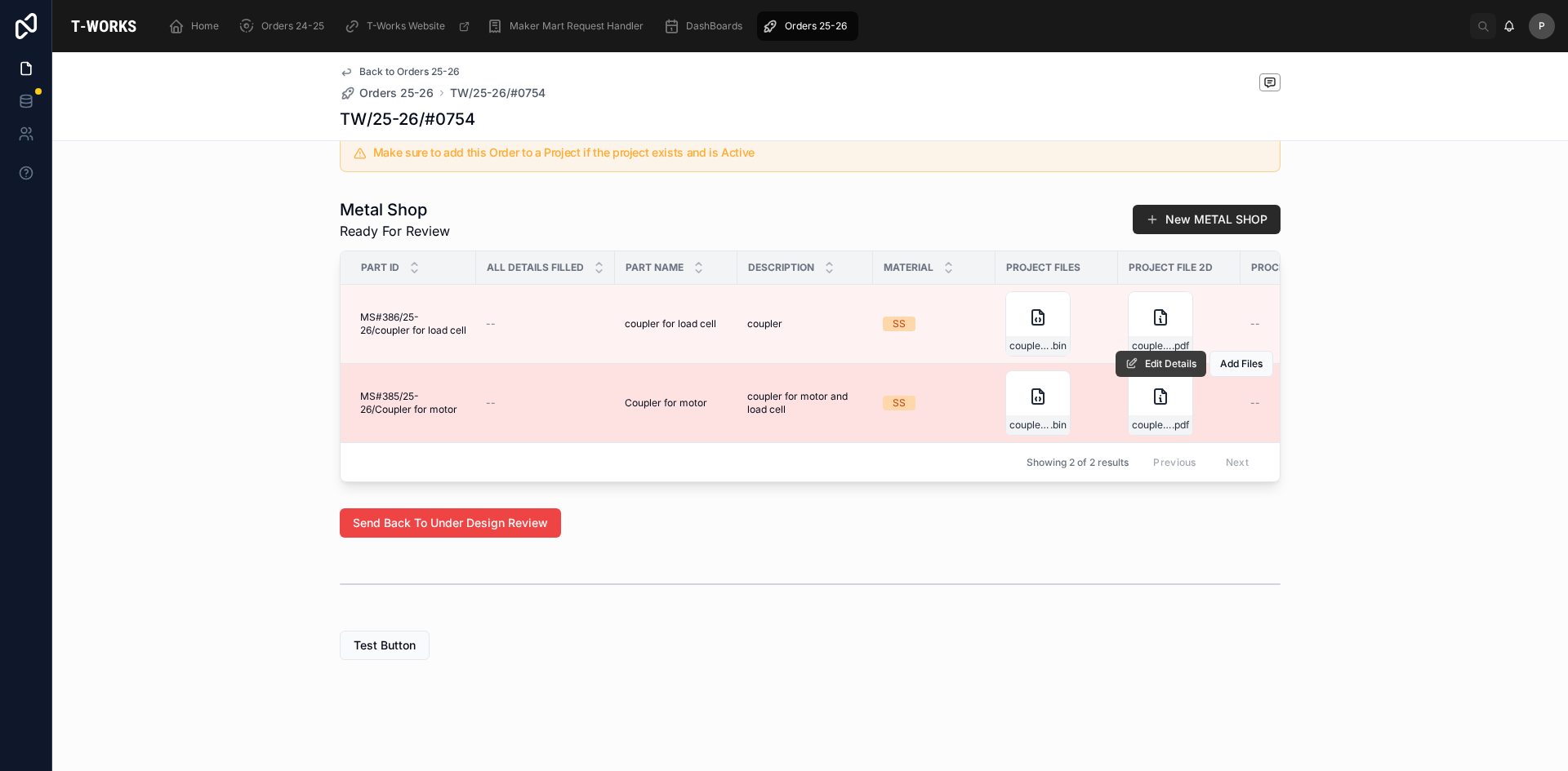
click at [1164, 358] on span "Edit Details" at bounding box center [1170, 364] width 51 height 13
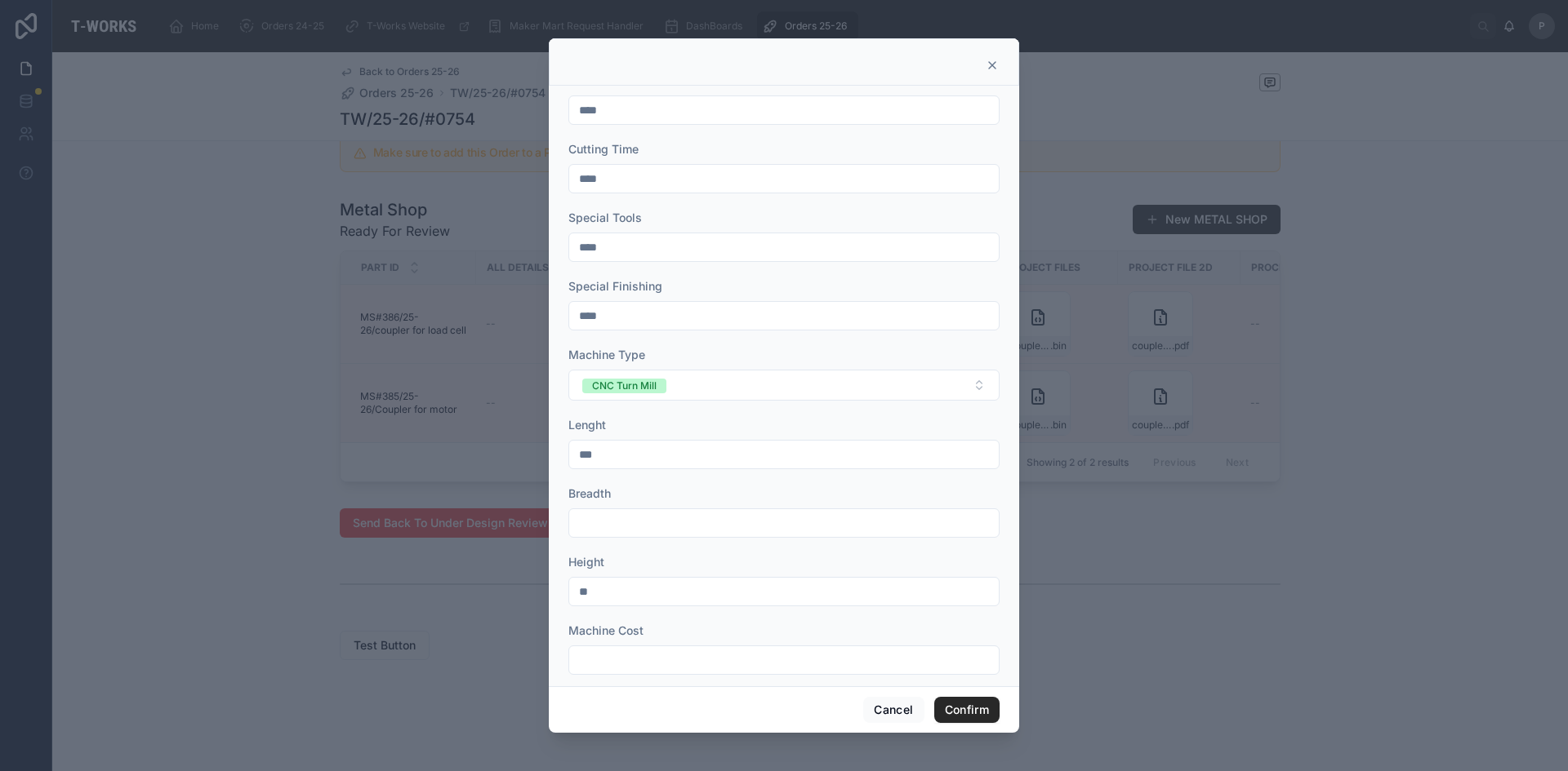
scroll to position [326, 0]
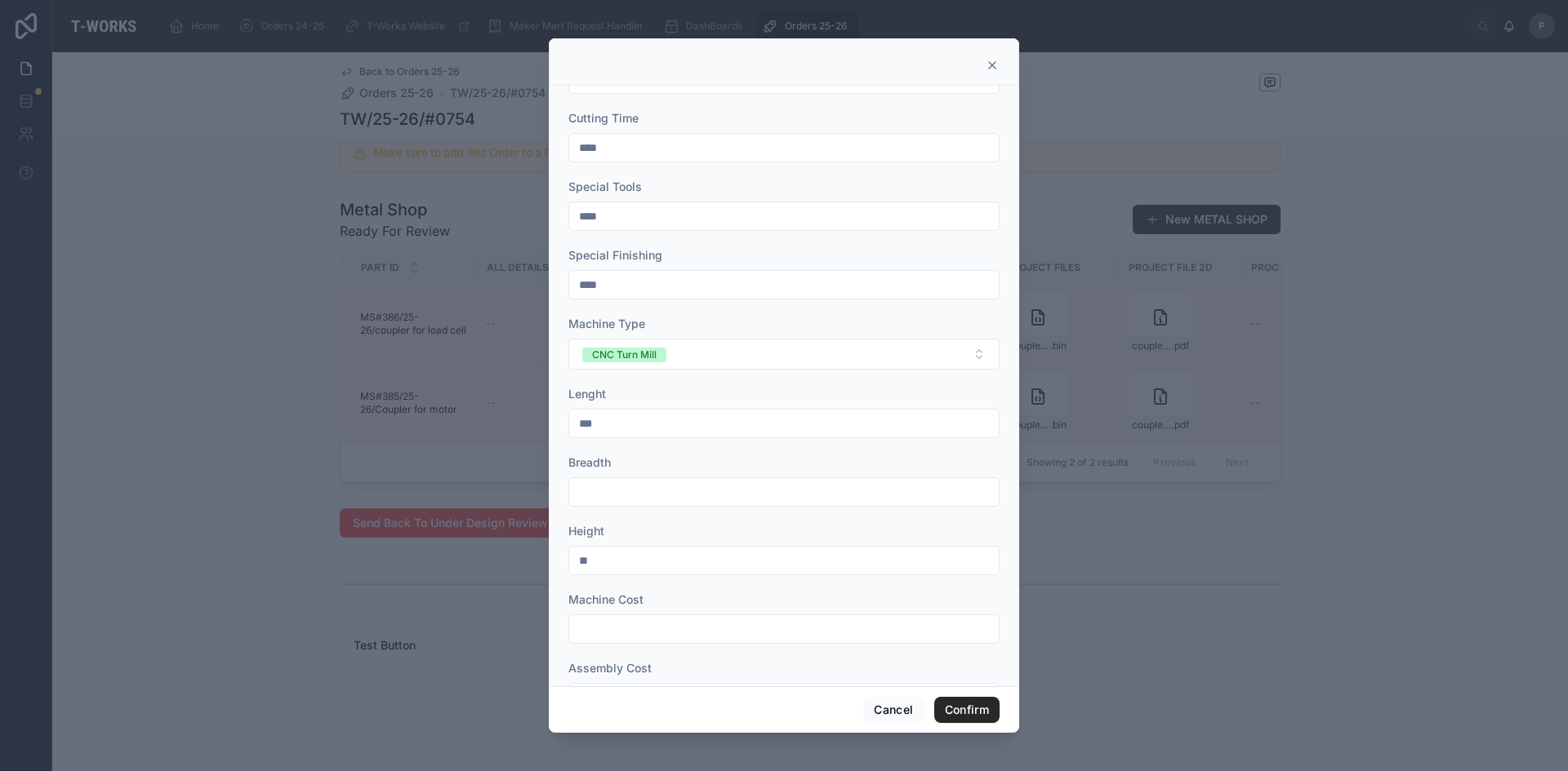
click at [616, 562] on input "**" at bounding box center [784, 561] width 430 height 23
type input "**"
click at [980, 709] on button "Confirm" at bounding box center [966, 710] width 65 height 26
